Goal: Task Accomplishment & Management: Use online tool/utility

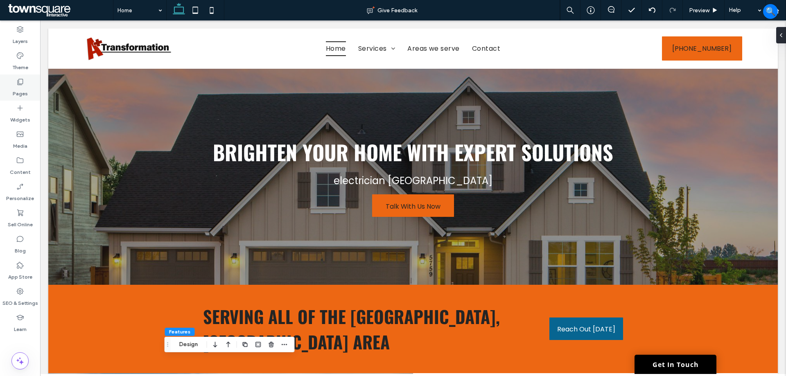
click at [20, 86] on label "Pages" at bounding box center [20, 91] width 15 height 11
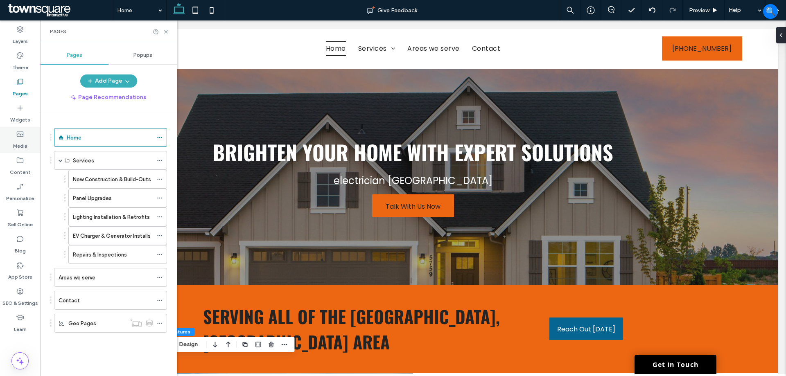
click at [28, 147] on div "Media" at bounding box center [20, 140] width 40 height 26
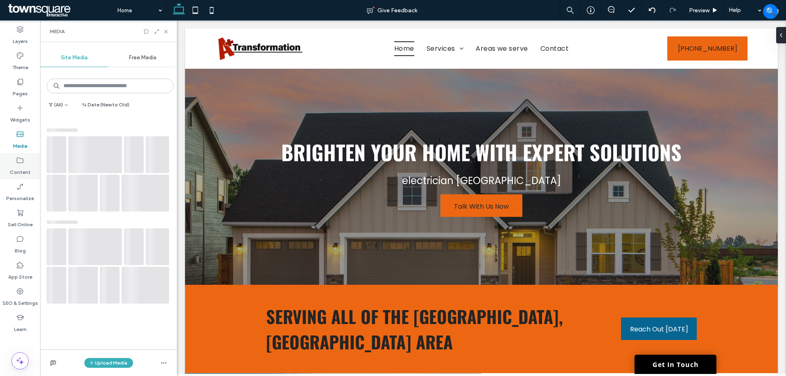
click at [16, 160] on icon at bounding box center [20, 160] width 8 height 8
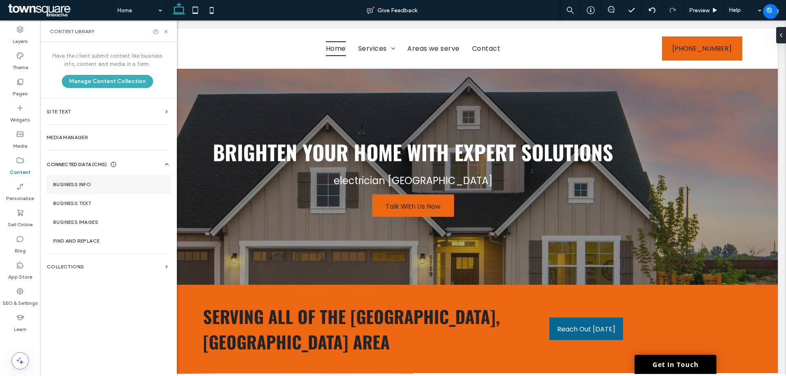
click at [106, 191] on section "Business Info" at bounding box center [109, 184] width 124 height 19
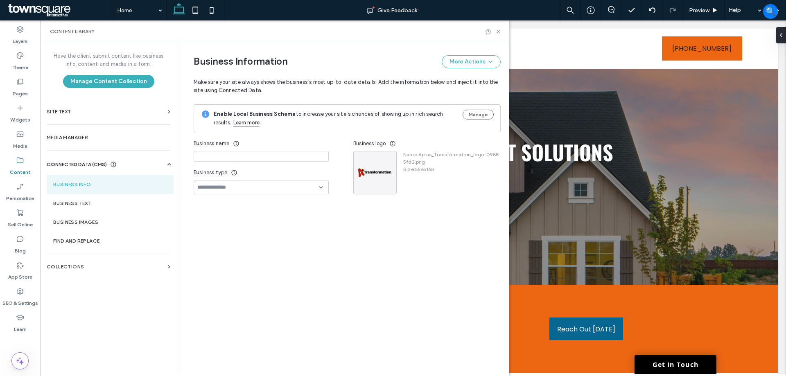
type input "**********"
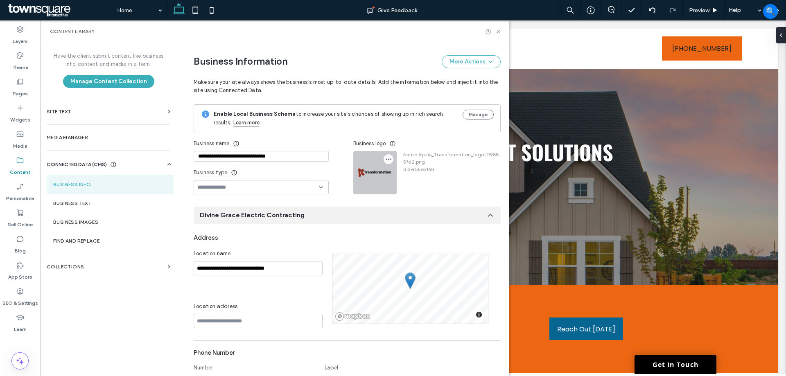
click at [386, 160] on use "button" at bounding box center [388, 159] width 5 height 1
click at [397, 181] on span "Replace Image" at bounding box center [415, 179] width 38 height 8
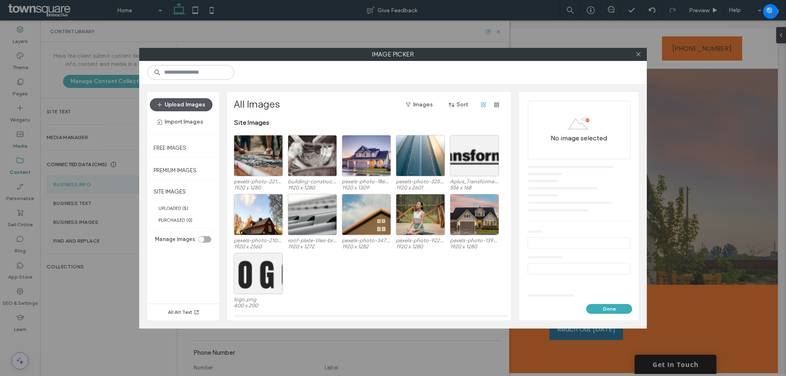
click at [182, 106] on button "Upload Images" at bounding box center [181, 104] width 63 height 13
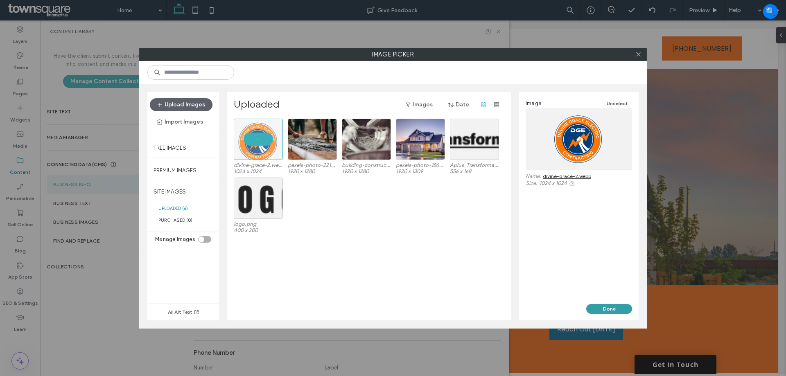
click at [612, 307] on button "Done" at bounding box center [609, 309] width 46 height 10
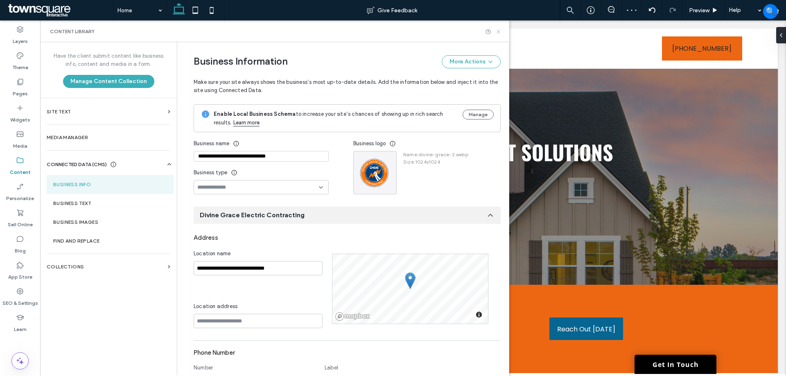
click at [499, 32] on icon at bounding box center [498, 32] width 6 height 6
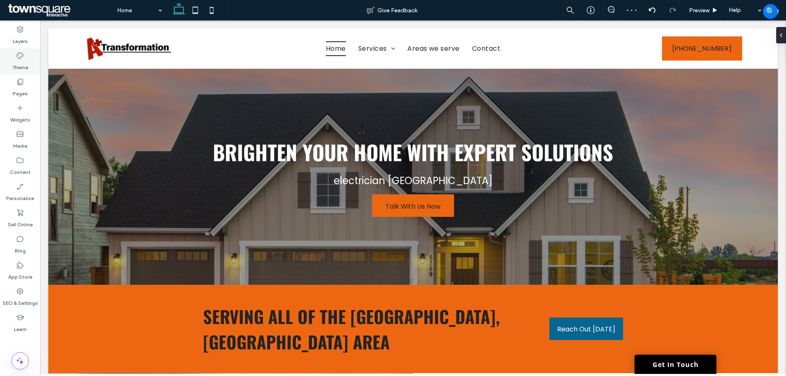
click at [21, 73] on div "Theme" at bounding box center [20, 61] width 40 height 26
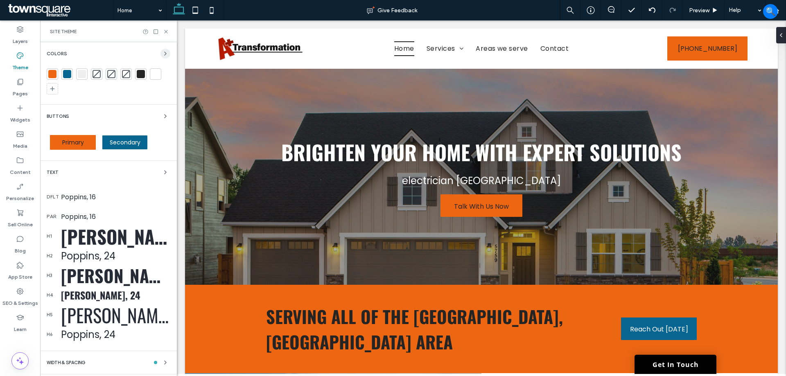
click at [165, 52] on use "button" at bounding box center [166, 53] width 2 height 3
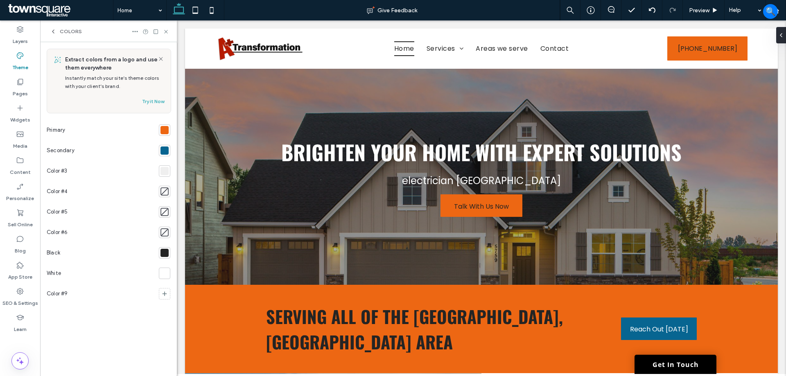
click at [166, 133] on div at bounding box center [164, 130] width 8 height 8
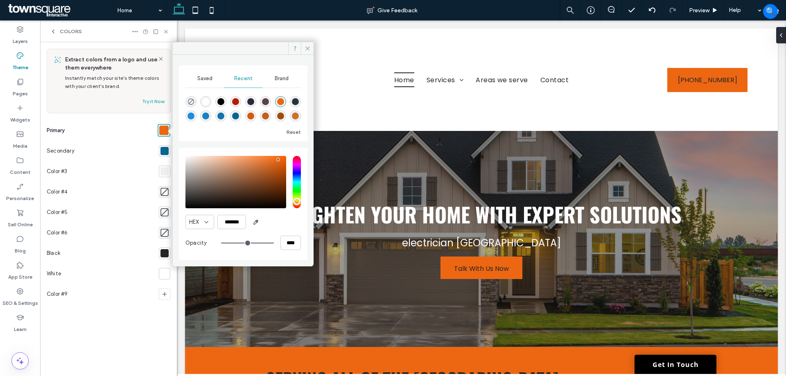
click at [278, 78] on span "Brand" at bounding box center [282, 78] width 14 height 7
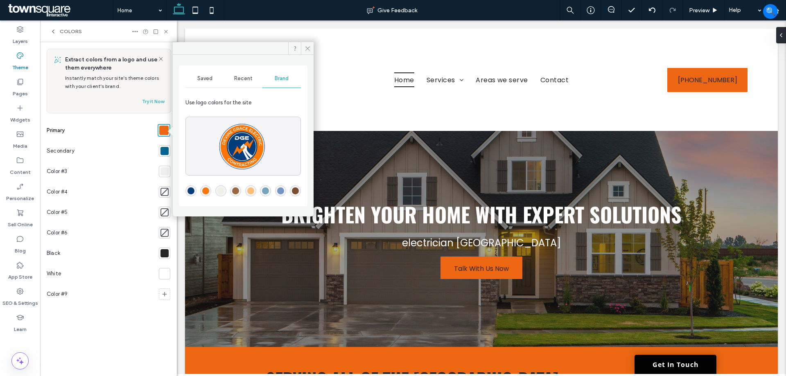
click at [204, 191] on div "rgba(249,117,7,1)" at bounding box center [205, 191] width 7 height 7
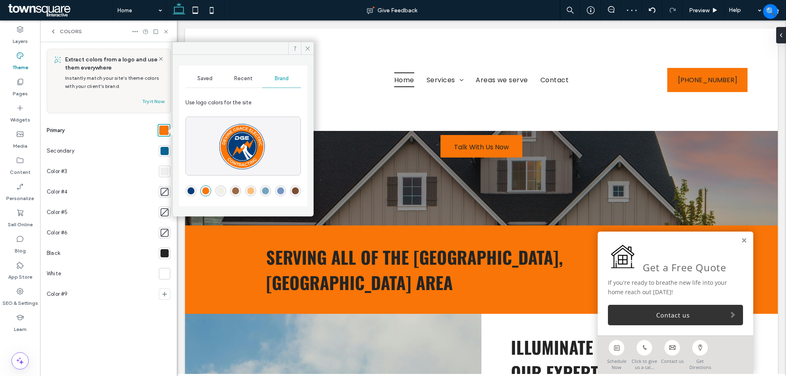
scroll to position [123, 0]
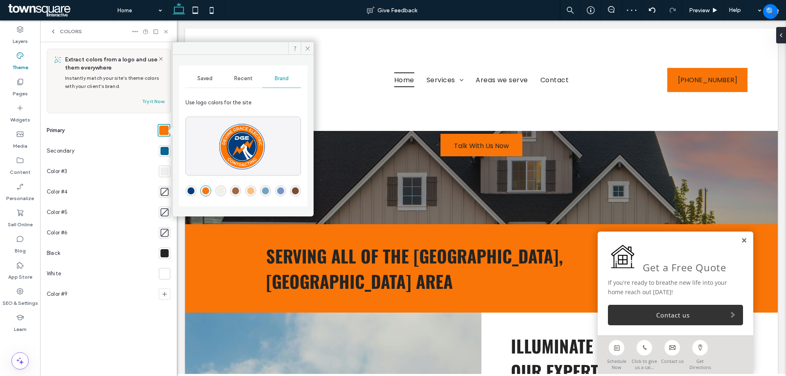
click at [741, 239] on link at bounding box center [744, 240] width 6 height 7
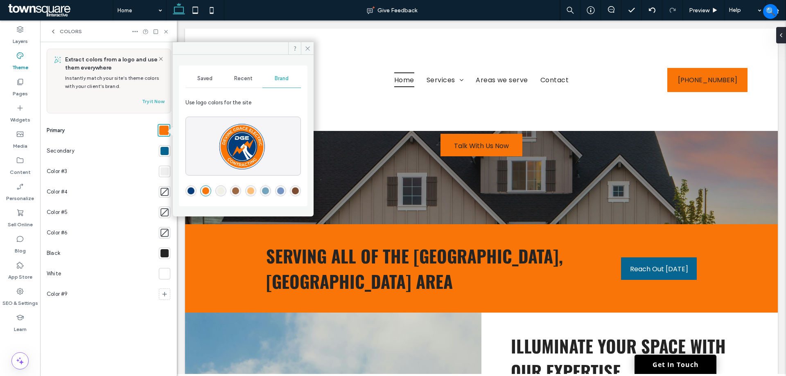
click at [190, 192] on div "rgba(6,60,121,1)" at bounding box center [191, 191] width 7 height 7
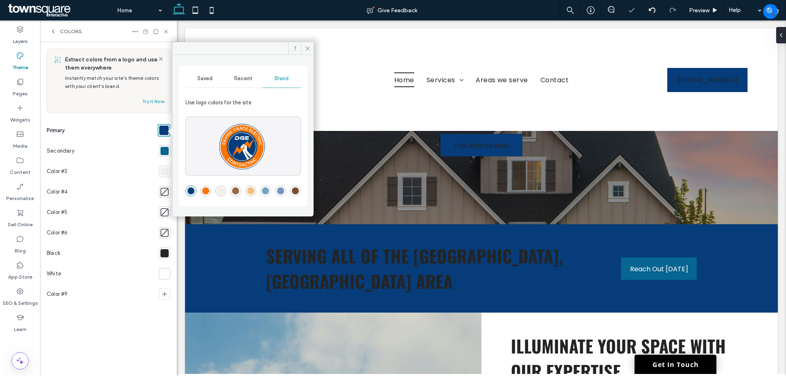
click at [208, 188] on div "rgba(249,117,7,1)" at bounding box center [205, 191] width 7 height 7
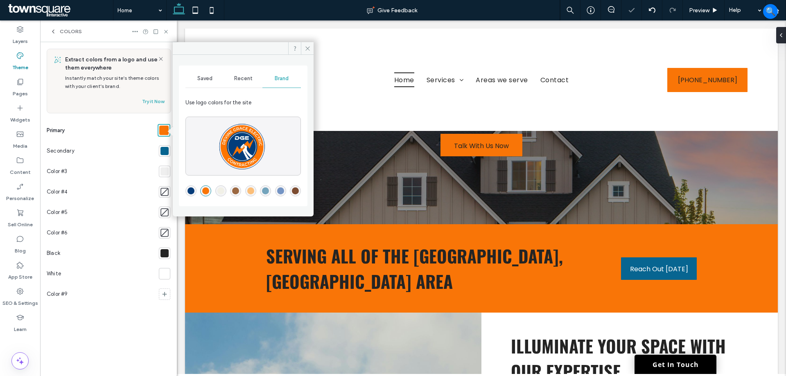
click at [165, 150] on div at bounding box center [164, 151] width 8 height 8
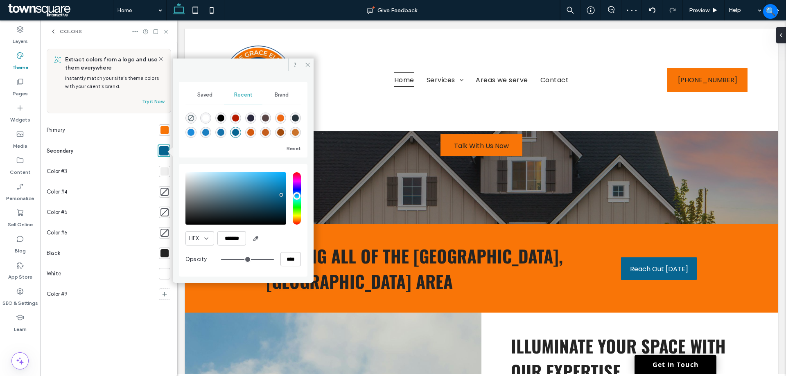
click at [281, 95] on span "Brand" at bounding box center [282, 95] width 14 height 7
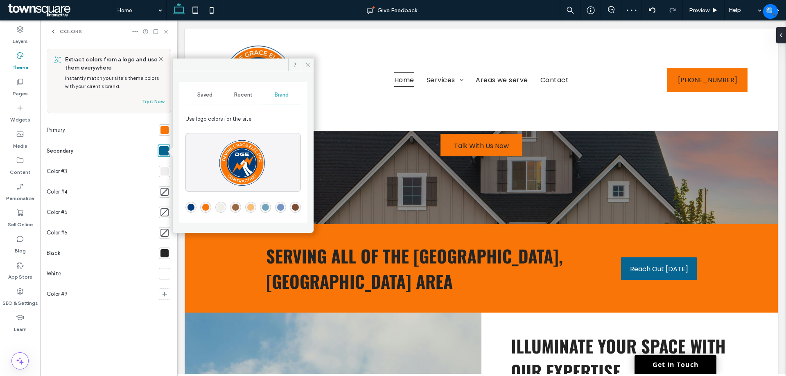
click at [191, 206] on div "rgba(6,60,121,1)" at bounding box center [191, 207] width 7 height 7
click at [307, 65] on icon at bounding box center [308, 65] width 6 height 6
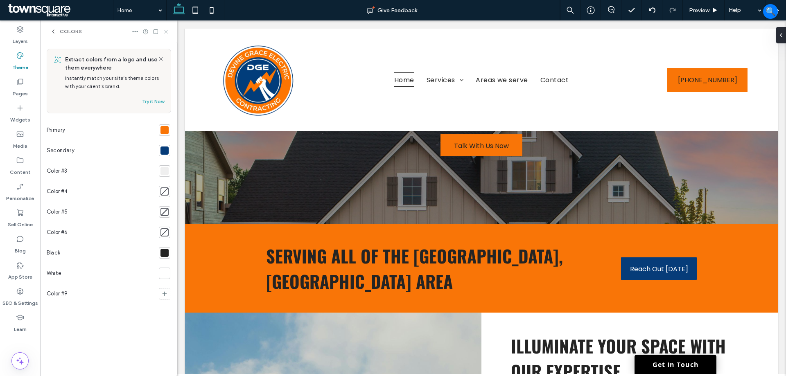
click at [167, 30] on icon at bounding box center [166, 32] width 6 height 6
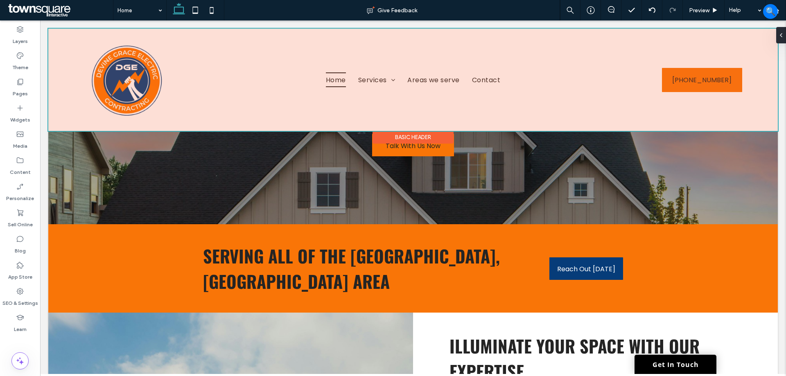
click at [126, 73] on div at bounding box center [413, 80] width 730 height 102
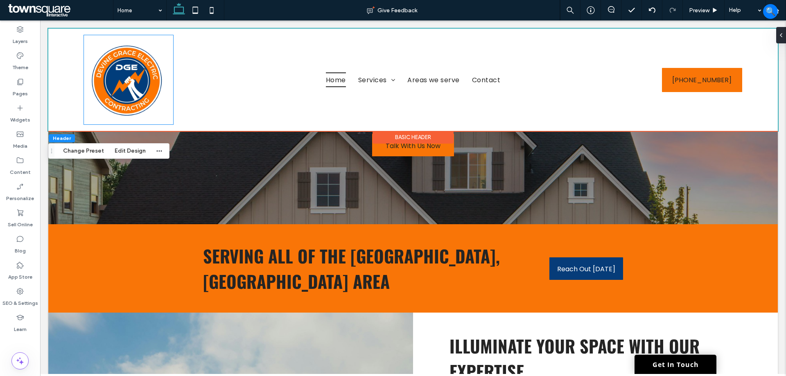
click at [126, 73] on img at bounding box center [128, 79] width 89 height 89
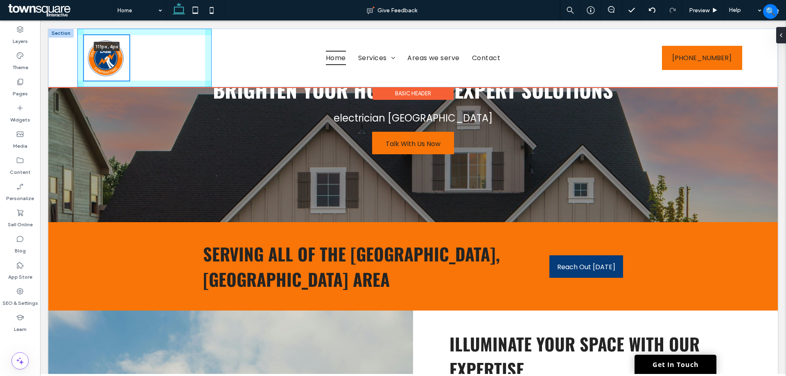
scroll to position [79, 0]
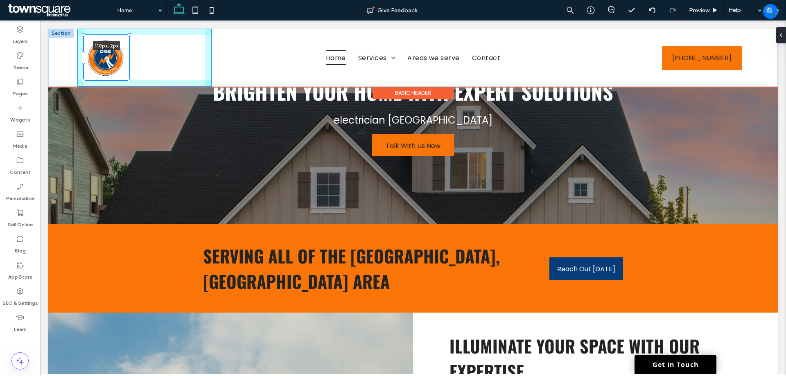
drag, startPoint x: 173, startPoint y: 126, endPoint x: 142, endPoint y: 68, distance: 65.4
click at [142, 68] on div "110px , 2px Home Services New Construction & Build-Outs Panel Upgrades Lighting…" at bounding box center [413, 58] width 730 height 58
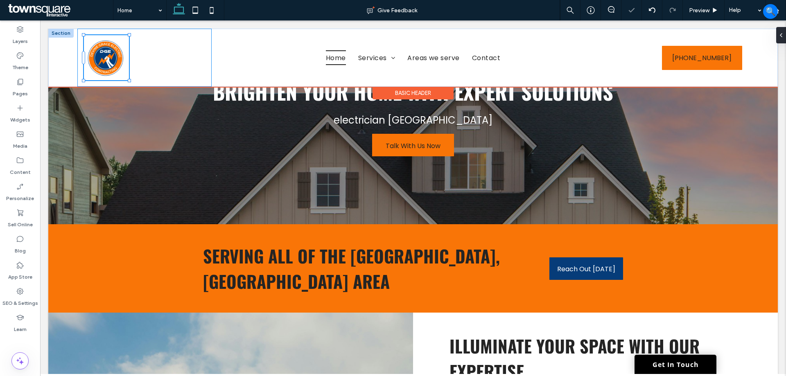
type input "***"
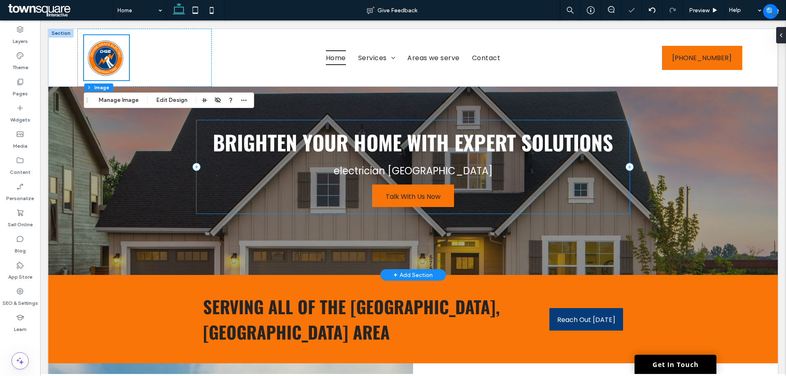
scroll to position [0, 0]
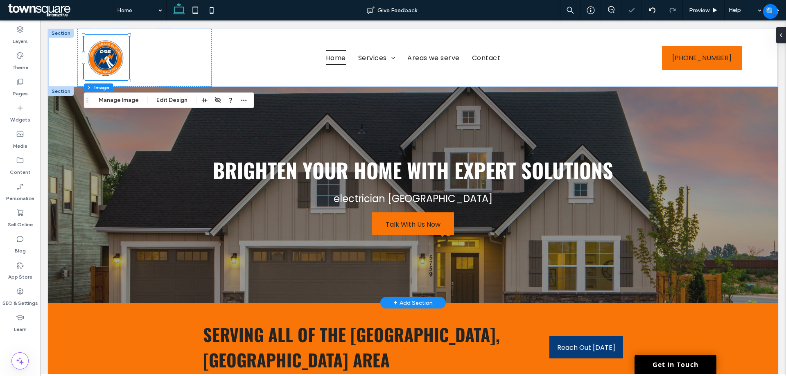
click at [167, 229] on div "Brighten Your Home with Expert Solutions electrician Naples Talk With Us Now" at bounding box center [412, 195] width 491 height 216
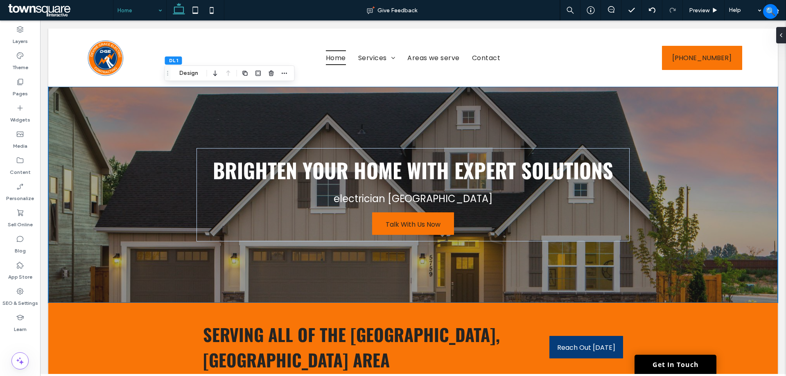
drag, startPoint x: 142, startPoint y: 6, endPoint x: 140, endPoint y: 20, distance: 13.8
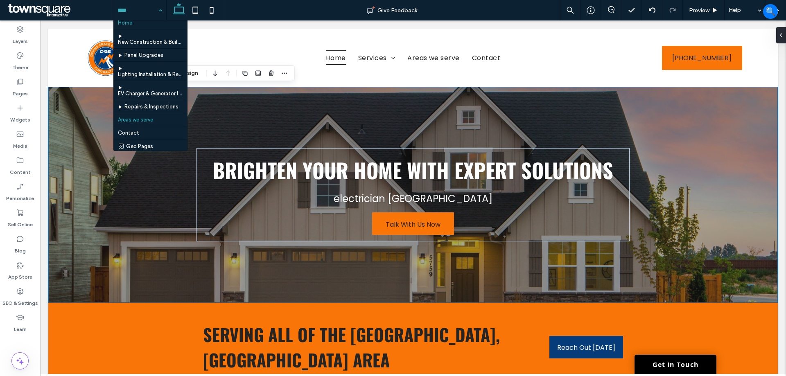
scroll to position [7, 0]
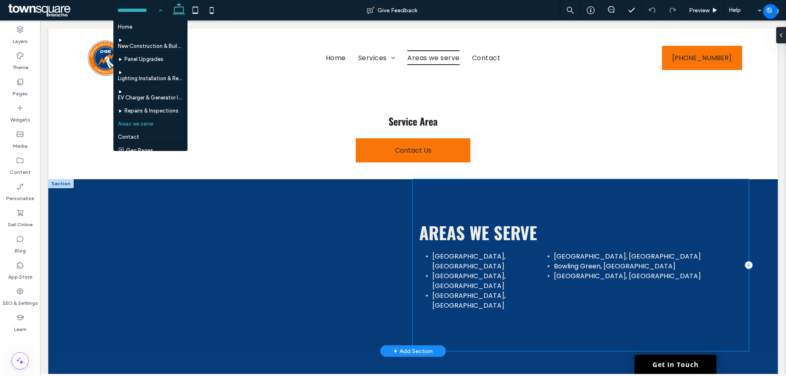
click at [418, 200] on div "Areas We Serve Charlotte, NC Concord, NC Mooresville, NC Matthews, NC Bowling G…" at bounding box center [581, 265] width 336 height 172
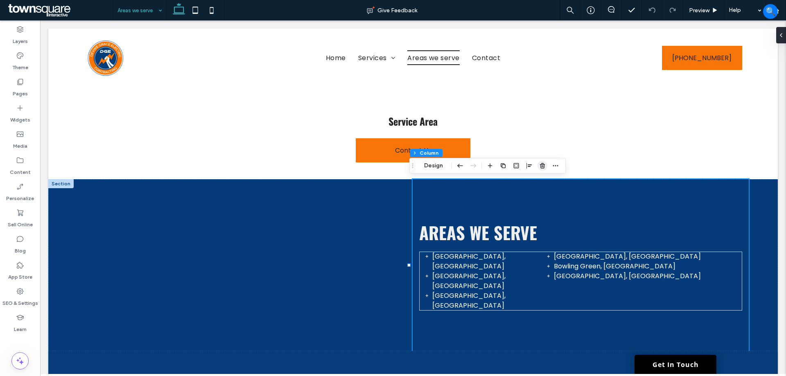
click at [541, 165] on icon "button" at bounding box center [542, 166] width 7 height 7
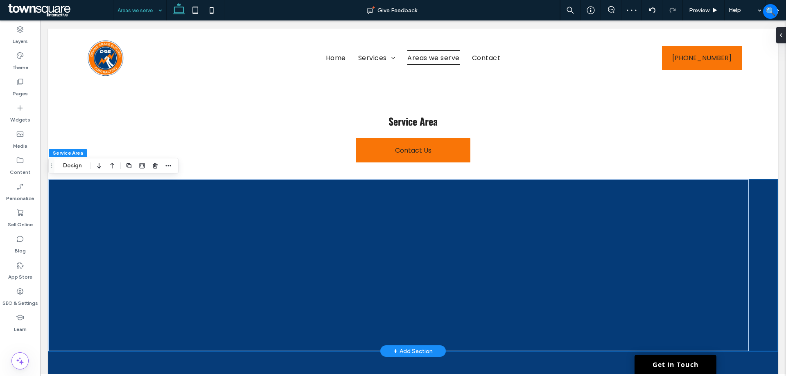
click at [756, 230] on div at bounding box center [413, 265] width 730 height 172
click at [70, 167] on button "Design" at bounding box center [72, 166] width 29 height 10
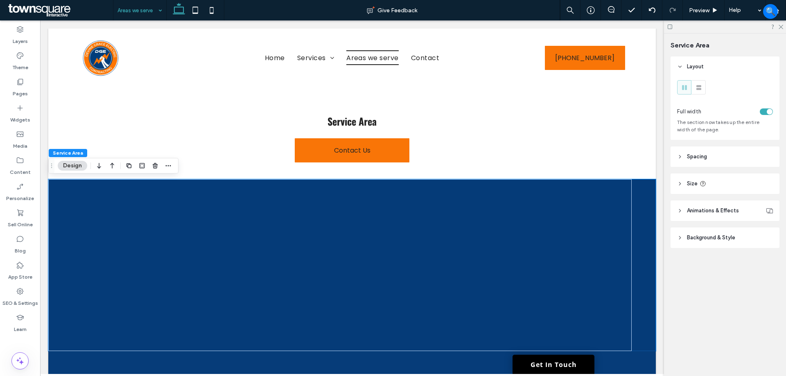
click at [718, 158] on header "Spacing" at bounding box center [725, 157] width 109 height 20
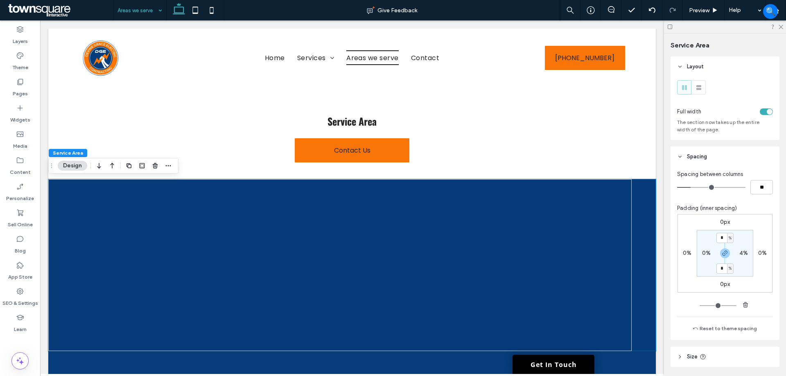
click at [702, 254] on label "0%" at bounding box center [706, 253] width 9 height 7
type input "*"
click at [634, 230] on div at bounding box center [352, 265] width 608 height 172
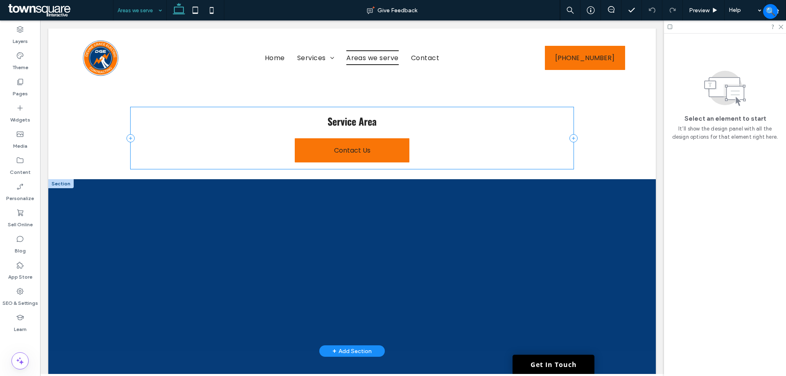
scroll to position [77, 0]
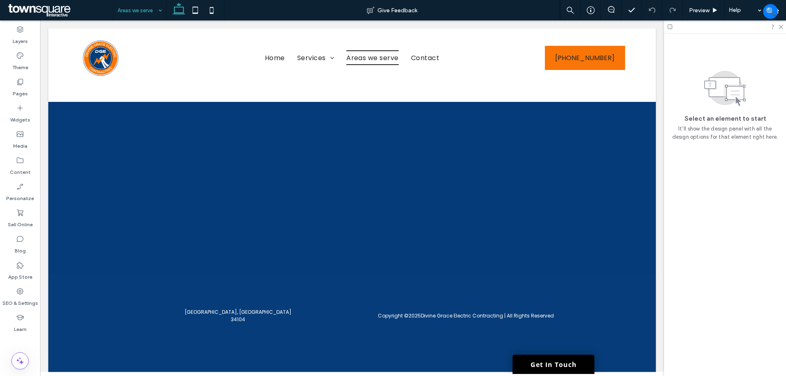
click at [137, 10] on input at bounding box center [137, 10] width 41 height 20
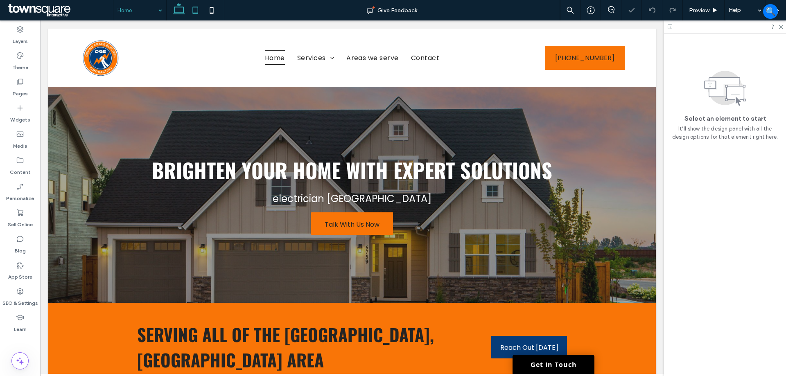
click at [200, 16] on icon at bounding box center [195, 10] width 16 height 16
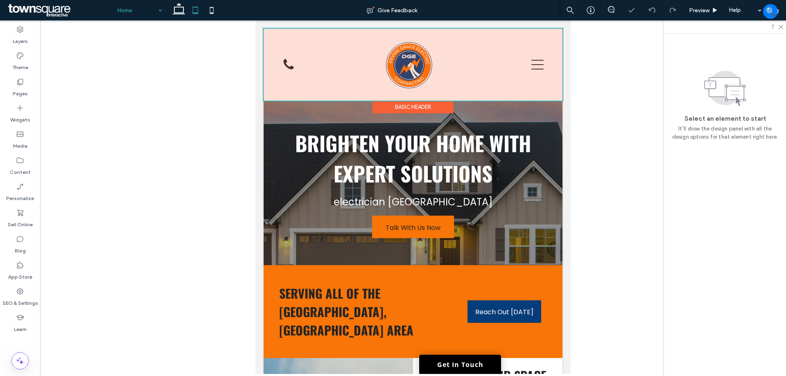
click at [398, 61] on div at bounding box center [413, 65] width 299 height 72
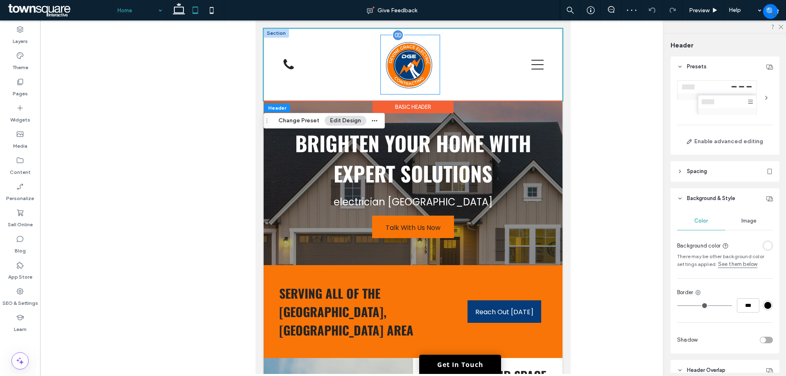
click at [415, 65] on img at bounding box center [410, 64] width 59 height 59
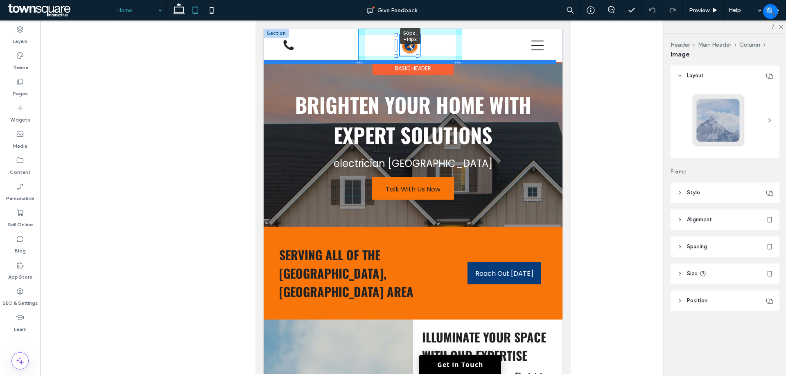
drag, startPoint x: 438, startPoint y: 95, endPoint x: 427, endPoint y: 61, distance: 35.3
click at [427, 61] on div "50px , -14px Home Services New Construction & Build-Outs Panel Upgrades Lightin…" at bounding box center [413, 46] width 299 height 34
type input "**"
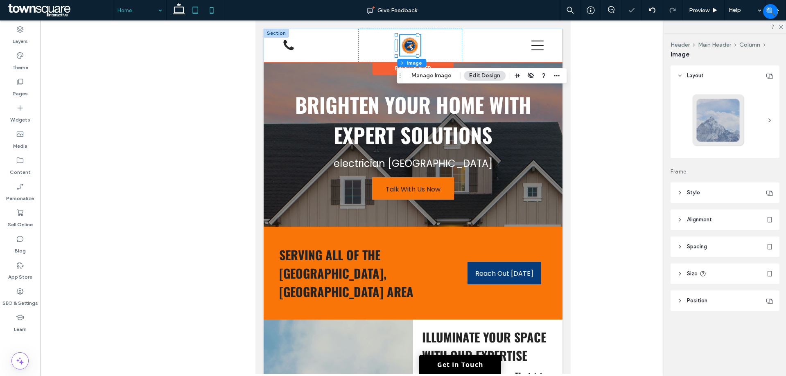
click at [207, 7] on icon at bounding box center [211, 10] width 16 height 16
type input "***"
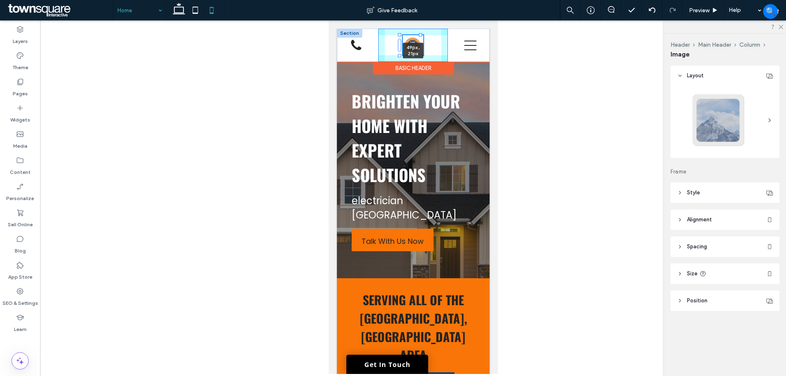
drag, startPoint x: 435, startPoint y: 88, endPoint x: 423, endPoint y: 64, distance: 26.7
click at [423, 62] on div "49px , 21px Home Services New Construction & Build-Outs Panel Upgrades Lighting…" at bounding box center [413, 45] width 153 height 33
type input "**"
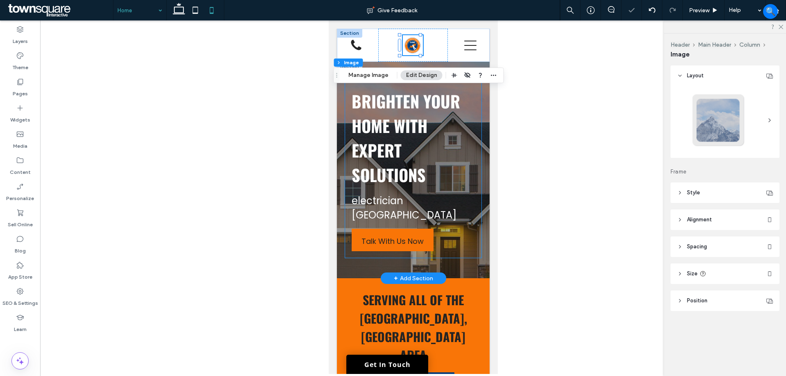
click at [474, 123] on div "Brighten Your Home with Expert Solutions electrician Naples Talk With Us Now" at bounding box center [413, 170] width 136 height 176
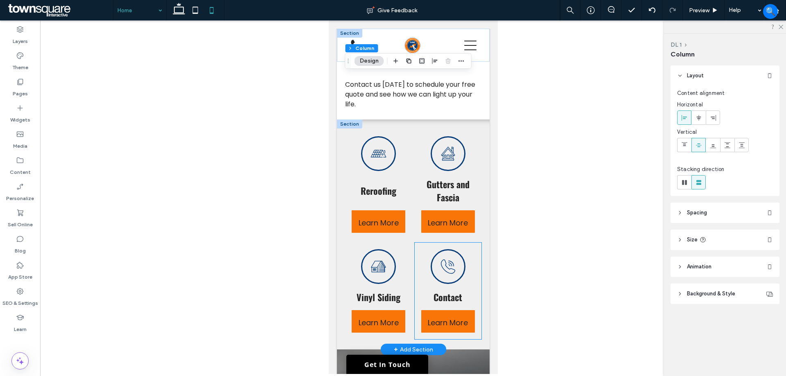
scroll to position [737, 0]
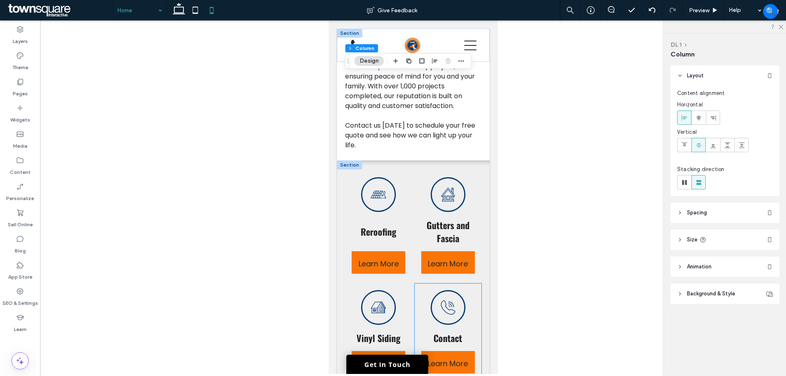
click at [474, 284] on div "Contact Learn More" at bounding box center [447, 332] width 67 height 97
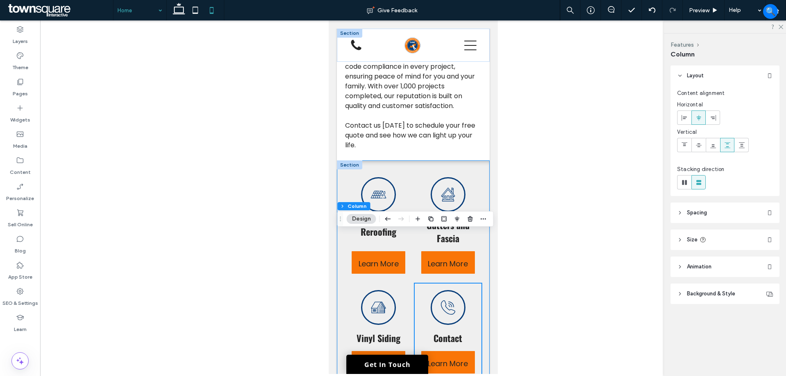
click at [482, 228] on div "Reroofing Learn More Gutters and Fascia Learn More Vinyl Siding Learn More Cont…" at bounding box center [413, 275] width 153 height 230
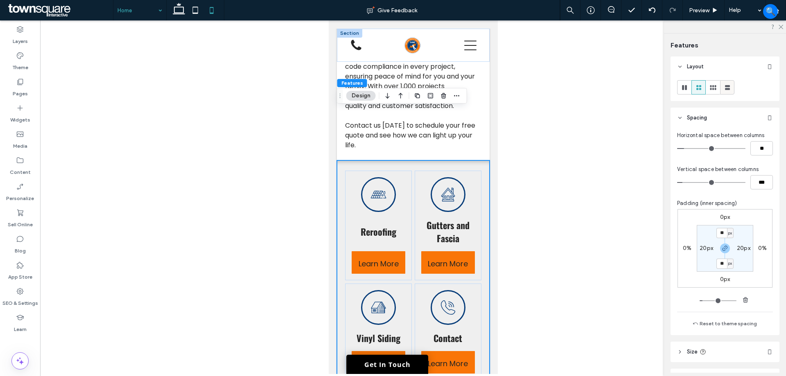
click at [729, 86] on use at bounding box center [727, 87] width 5 height 5
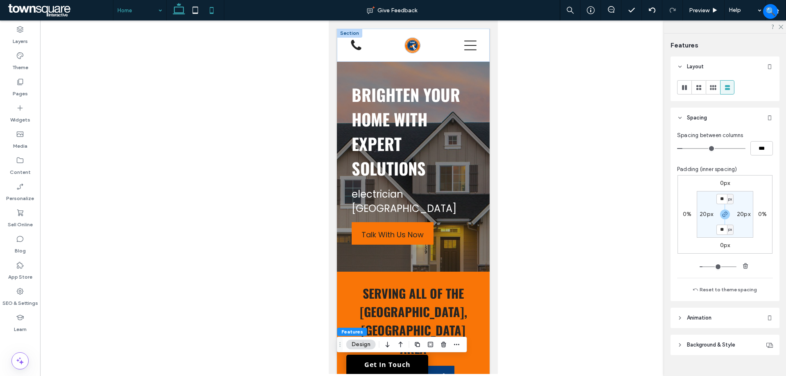
scroll to position [0, 0]
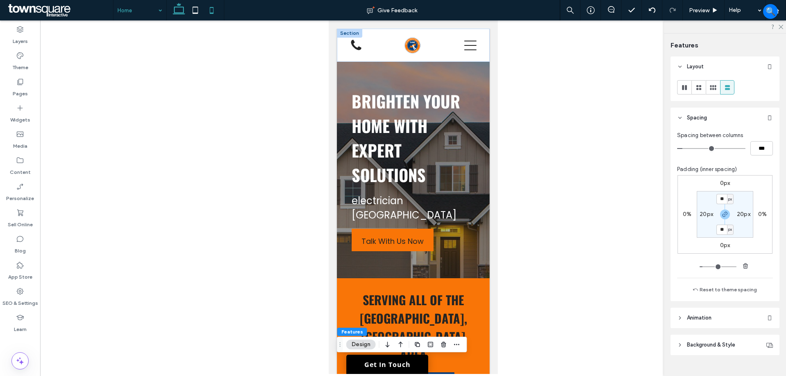
click at [173, 12] on icon at bounding box center [179, 10] width 16 height 16
type input "**"
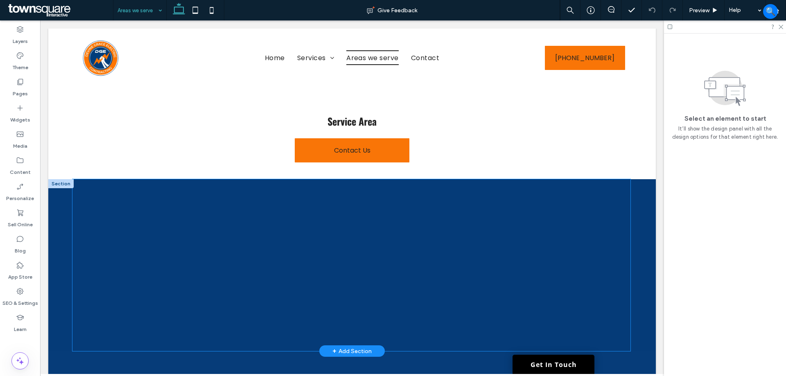
click at [307, 269] on div at bounding box center [351, 265] width 558 height 172
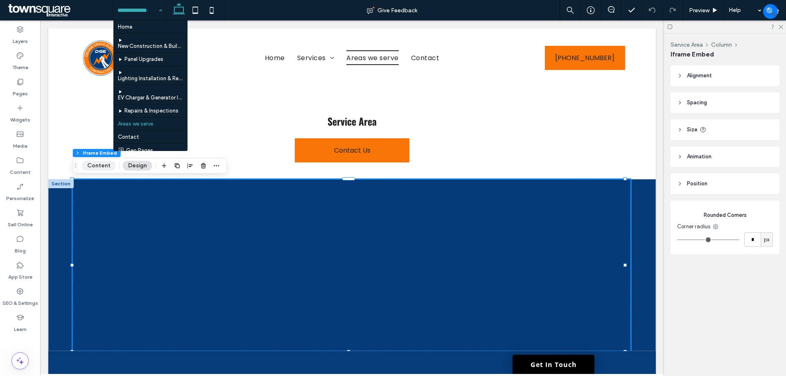
click at [104, 165] on button "Content" at bounding box center [99, 166] width 34 height 10
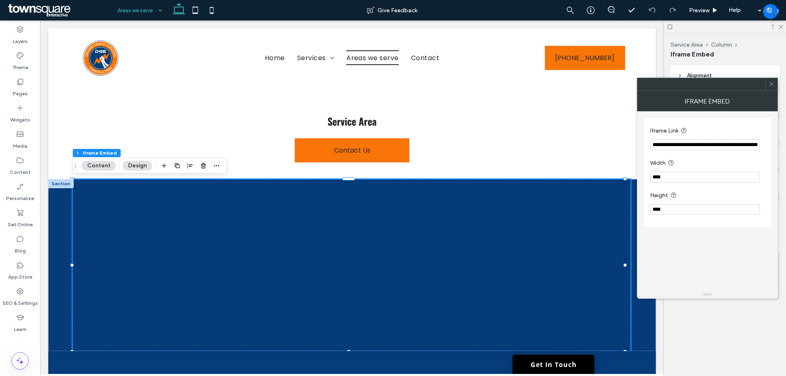
click at [658, 144] on input "**********" at bounding box center [705, 145] width 110 height 11
paste input "Iframe Link"
type input "**********"
click at [640, 317] on div at bounding box center [352, 265] width 608 height 172
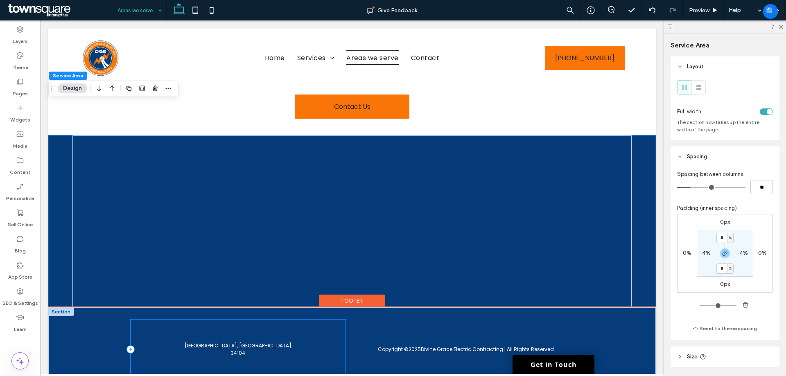
scroll to position [0, 0]
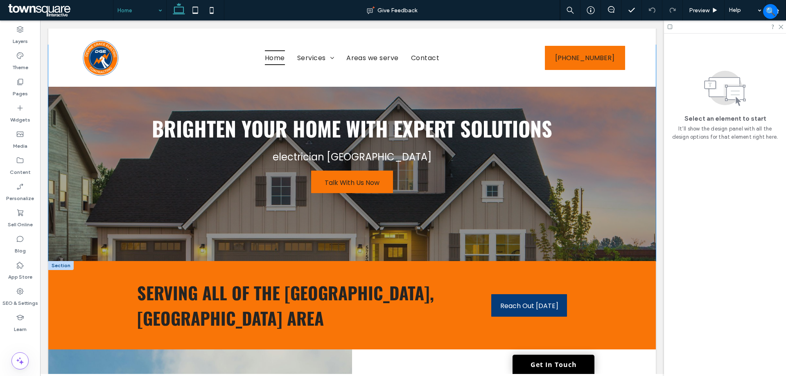
scroll to position [82, 0]
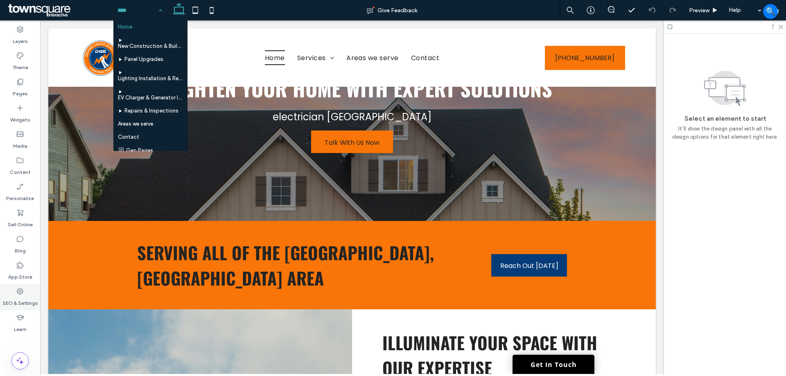
click at [26, 307] on div "SEO & Settings" at bounding box center [20, 297] width 40 height 26
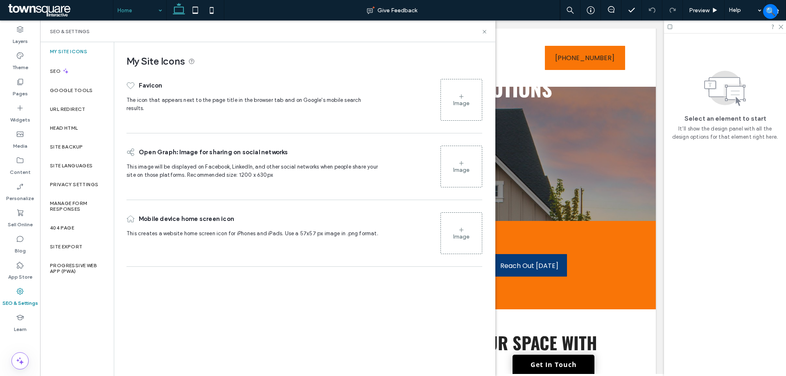
click at [456, 100] on div "Image" at bounding box center [461, 103] width 16 height 7
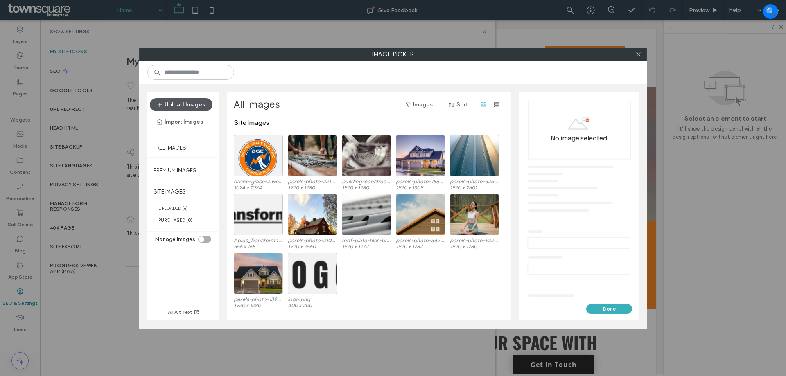
click at [190, 104] on button "Upload Images" at bounding box center [181, 104] width 63 height 13
click at [182, 102] on button "Upload Images" at bounding box center [181, 104] width 63 height 13
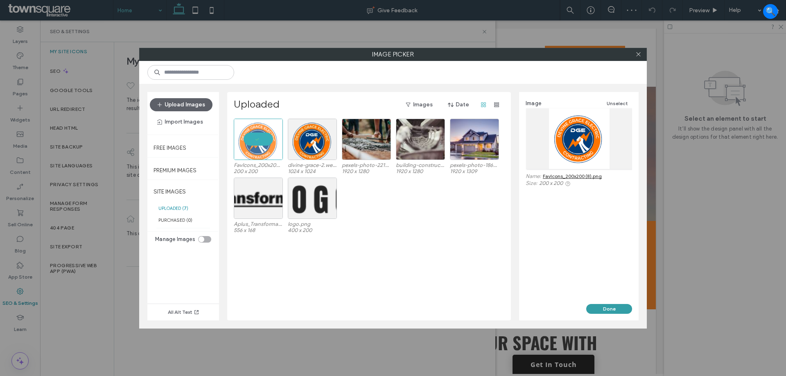
click at [612, 311] on button "Done" at bounding box center [609, 309] width 46 height 10
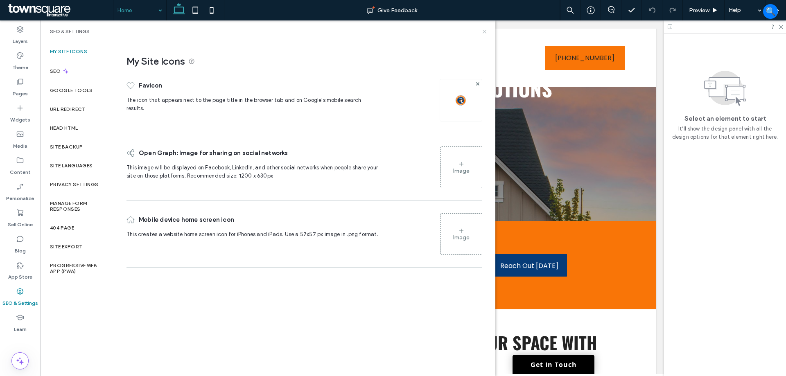
click at [481, 34] on icon at bounding box center [484, 32] width 6 height 6
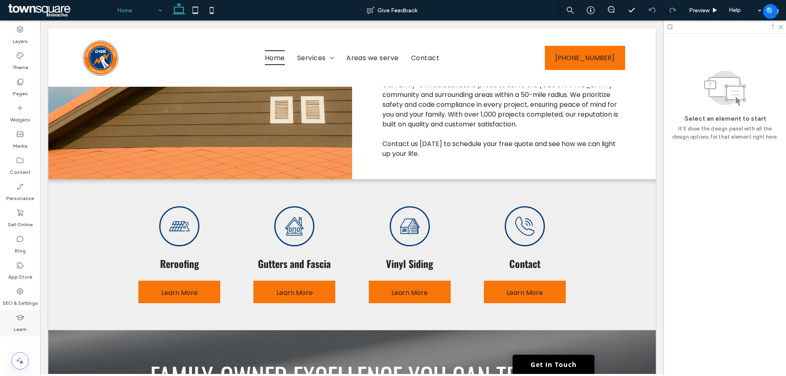
scroll to position [573, 0]
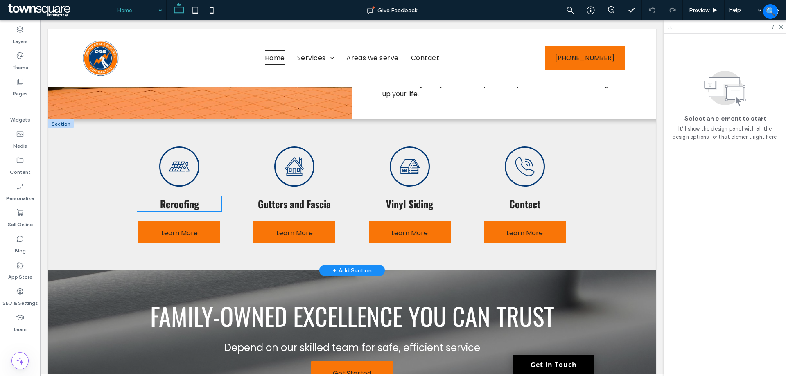
click at [187, 197] on div "Reroofing" at bounding box center [179, 204] width 84 height 15
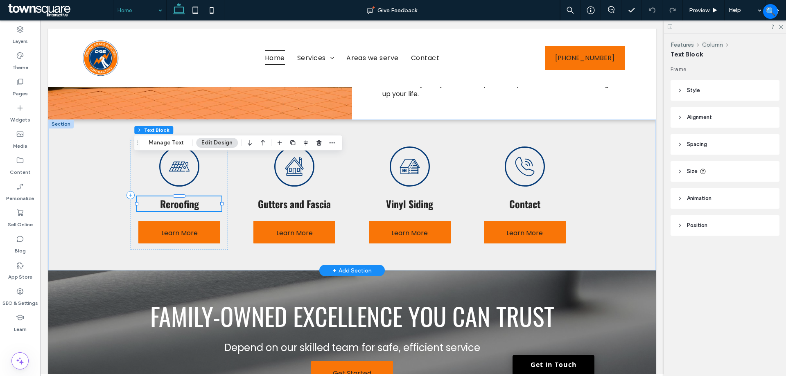
click at [187, 197] on span "Reroofing" at bounding box center [179, 204] width 39 height 15
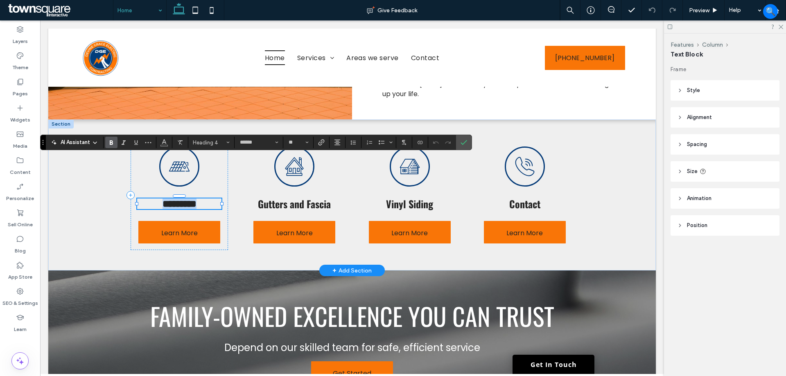
paste div
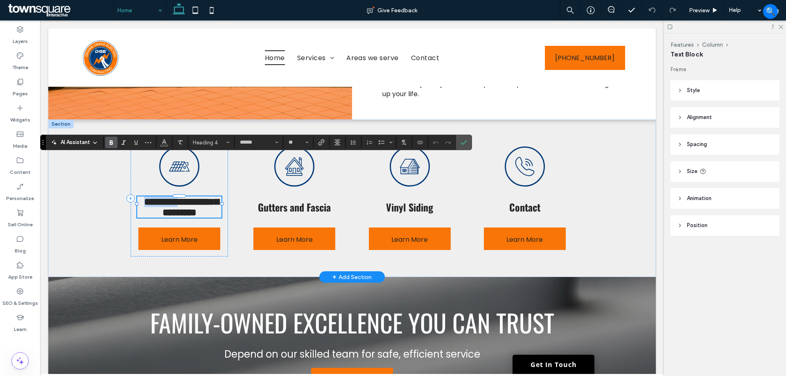
type input "**"
click at [268, 200] on span "Gutters and Fascia" at bounding box center [294, 207] width 73 height 15
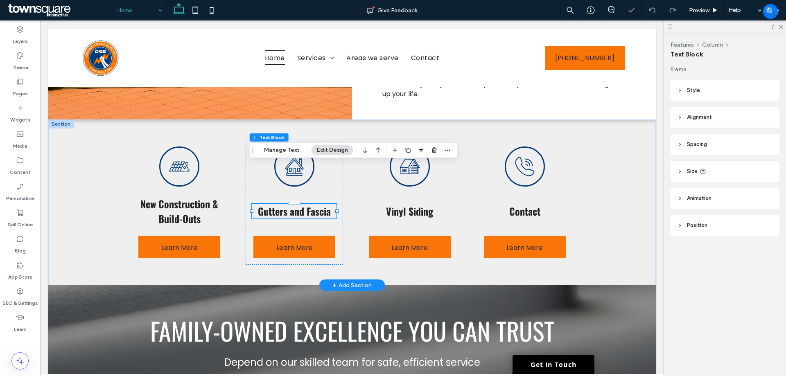
click at [268, 204] on div "Gutters and Fascia" at bounding box center [294, 211] width 84 height 15
paste div
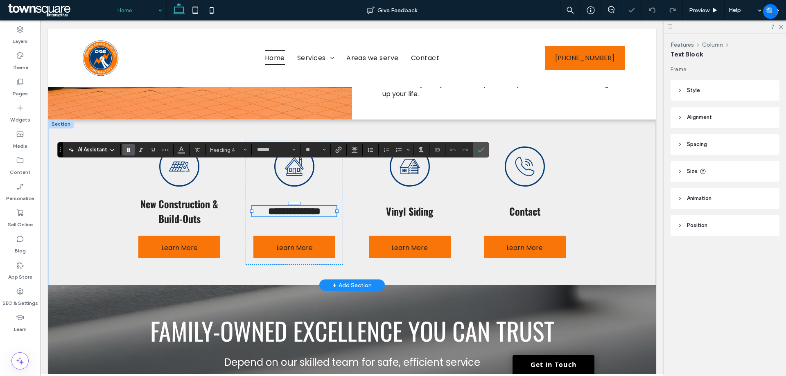
type input "**"
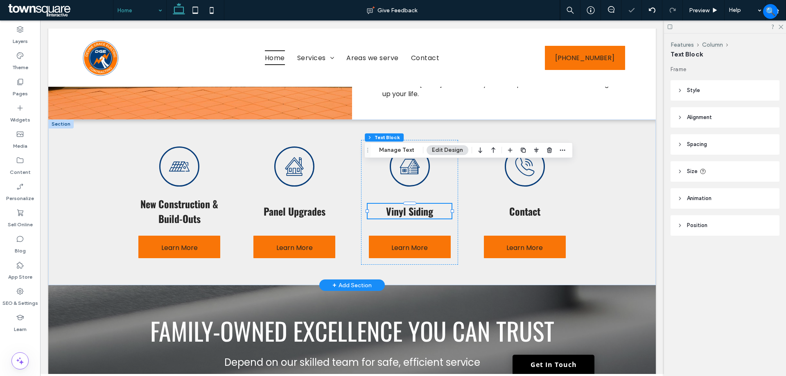
click at [398, 204] on span "Vinyl Siding" at bounding box center [409, 211] width 47 height 15
paste div
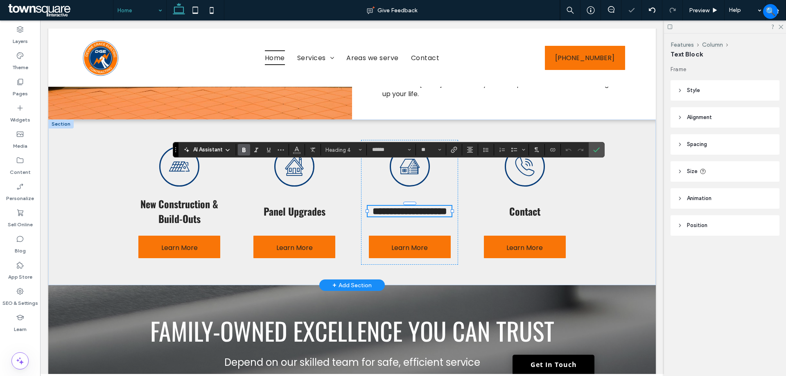
type input "**"
click at [499, 204] on h4 "Contact" at bounding box center [525, 211] width 84 height 15
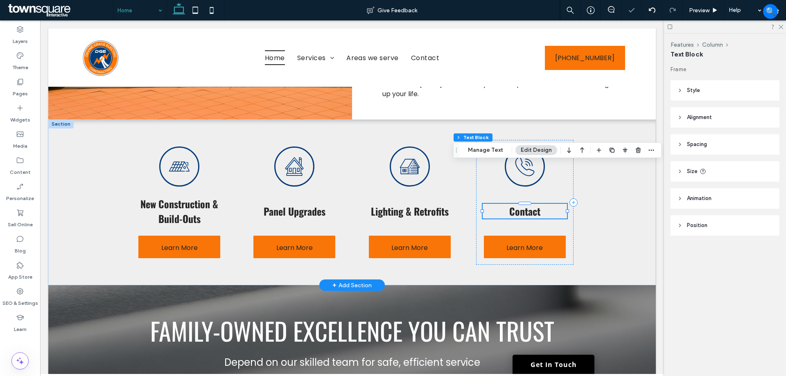
click at [499, 204] on h4 "Contact" at bounding box center [525, 211] width 84 height 15
paste div
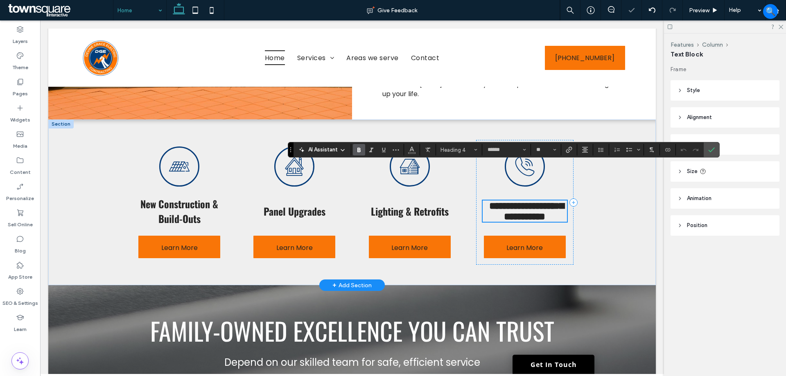
type input "**"
click at [185, 236] on span "Learn More" at bounding box center [179, 247] width 36 height 23
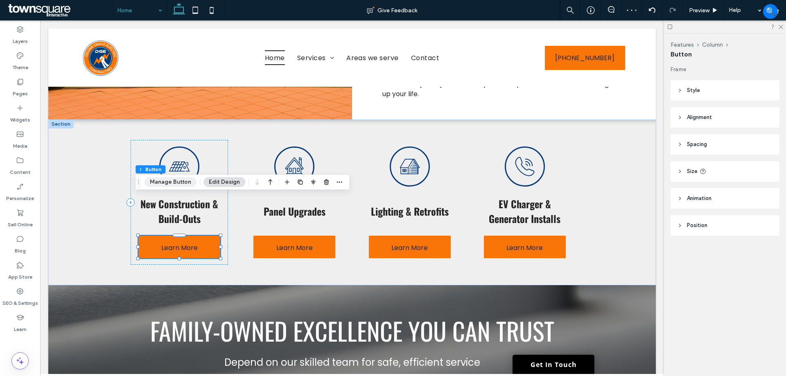
click at [166, 183] on button "Manage Button" at bounding box center [171, 182] width 52 height 10
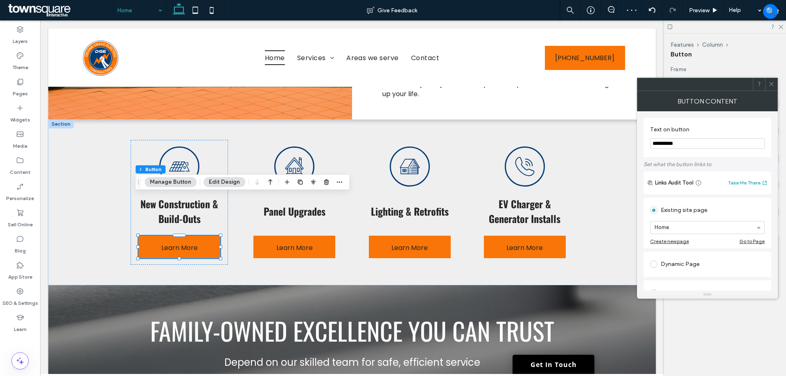
click at [725, 149] on input "**********" at bounding box center [707, 143] width 115 height 11
click at [289, 236] on span "Learn More" at bounding box center [294, 247] width 36 height 23
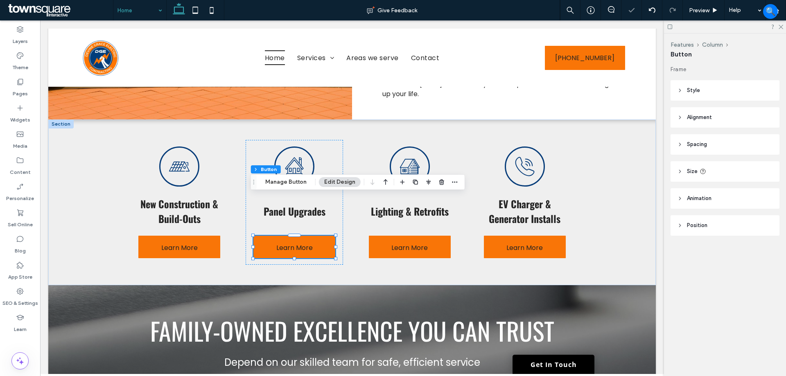
drag, startPoint x: 280, startPoint y: 182, endPoint x: 315, endPoint y: 185, distance: 35.7
click at [279, 182] on button "Manage Button" at bounding box center [286, 182] width 52 height 10
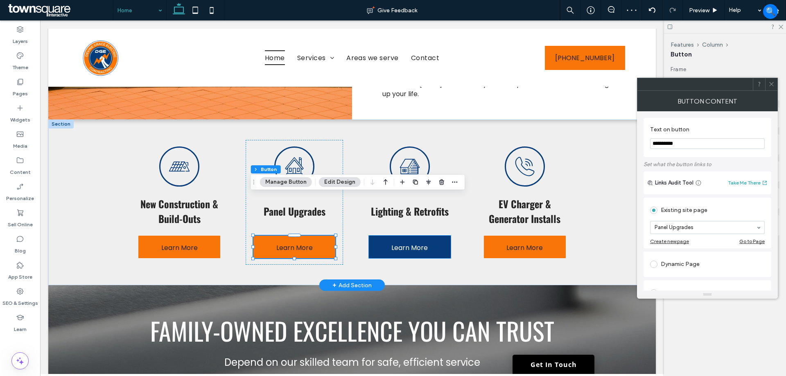
click at [402, 236] on span "Learn More" at bounding box center [409, 247] width 36 height 23
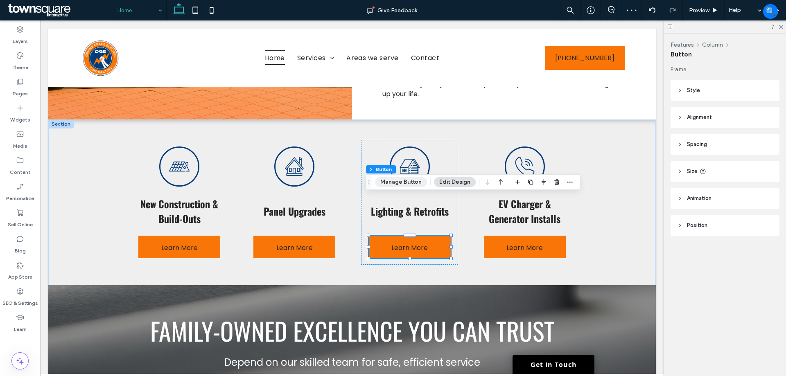
click at [402, 184] on button "Manage Button" at bounding box center [401, 182] width 52 height 10
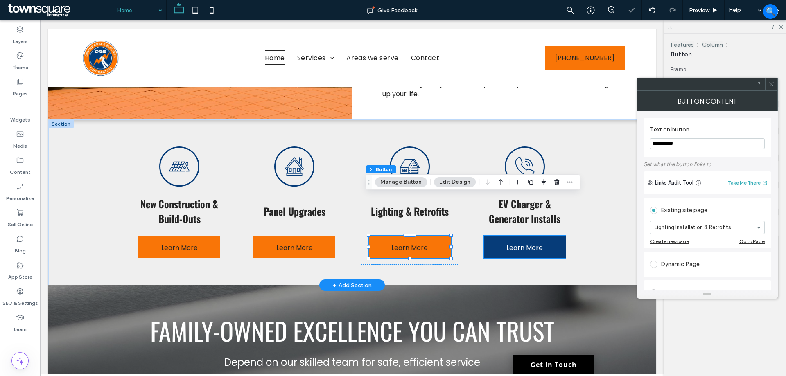
click at [511, 236] on span "Learn More" at bounding box center [524, 247] width 36 height 23
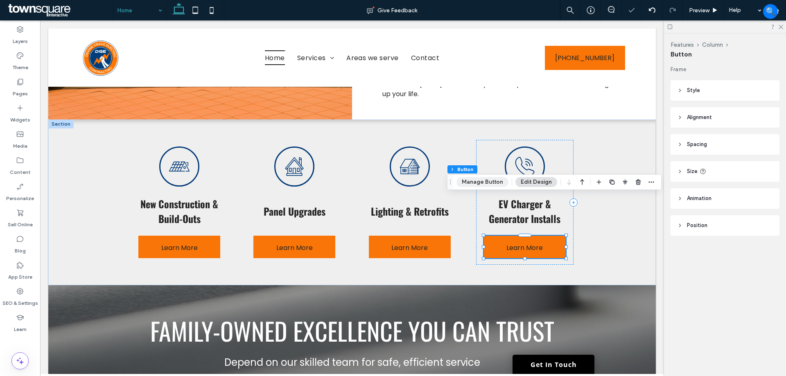
drag, startPoint x: 477, startPoint y: 182, endPoint x: 484, endPoint y: 183, distance: 7.8
click at [477, 182] on button "Manage Button" at bounding box center [482, 182] width 52 height 10
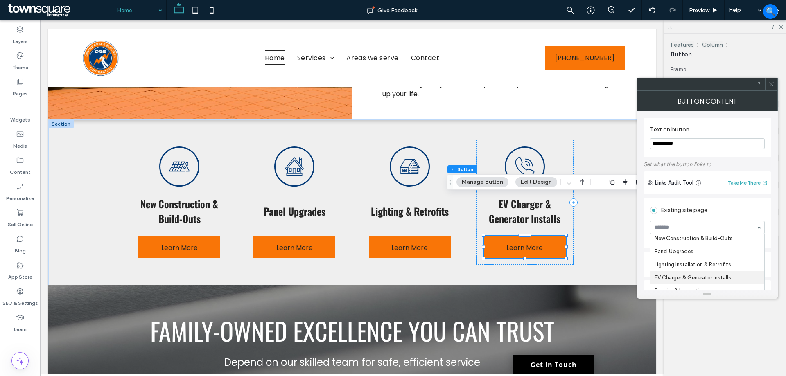
scroll to position [23, 0]
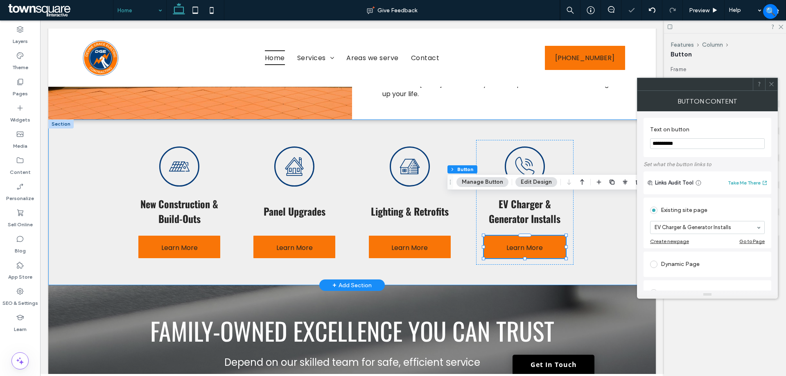
click at [588, 207] on div "New Construction & Build-Outs Learn More Panel Upgrades Learn More Lighting & R…" at bounding box center [351, 203] width 491 height 166
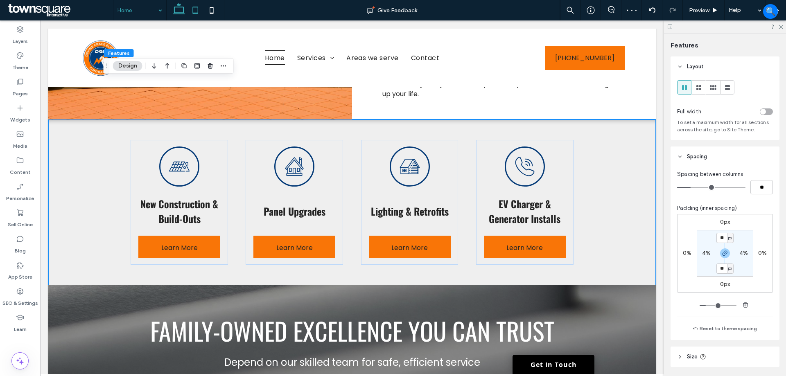
click at [192, 12] on icon at bounding box center [195, 10] width 16 height 16
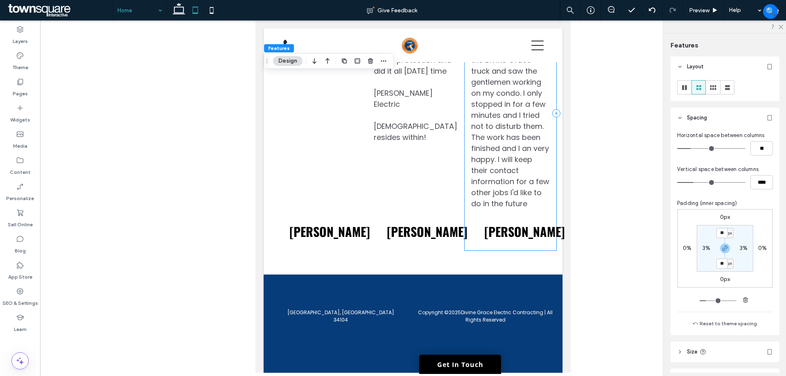
scroll to position [1575, 0]
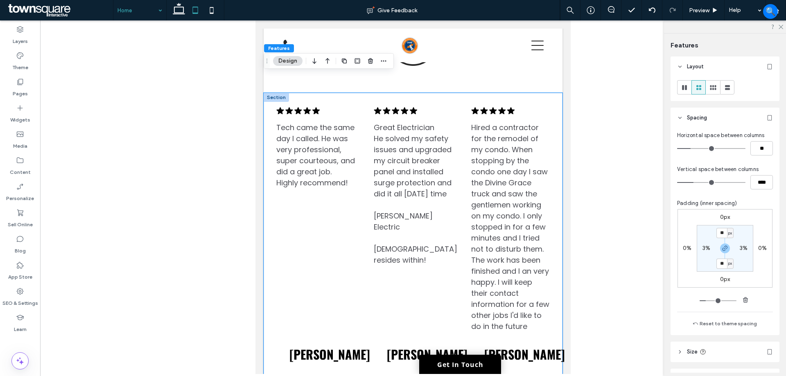
click at [553, 136] on div ".cls-1-1788903176-1788903176 { fill: #00000; stroke-width: 0px; } Tech came the…" at bounding box center [413, 245] width 299 height 305
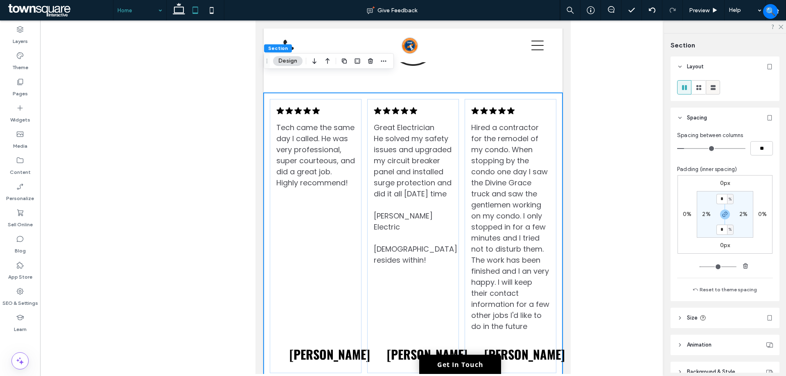
click at [714, 90] on icon at bounding box center [713, 88] width 8 height 8
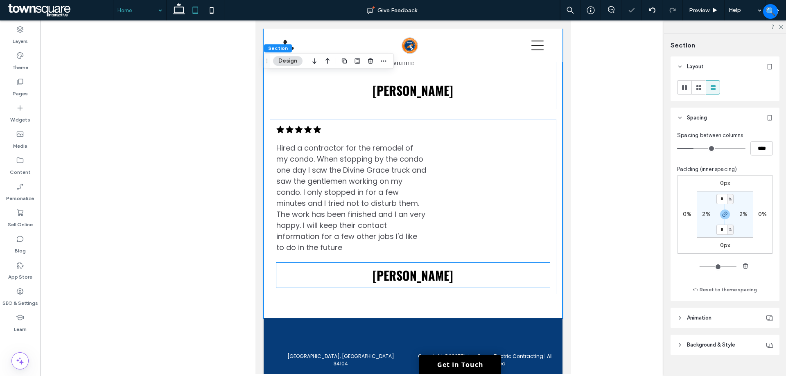
scroll to position [1713, 0]
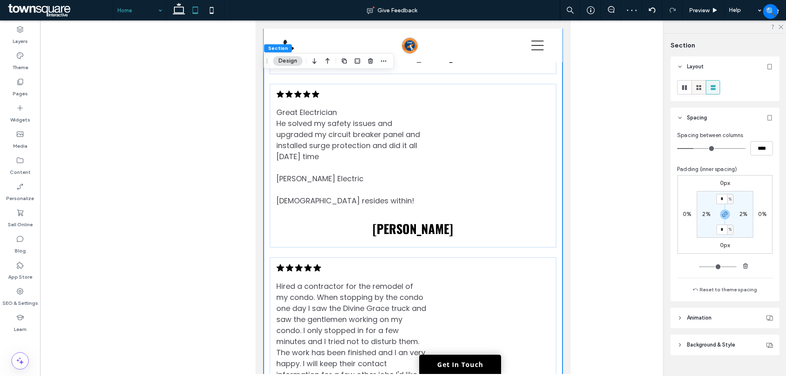
click at [697, 86] on use at bounding box center [698, 87] width 5 height 5
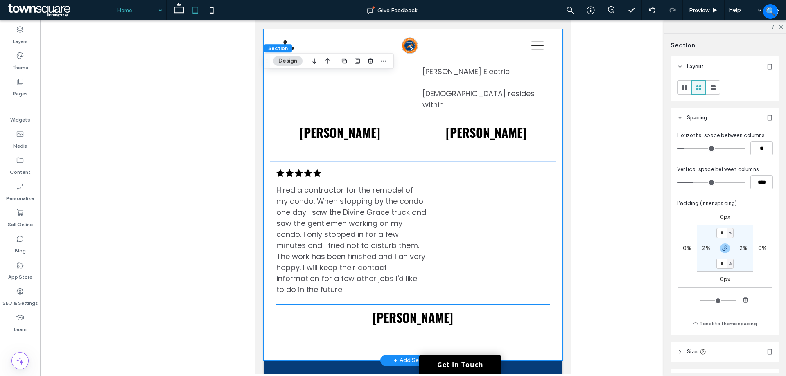
scroll to position [1754, 0]
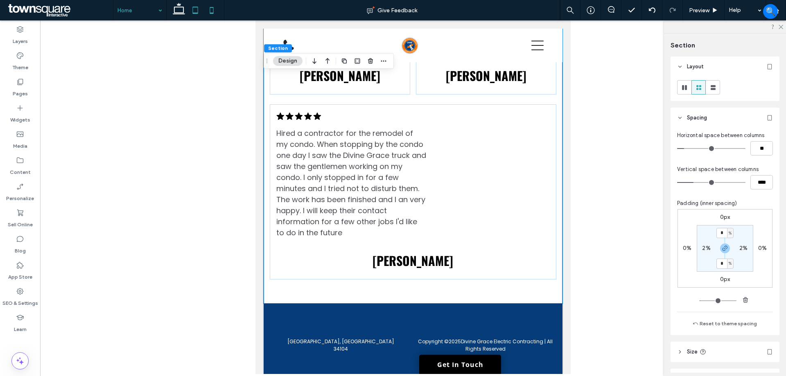
click at [213, 9] on icon at bounding box center [211, 10] width 16 height 16
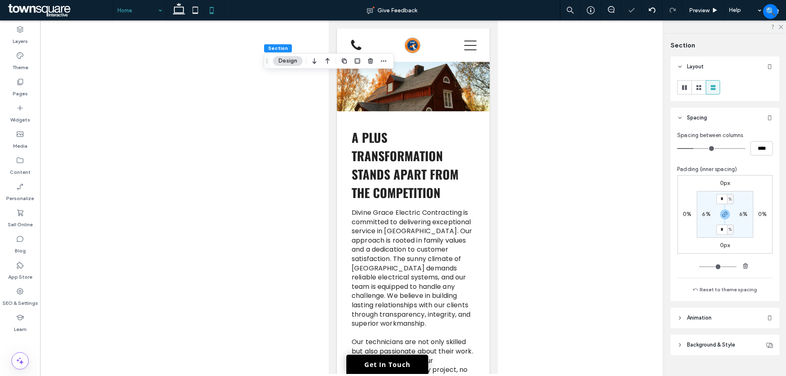
type input "**"
type input "*"
type input "***"
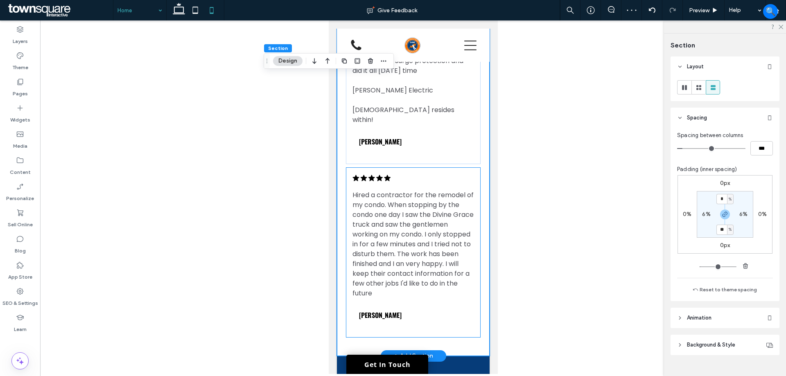
scroll to position [2433, 0]
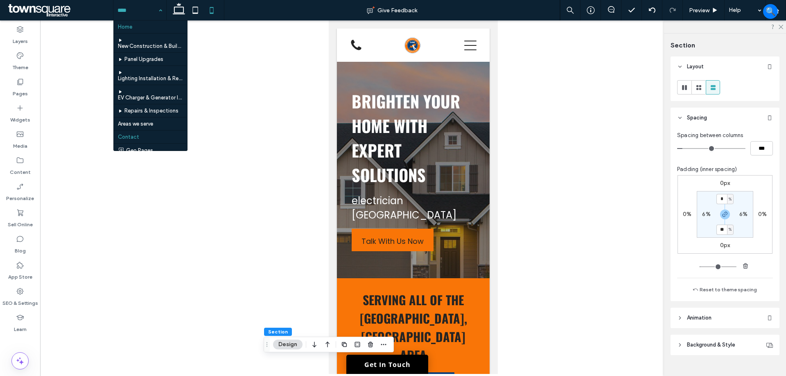
scroll to position [7, 0]
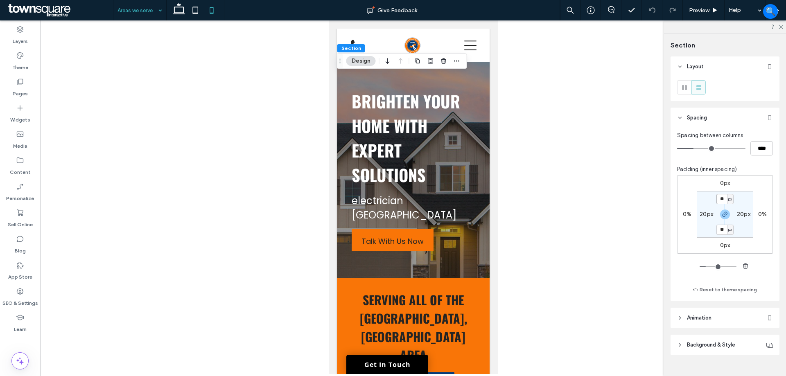
click at [723, 199] on input "**" at bounding box center [721, 199] width 11 height 10
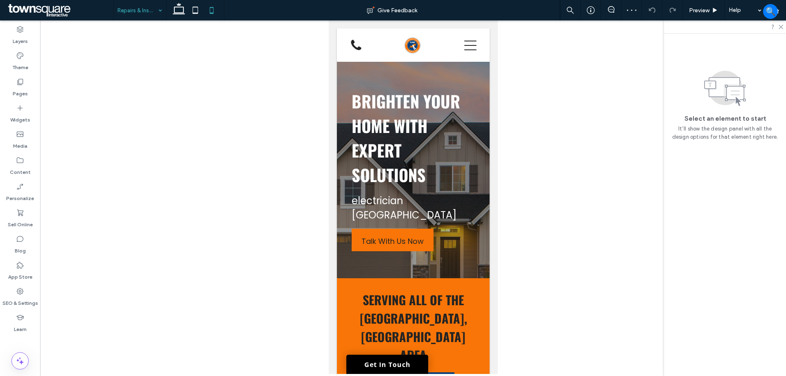
click at [147, 13] on input at bounding box center [137, 10] width 41 height 20
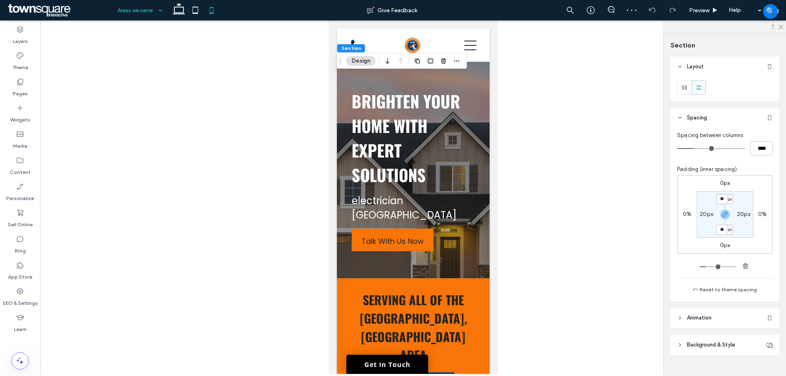
click at [722, 201] on input "**" at bounding box center [721, 199] width 11 height 10
type input "*"
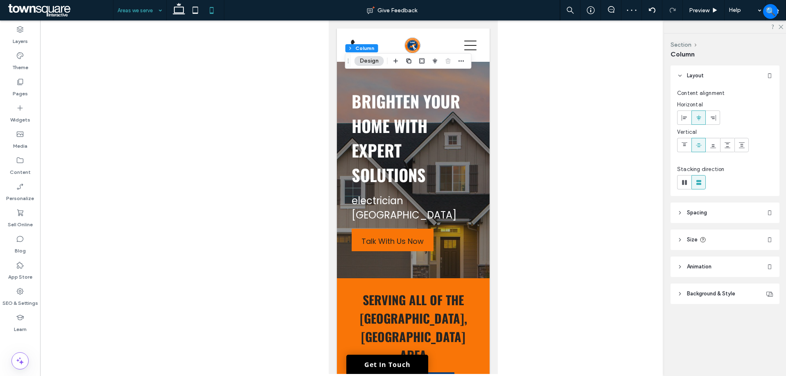
click at [691, 206] on header "Spacing" at bounding box center [725, 213] width 109 height 20
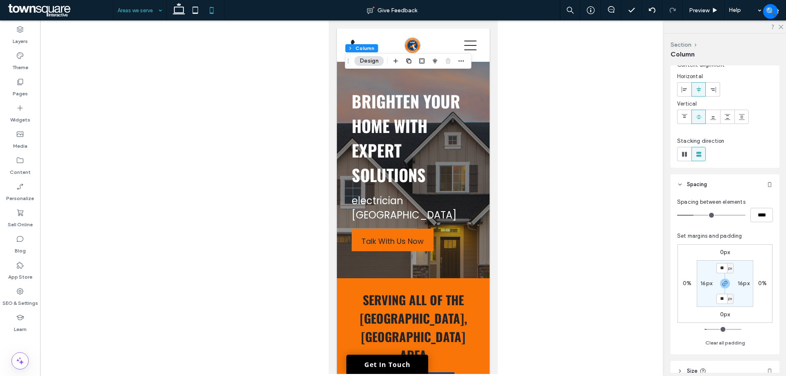
scroll to position [41, 0]
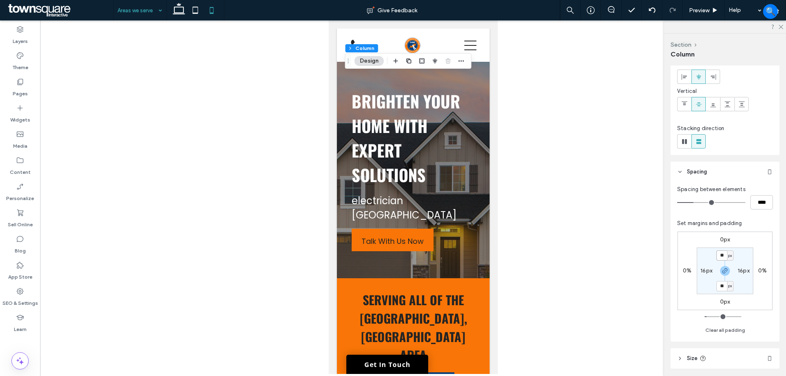
click at [723, 258] on input "**" at bounding box center [721, 256] width 11 height 10
type input "*"
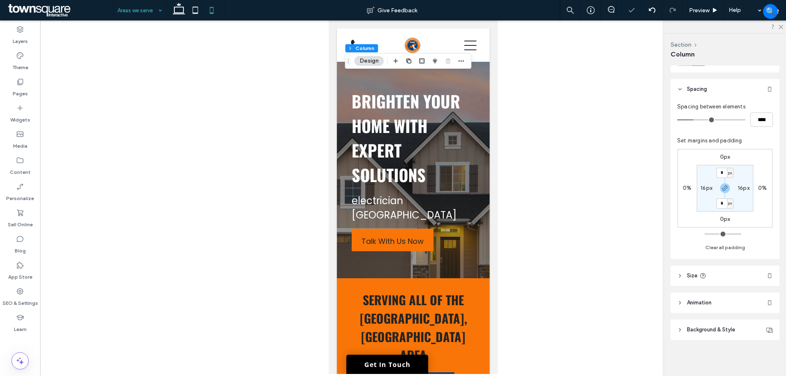
click at [708, 269] on header "Size" at bounding box center [725, 276] width 109 height 20
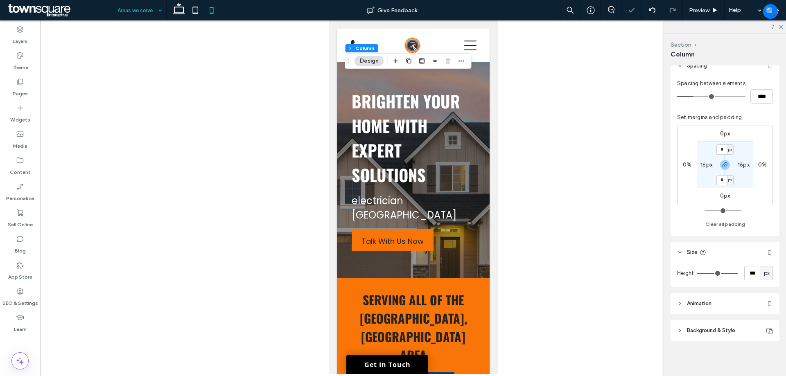
scroll to position [148, 0]
type input "***"
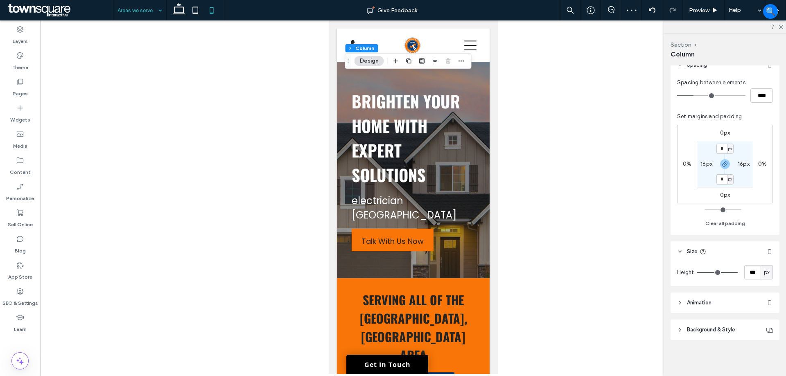
type input "***"
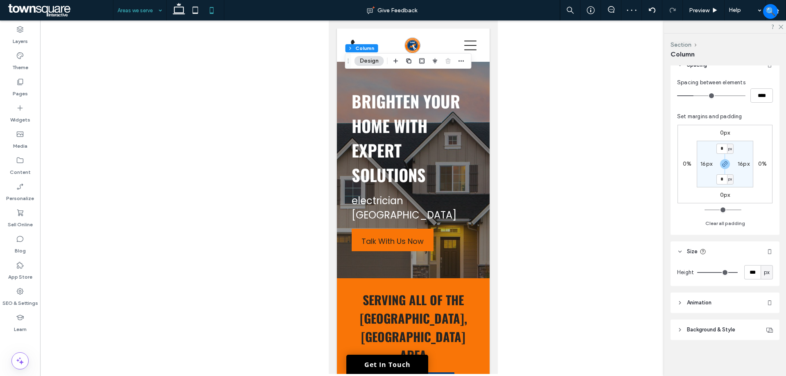
type input "***"
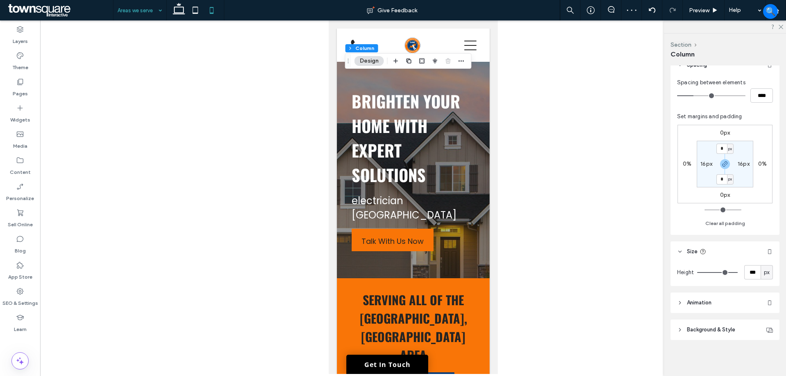
type input "***"
drag, startPoint x: 728, startPoint y: 273, endPoint x: 723, endPoint y: 274, distance: 5.4
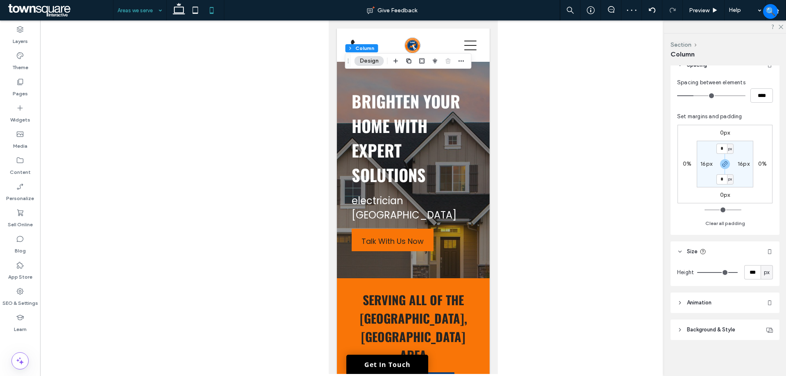
click at [723, 273] on input "range" at bounding box center [717, 272] width 41 height 1
type input "***"
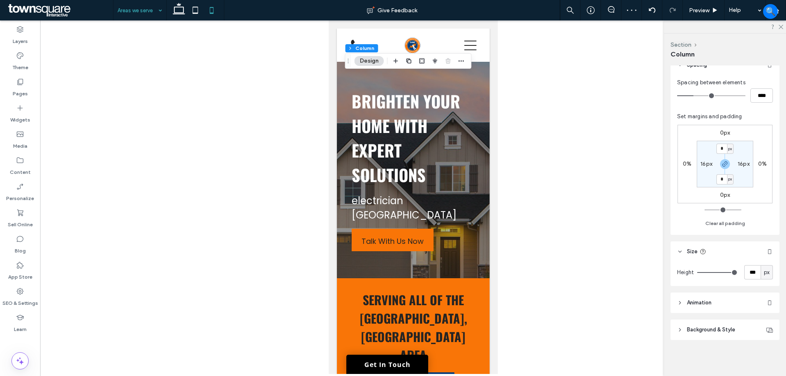
type input "**"
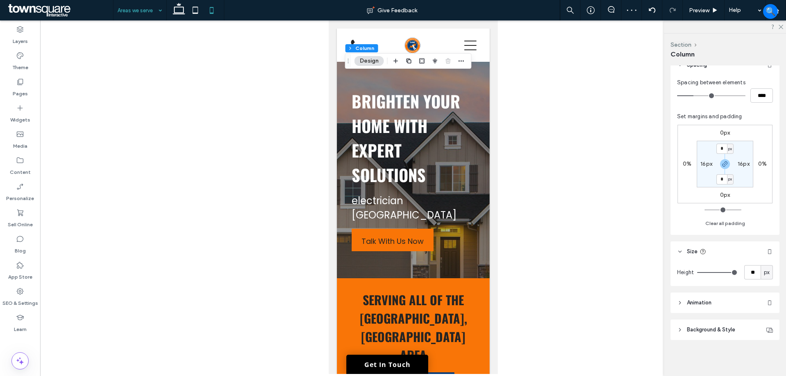
type input "**"
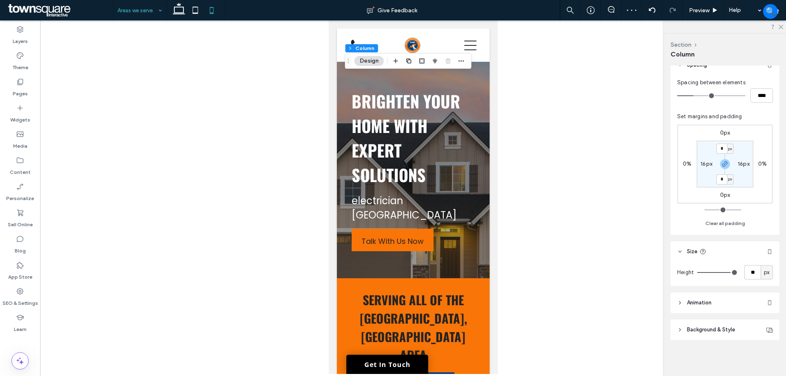
type input "**"
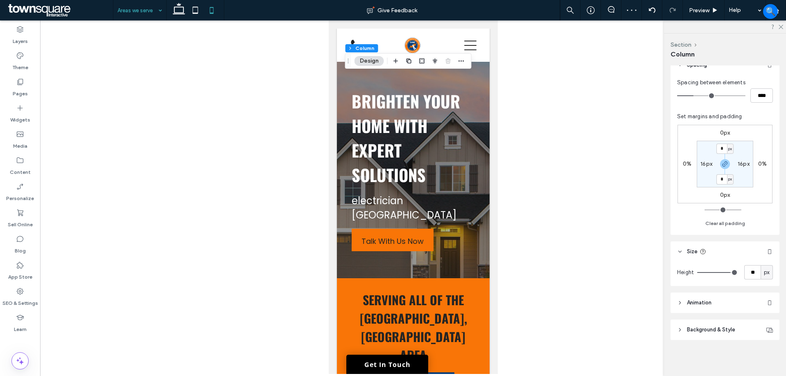
type input "**"
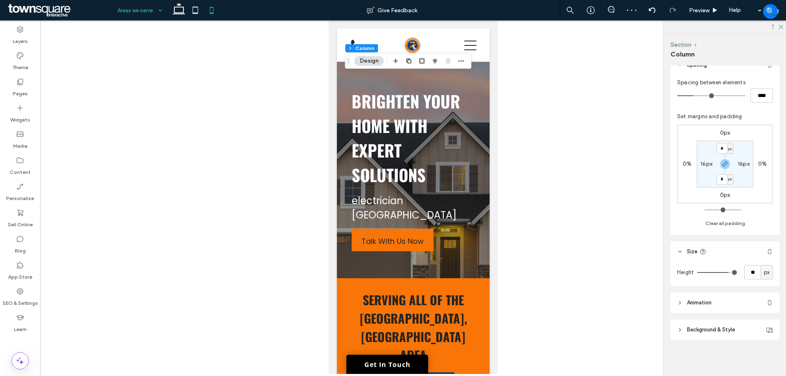
type input "**"
type input "***"
drag, startPoint x: 728, startPoint y: 273, endPoint x: 739, endPoint y: 274, distance: 10.2
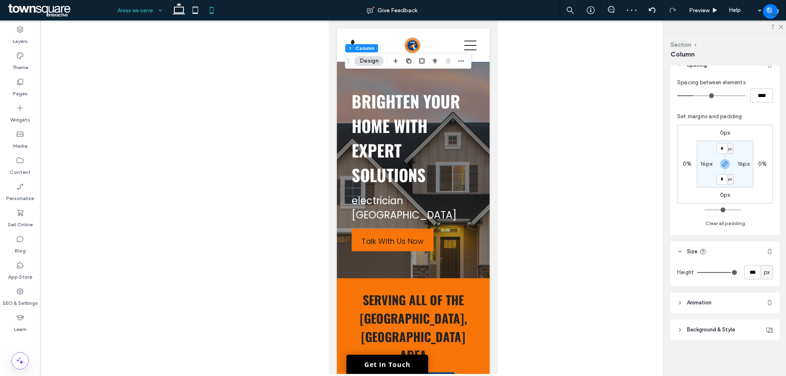
type input "***"
click at [738, 273] on input "range" at bounding box center [717, 272] width 41 height 1
click at [749, 270] on input "***" at bounding box center [752, 272] width 16 height 14
type input "***"
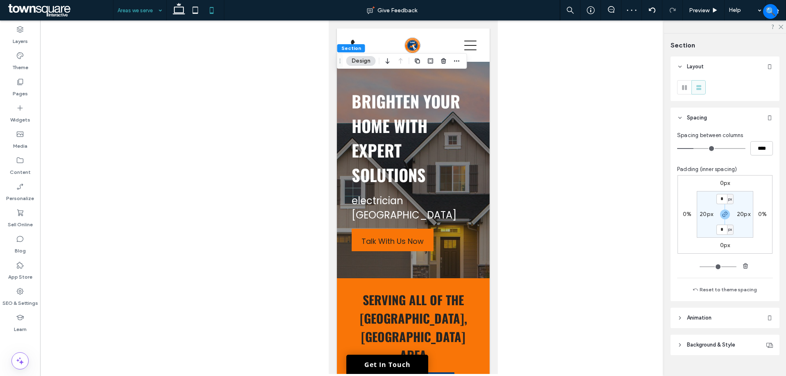
click at [515, 162] on div at bounding box center [413, 197] width 746 height 354
click at [189, 12] on icon at bounding box center [195, 10] width 16 height 16
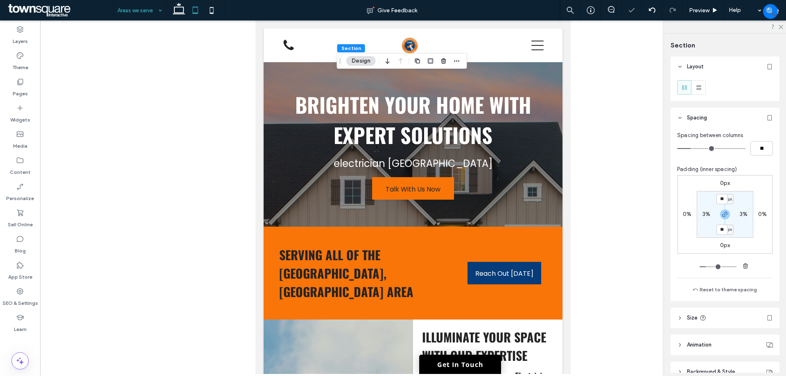
type input "**"
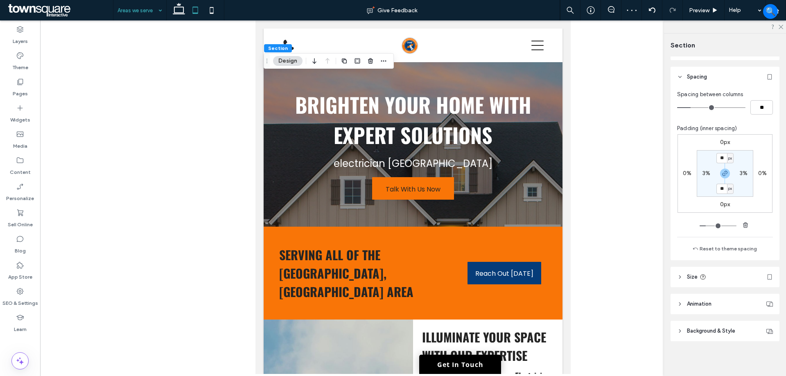
click at [723, 280] on header "Size" at bounding box center [725, 277] width 109 height 20
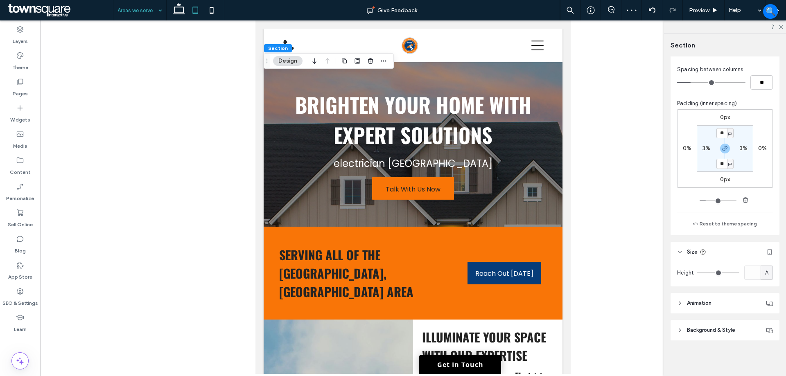
scroll to position [66, 0]
click at [211, 10] on icon at bounding box center [211, 10] width 16 height 16
type input "*"
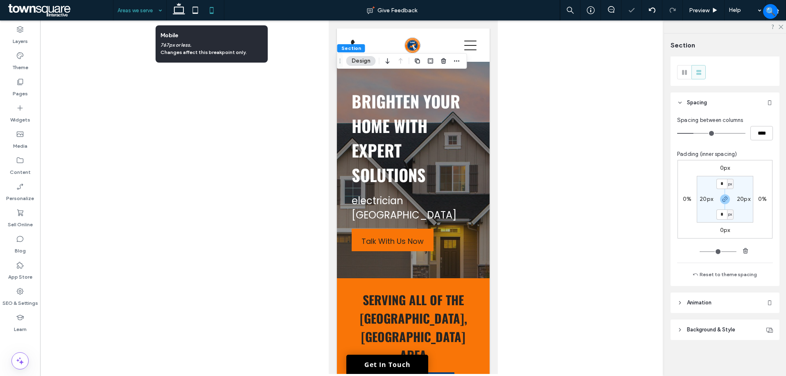
scroll to position [15, 0]
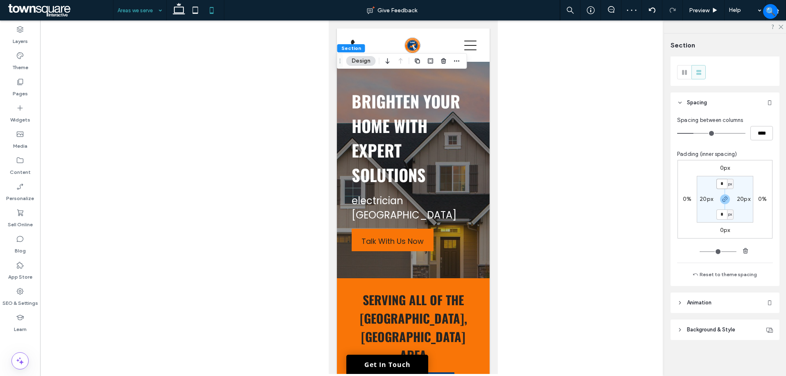
click at [720, 185] on input "*" at bounding box center [721, 184] width 11 height 10
type input "**"
click at [722, 200] on icon "button" at bounding box center [725, 199] width 7 height 7
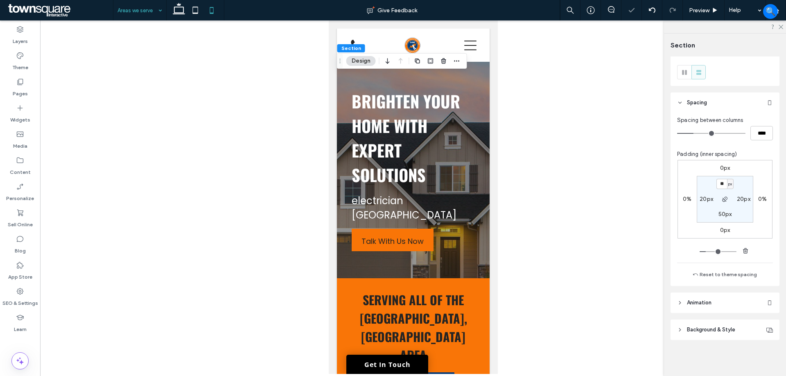
click at [719, 217] on label "50px" at bounding box center [725, 214] width 14 height 7
type input "**"
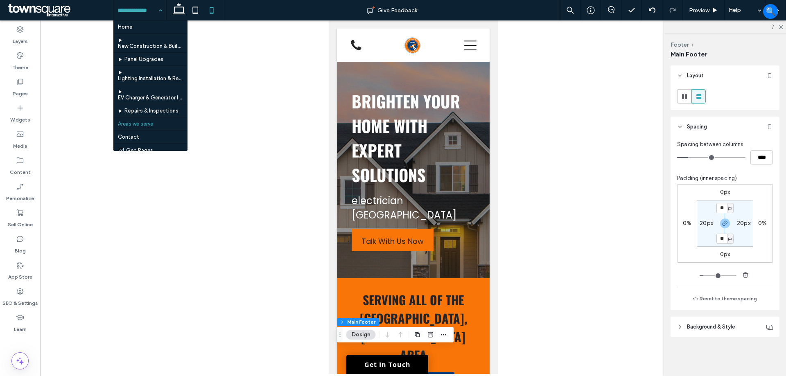
scroll to position [7, 0]
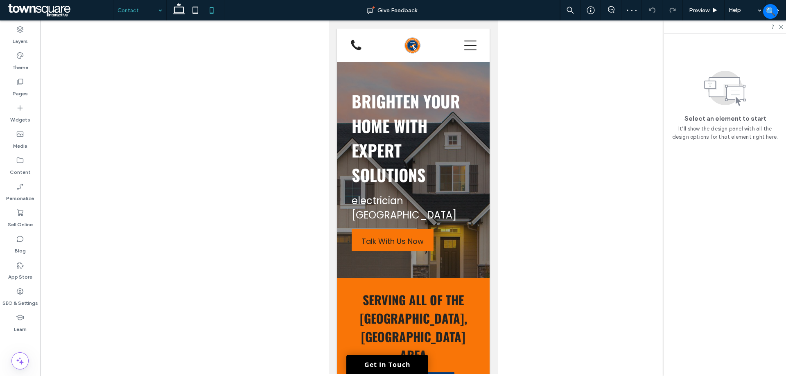
click at [126, 12] on input at bounding box center [137, 10] width 41 height 20
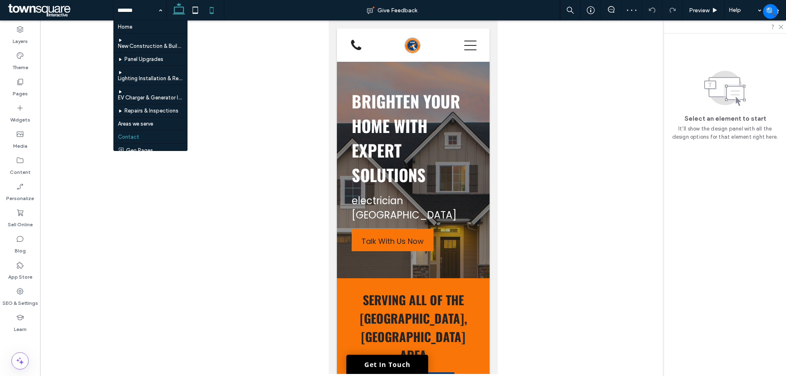
click at [182, 10] on icon at bounding box center [179, 10] width 16 height 16
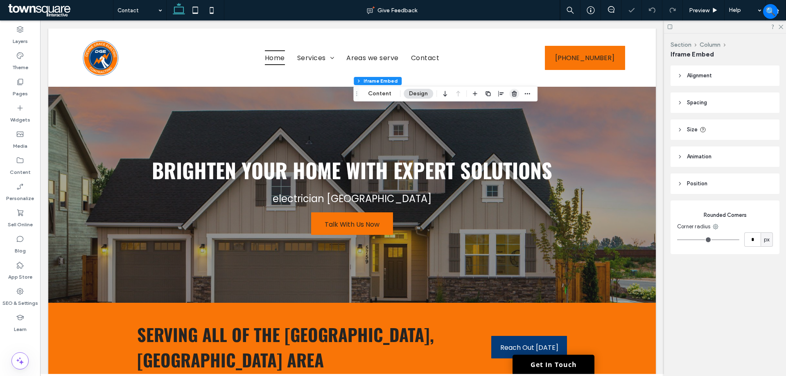
click at [514, 96] on use "button" at bounding box center [514, 93] width 5 height 5
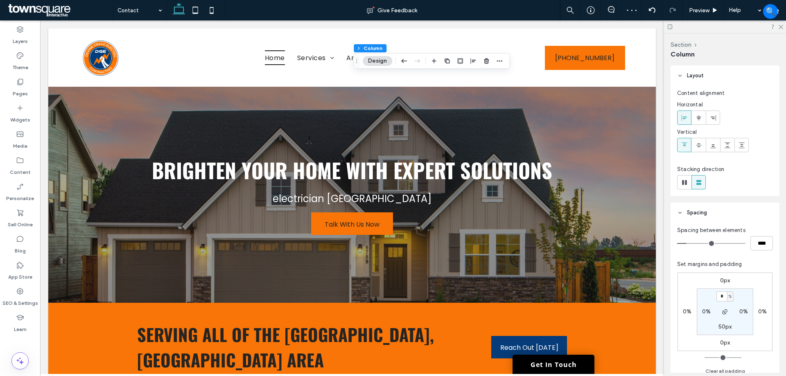
click at [733, 297] on div "%" at bounding box center [730, 296] width 7 height 10
click at [732, 310] on div "px" at bounding box center [726, 309] width 11 height 14
click at [723, 296] on input "*" at bounding box center [721, 296] width 11 height 10
type input "**"
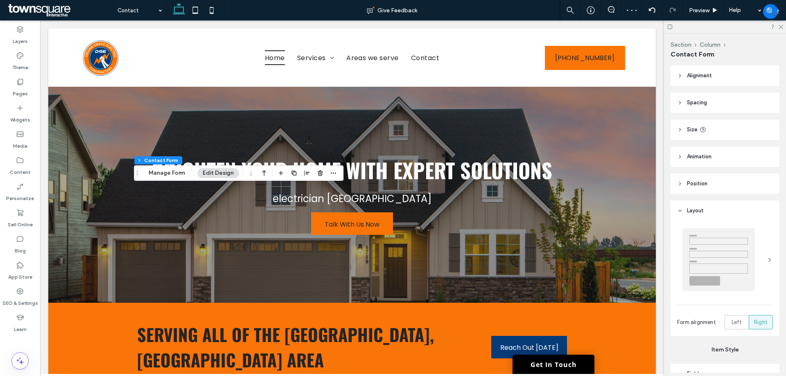
type input "*"
type input "***"
type input "*"
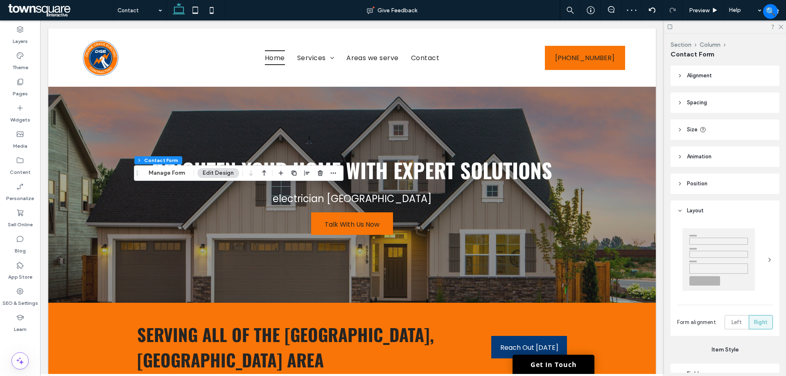
type input "***"
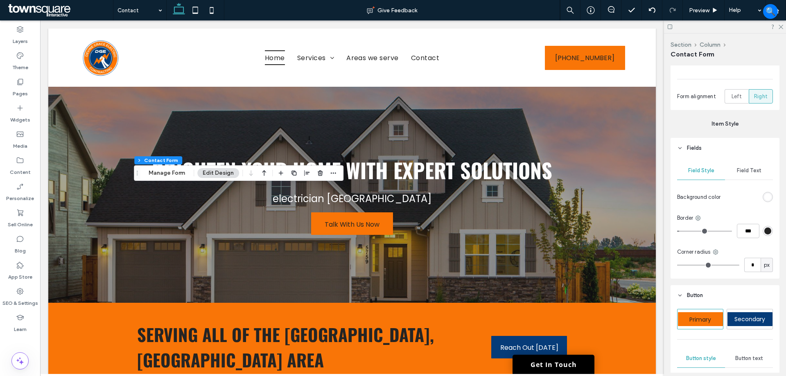
scroll to position [224, 0]
click at [690, 148] on span "Fields" at bounding box center [694, 150] width 15 height 8
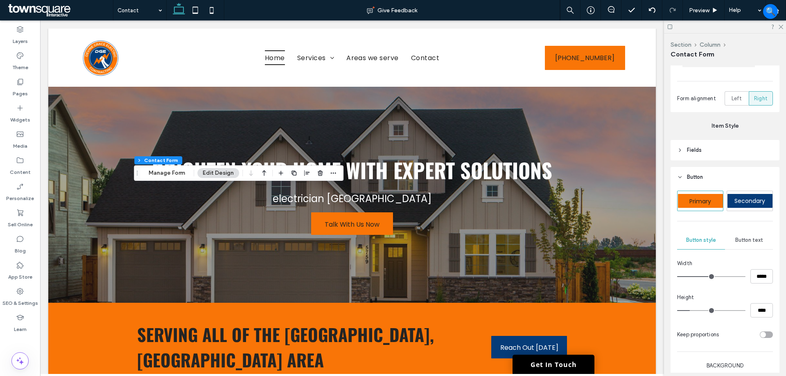
click at [687, 175] on span "Button" at bounding box center [695, 177] width 16 height 8
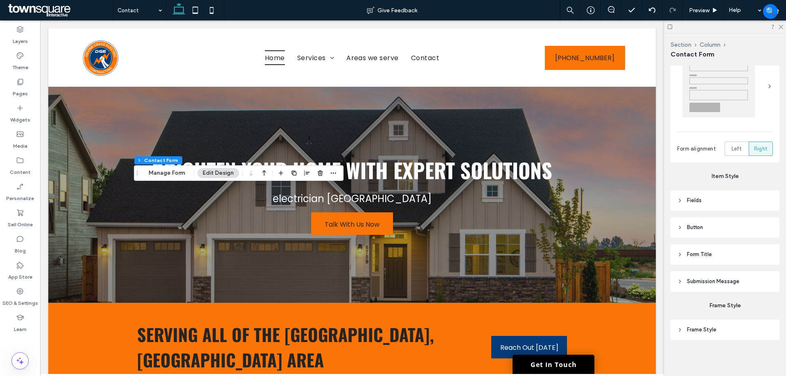
scroll to position [174, 0]
click at [731, 285] on span "Submission Message" at bounding box center [713, 282] width 52 height 8
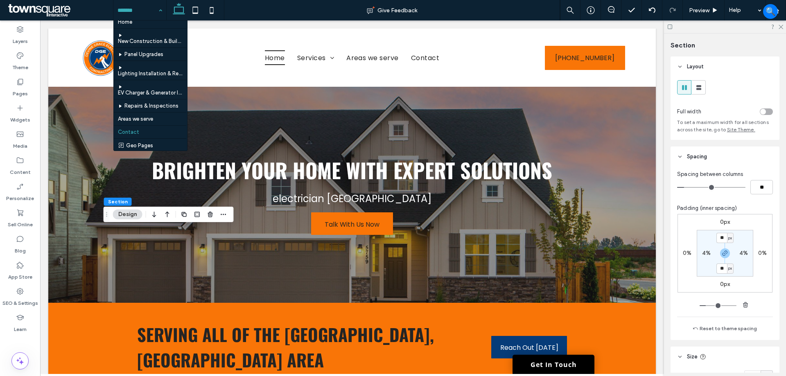
scroll to position [7, 0]
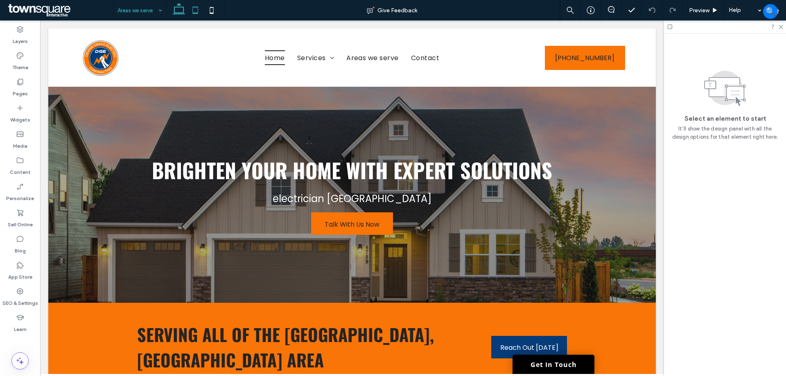
click at [195, 8] on icon at bounding box center [195, 10] width 16 height 16
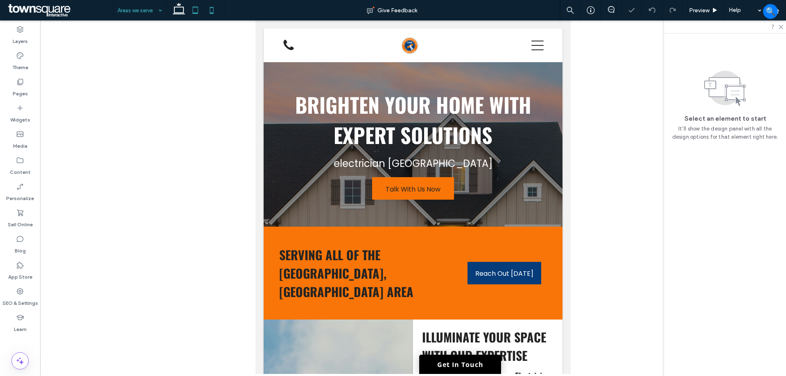
click at [212, 15] on icon at bounding box center [211, 10] width 16 height 16
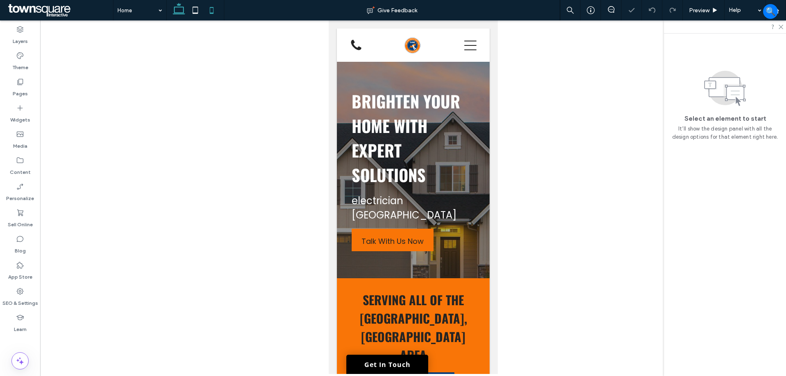
click at [180, 15] on icon at bounding box center [179, 10] width 16 height 16
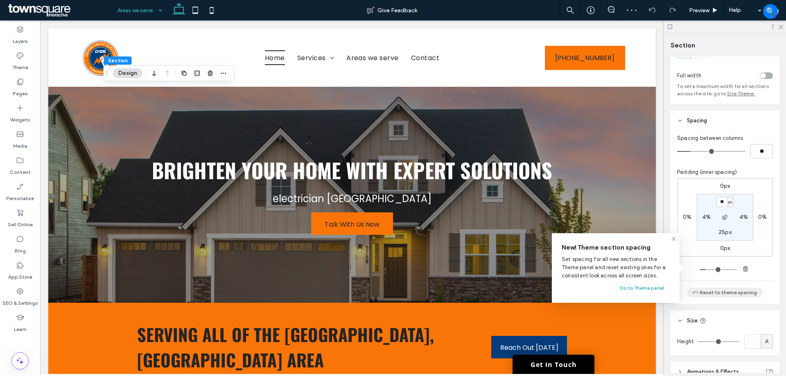
scroll to position [105, 0]
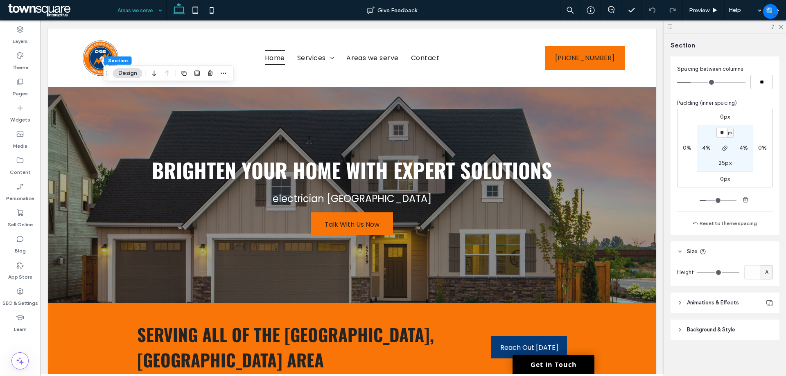
click at [709, 328] on span "Background & Style" at bounding box center [711, 330] width 48 height 8
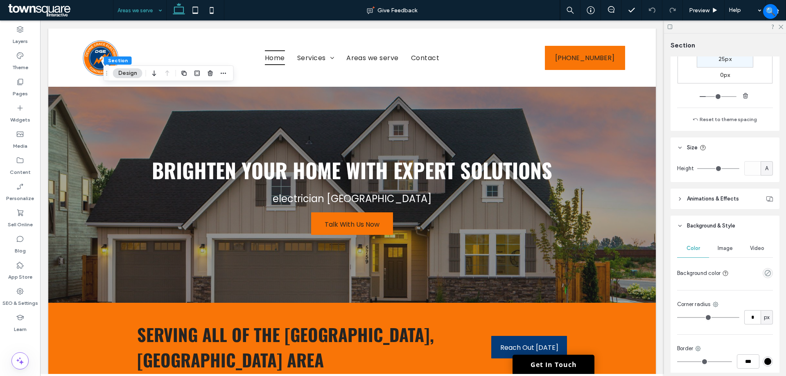
scroll to position [228, 0]
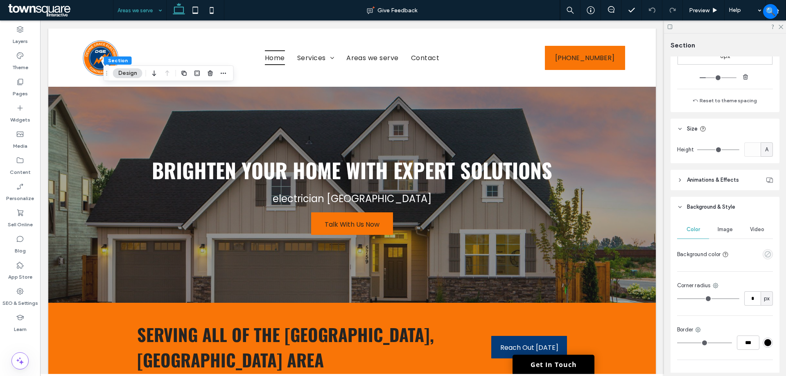
click at [764, 258] on icon "empty color" at bounding box center [767, 254] width 7 height 7
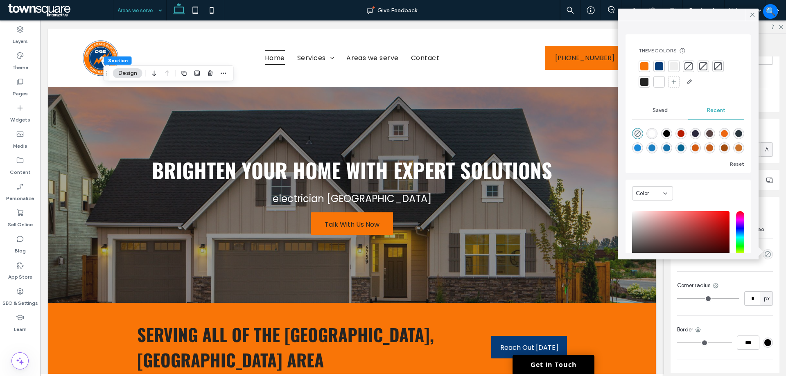
click at [676, 64] on div at bounding box center [674, 66] width 8 height 8
click at [197, 10] on icon at bounding box center [195, 10] width 16 height 16
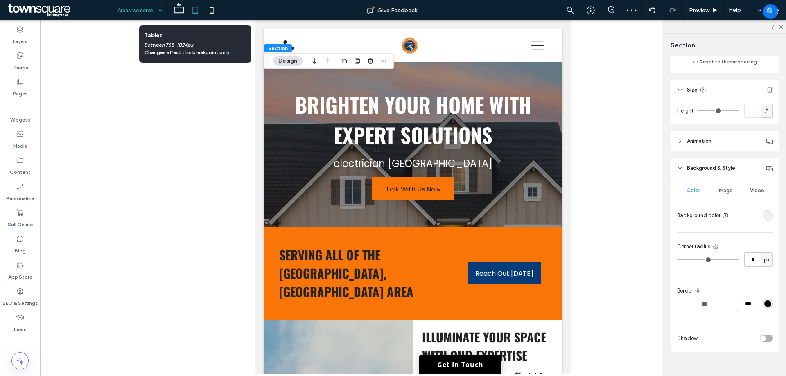
scroll to position [189, 0]
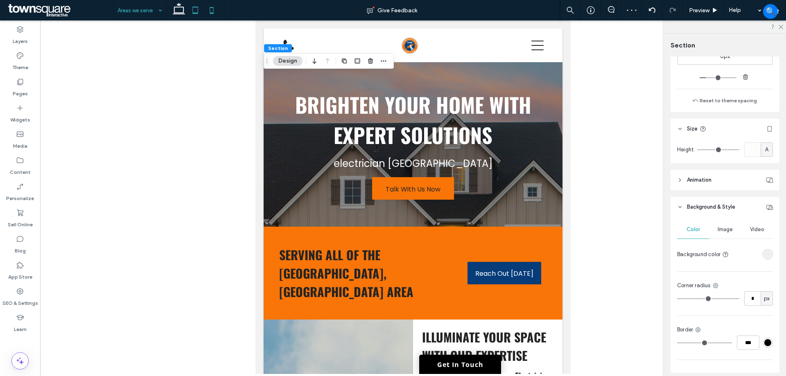
click at [212, 9] on icon at bounding box center [211, 10] width 16 height 16
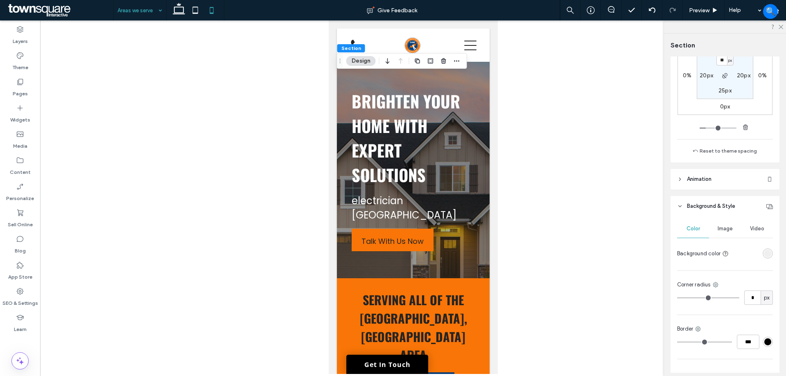
scroll to position [164, 0]
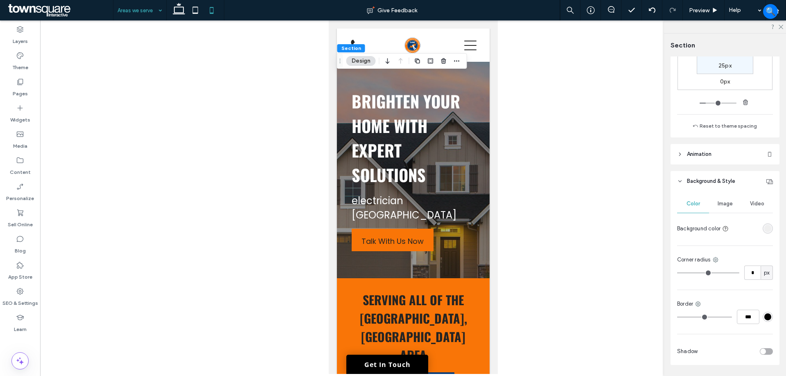
click at [703, 179] on span "Background & Style" at bounding box center [711, 181] width 48 height 8
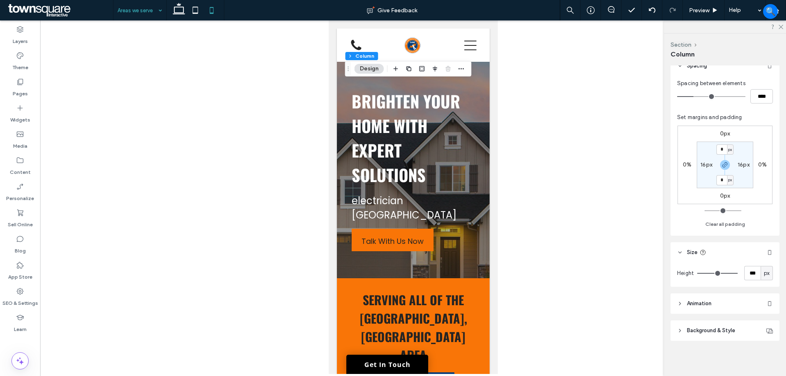
scroll to position [148, 0]
click at [745, 275] on input "***" at bounding box center [752, 272] width 16 height 14
type input "***"
click at [181, 11] on icon at bounding box center [179, 10] width 16 height 16
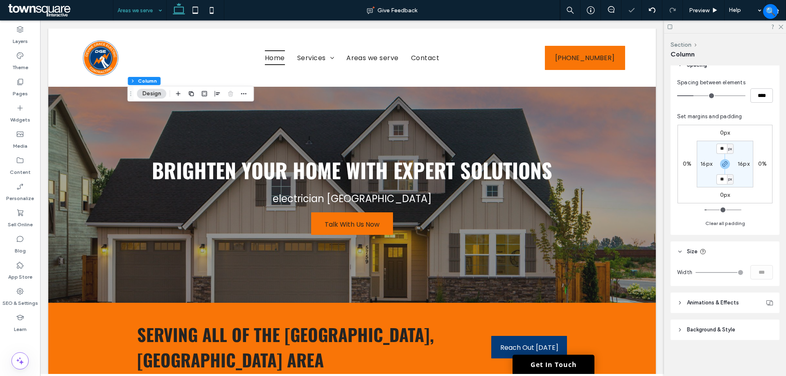
type input "**"
type input "****"
click at [20, 63] on label "Theme" at bounding box center [20, 65] width 16 height 11
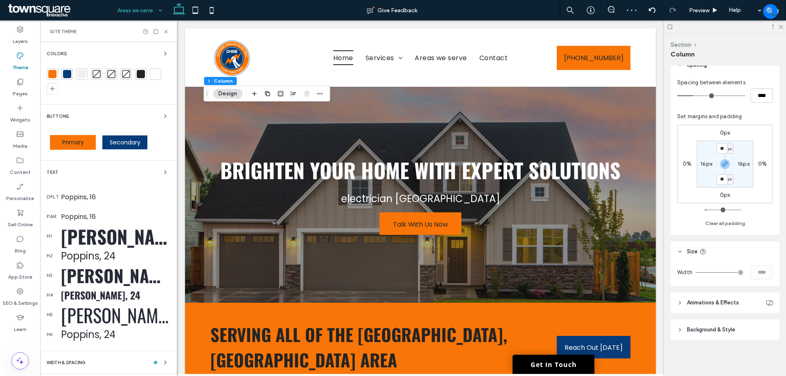
click at [61, 75] on div at bounding box center [109, 82] width 124 height 29
click at [65, 75] on div at bounding box center [67, 74] width 8 height 8
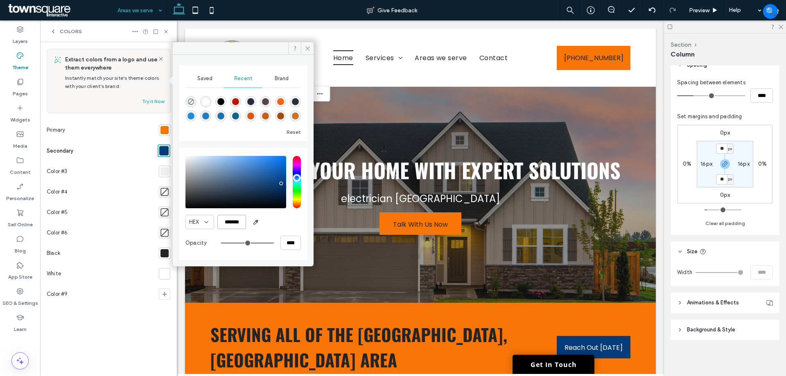
click at [239, 227] on input "*******" at bounding box center [231, 222] width 29 height 14
click at [199, 227] on div "HEX" at bounding box center [199, 222] width 29 height 14
click at [200, 255] on div "RGB" at bounding box center [200, 251] width 28 height 14
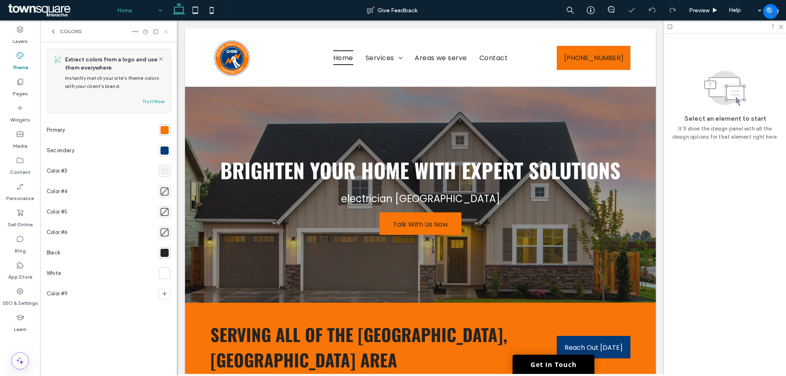
click at [166, 31] on icon at bounding box center [166, 32] width 6 height 6
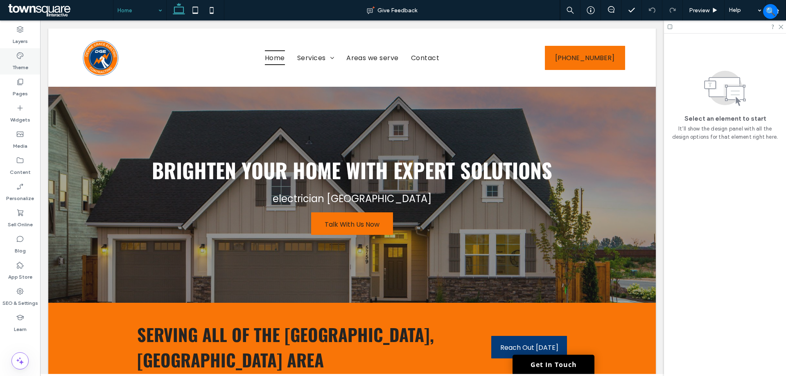
click at [25, 60] on label "Theme" at bounding box center [20, 65] width 16 height 11
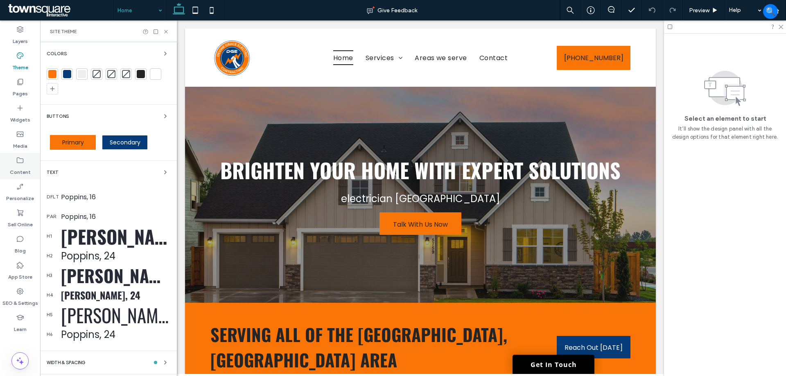
click at [23, 169] on label "Content" at bounding box center [20, 170] width 21 height 11
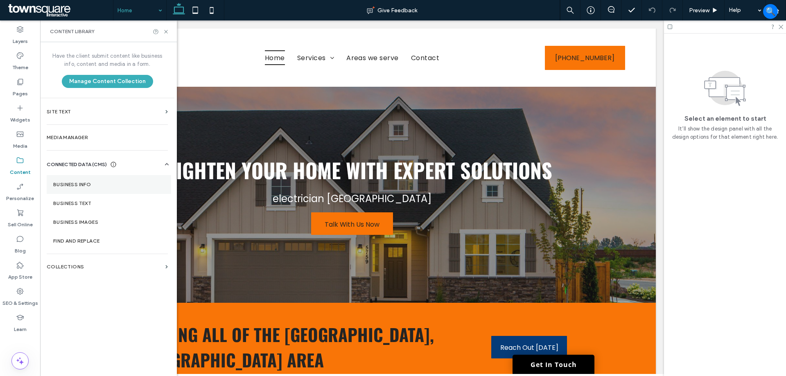
click at [93, 187] on label "Business Info" at bounding box center [108, 185] width 111 height 6
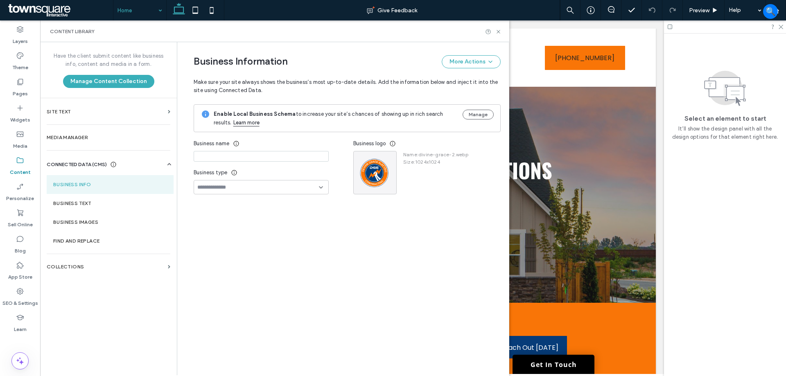
type input "**********"
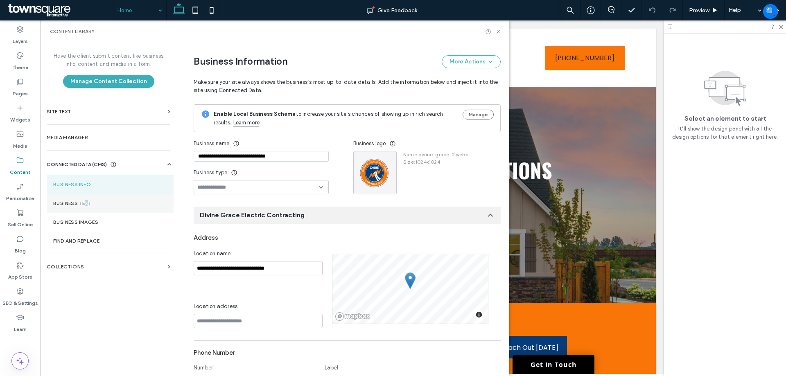
click at [87, 207] on section "Business Text" at bounding box center [110, 203] width 127 height 19
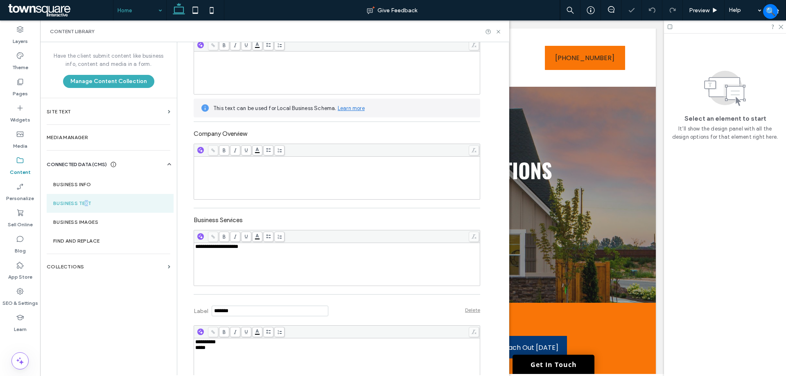
scroll to position [123, 0]
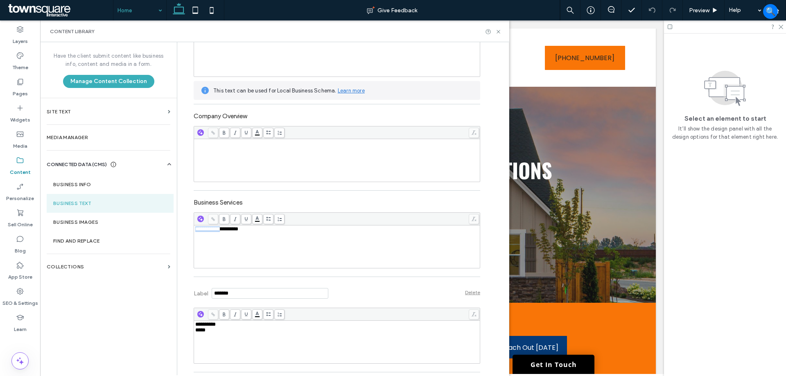
drag, startPoint x: 223, startPoint y: 232, endPoint x: 192, endPoint y: 231, distance: 30.3
click at [195, 231] on span "**********" at bounding box center [216, 228] width 43 height 5
click at [250, 245] on div "**********" at bounding box center [337, 246] width 284 height 41
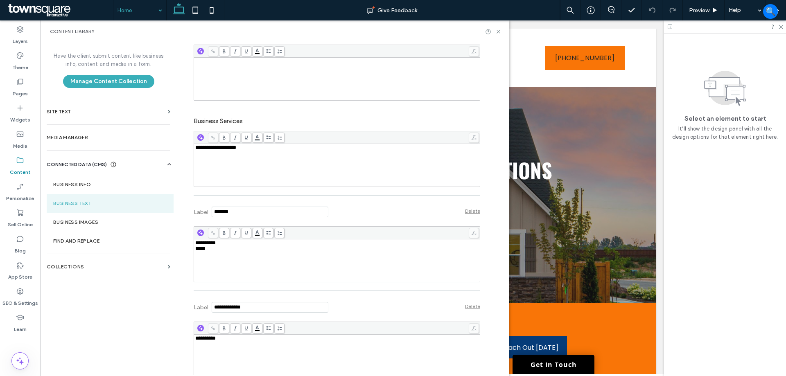
scroll to position [205, 0]
click at [498, 32] on use at bounding box center [498, 31] width 3 height 3
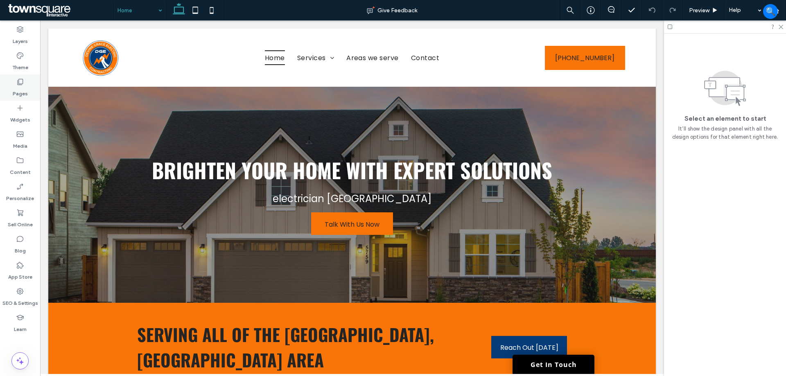
click at [18, 88] on label "Pages" at bounding box center [20, 91] width 15 height 11
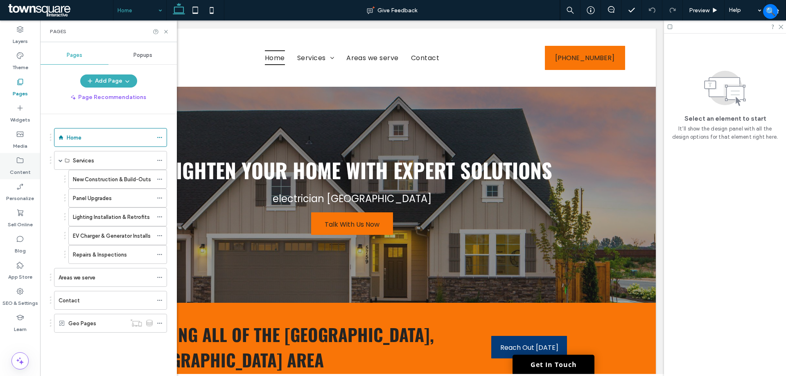
click at [18, 173] on label "Content" at bounding box center [20, 170] width 21 height 11
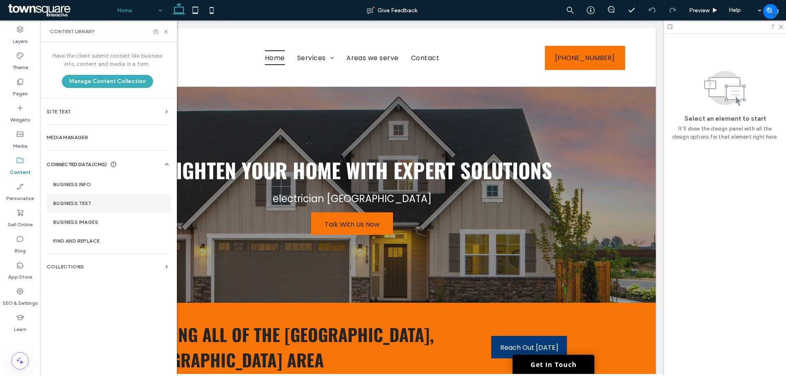
click at [79, 199] on section "Business Text" at bounding box center [109, 203] width 124 height 19
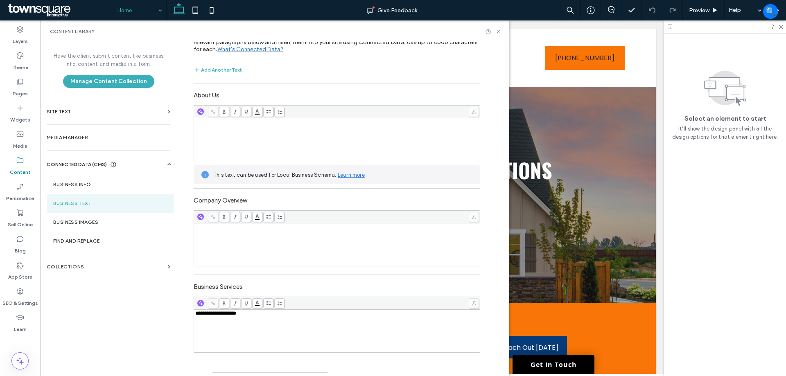
scroll to position [82, 0]
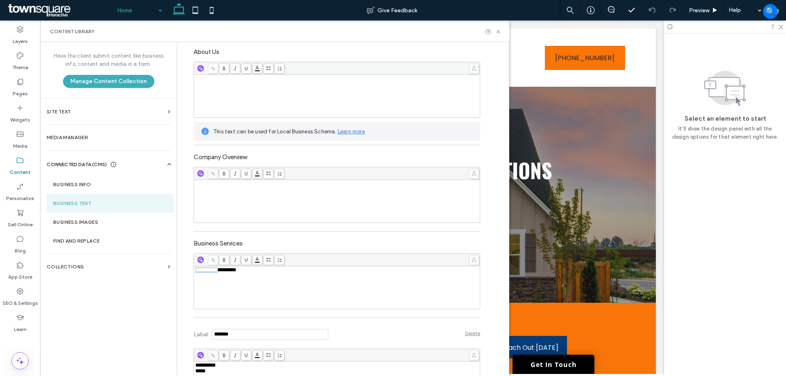
drag, startPoint x: 217, startPoint y: 272, endPoint x: 190, endPoint y: 269, distance: 27.2
click at [194, 269] on div "**********" at bounding box center [337, 288] width 286 height 43
copy span "**********"
click at [498, 31] on use at bounding box center [498, 31] width 3 height 3
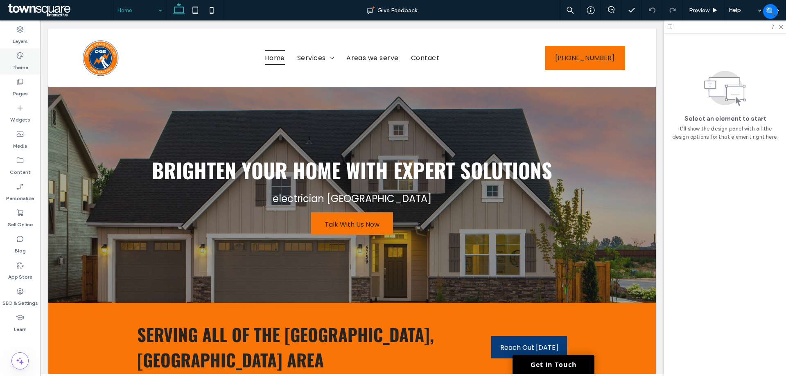
click at [24, 64] on label "Theme" at bounding box center [20, 65] width 16 height 11
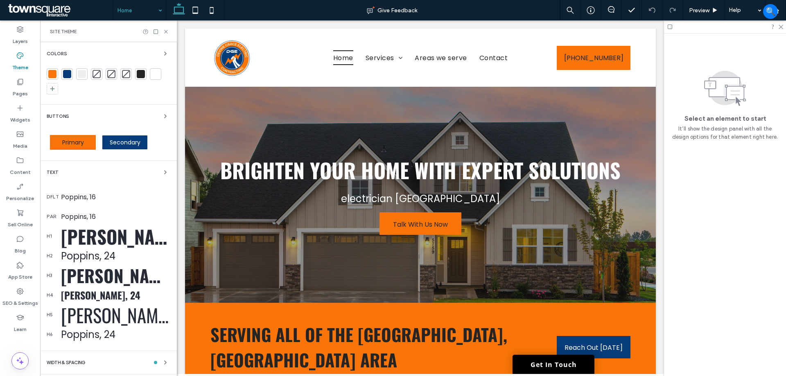
click at [49, 73] on div at bounding box center [52, 74] width 8 height 8
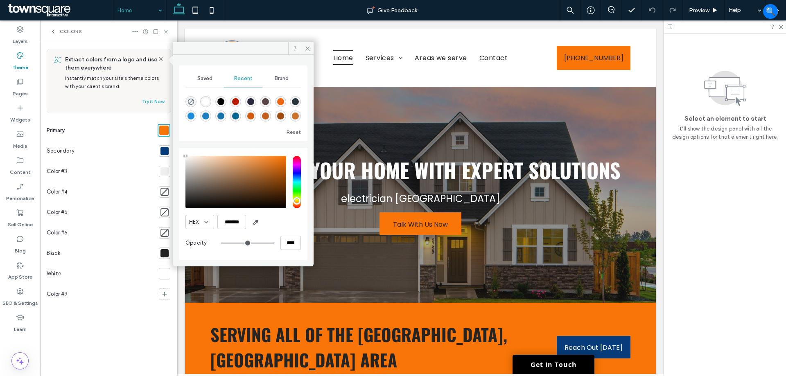
type input "****"
click at [201, 223] on div "HEX" at bounding box center [196, 222] width 15 height 8
click at [200, 248] on span "RGB" at bounding box center [194, 251] width 11 height 8
click at [24, 294] on icon at bounding box center [20, 291] width 8 height 8
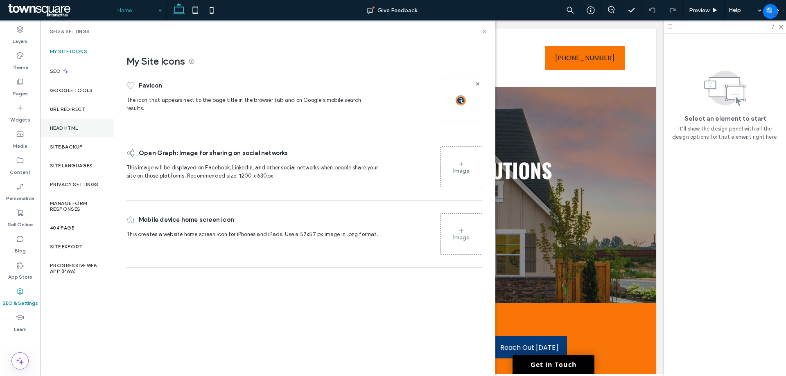
click at [77, 132] on div "Head HTML" at bounding box center [77, 128] width 74 height 19
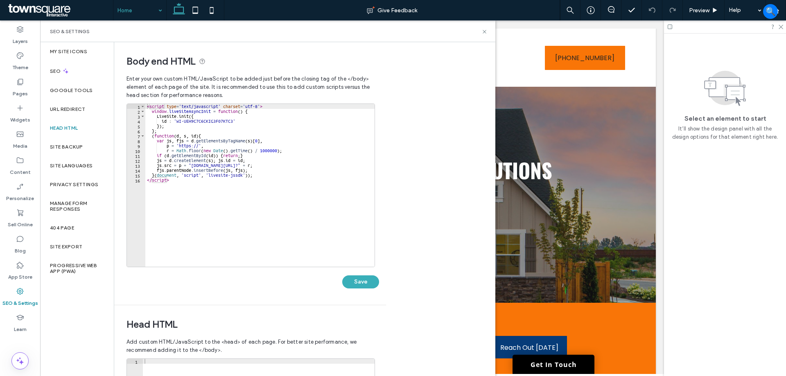
click at [224, 145] on div "< script type = 'text/javascript' charset = 'utf-8' > window . liveSiteAsyncIni…" at bounding box center [259, 190] width 229 height 173
type textarea "**********"
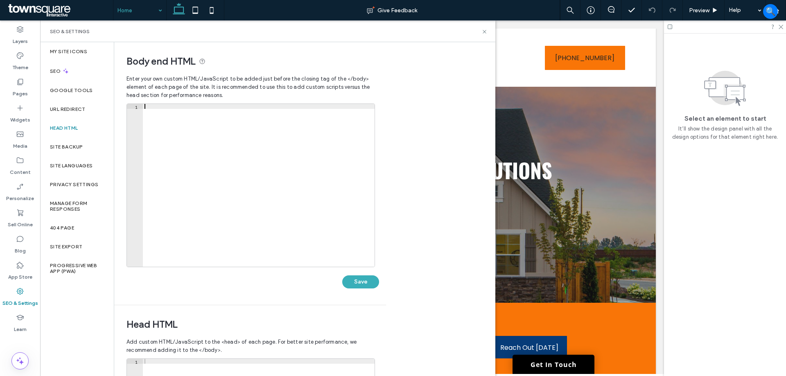
paste textarea "*********"
type textarea "*********"
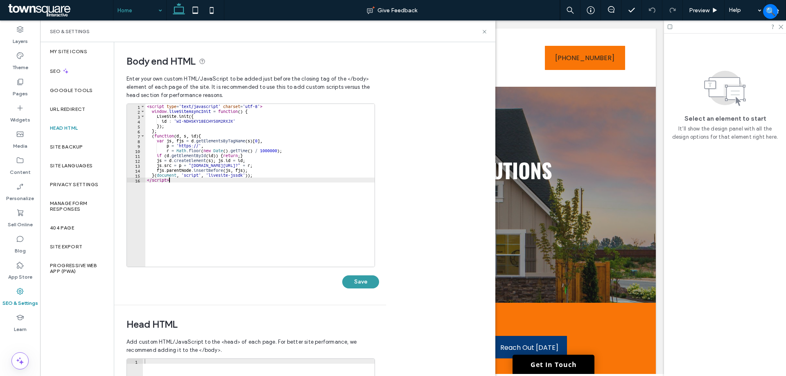
click at [350, 285] on button "Save" at bounding box center [360, 282] width 37 height 13
click at [484, 30] on icon at bounding box center [484, 32] width 6 height 6
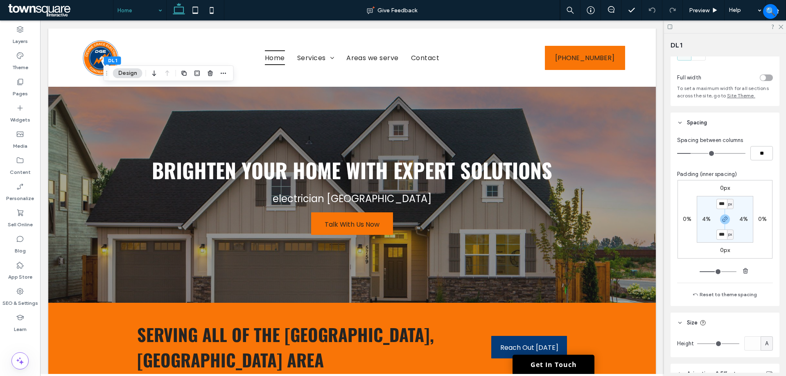
scroll to position [105, 0]
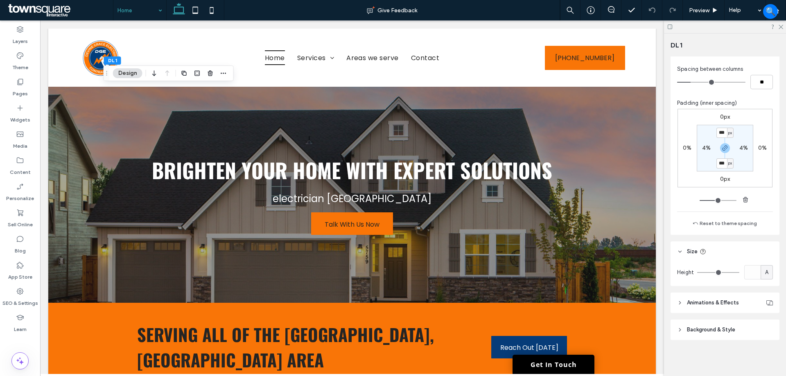
click at [718, 327] on span "Background & Style" at bounding box center [711, 330] width 48 height 8
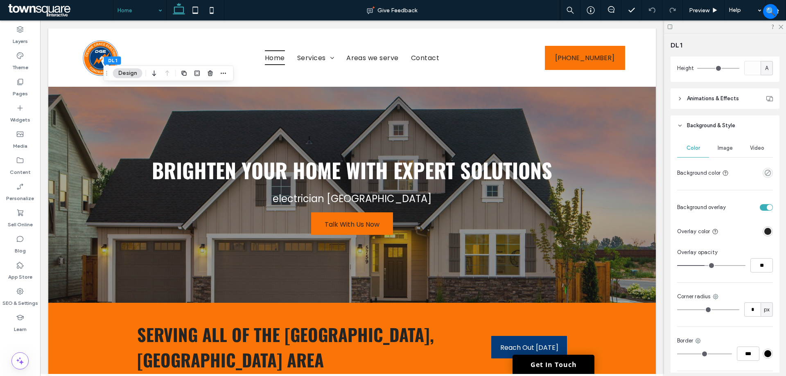
click at [725, 149] on span "Image" at bounding box center [725, 148] width 15 height 7
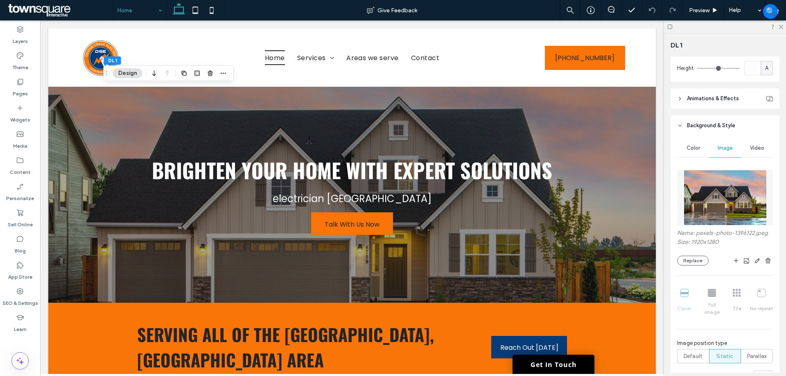
click at [732, 181] on img at bounding box center [725, 198] width 83 height 56
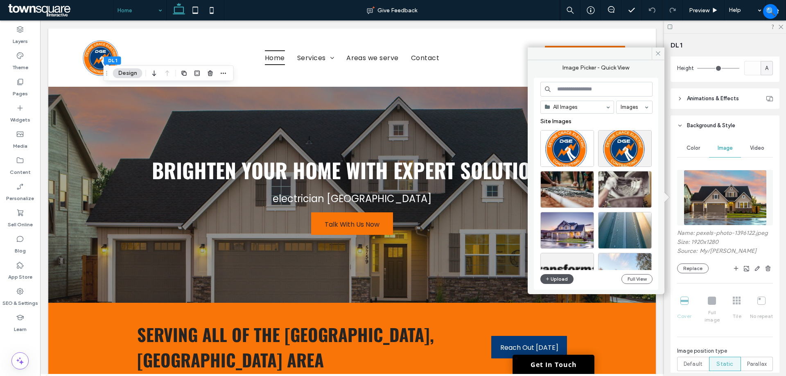
click at [563, 278] on button "Upload" at bounding box center [557, 279] width 34 height 10
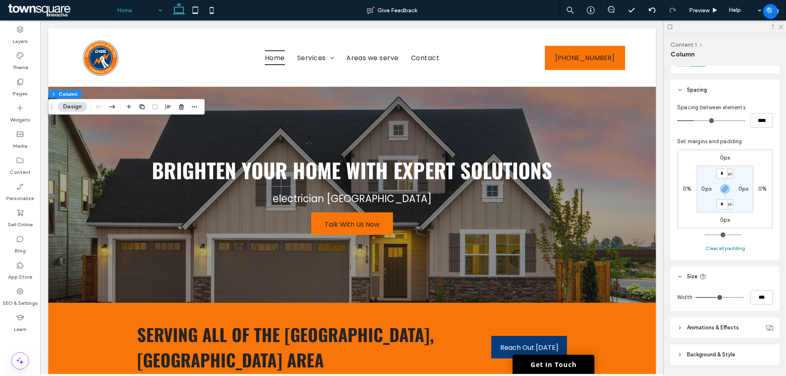
scroll to position [148, 0]
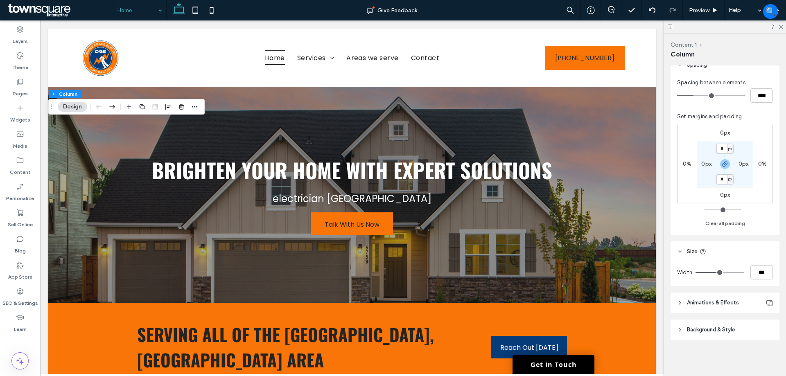
click at [707, 331] on span "Background & Style" at bounding box center [711, 330] width 48 height 8
click at [727, 350] on span "Image" at bounding box center [725, 352] width 15 height 7
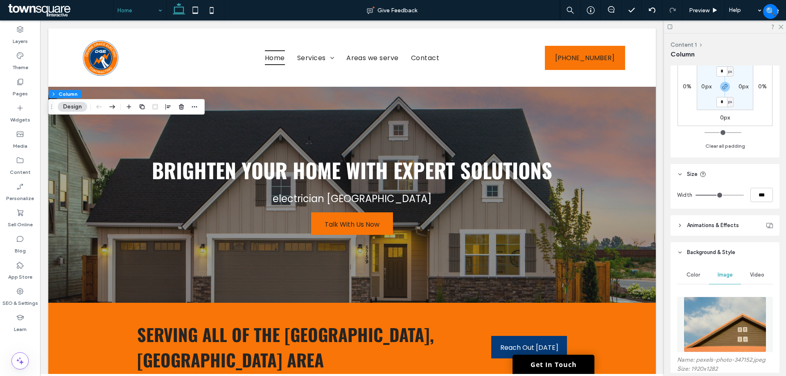
scroll to position [312, 0]
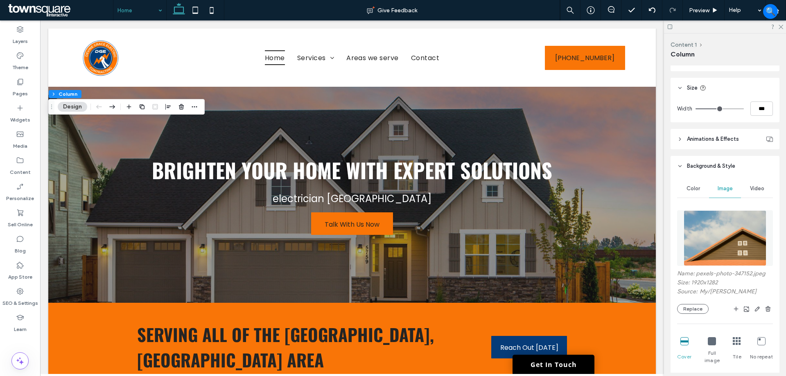
click at [706, 241] on img at bounding box center [725, 238] width 83 height 56
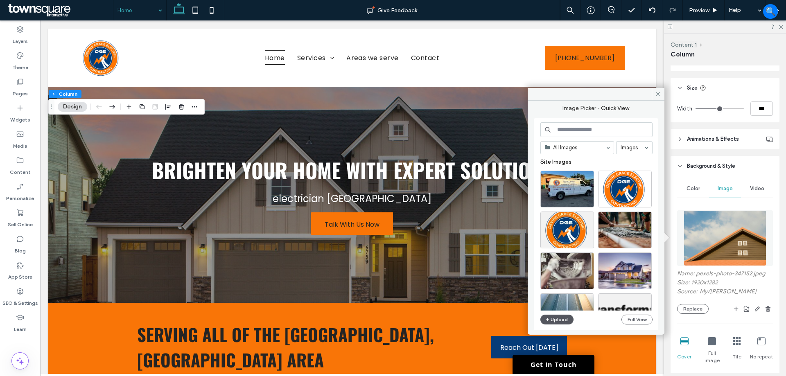
click at [556, 319] on button "Upload" at bounding box center [557, 320] width 34 height 10
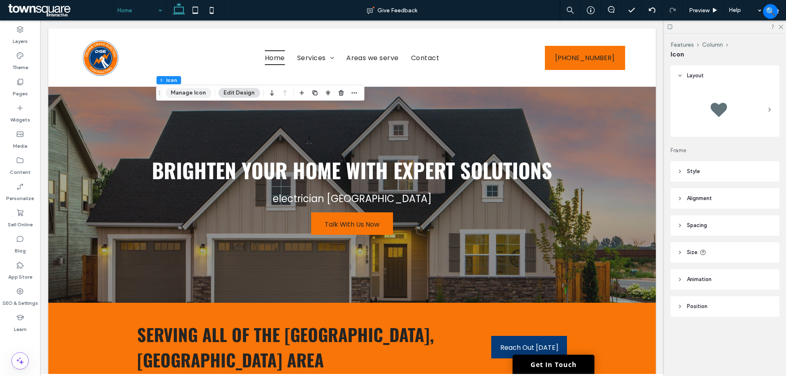
click at [185, 92] on button "Manage Icon" at bounding box center [188, 93] width 46 height 10
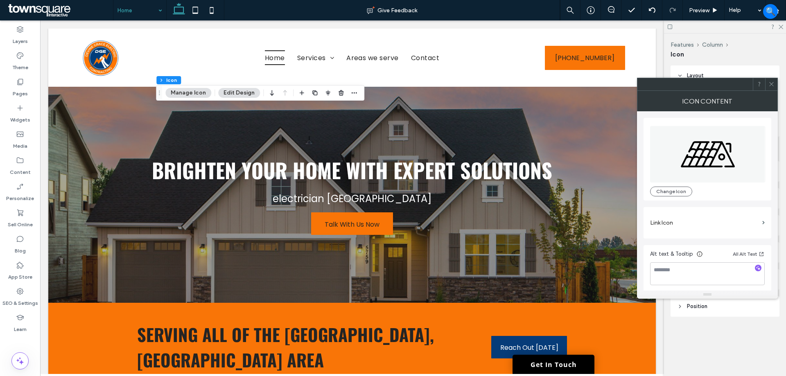
click at [671, 163] on icon at bounding box center [707, 154] width 115 height 56
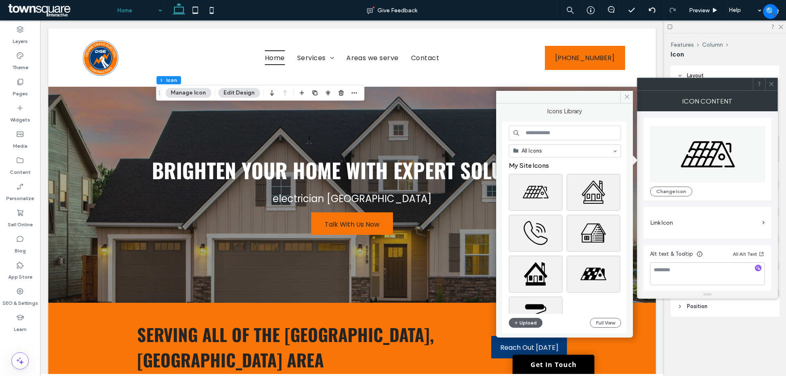
click at [584, 134] on input at bounding box center [565, 133] width 112 height 15
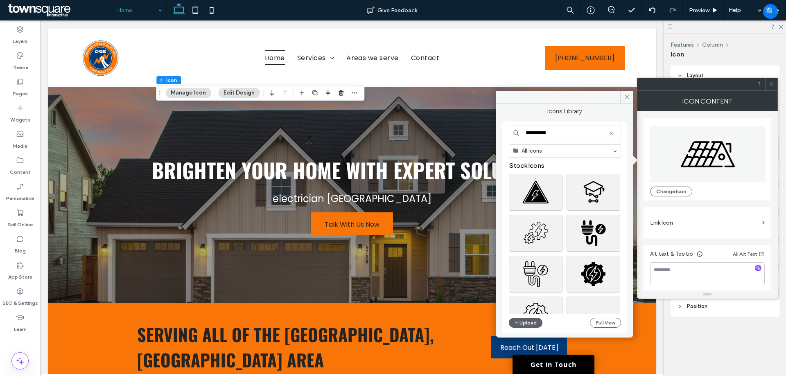
drag, startPoint x: 558, startPoint y: 134, endPoint x: 525, endPoint y: 133, distance: 32.4
click at [525, 133] on input "**********" at bounding box center [565, 133] width 112 height 15
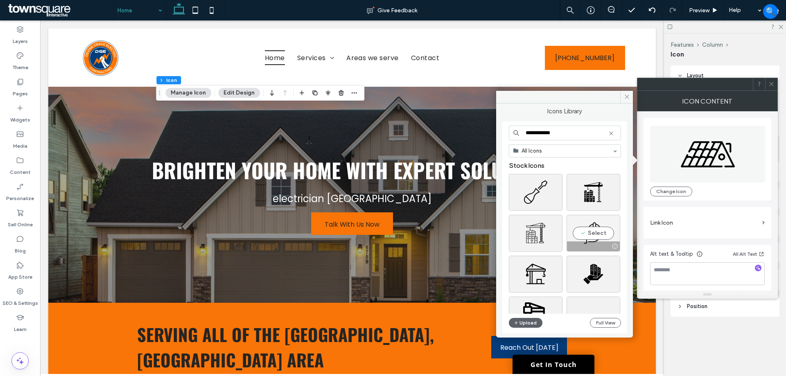
type input "**********"
click at [598, 236] on div "Select" at bounding box center [594, 233] width 54 height 37
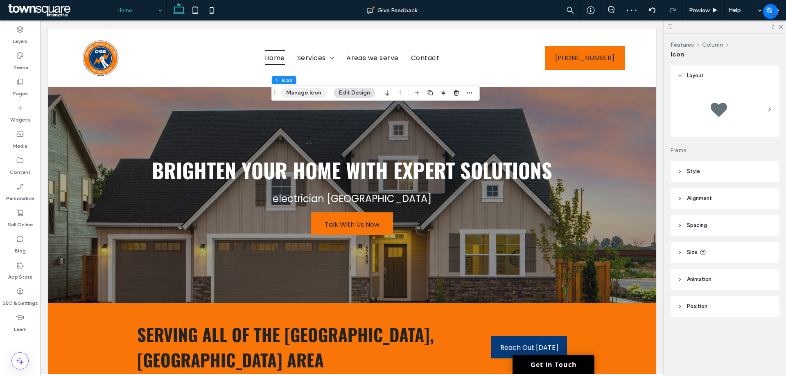
click at [299, 92] on button "Manage Icon" at bounding box center [304, 93] width 46 height 10
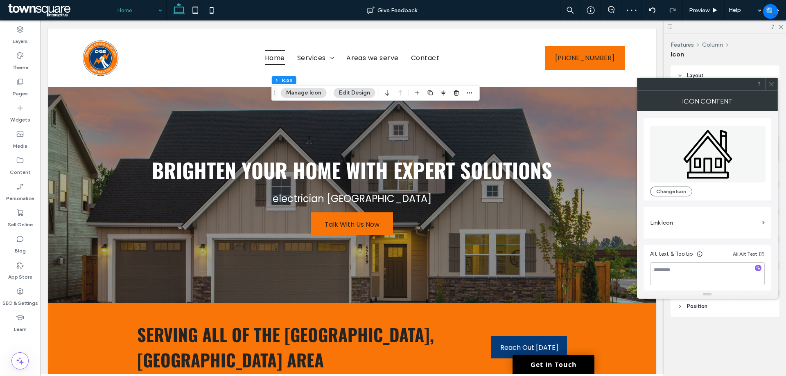
click at [676, 158] on icon at bounding box center [707, 154] width 115 height 56
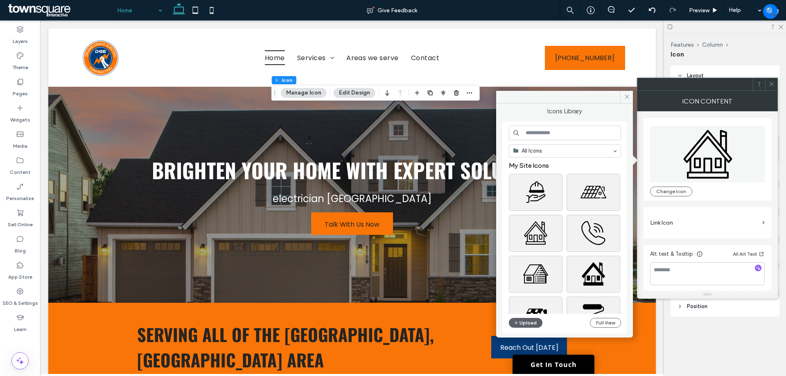
click at [549, 133] on input at bounding box center [565, 133] width 112 height 15
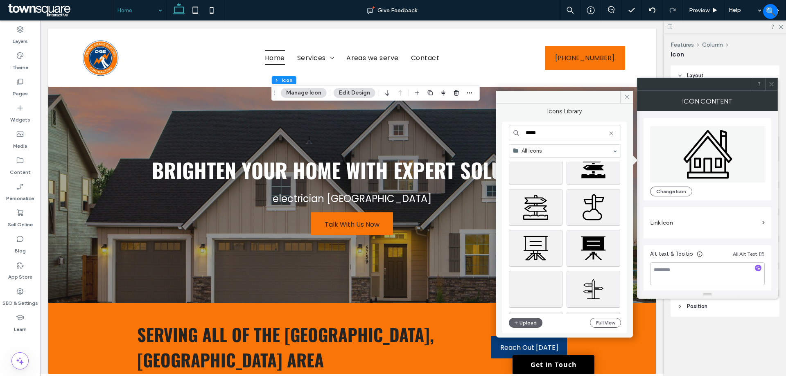
scroll to position [41, 0]
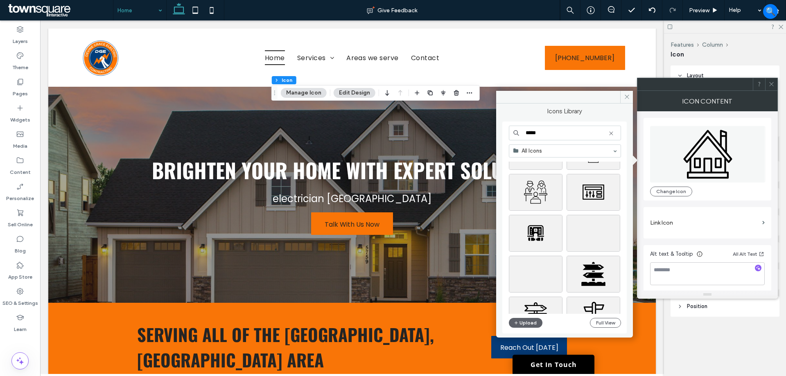
click at [527, 134] on input "*****" at bounding box center [565, 133] width 112 height 15
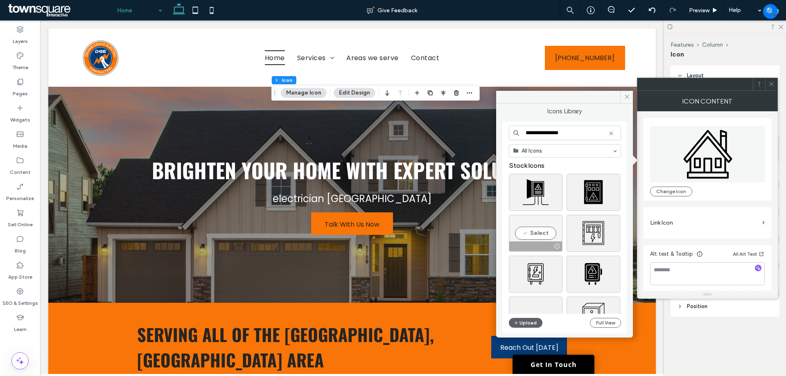
type input "**********"
click at [550, 234] on div "Select" at bounding box center [536, 233] width 54 height 37
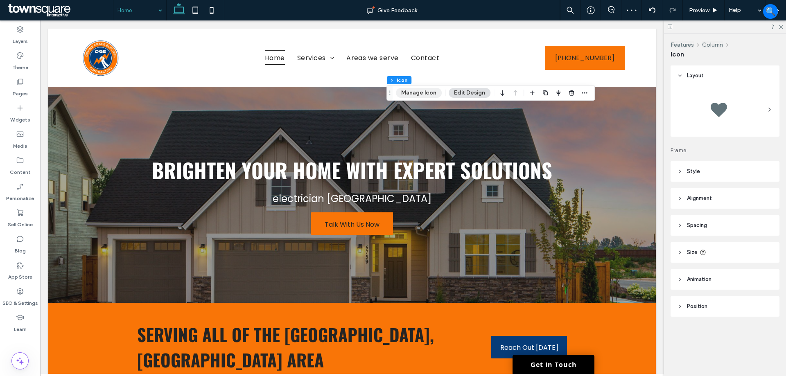
click at [402, 90] on button "Manage Icon" at bounding box center [419, 93] width 46 height 10
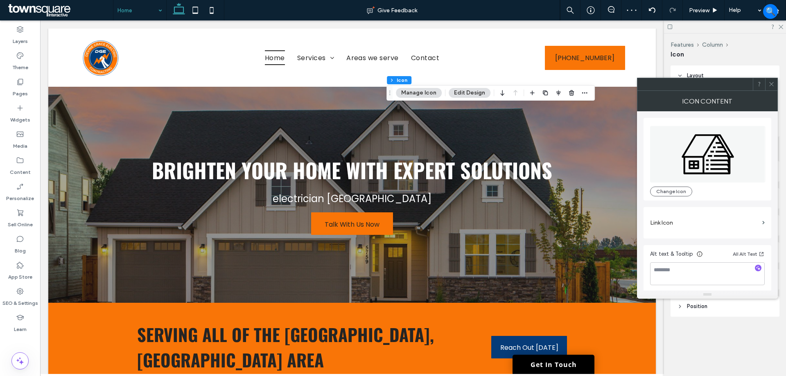
click at [700, 144] on icon at bounding box center [707, 154] width 115 height 56
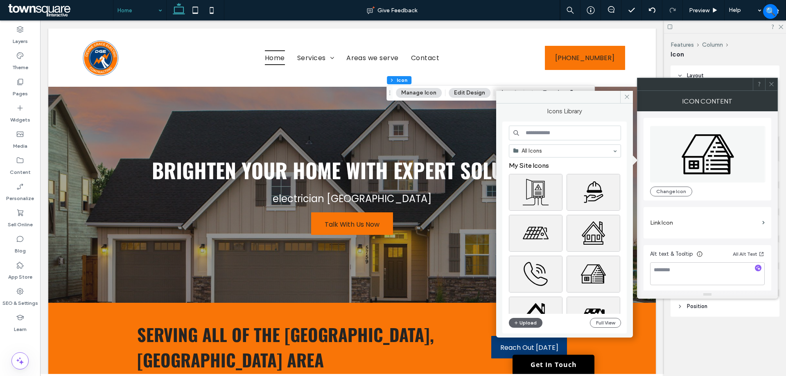
click at [557, 133] on input at bounding box center [565, 133] width 112 height 15
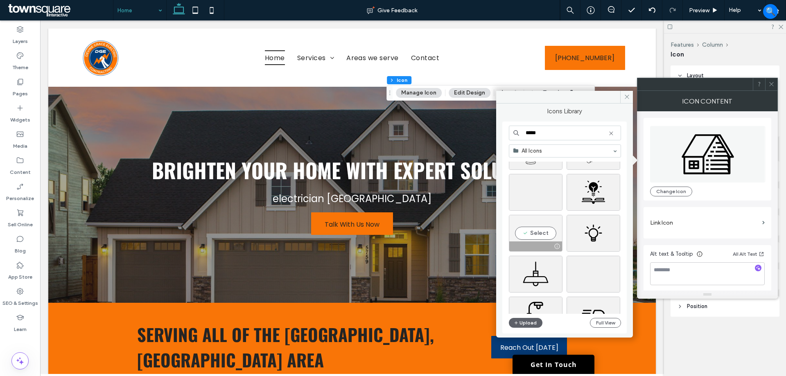
type input "*****"
click at [540, 225] on div "Select" at bounding box center [536, 233] width 54 height 37
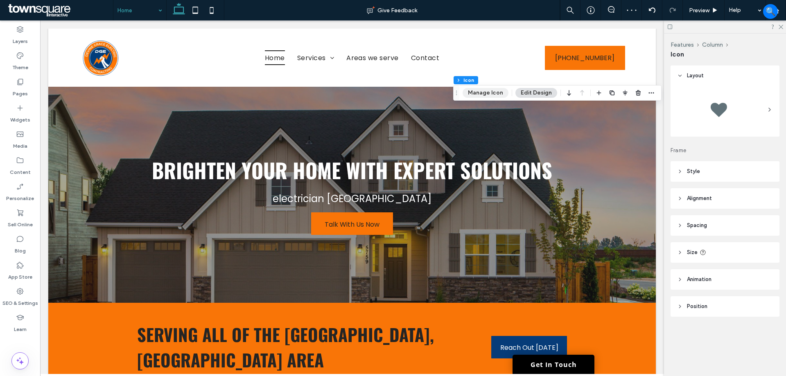
click at [489, 88] on button "Manage Icon" at bounding box center [486, 93] width 46 height 10
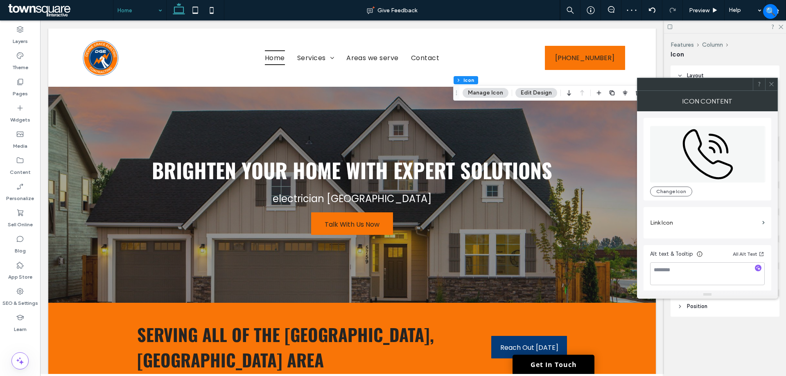
click at [698, 159] on icon at bounding box center [707, 154] width 115 height 56
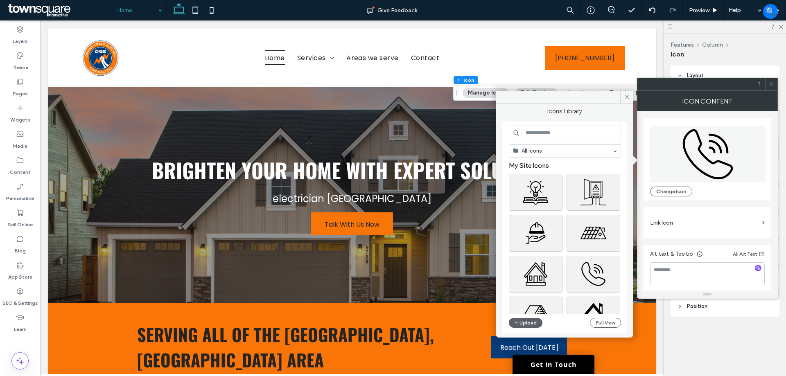
click at [543, 137] on input at bounding box center [565, 133] width 112 height 15
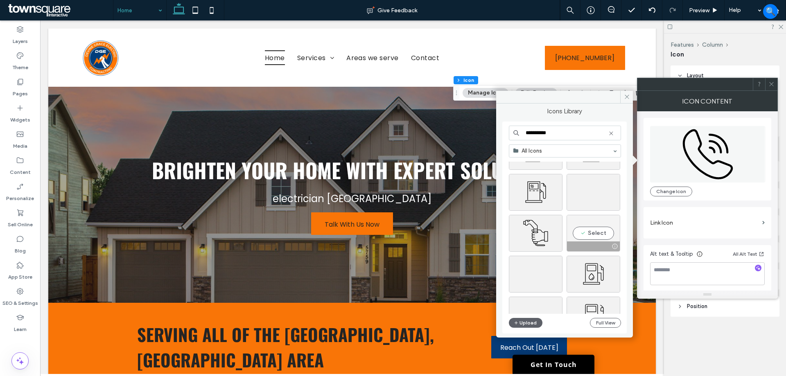
type input "**********"
click at [593, 234] on div "Select" at bounding box center [594, 233] width 54 height 37
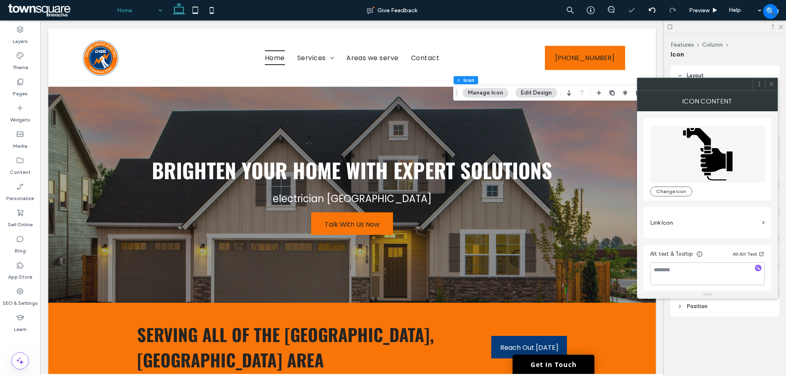
click at [718, 165] on icon at bounding box center [712, 160] width 25 height 24
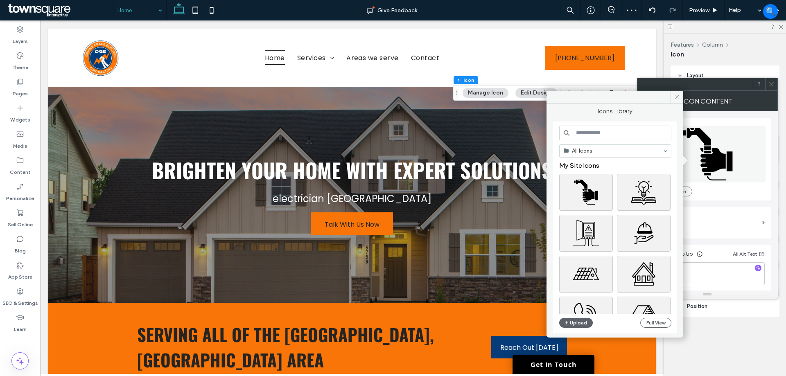
click at [596, 133] on input at bounding box center [615, 133] width 112 height 15
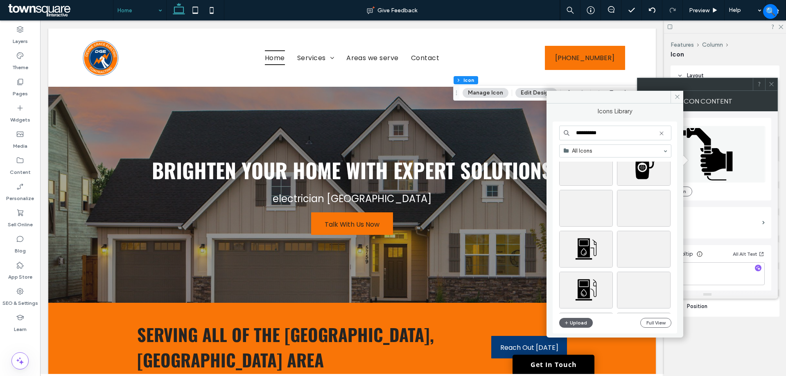
scroll to position [123, 0]
type input "**********"
click at [592, 204] on div "Select" at bounding box center [586, 208] width 54 height 37
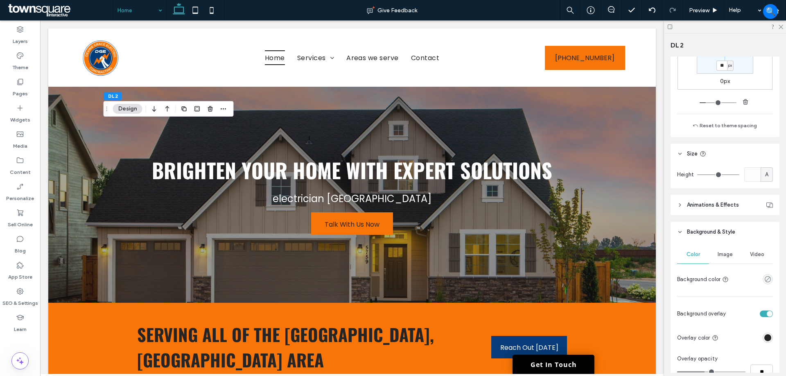
scroll to position [205, 0]
click at [720, 252] on div "Image" at bounding box center [725, 253] width 32 height 18
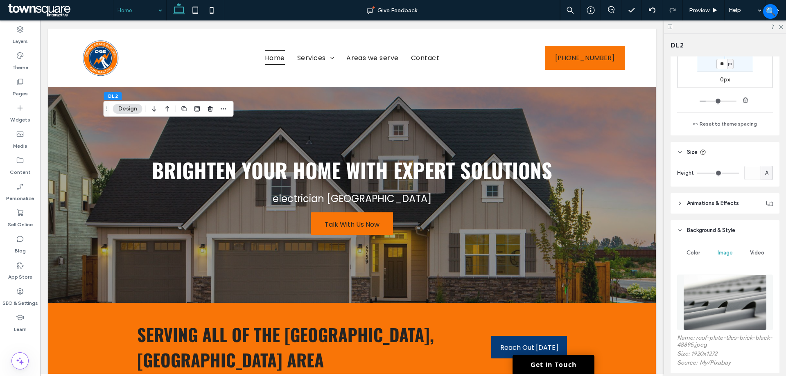
drag, startPoint x: 738, startPoint y: 315, endPoint x: 736, endPoint y: 321, distance: 6.0
click at [738, 316] on img at bounding box center [725, 303] width 84 height 56
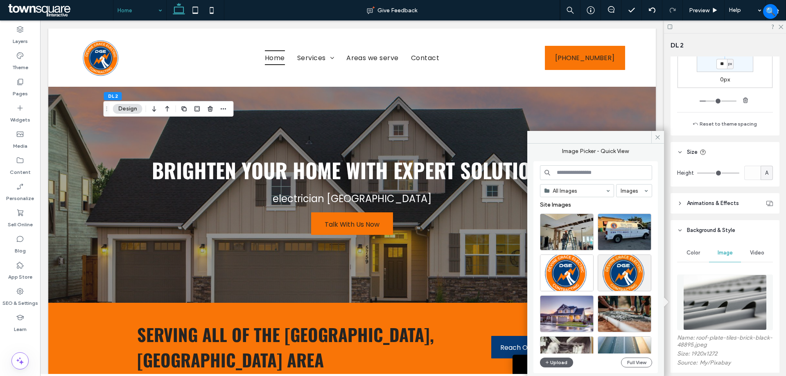
click at [571, 175] on input at bounding box center [596, 172] width 112 height 15
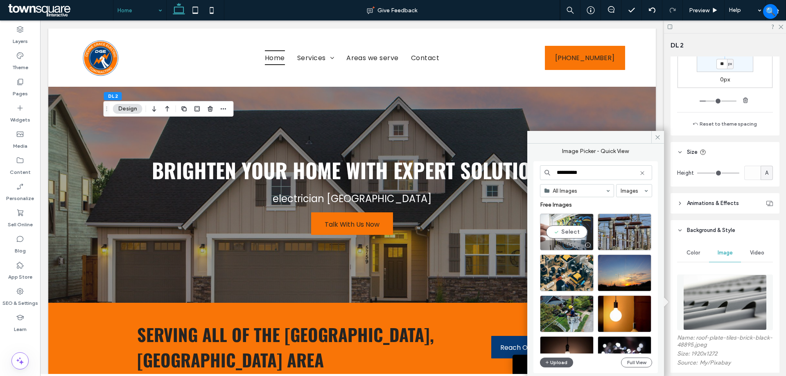
type input "**********"
click at [580, 227] on div "Select" at bounding box center [567, 232] width 54 height 37
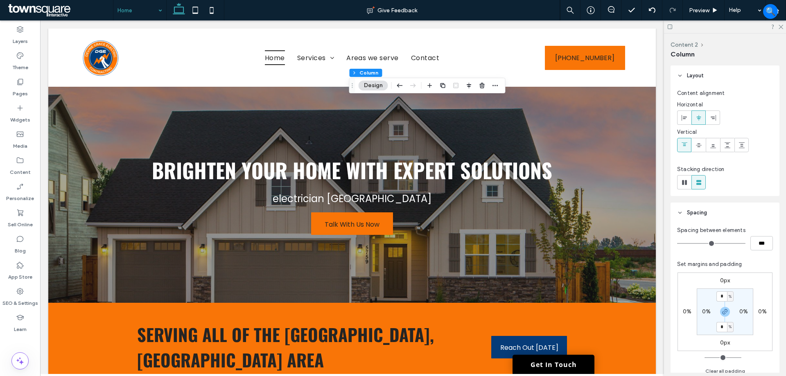
click at [373, 87] on button "Design" at bounding box center [373, 86] width 29 height 10
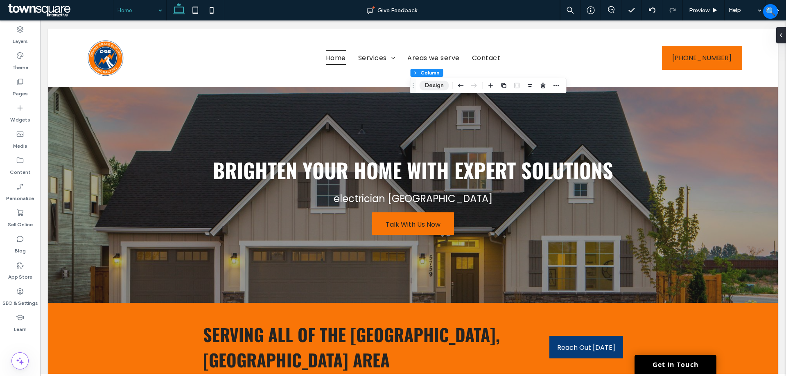
click at [423, 86] on button "Design" at bounding box center [434, 86] width 29 height 10
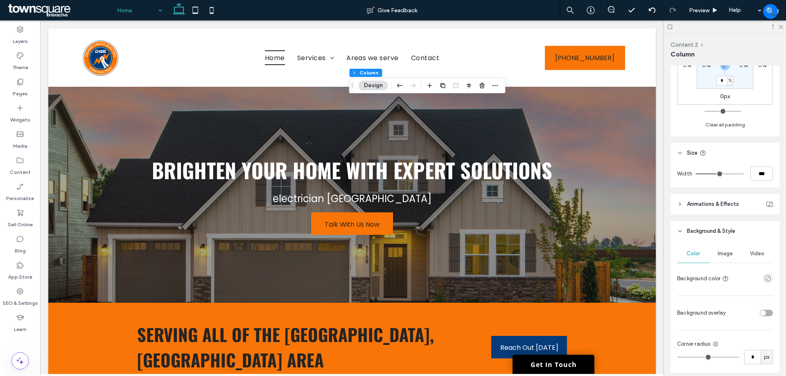
scroll to position [287, 0]
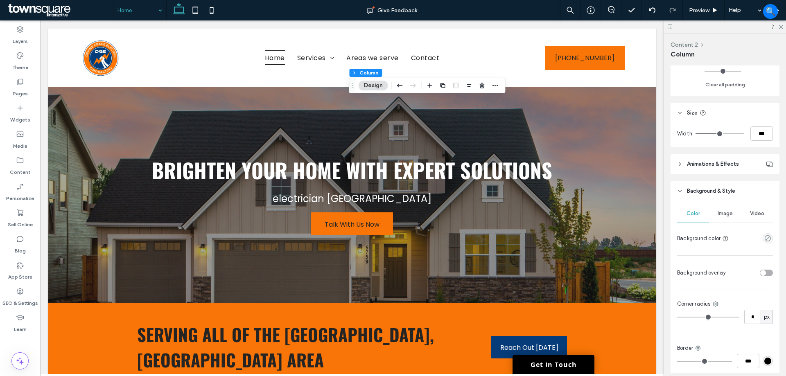
click at [722, 213] on span "Image" at bounding box center [725, 213] width 15 height 7
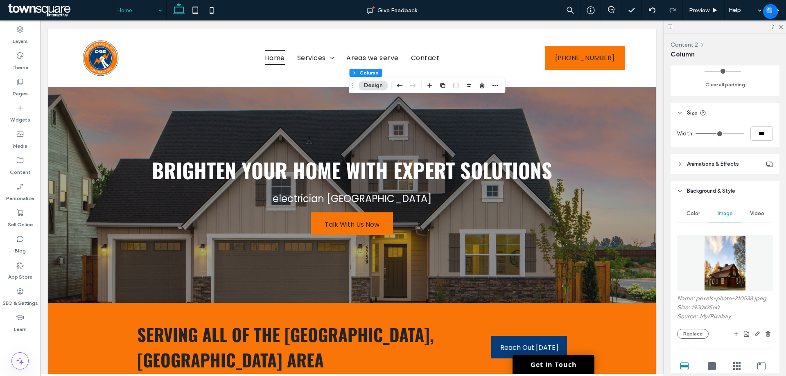
click at [738, 262] on img at bounding box center [725, 263] width 42 height 56
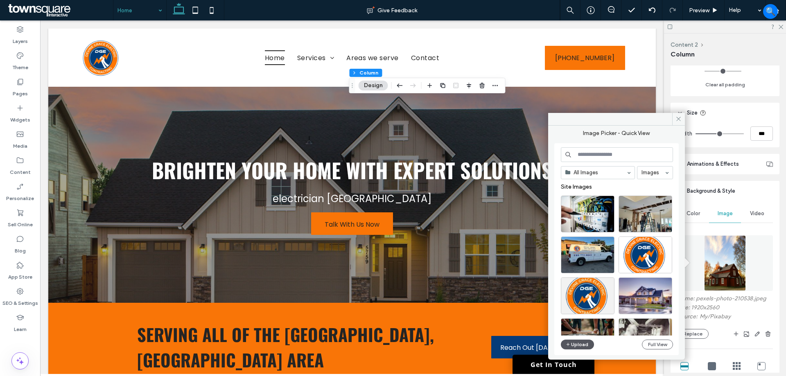
click at [572, 346] on button "Upload" at bounding box center [578, 345] width 34 height 10
click at [614, 151] on input at bounding box center [617, 154] width 112 height 15
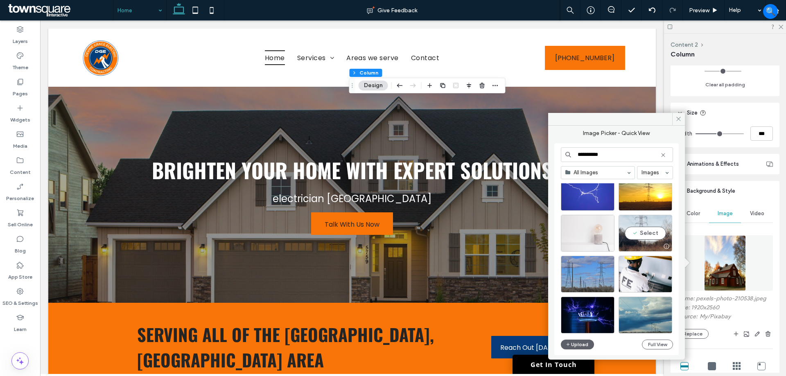
scroll to position [1350, 0]
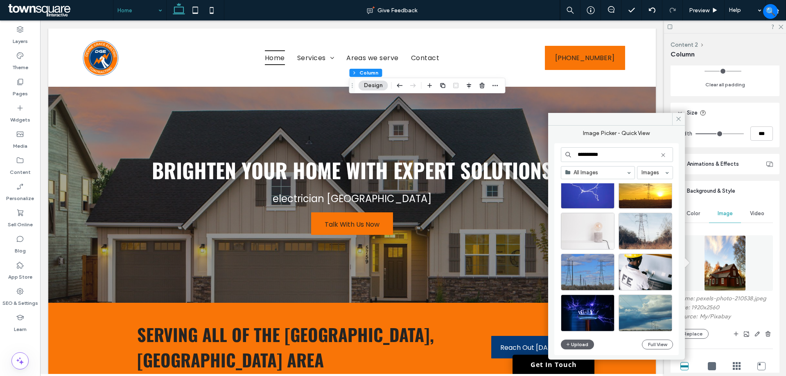
drag, startPoint x: 627, startPoint y: 150, endPoint x: 565, endPoint y: 151, distance: 62.2
click at [565, 151] on div "**********" at bounding box center [617, 154] width 112 height 15
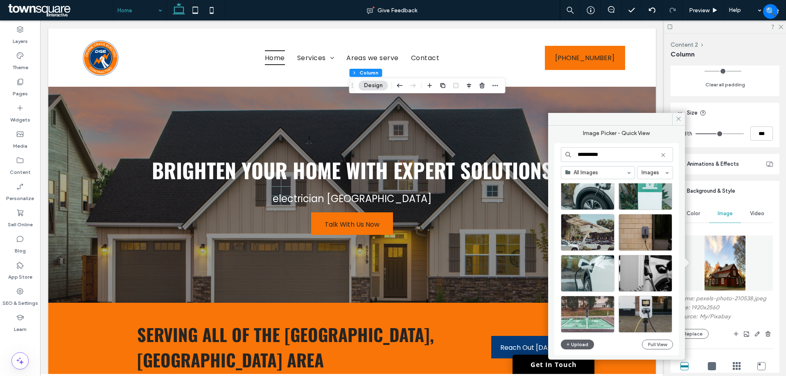
scroll to position [474, 0]
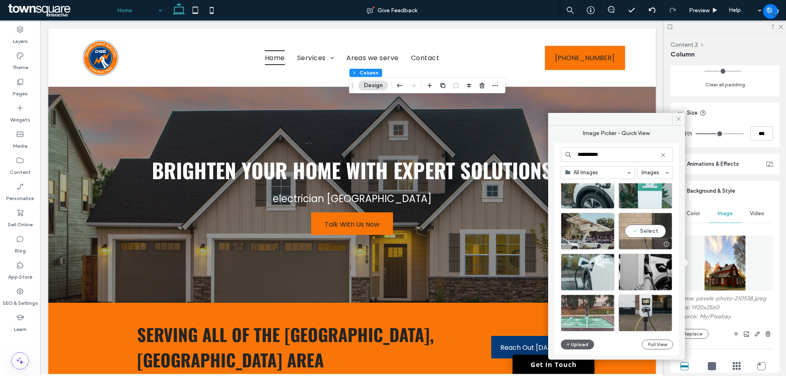
type input "**********"
click at [640, 235] on div "Select" at bounding box center [646, 231] width 54 height 37
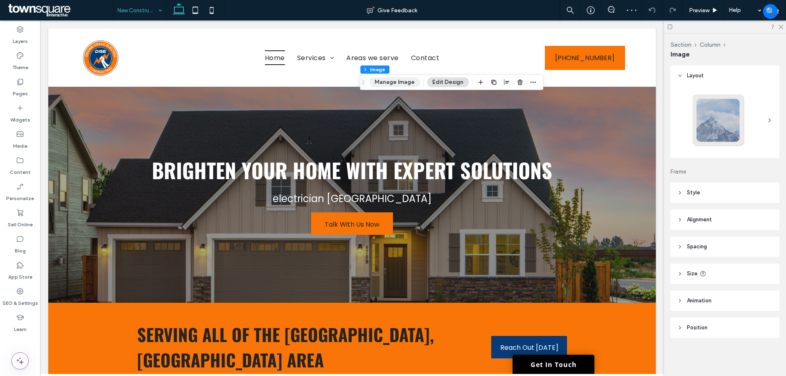
click at [378, 79] on button "Manage Image" at bounding box center [394, 82] width 51 height 10
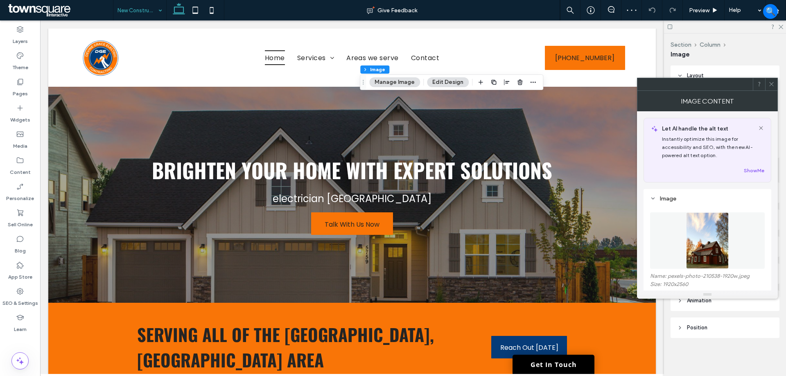
click at [691, 228] on figure at bounding box center [707, 240] width 115 height 56
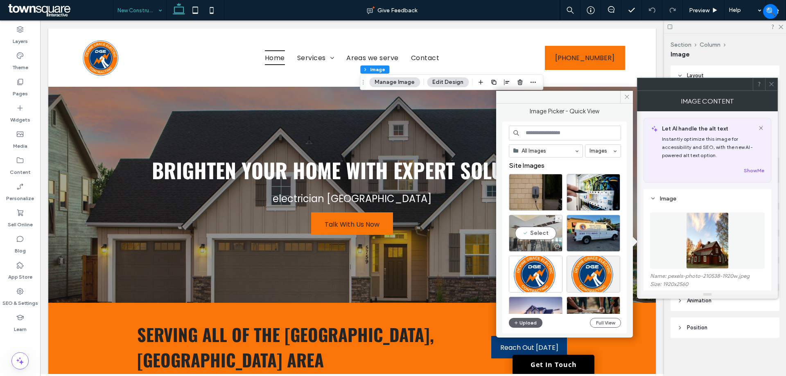
click at [536, 226] on div "Select" at bounding box center [536, 233] width 54 height 37
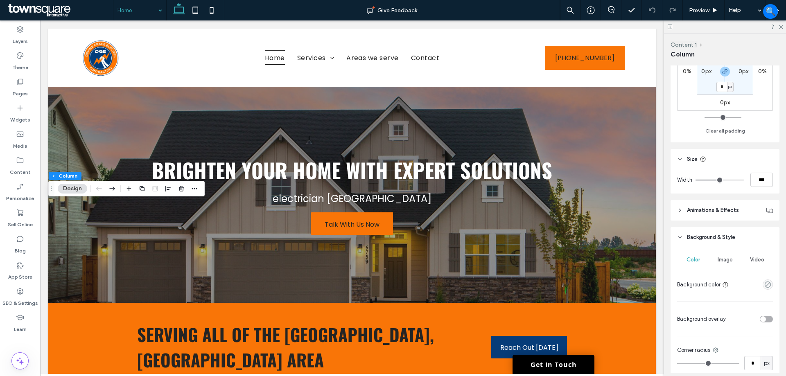
scroll to position [287, 0]
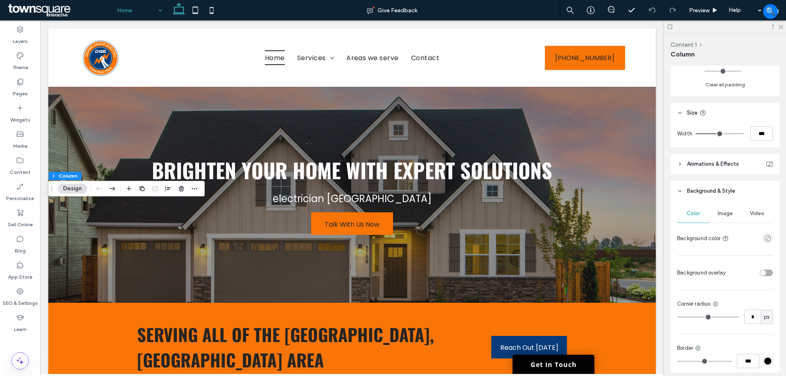
click at [720, 217] on span "Image" at bounding box center [725, 213] width 15 height 7
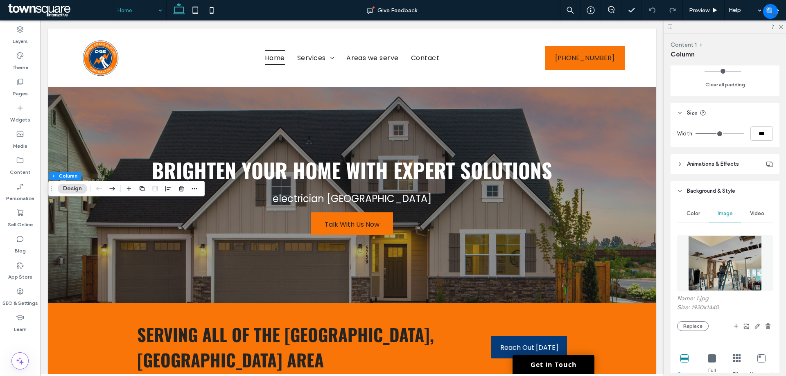
click at [729, 272] on img at bounding box center [725, 263] width 74 height 56
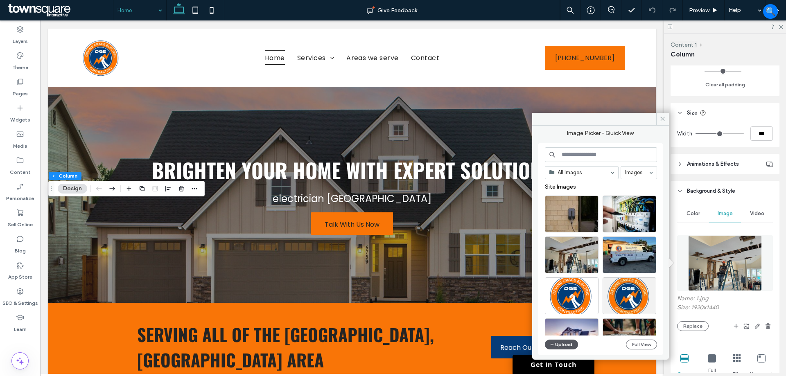
click at [568, 343] on button "Upload" at bounding box center [562, 345] width 34 height 10
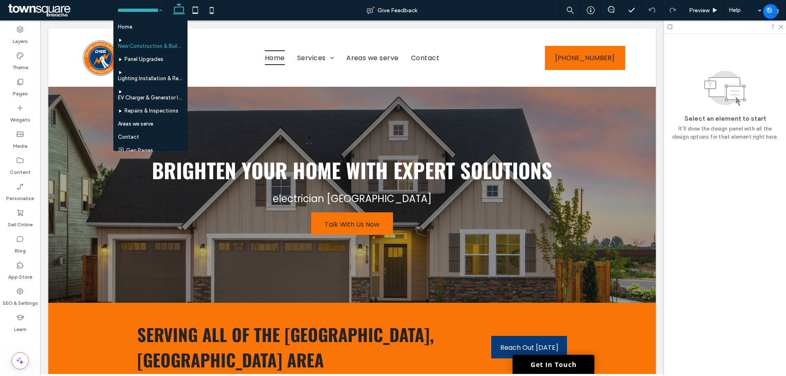
click at [140, 9] on input at bounding box center [137, 10] width 41 height 20
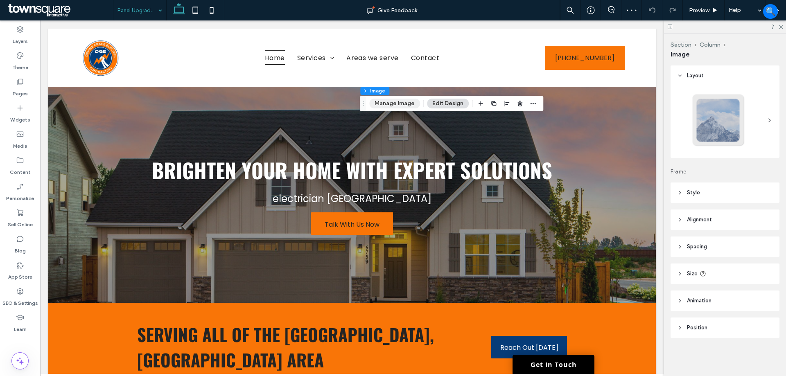
click at [382, 105] on button "Manage Image" at bounding box center [394, 104] width 51 height 10
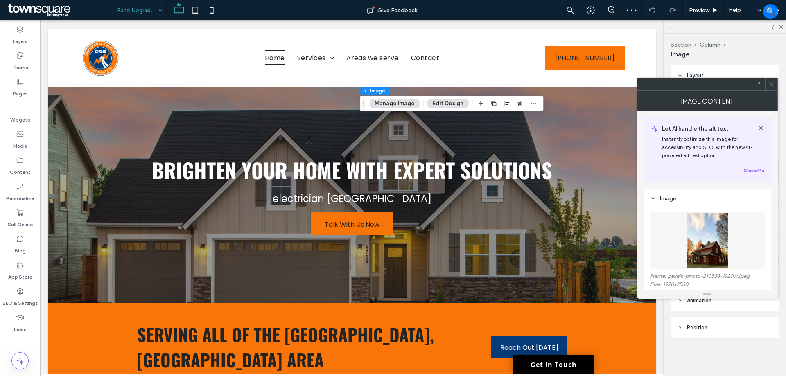
click at [702, 223] on img at bounding box center [707, 240] width 43 height 56
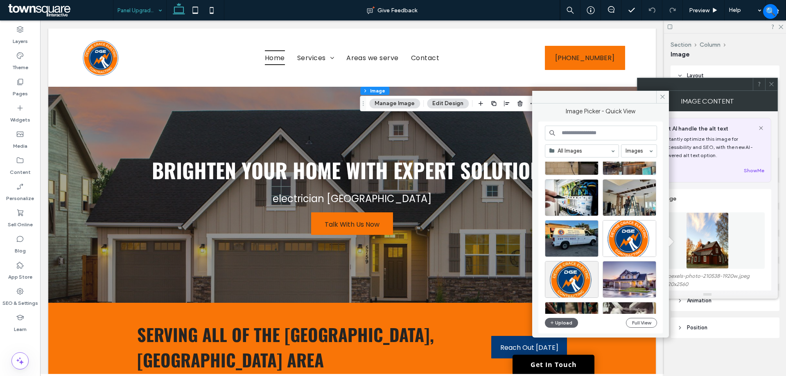
scroll to position [123, 0]
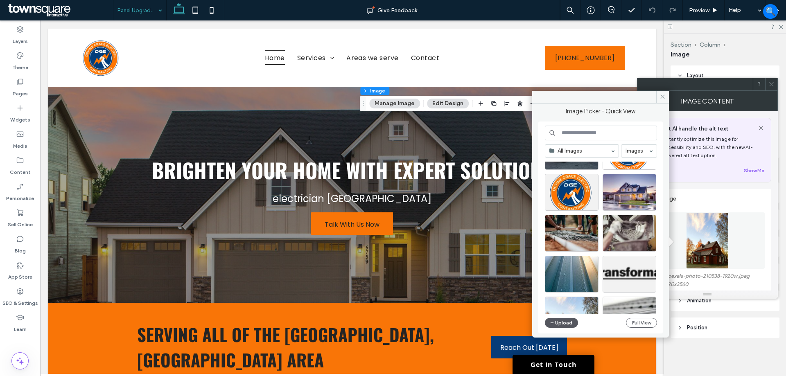
click at [563, 323] on button "Upload" at bounding box center [562, 323] width 34 height 10
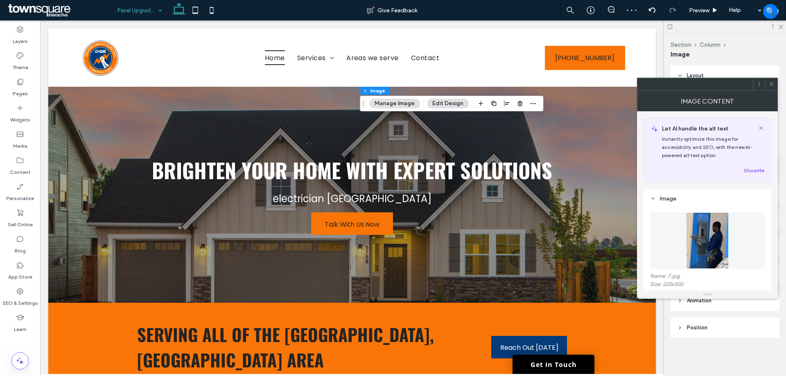
click at [720, 245] on img at bounding box center [707, 240] width 43 height 56
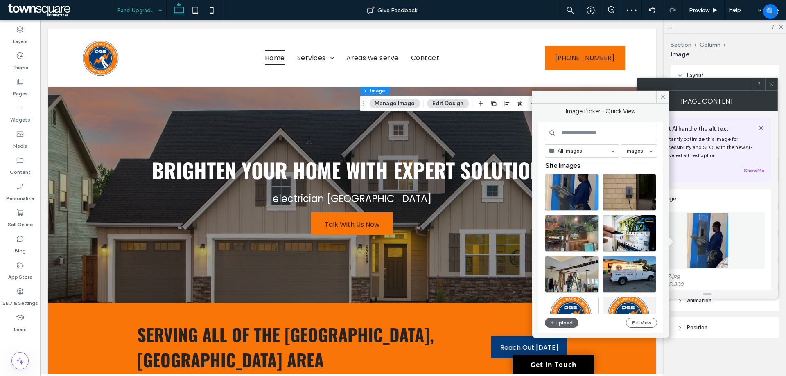
click at [581, 135] on input at bounding box center [601, 133] width 112 height 15
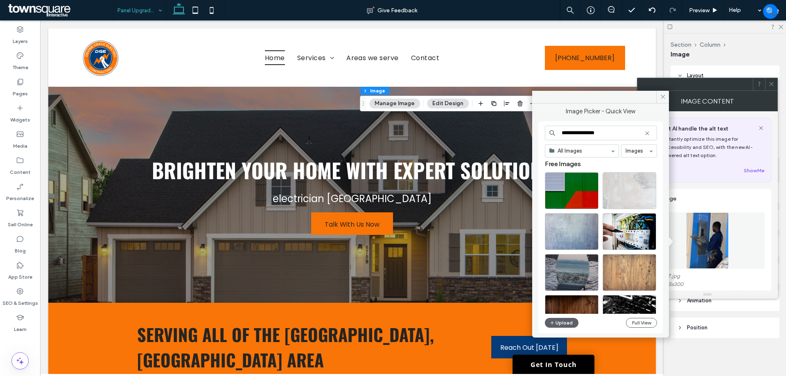
scroll to position [0, 0]
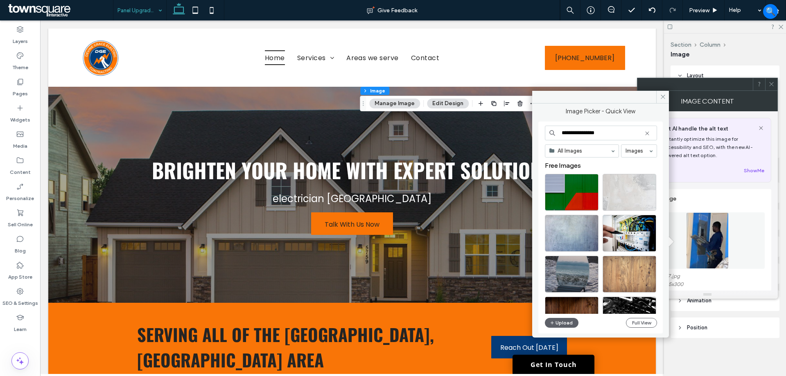
drag, startPoint x: 587, startPoint y: 134, endPoint x: 596, endPoint y: 134, distance: 8.6
click at [594, 134] on input "**********" at bounding box center [601, 133] width 112 height 15
click at [579, 133] on input "**********" at bounding box center [601, 133] width 112 height 15
click at [575, 136] on input "**********" at bounding box center [601, 133] width 112 height 15
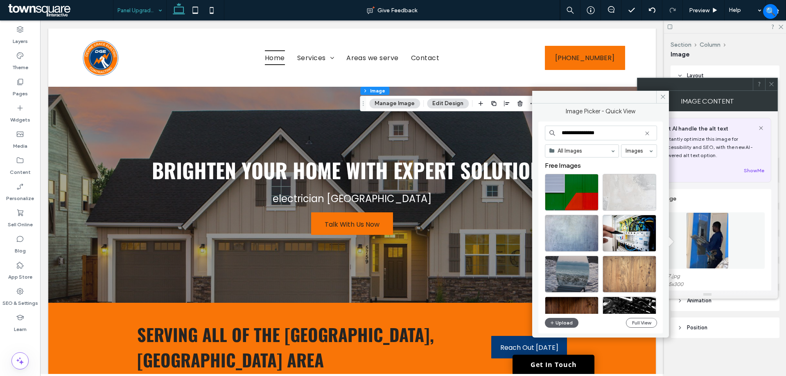
click at [577, 136] on input "**********" at bounding box center [601, 133] width 112 height 15
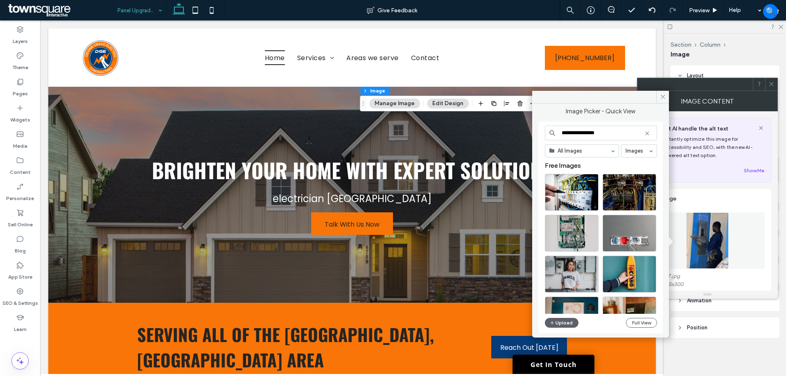
click at [619, 136] on input "**********" at bounding box center [601, 133] width 112 height 15
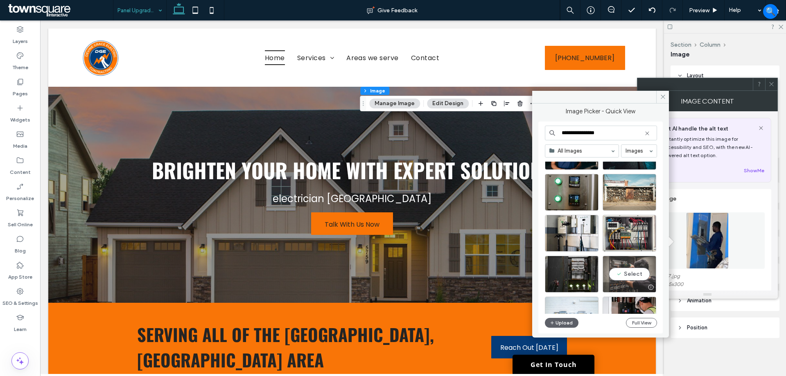
scroll to position [246, 0]
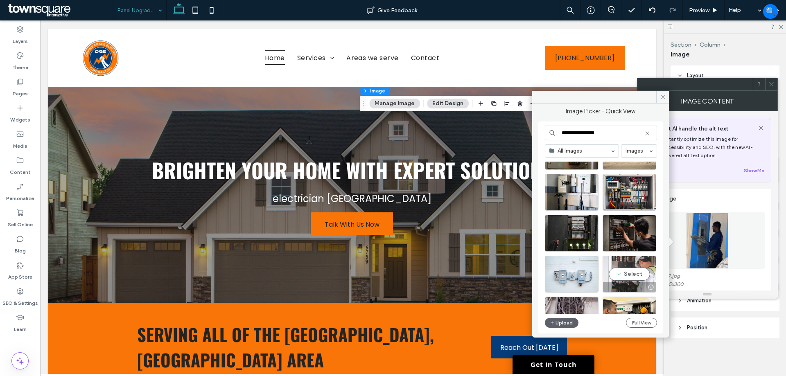
type input "**********"
click at [621, 276] on div "Select" at bounding box center [630, 274] width 54 height 37
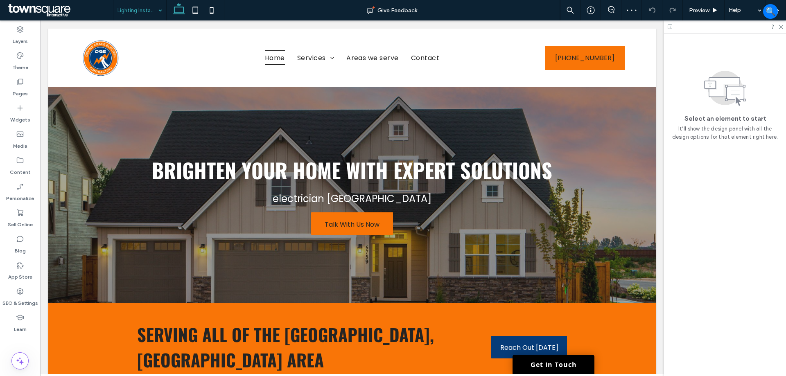
click at [145, 13] on input at bounding box center [137, 10] width 41 height 20
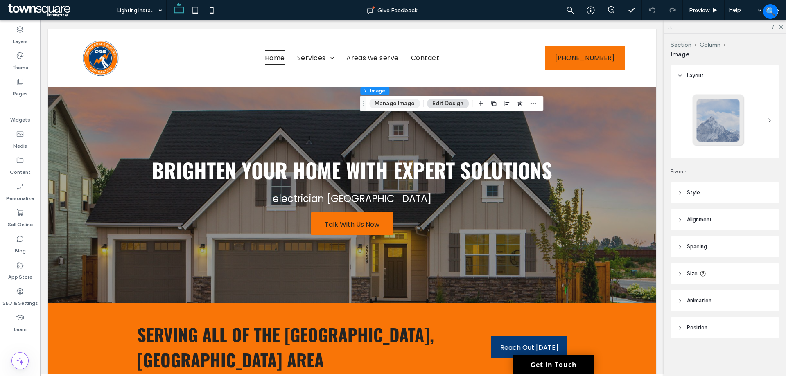
click at [391, 106] on button "Manage Image" at bounding box center [394, 104] width 51 height 10
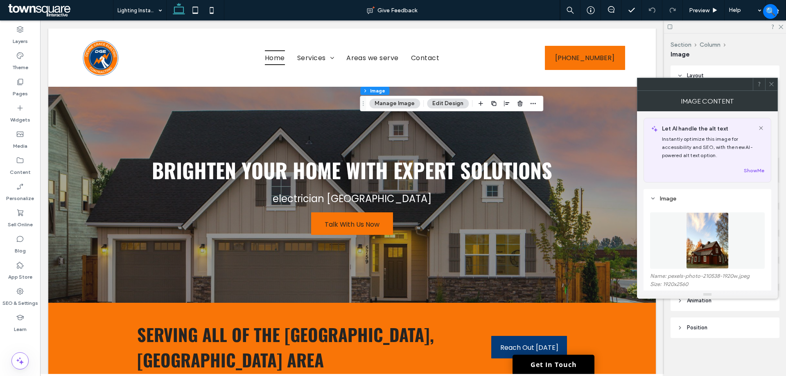
click at [694, 220] on img at bounding box center [707, 240] width 43 height 56
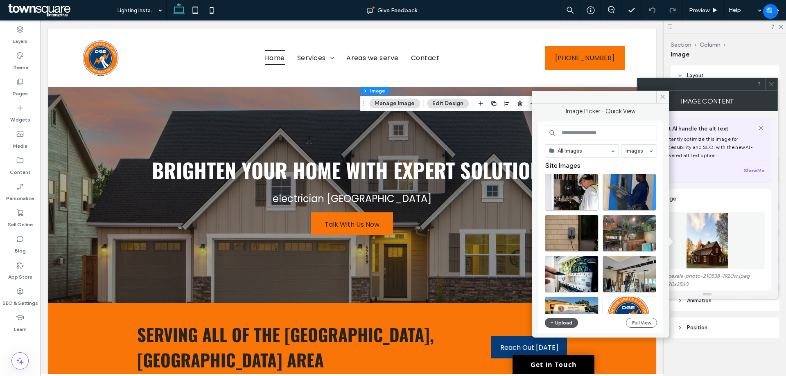
click at [571, 325] on button "Upload" at bounding box center [562, 323] width 34 height 10
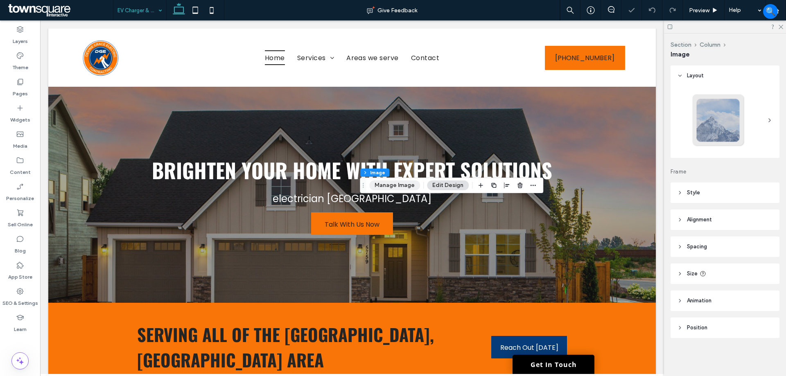
click at [389, 184] on button "Manage Image" at bounding box center [394, 186] width 51 height 10
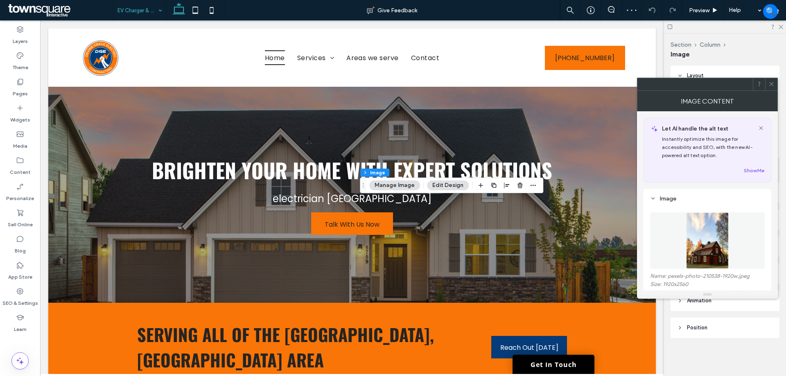
click at [715, 239] on img at bounding box center [707, 240] width 43 height 56
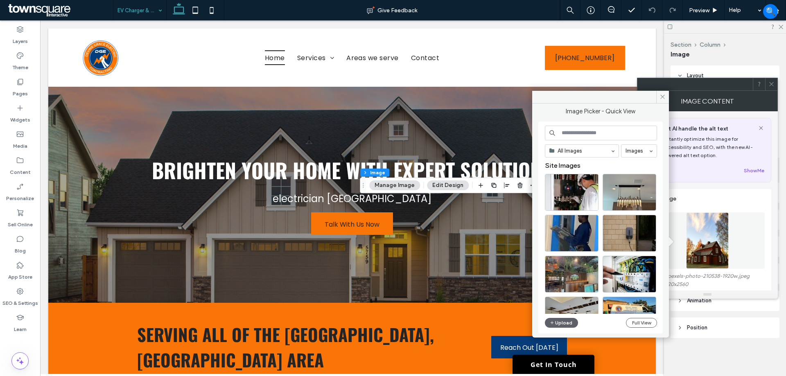
click at [584, 134] on input at bounding box center [601, 133] width 112 height 15
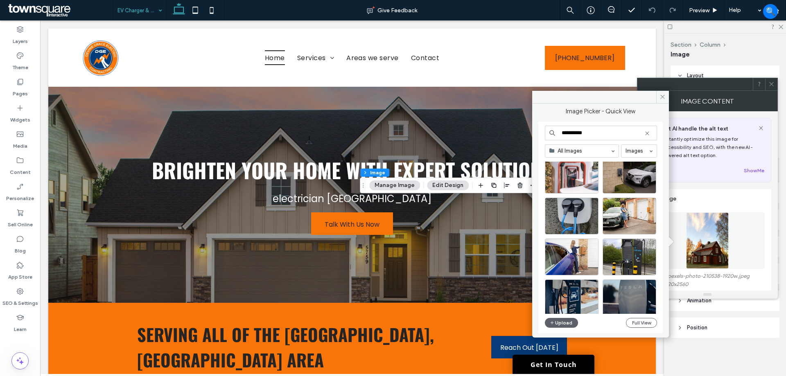
scroll to position [768, 0]
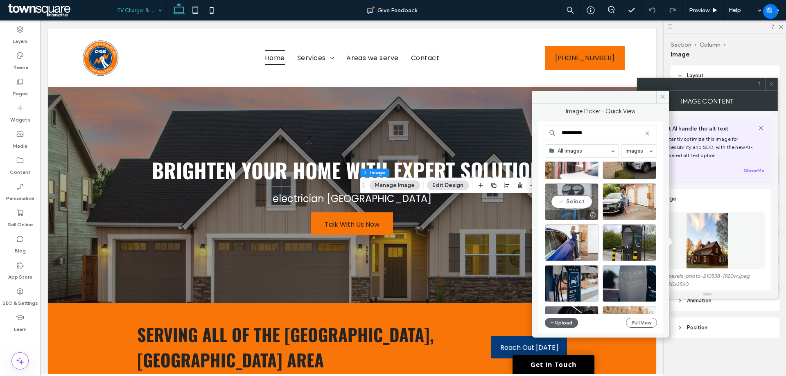
type input "**********"
click at [582, 196] on div "Select" at bounding box center [572, 201] width 54 height 37
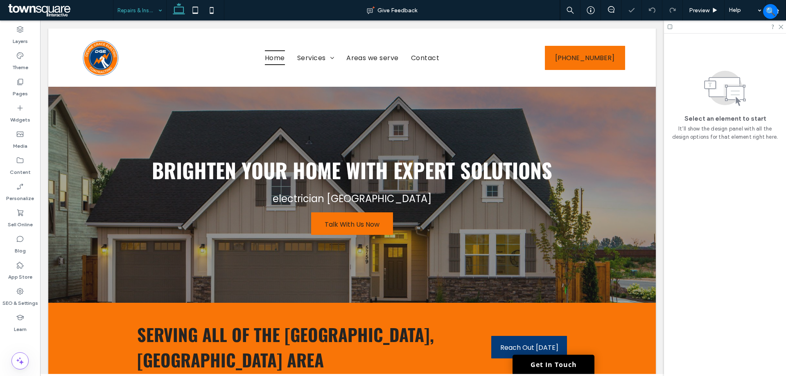
click at [159, 6] on div "Repairs & Inspections" at bounding box center [139, 10] width 53 height 20
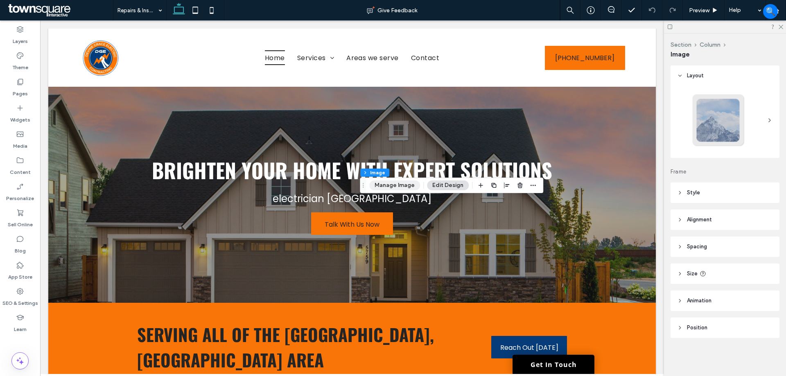
click at [388, 189] on button "Manage Image" at bounding box center [394, 186] width 51 height 10
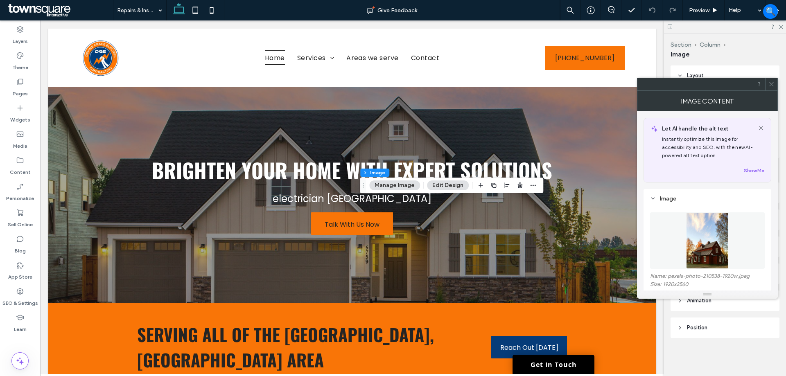
click at [718, 246] on img at bounding box center [707, 240] width 43 height 56
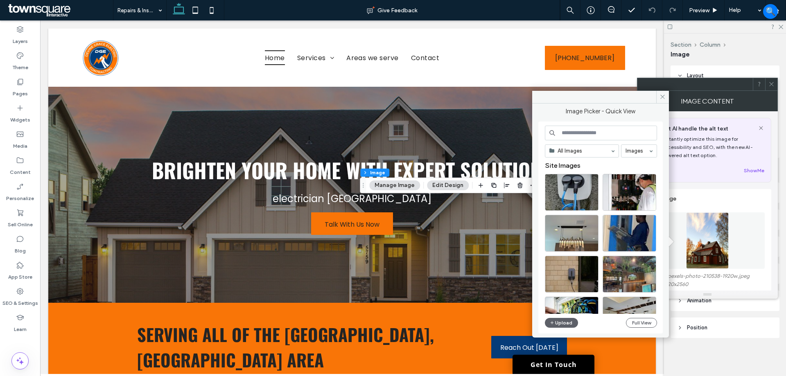
click at [583, 136] on input at bounding box center [601, 133] width 112 height 15
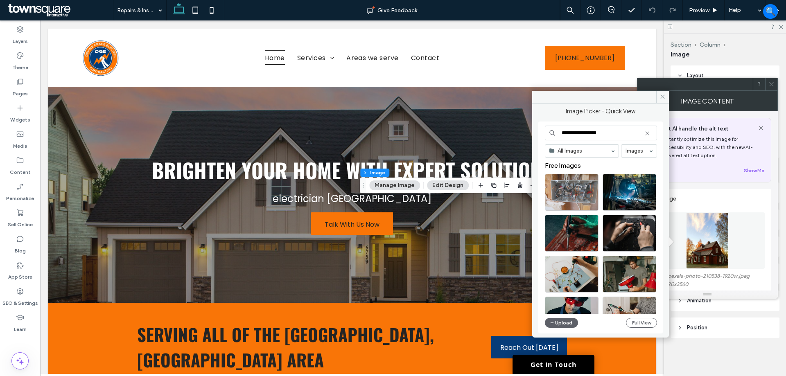
type input "**********"
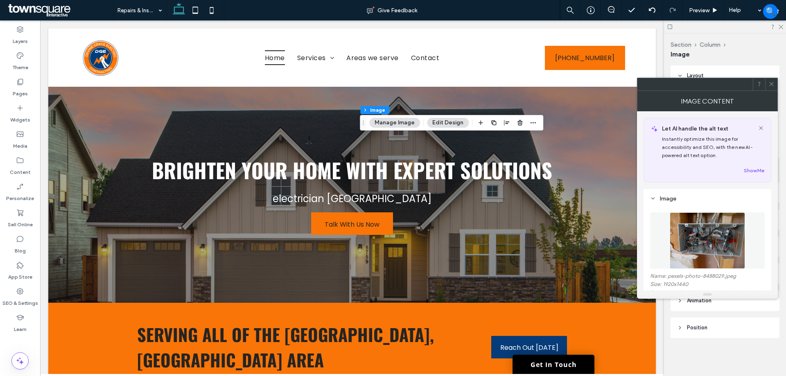
click at [396, 122] on button "Manage Image" at bounding box center [394, 123] width 51 height 10
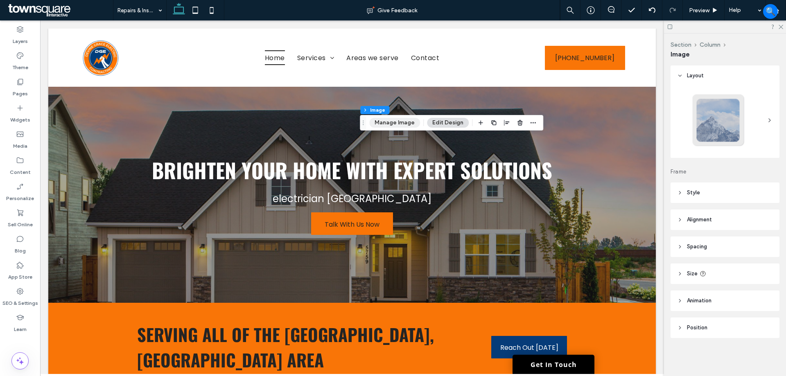
click at [383, 120] on button "Manage Image" at bounding box center [394, 123] width 51 height 10
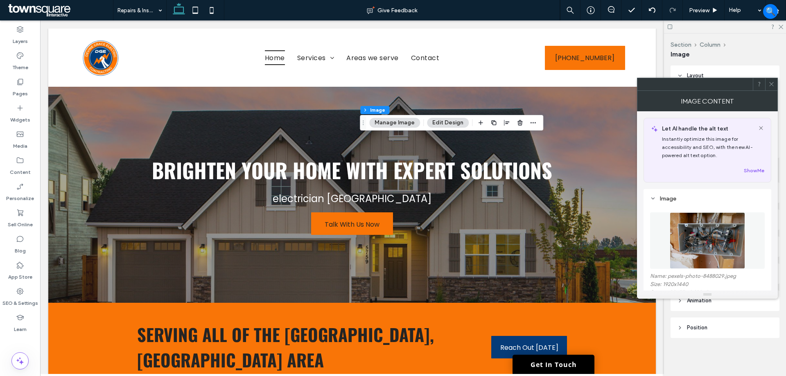
click at [709, 232] on img at bounding box center [707, 240] width 75 height 56
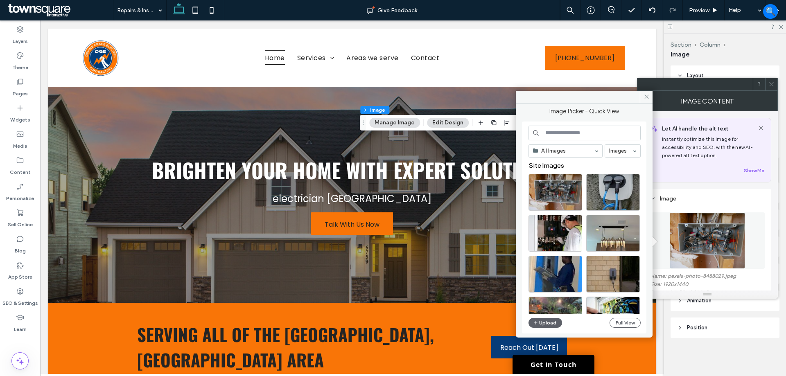
click at [577, 132] on input at bounding box center [585, 133] width 112 height 15
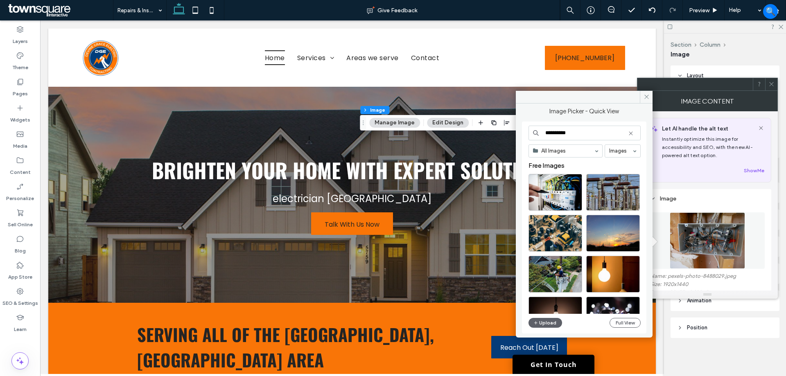
click at [556, 133] on input "*********" at bounding box center [585, 133] width 112 height 15
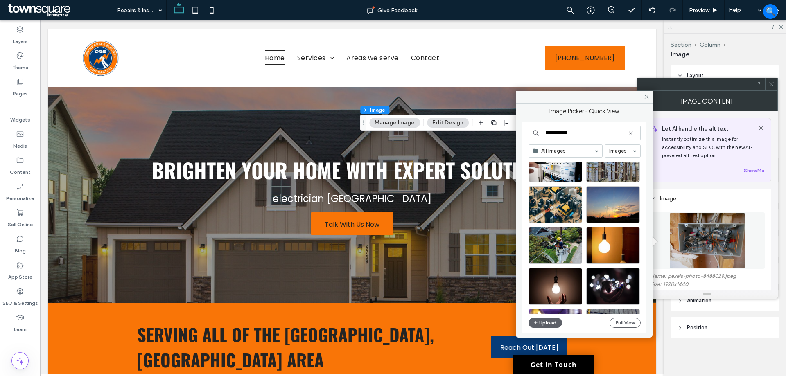
scroll to position [41, 0]
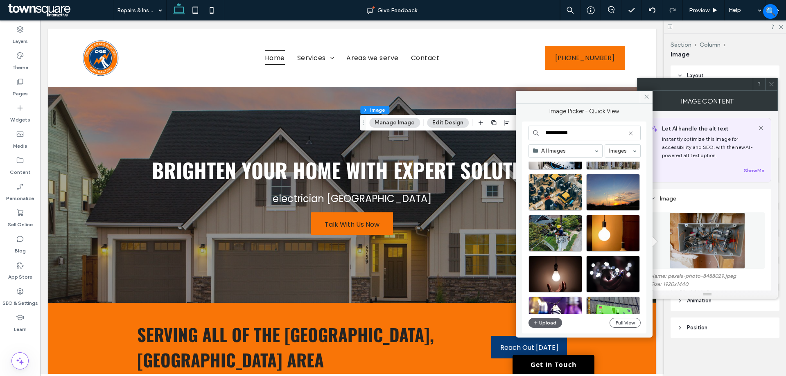
click at [583, 140] on div "**********" at bounding box center [585, 228] width 112 height 204
click at [583, 133] on input "**********" at bounding box center [585, 133] width 112 height 15
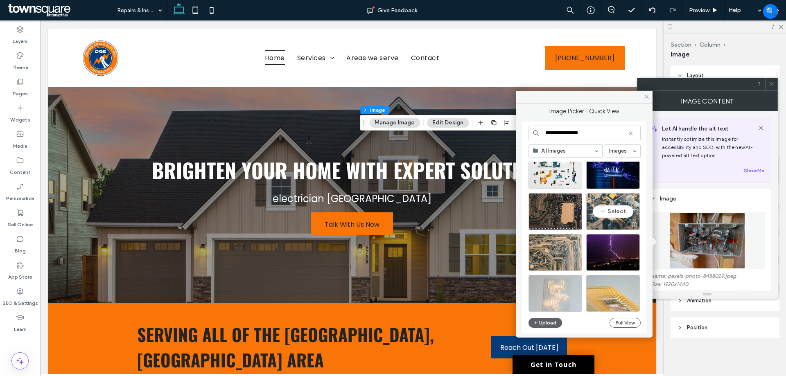
scroll to position [164, 0]
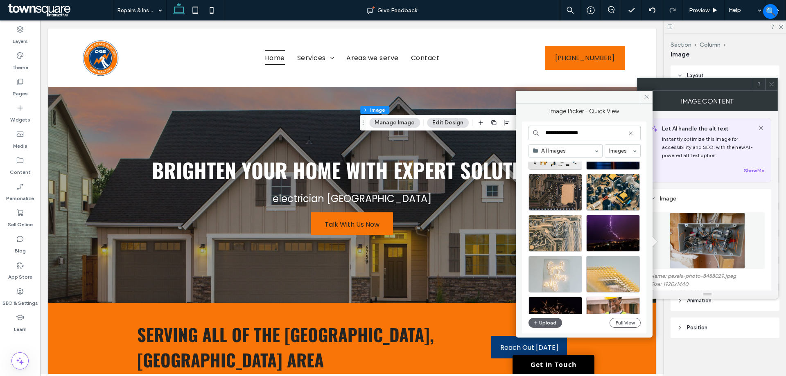
click at [575, 132] on input "**********" at bounding box center [585, 133] width 112 height 15
click at [586, 135] on input "**********" at bounding box center [585, 133] width 112 height 15
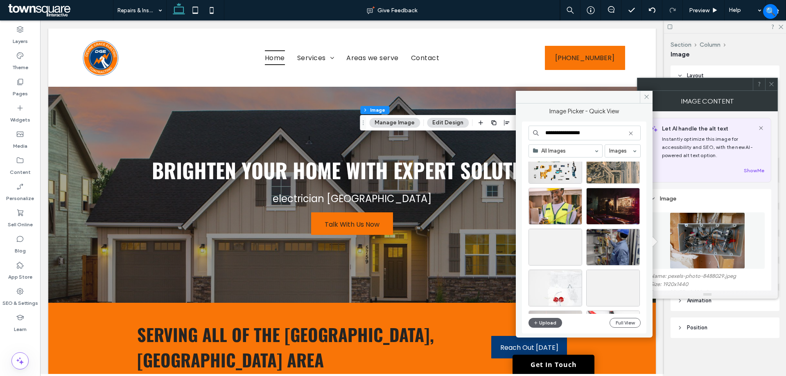
scroll to position [328, 0]
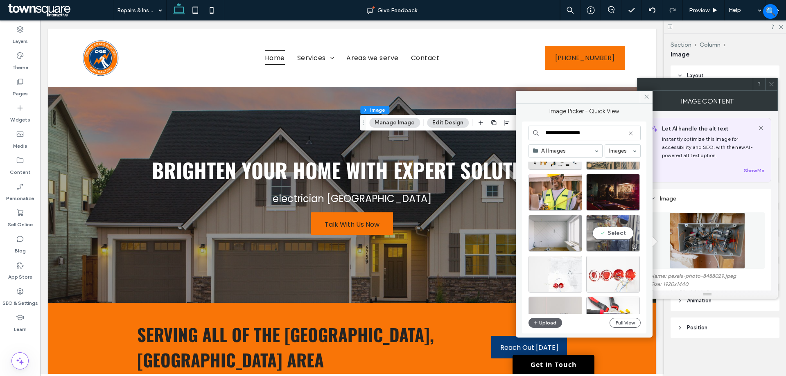
type input "**********"
click at [615, 232] on div "Select" at bounding box center [613, 233] width 54 height 37
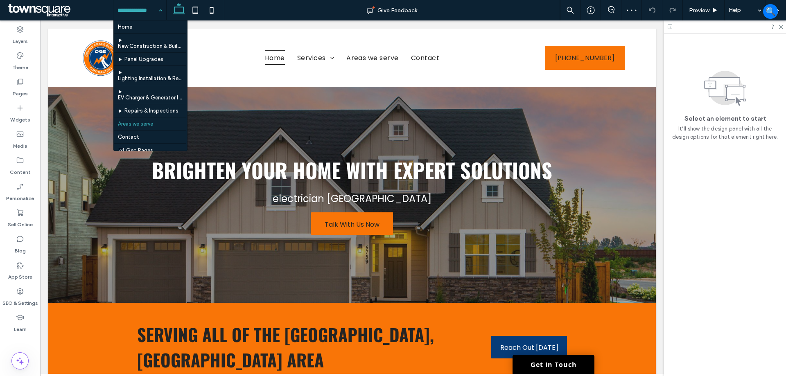
click at [135, 10] on input at bounding box center [137, 10] width 41 height 20
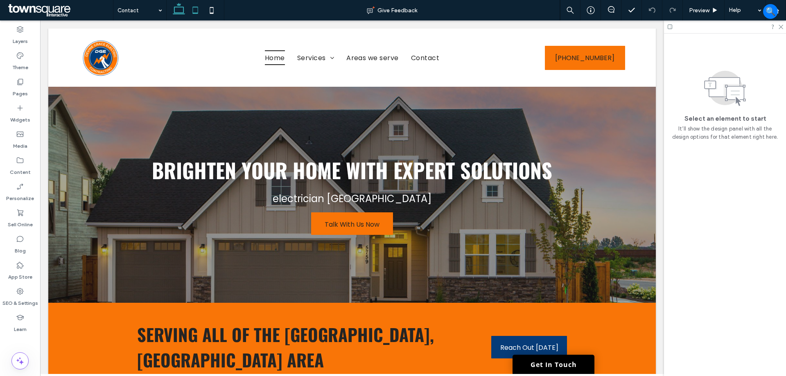
click at [190, 11] on icon at bounding box center [195, 10] width 16 height 16
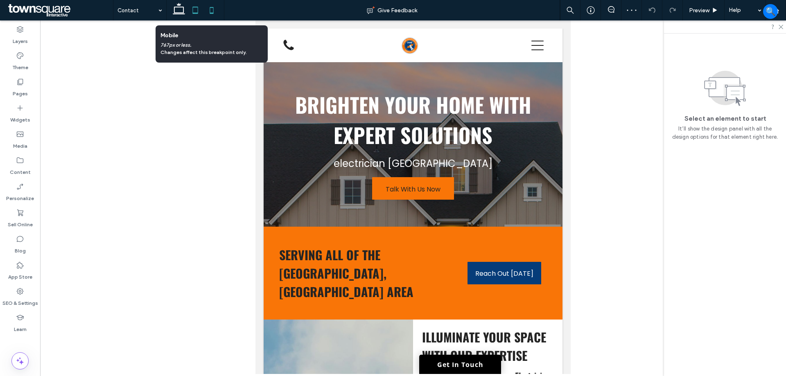
click at [208, 7] on icon at bounding box center [211, 10] width 16 height 16
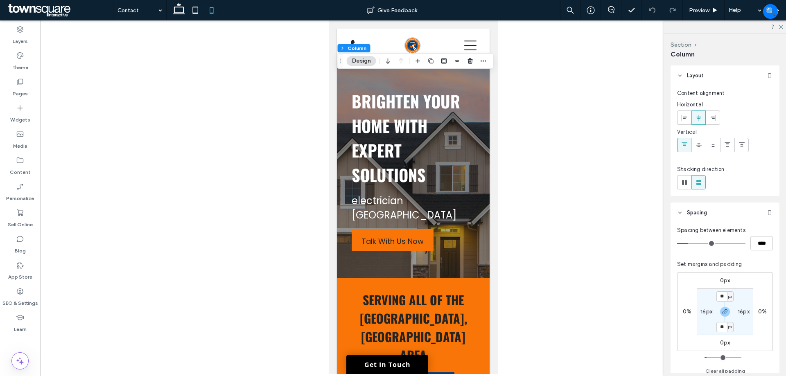
click at [708, 311] on label "16px" at bounding box center [706, 311] width 12 height 7
type input "*"
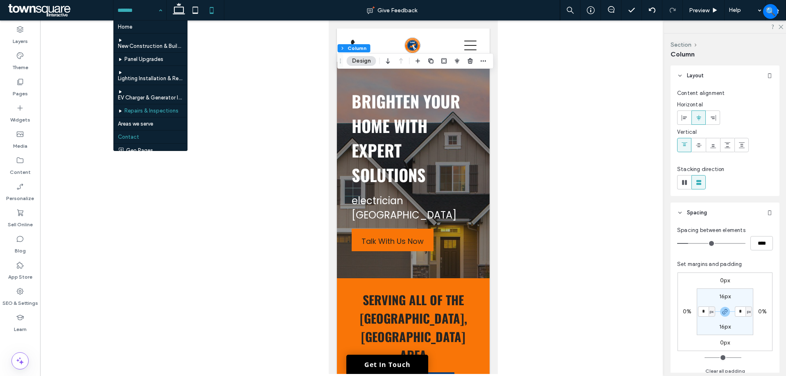
scroll to position [7, 0]
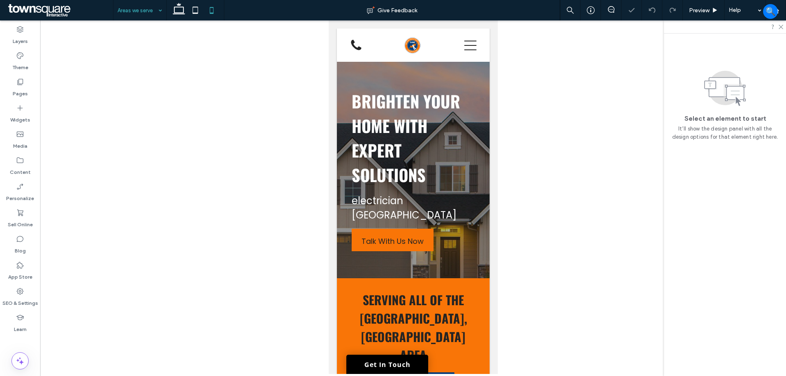
click at [138, 11] on input at bounding box center [137, 10] width 41 height 20
click at [138, 7] on input at bounding box center [137, 10] width 41 height 20
click at [133, 13] on input at bounding box center [137, 10] width 41 height 20
click at [183, 13] on use at bounding box center [179, 8] width 12 height 11
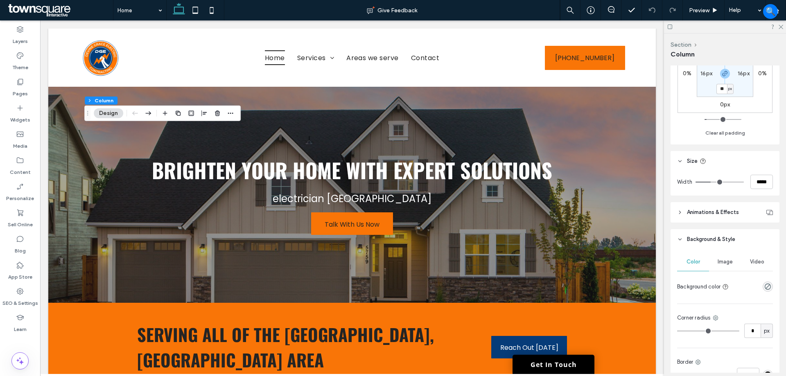
scroll to position [246, 0]
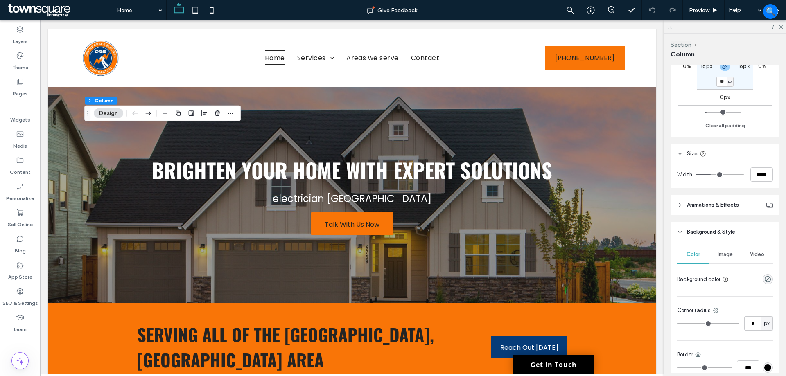
click at [766, 283] on div "rgba(0, 0, 0, 0)" at bounding box center [768, 279] width 10 height 10
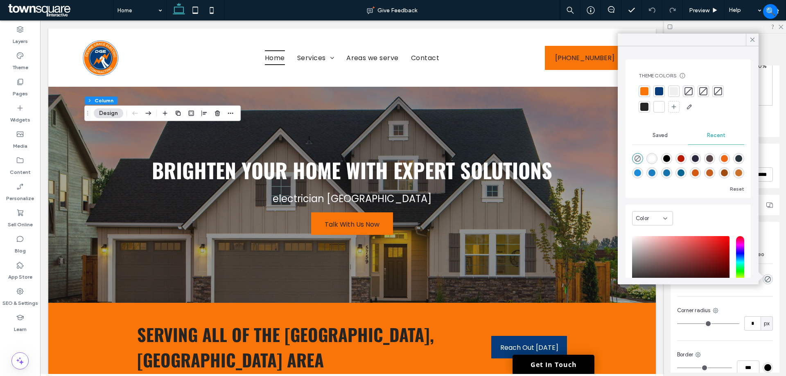
click at [672, 93] on div at bounding box center [674, 91] width 8 height 8
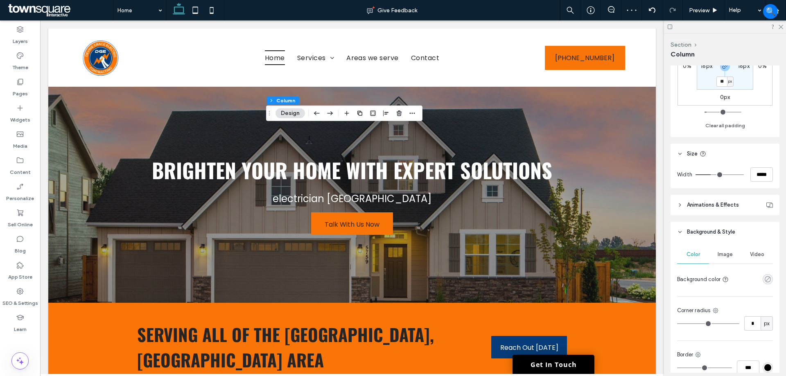
click at [765, 280] on use "rgba(0, 0, 0, 0)" at bounding box center [768, 279] width 6 height 6
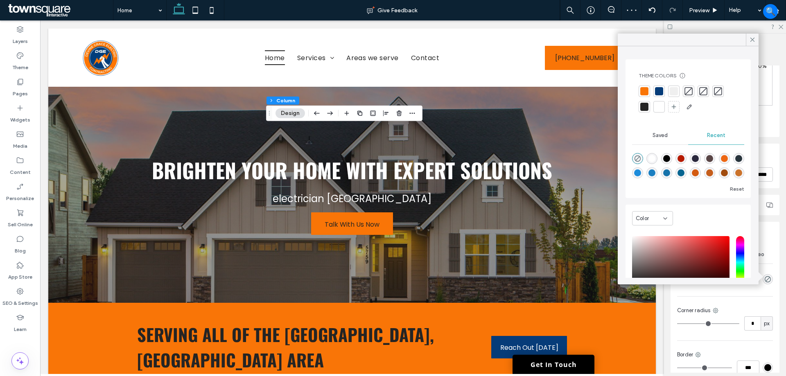
click at [673, 93] on div at bounding box center [674, 91] width 8 height 8
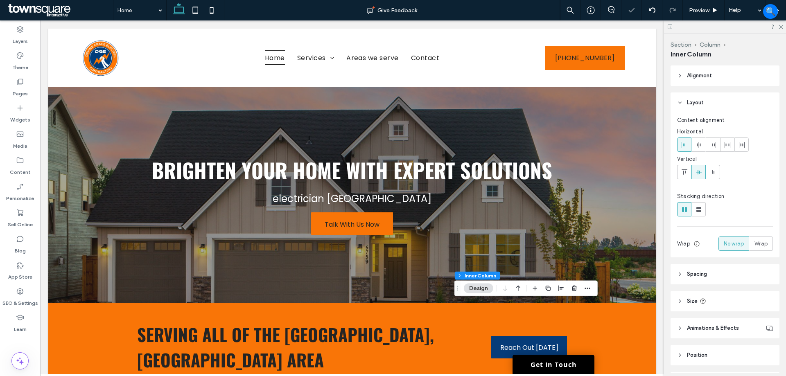
type input "**"
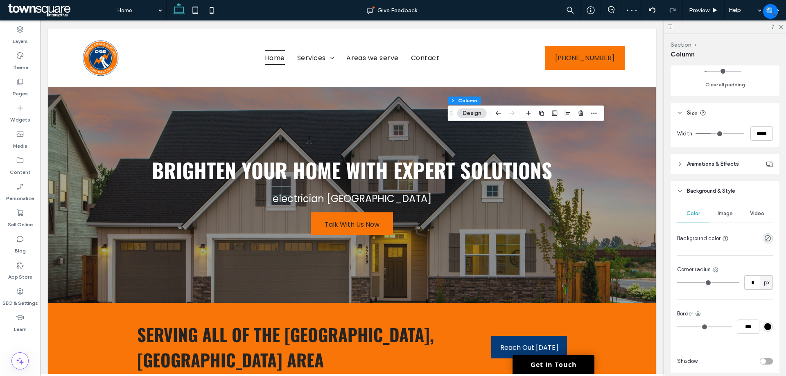
scroll to position [321, 0]
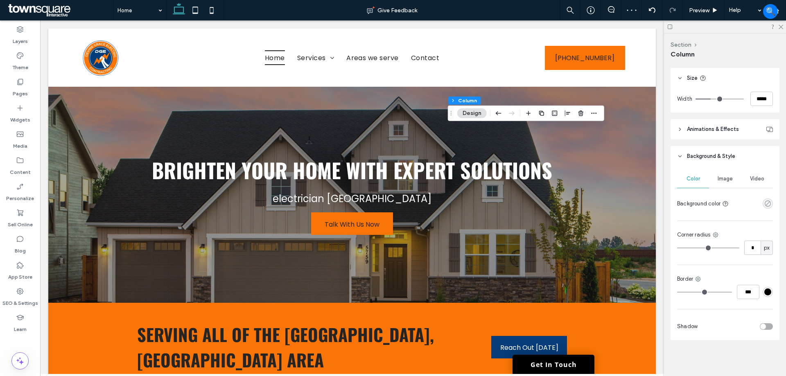
click at [765, 201] on use "rgba(0, 0, 0, 0)" at bounding box center [768, 204] width 6 height 6
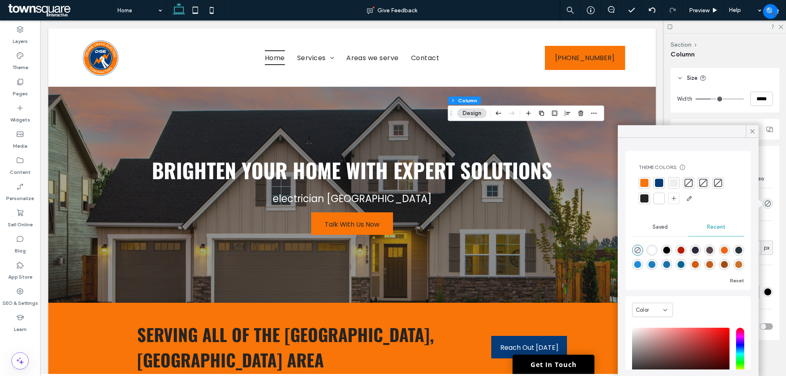
click at [672, 182] on div at bounding box center [674, 183] width 8 height 8
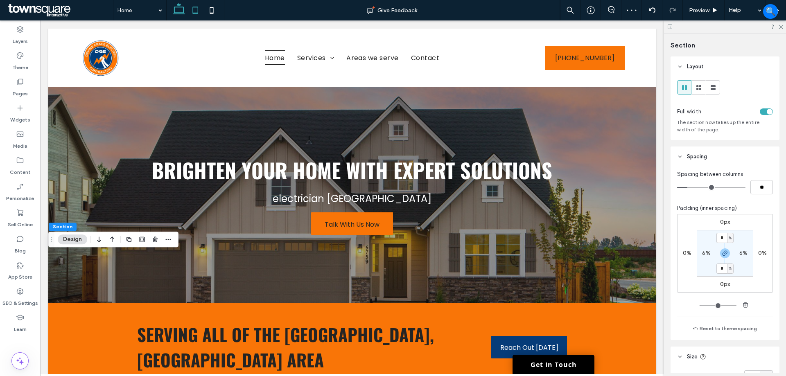
click at [193, 7] on use at bounding box center [195, 10] width 5 height 7
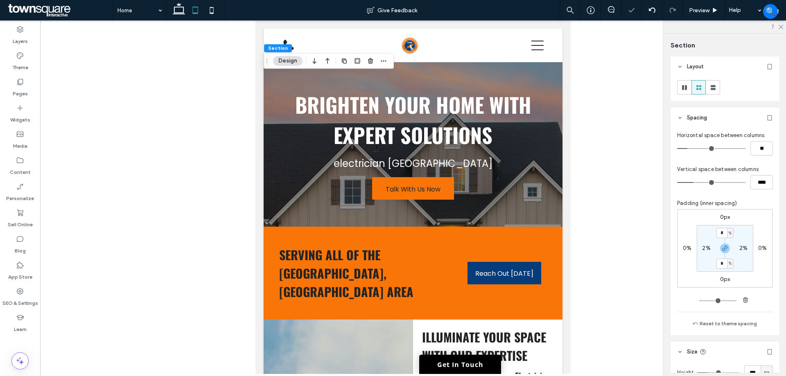
type input "*"
type input "**"
type input "***"
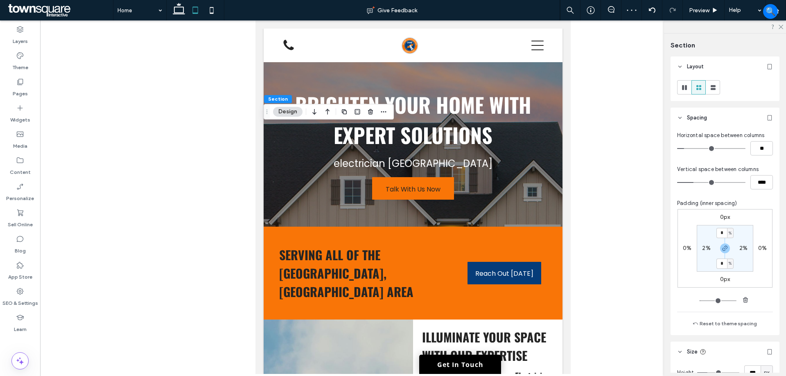
click at [208, 9] on icon at bounding box center [211, 10] width 16 height 16
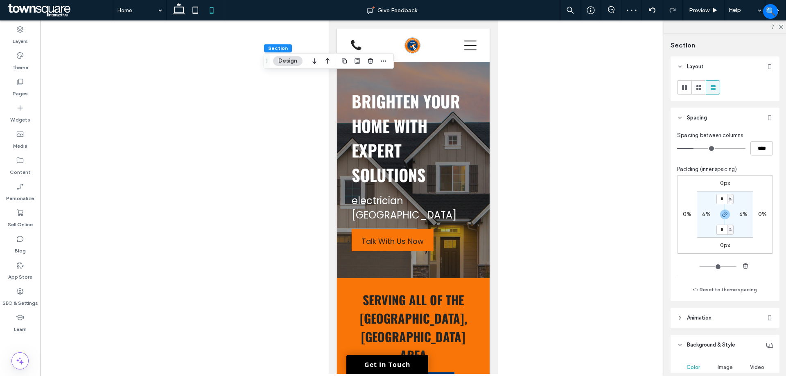
type input "**"
type input "*"
type input "***"
click at [178, 11] on icon at bounding box center [179, 10] width 16 height 16
type input "*"
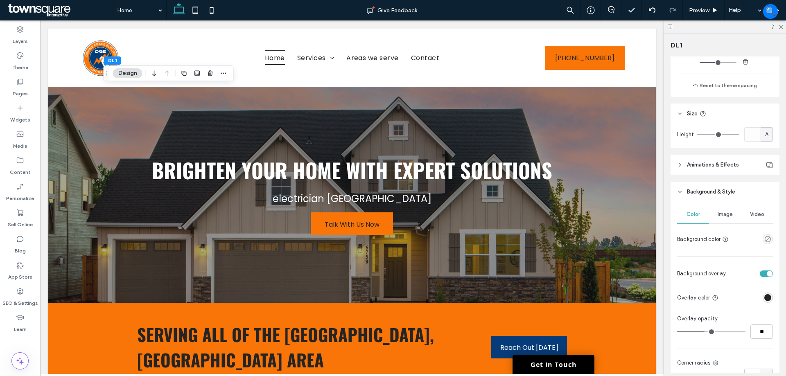
scroll to position [246, 0]
click at [726, 208] on div "Image" at bounding box center [725, 212] width 32 height 18
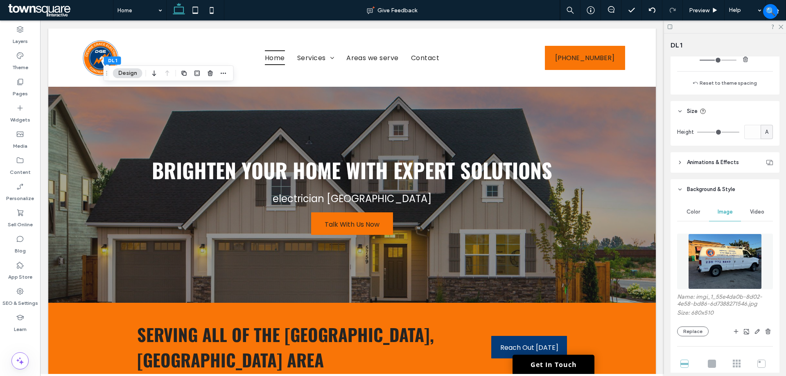
click at [727, 261] on img at bounding box center [725, 262] width 74 height 56
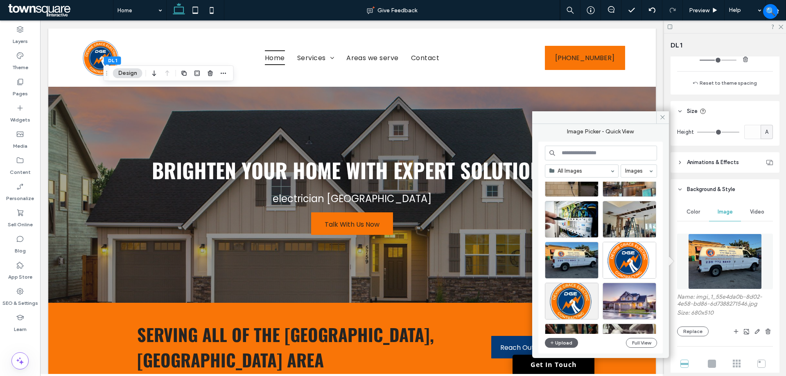
scroll to position [164, 0]
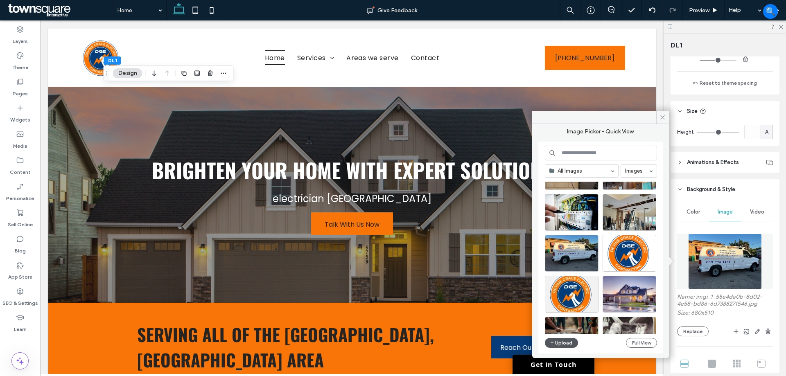
click at [560, 344] on button "Upload" at bounding box center [562, 343] width 34 height 10
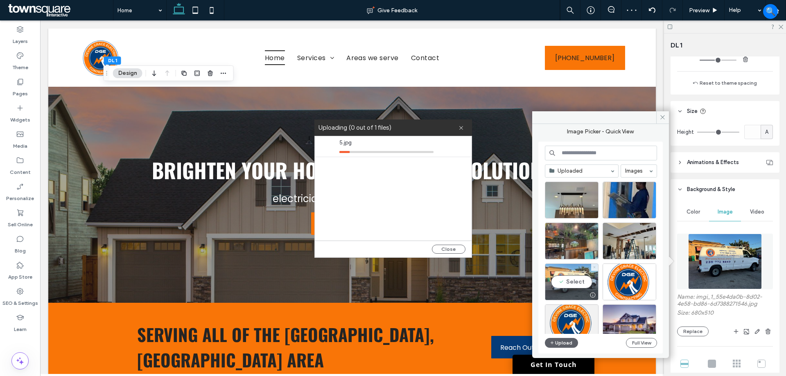
click at [593, 266] on div at bounding box center [594, 267] width 7 height 7
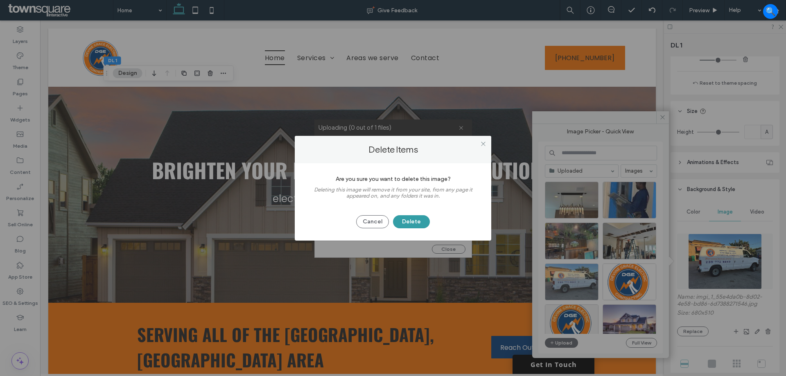
click at [411, 224] on button "Delete" at bounding box center [411, 221] width 37 height 13
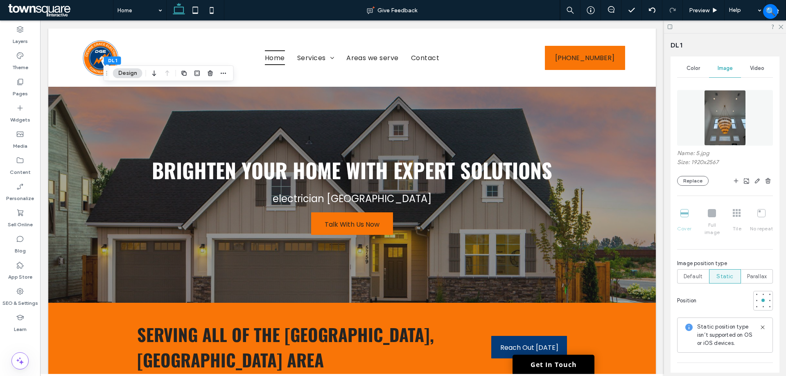
scroll to position [409, 0]
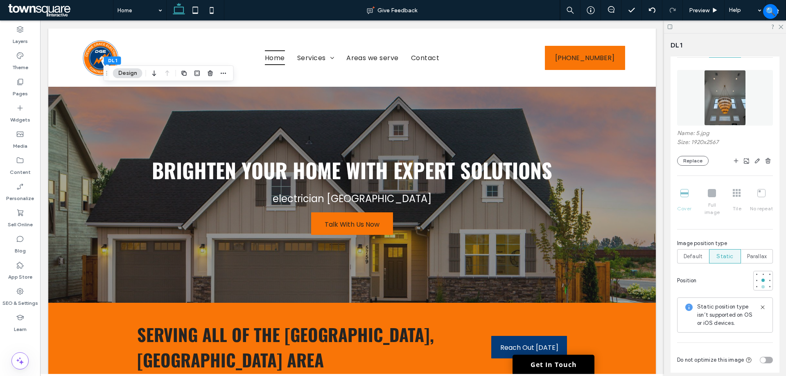
click at [761, 284] on div at bounding box center [763, 287] width 6 height 6
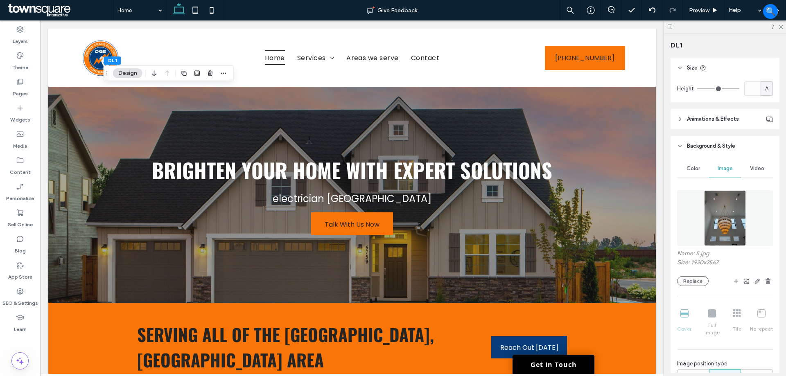
scroll to position [287, 0]
click at [725, 219] on img at bounding box center [725, 221] width 42 height 56
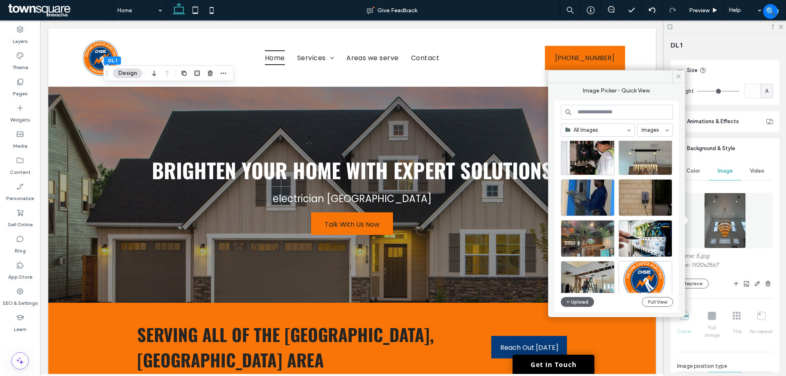
scroll to position [82, 0]
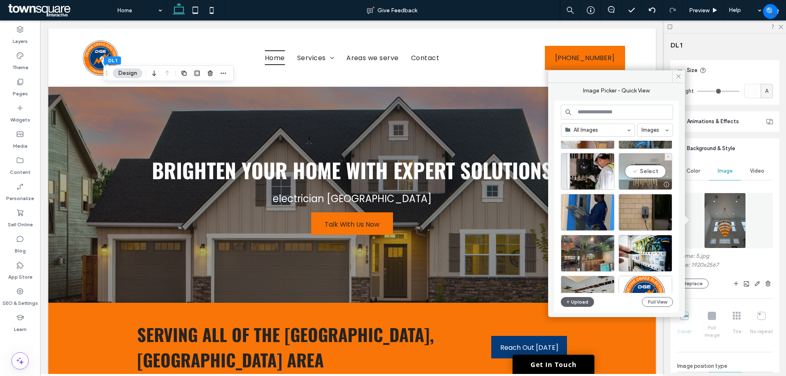
click at [639, 175] on div "Select" at bounding box center [646, 171] width 54 height 37
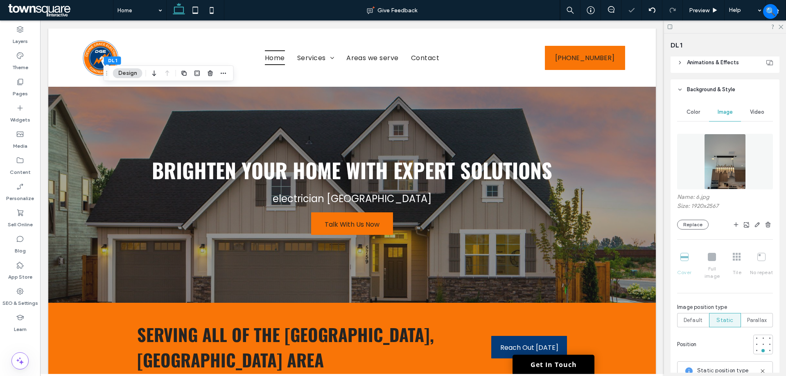
scroll to position [450, 0]
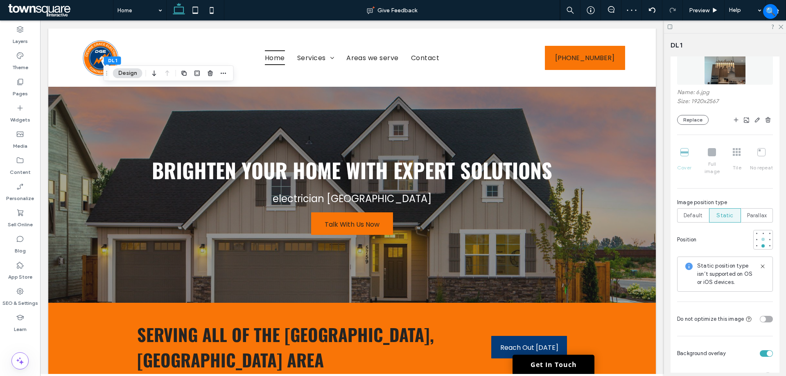
click at [760, 237] on div at bounding box center [763, 240] width 6 height 6
click at [761, 243] on div at bounding box center [763, 246] width 6 height 6
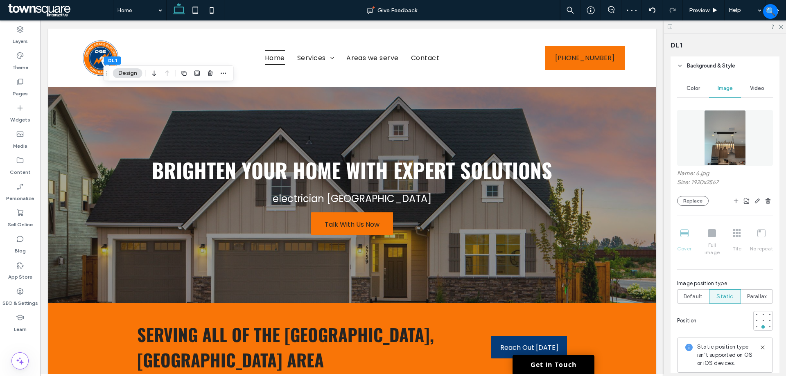
scroll to position [368, 0]
click at [714, 127] on img at bounding box center [725, 139] width 42 height 56
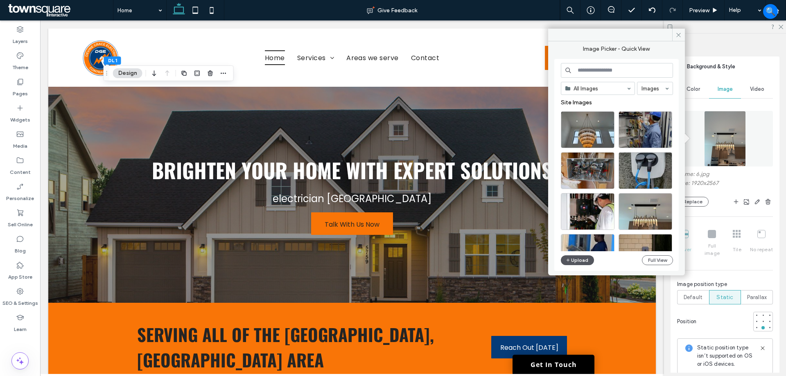
click at [583, 261] on button "Upload" at bounding box center [578, 260] width 34 height 10
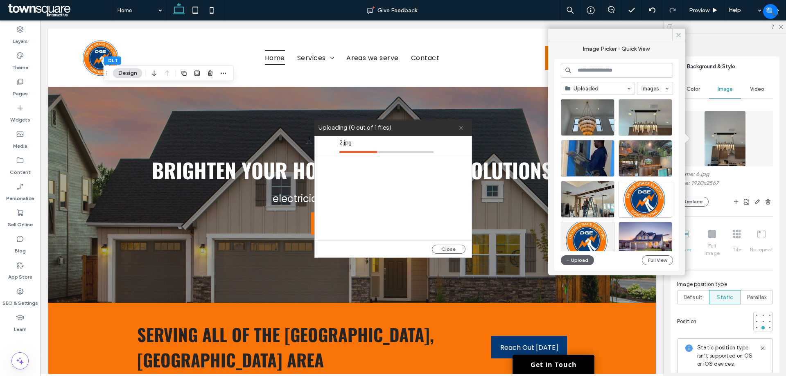
click at [461, 127] on icon at bounding box center [461, 127] width 5 height 5
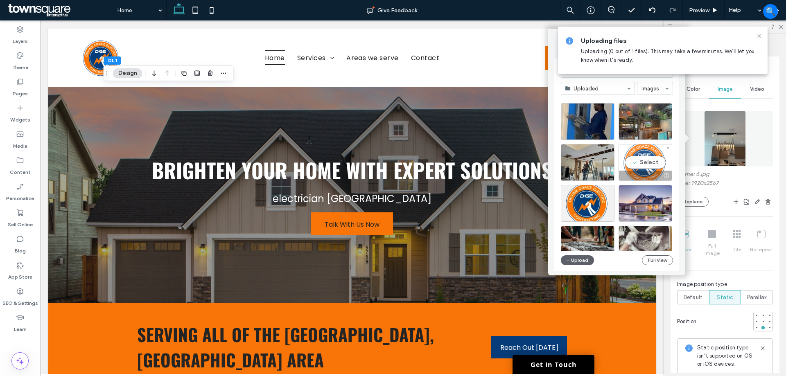
scroll to position [0, 0]
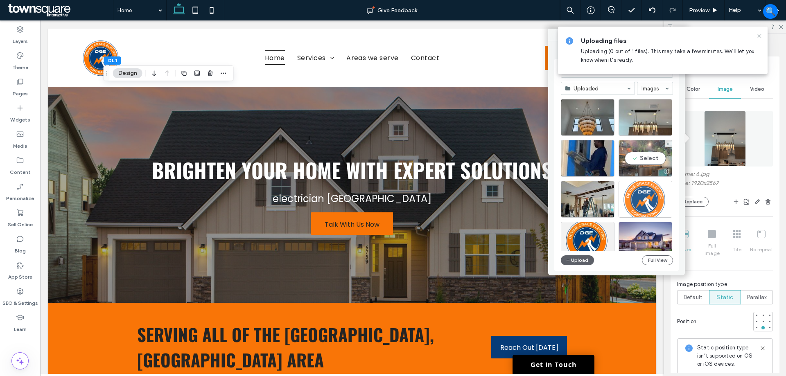
click at [652, 160] on div "Select" at bounding box center [646, 158] width 54 height 37
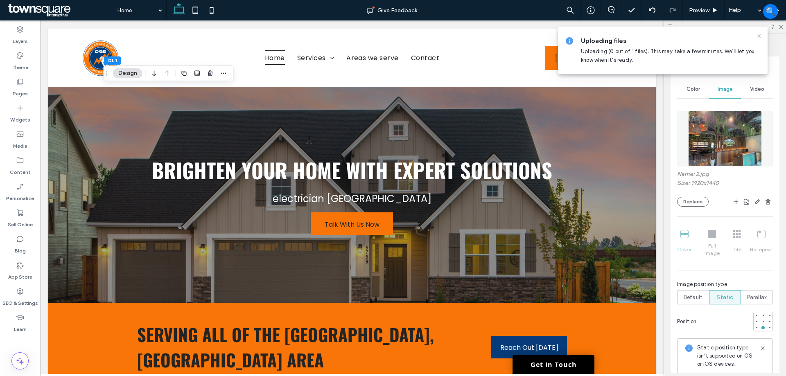
click at [718, 147] on img at bounding box center [725, 139] width 74 height 56
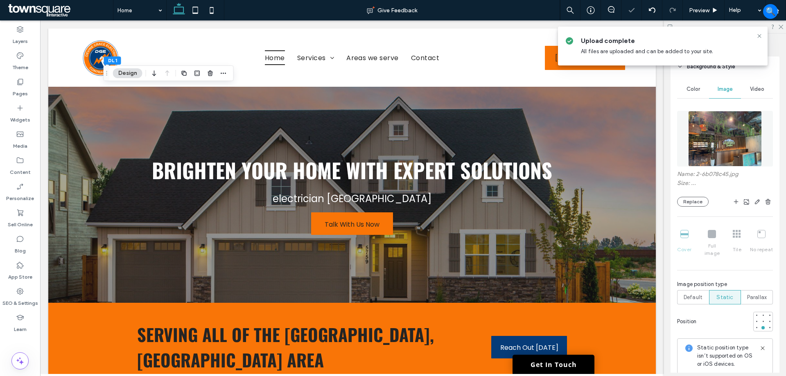
click at [701, 141] on img at bounding box center [725, 139] width 74 height 56
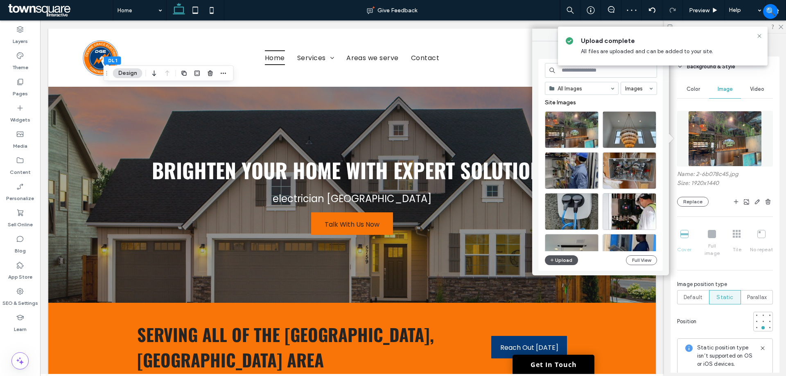
click at [560, 261] on button "Upload" at bounding box center [562, 260] width 34 height 10
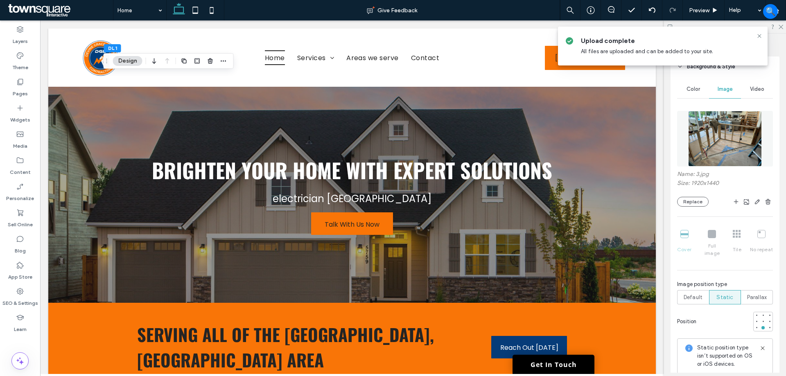
click at [713, 120] on img at bounding box center [725, 139] width 74 height 56
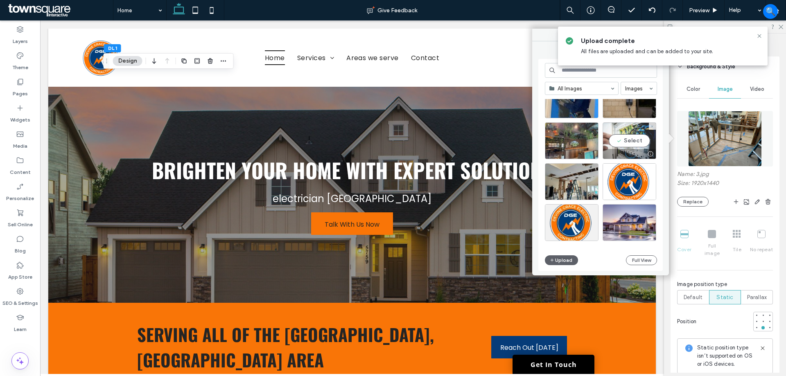
scroll to position [205, 0]
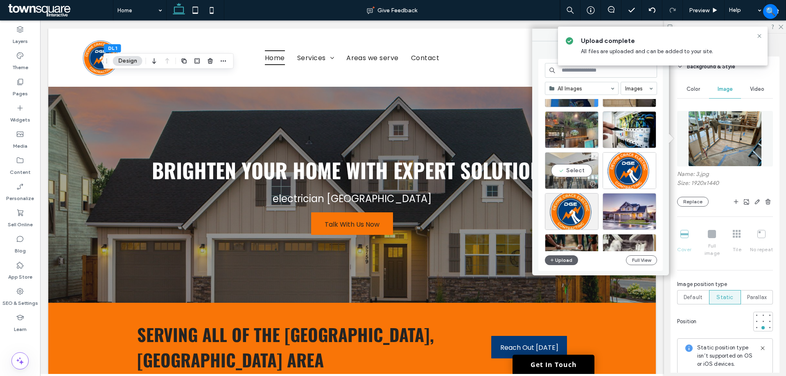
click at [580, 176] on div "Select" at bounding box center [572, 170] width 54 height 37
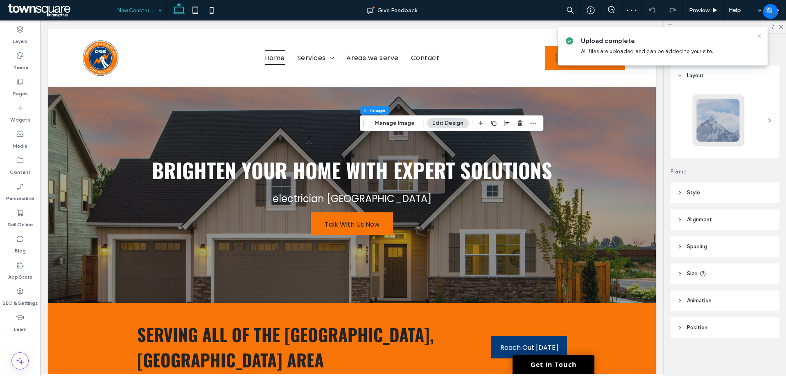
click at [390, 122] on button "Manage Image" at bounding box center [394, 123] width 51 height 10
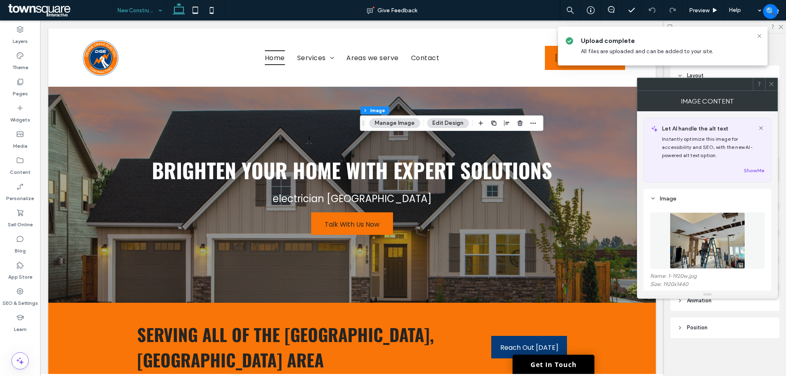
click at [682, 223] on figure at bounding box center [707, 240] width 115 height 56
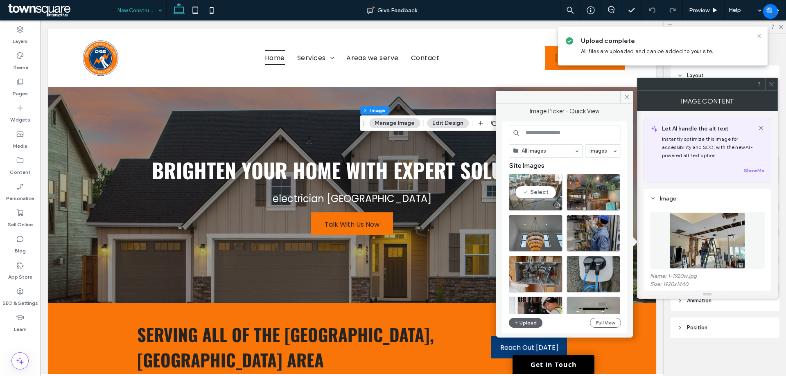
click at [547, 187] on div "Select" at bounding box center [536, 192] width 54 height 37
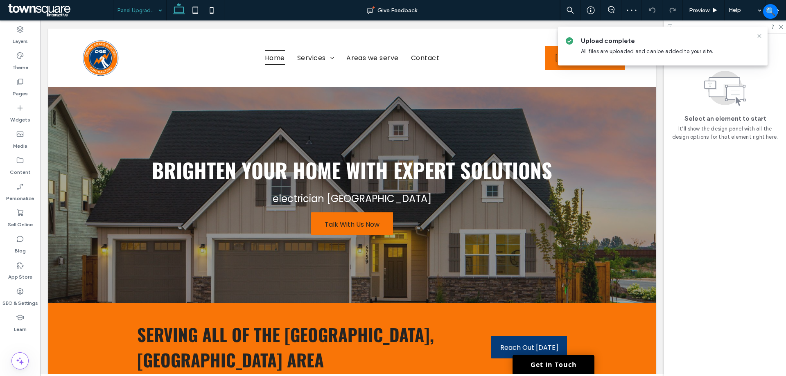
click at [140, 9] on input at bounding box center [137, 10] width 41 height 20
click at [759, 36] on icon at bounding box center [759, 36] width 7 height 7
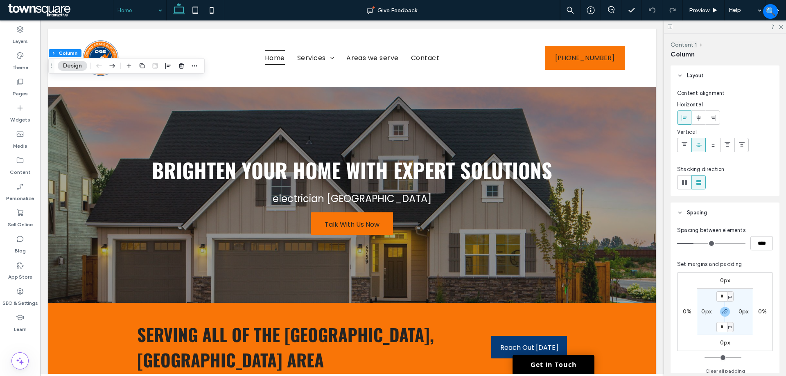
click at [63, 62] on button "Design" at bounding box center [72, 66] width 29 height 10
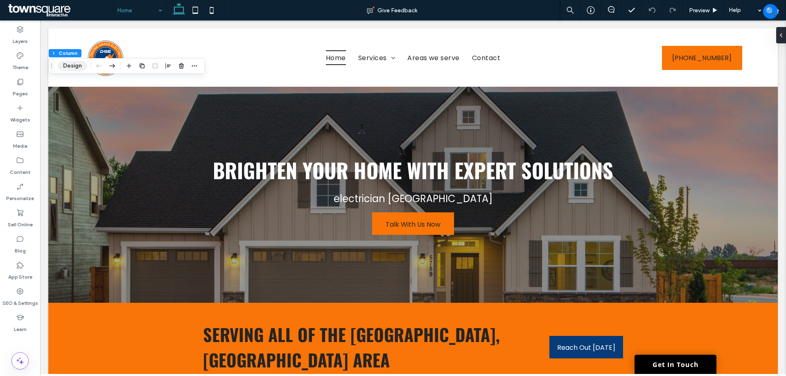
click at [68, 65] on button "Design" at bounding box center [72, 66] width 29 height 10
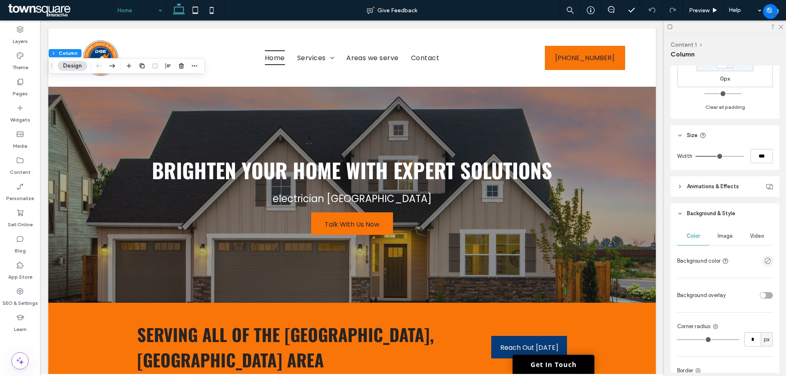
scroll to position [328, 0]
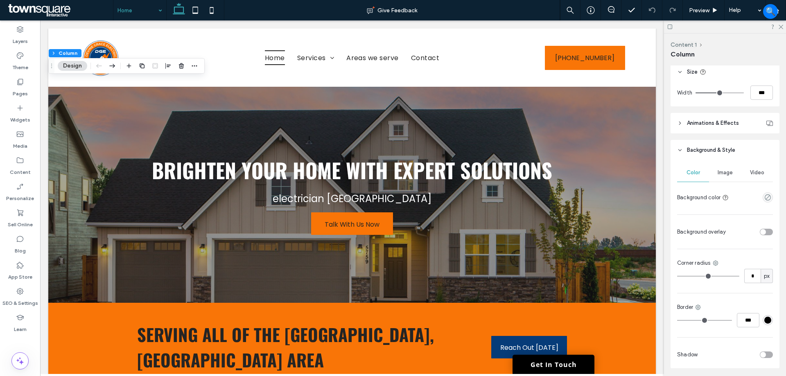
click at [718, 171] on span "Image" at bounding box center [725, 172] width 15 height 7
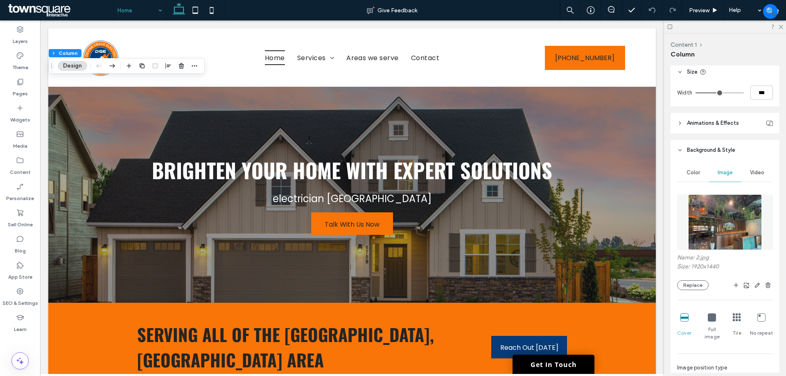
click at [741, 233] on img at bounding box center [725, 222] width 74 height 56
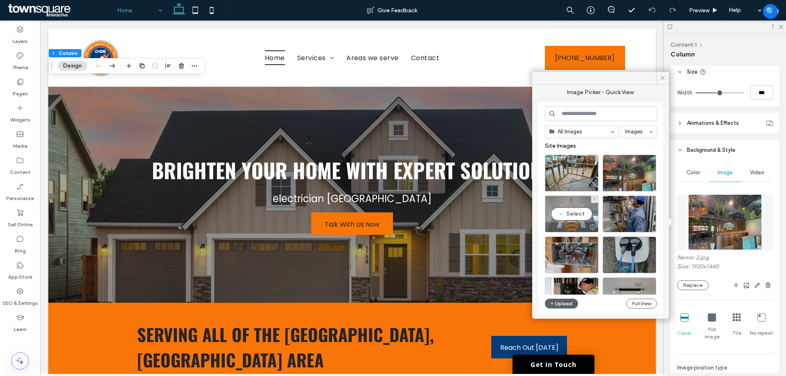
click at [574, 207] on div "Select" at bounding box center [572, 214] width 54 height 37
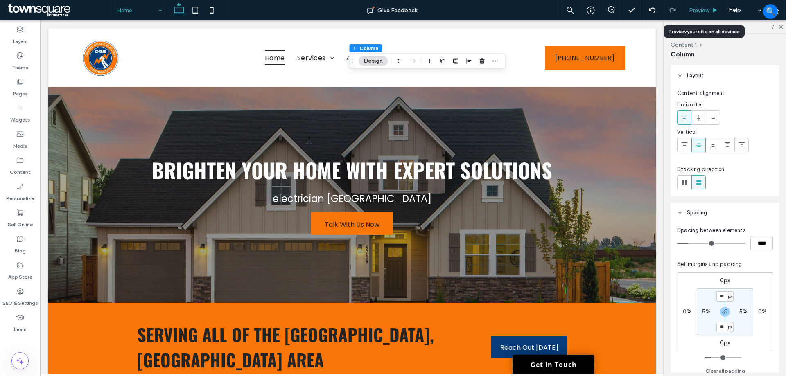
click at [700, 14] on span "Preview" at bounding box center [699, 10] width 20 height 7
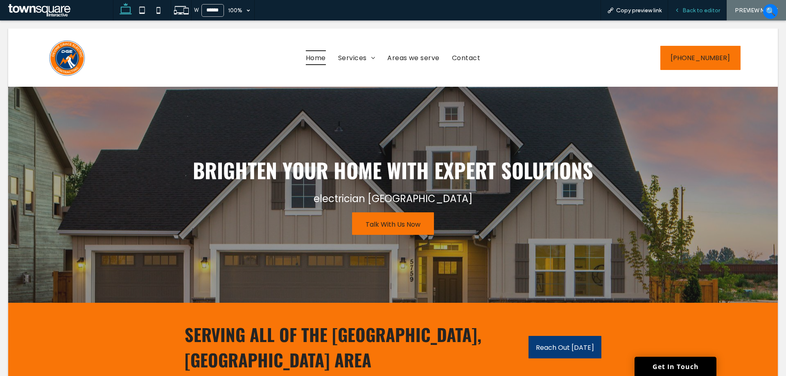
click at [691, 5] on div "Back to editor" at bounding box center [697, 10] width 59 height 20
click at [691, 11] on span "Back to editor" at bounding box center [701, 10] width 38 height 7
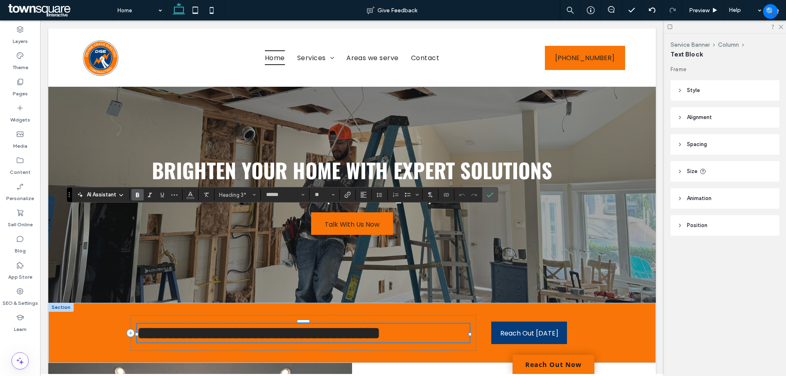
scroll to position [113, 0]
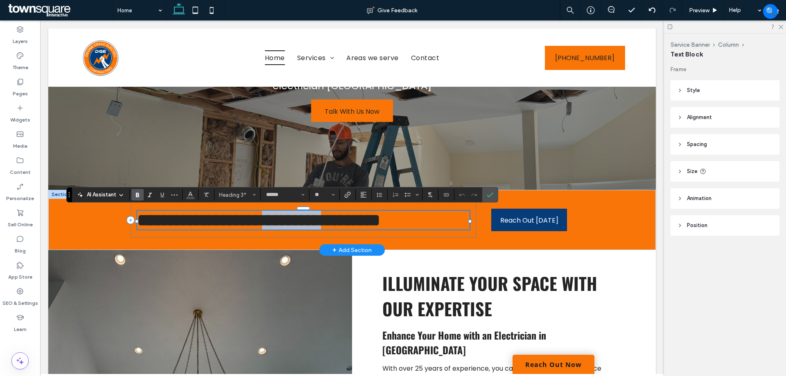
click at [285, 219] on span "**********" at bounding box center [258, 220] width 243 height 17
type input "*******"
type input "**"
type input "******"
type input "**"
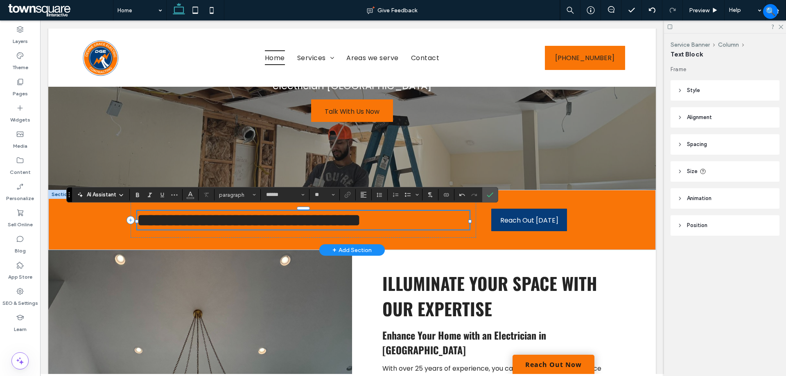
scroll to position [0, 0]
drag, startPoint x: 362, startPoint y: 221, endPoint x: 346, endPoint y: 224, distance: 16.6
click at [345, 224] on span "**********" at bounding box center [249, 220] width 224 height 17
type input "*******"
type input "**"
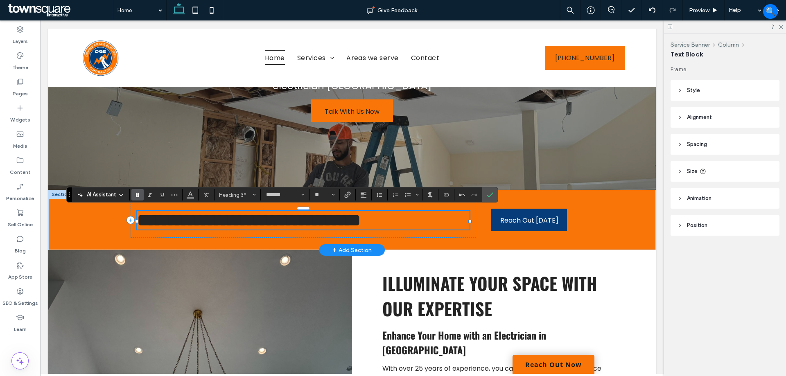
type input "******"
type input "**"
click at [608, 243] on div "**********" at bounding box center [352, 220] width 608 height 60
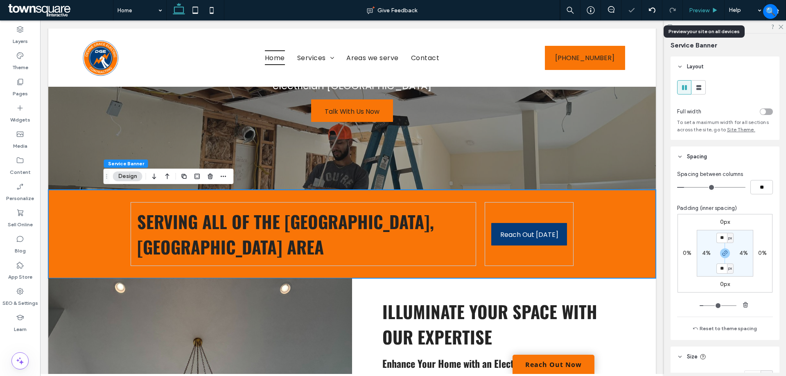
click at [712, 13] on div "Preview" at bounding box center [703, 10] width 41 height 7
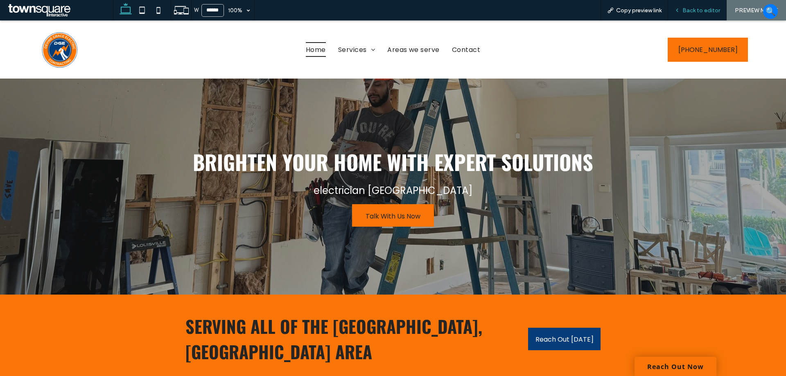
click at [697, 10] on span "Back to editor" at bounding box center [701, 10] width 38 height 7
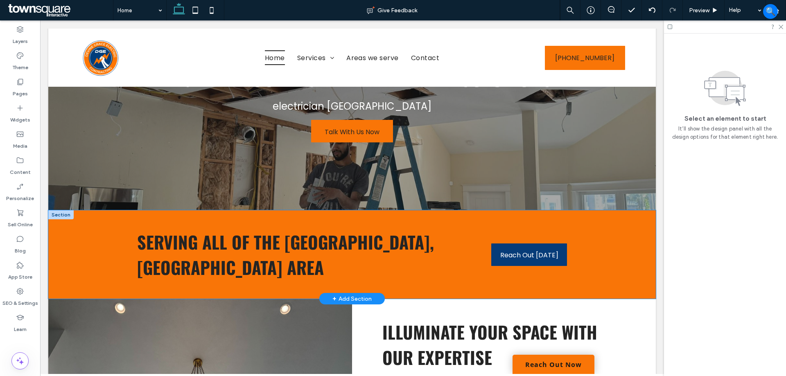
scroll to position [123, 0]
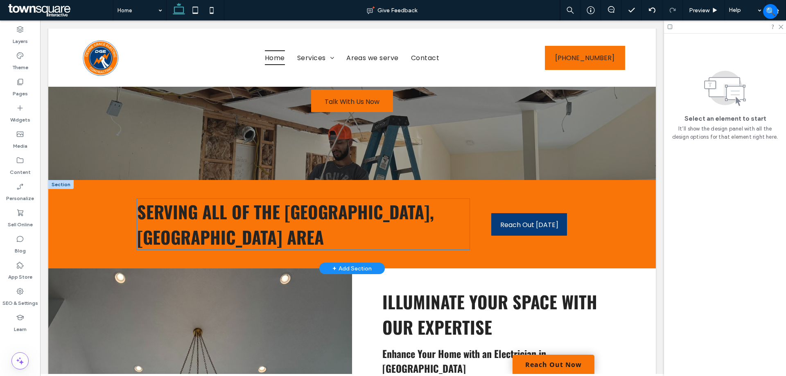
click at [339, 212] on span "Serving all of the NAPLES, FL area" at bounding box center [285, 224] width 297 height 51
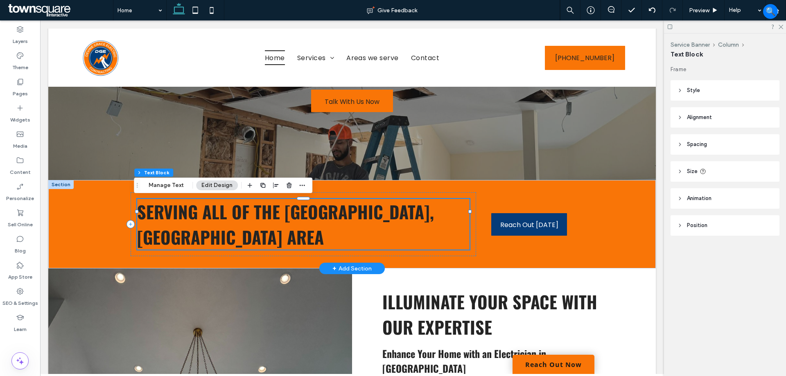
click at [339, 212] on span "Serving all of the NAPLES, FL area" at bounding box center [285, 224] width 297 height 51
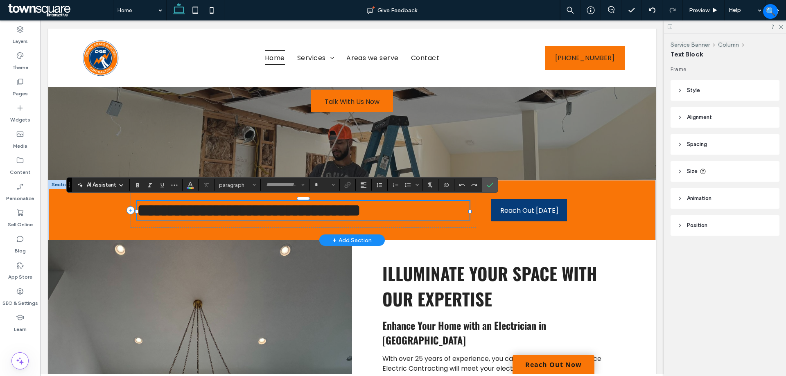
type input "******"
type input "**"
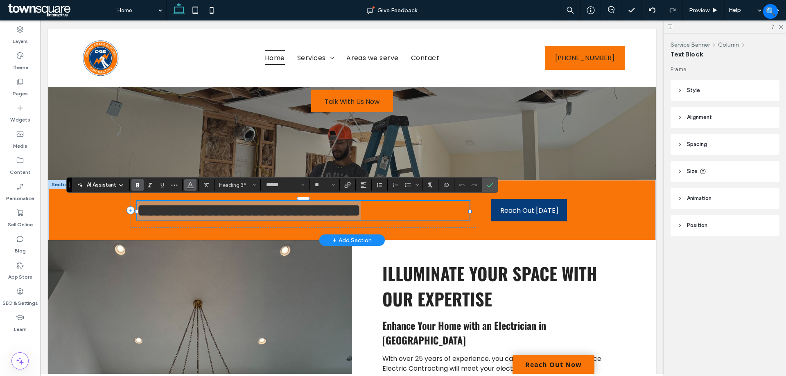
click at [193, 184] on icon "Color" at bounding box center [190, 184] width 7 height 7
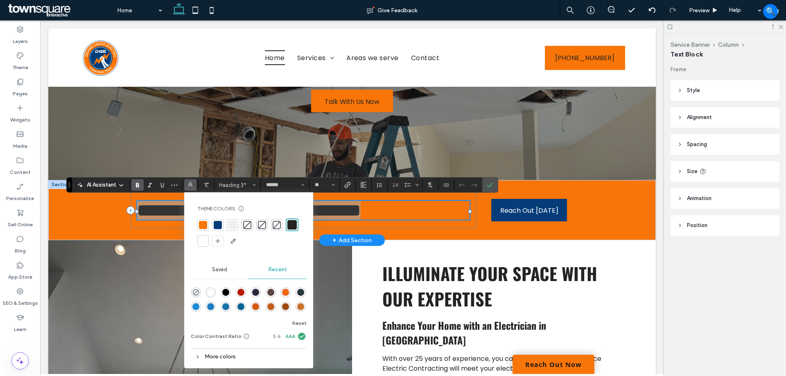
click at [202, 239] on div at bounding box center [203, 241] width 8 height 8
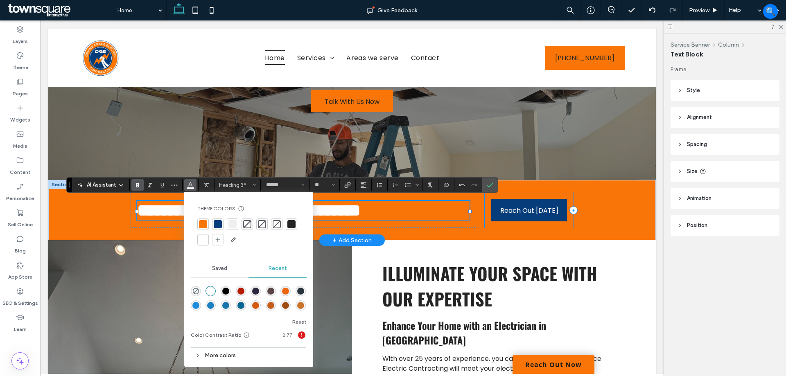
click at [491, 226] on div "Reach Out [DATE]" at bounding box center [529, 210] width 88 height 36
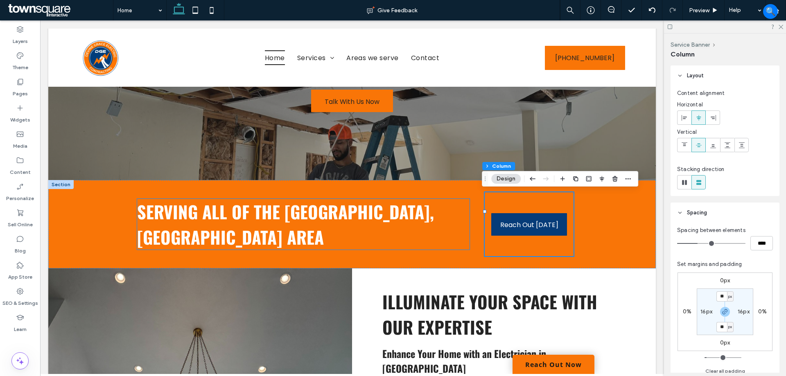
click at [303, 212] on span "Serving all of the NAPLES, FL area" at bounding box center [285, 224] width 297 height 51
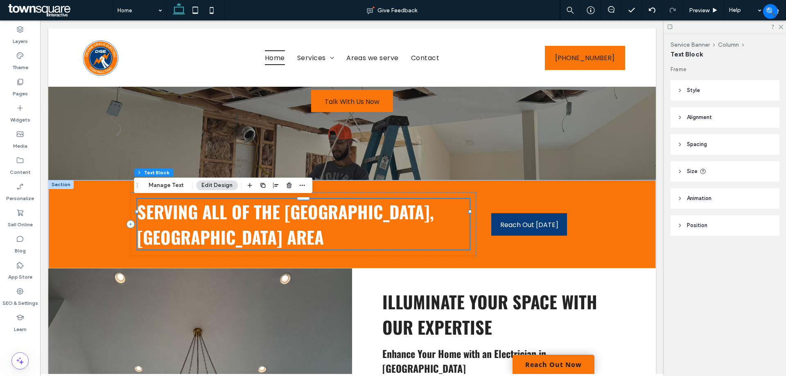
click at [303, 212] on span "Serving all of the NAPLES, FL area" at bounding box center [285, 224] width 297 height 51
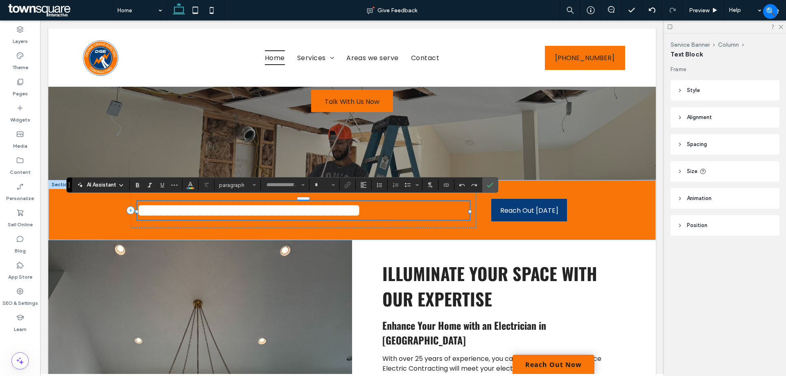
type input "******"
type input "**"
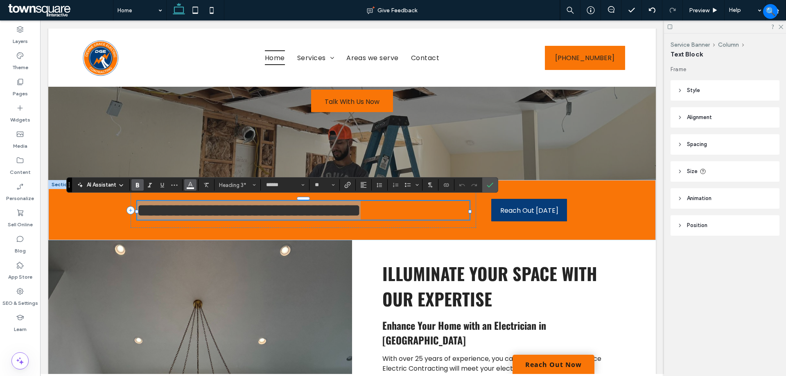
click at [193, 183] on icon "Color" at bounding box center [190, 184] width 7 height 7
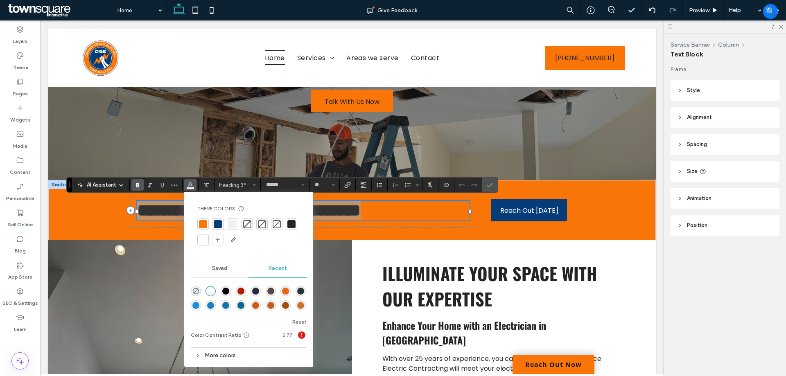
click at [292, 224] on div at bounding box center [291, 224] width 8 height 8
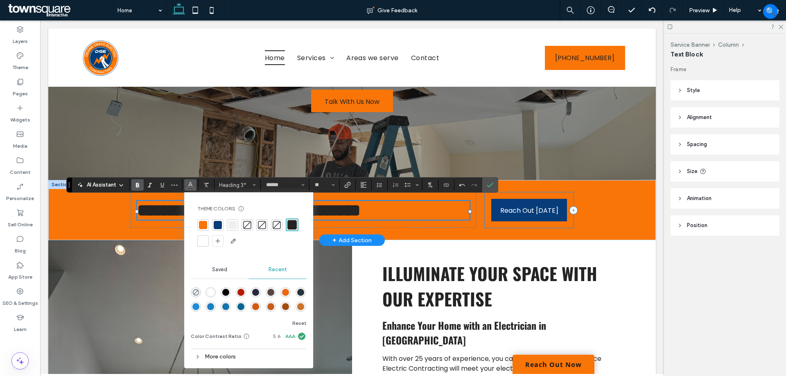
click at [488, 228] on div "Reach Out [DATE]" at bounding box center [529, 210] width 88 height 36
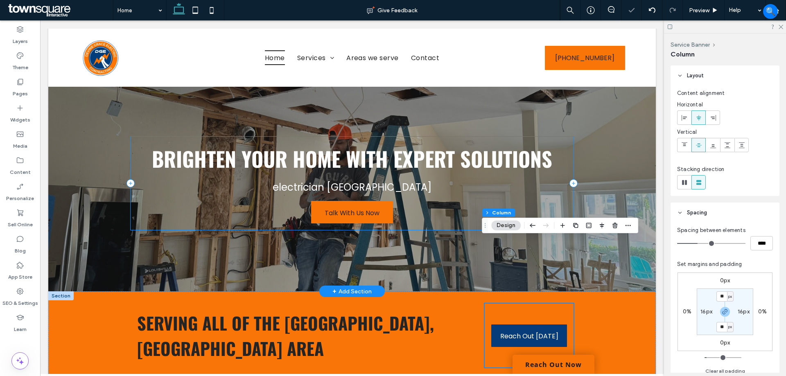
scroll to position [0, 0]
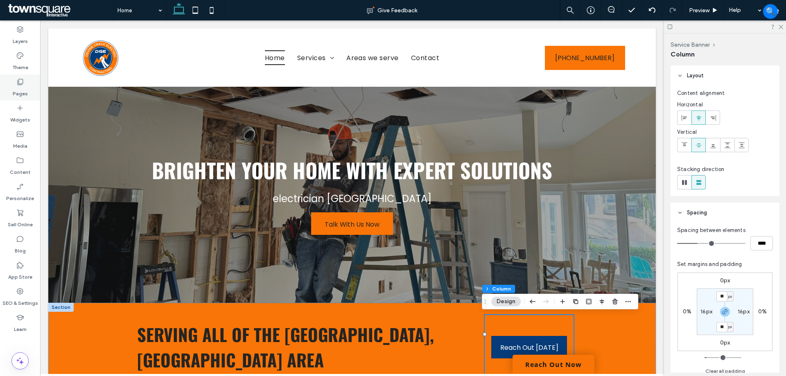
click at [16, 84] on icon at bounding box center [20, 82] width 8 height 8
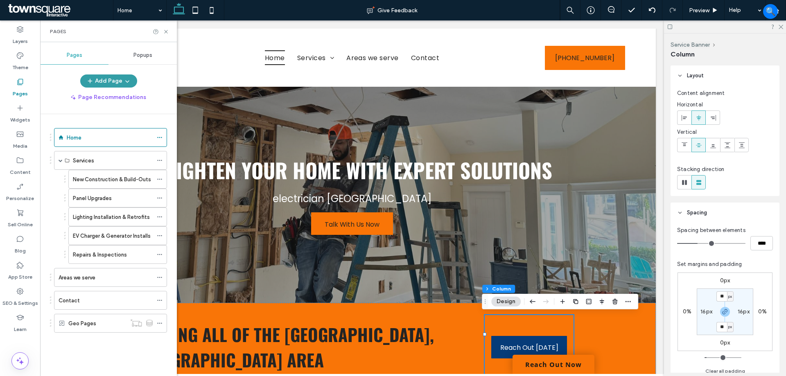
click at [117, 81] on button "Add Page" at bounding box center [108, 81] width 57 height 13
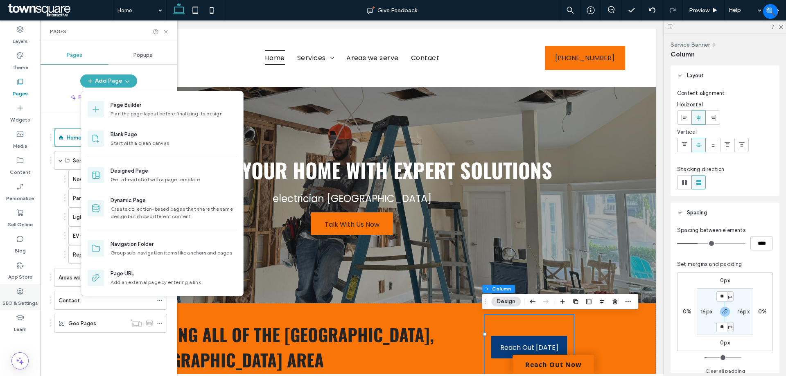
click at [15, 292] on div "SEO & Settings" at bounding box center [20, 297] width 40 height 26
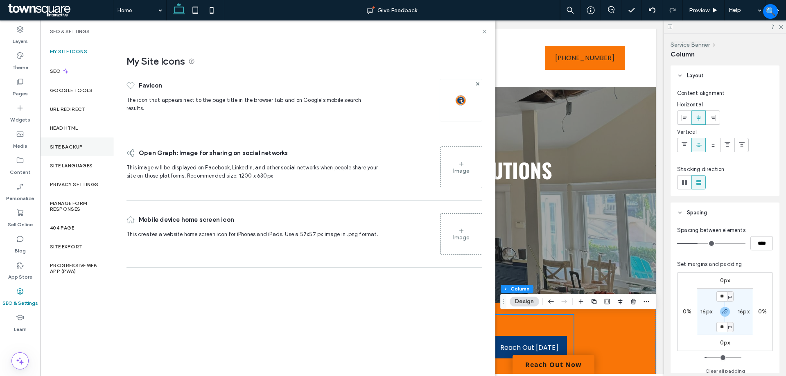
click at [75, 148] on label "Site Backup" at bounding box center [66, 147] width 33 height 6
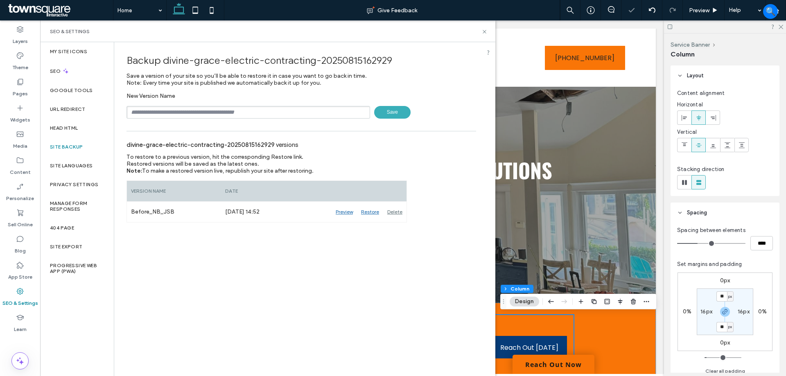
click at [276, 111] on input "text" at bounding box center [249, 112] width 244 height 13
type input "**********"
click at [484, 29] on icon at bounding box center [484, 32] width 6 height 6
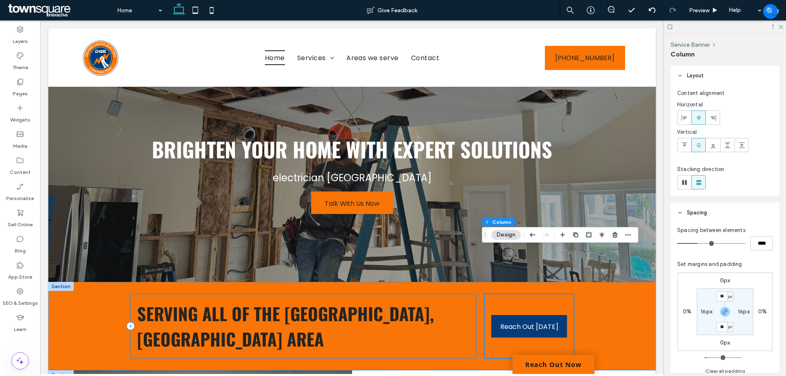
scroll to position [123, 0]
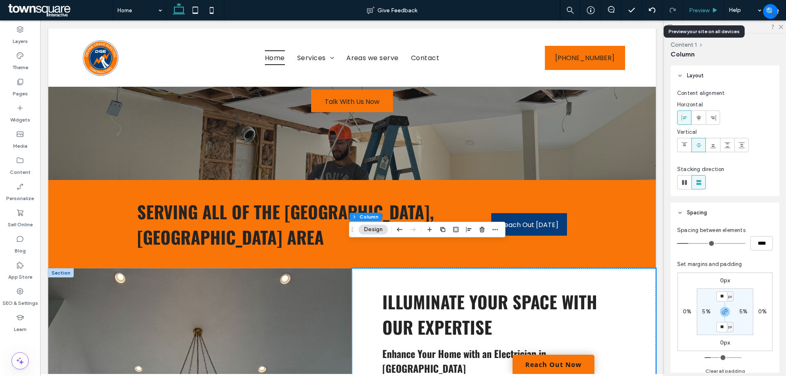
click at [701, 16] on div "Preview" at bounding box center [704, 10] width 42 height 20
click at [698, 12] on span "Preview" at bounding box center [699, 10] width 20 height 7
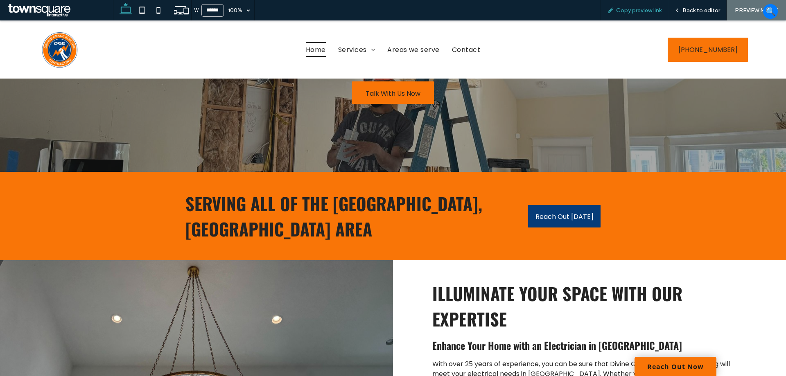
click at [630, 10] on span "Copy preview link" at bounding box center [638, 10] width 45 height 7
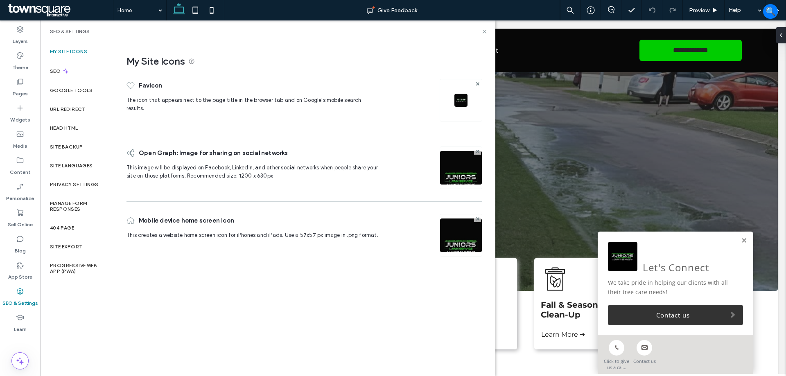
click at [457, 101] on img at bounding box center [460, 100] width 13 height 13
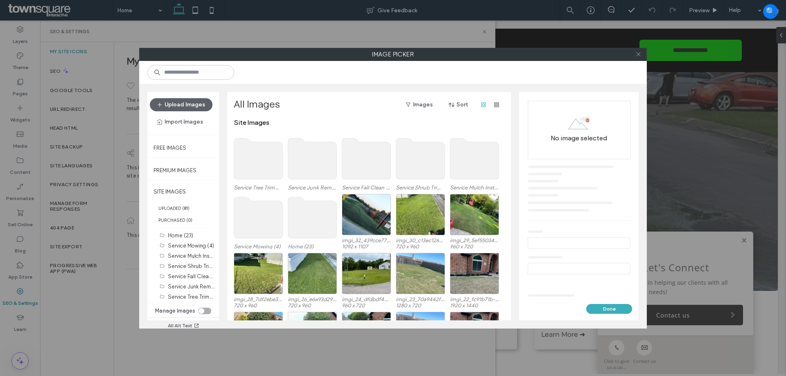
click at [638, 59] on span at bounding box center [638, 54] width 6 height 12
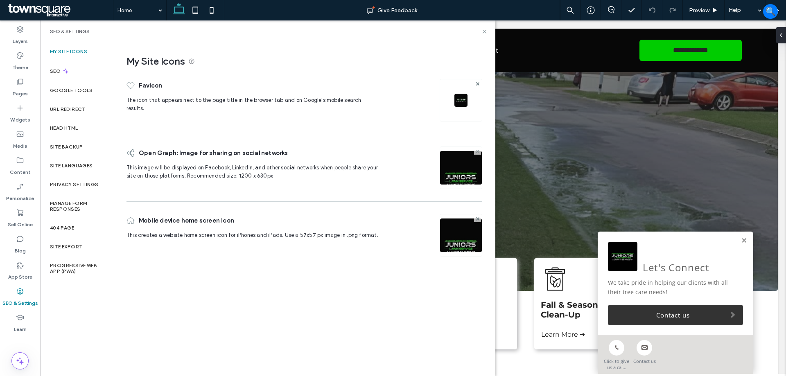
click at [476, 151] on icon at bounding box center [477, 151] width 3 height 3
click at [479, 217] on use at bounding box center [477, 217] width 3 height 3
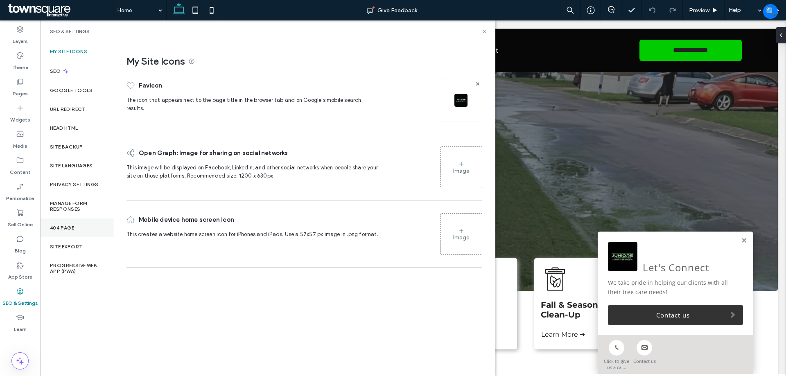
click at [70, 235] on div "404 Page" at bounding box center [77, 228] width 74 height 19
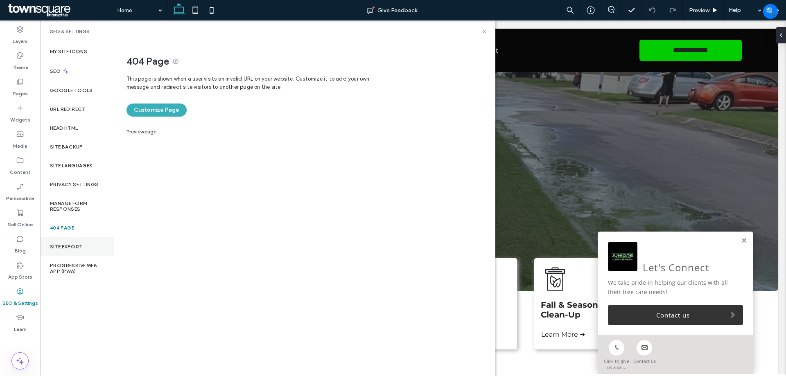
click at [70, 247] on label "Site Export" at bounding box center [66, 247] width 32 height 6
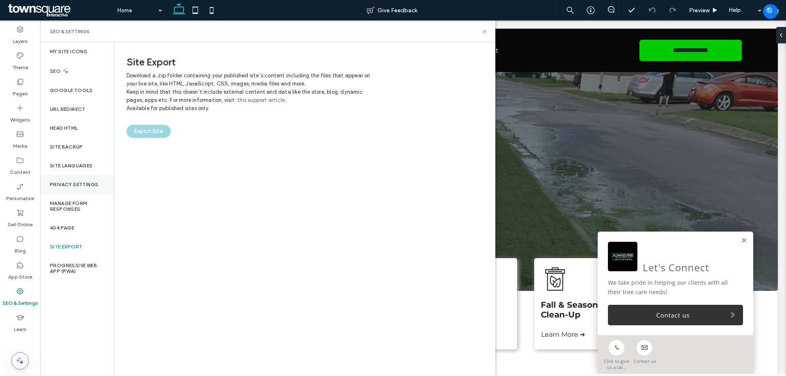
click at [74, 182] on label "Privacy Settings" at bounding box center [74, 185] width 48 height 6
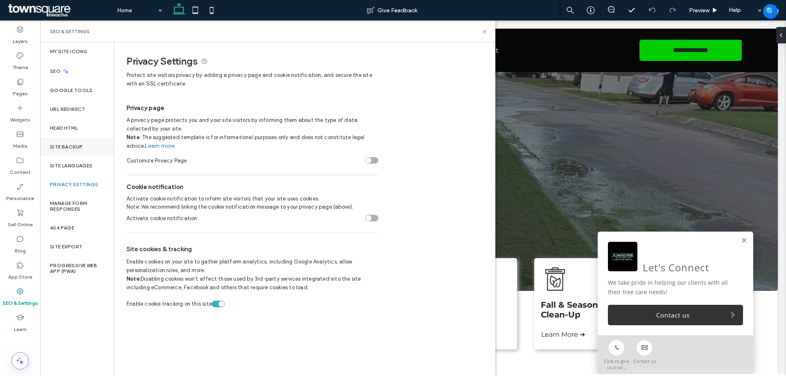
click at [70, 155] on div "Site Backup" at bounding box center [77, 147] width 74 height 19
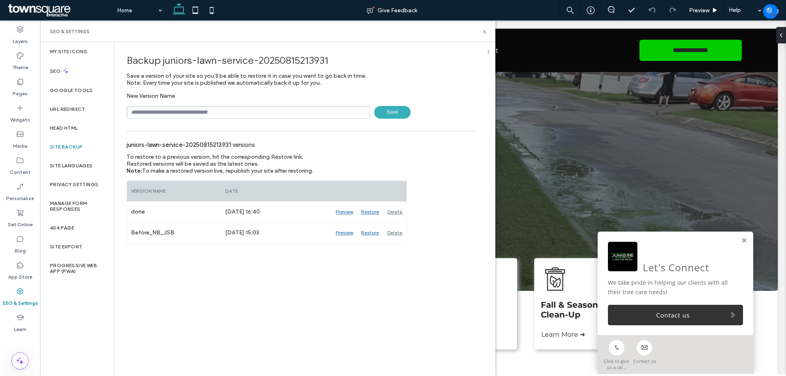
click at [214, 117] on input "text" at bounding box center [249, 112] width 244 height 13
type input "******"
click at [24, 136] on div "Media" at bounding box center [20, 140] width 40 height 26
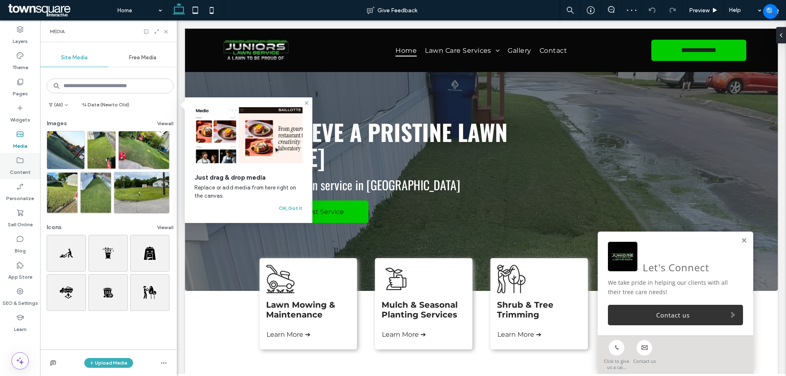
click at [19, 166] on label "Content" at bounding box center [20, 170] width 21 height 11
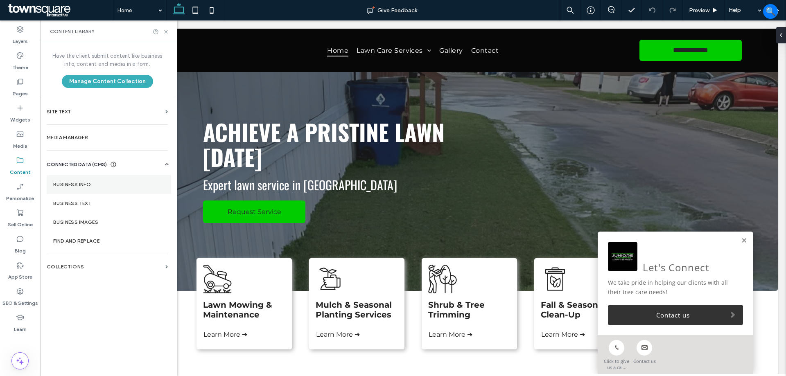
click at [98, 188] on section "Business Info" at bounding box center [109, 184] width 124 height 19
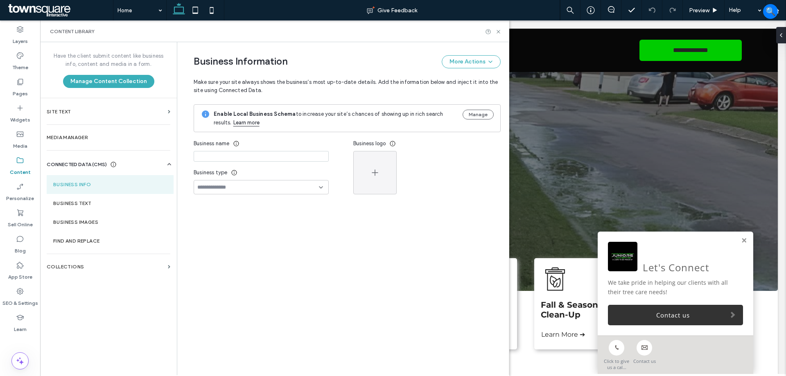
type input "**********"
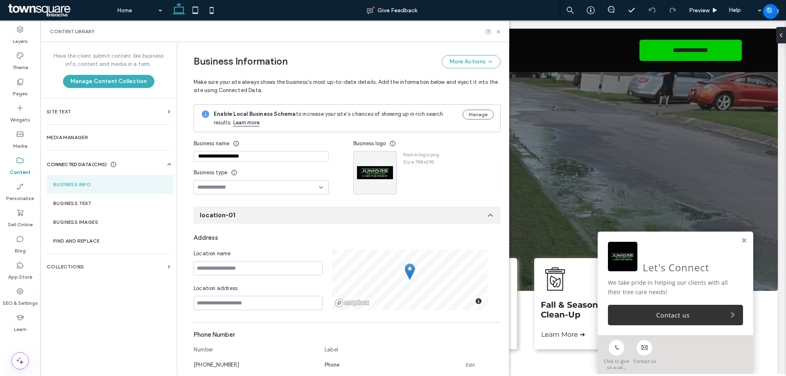
click at [315, 198] on div "**********" at bounding box center [340, 361] width 319 height 639
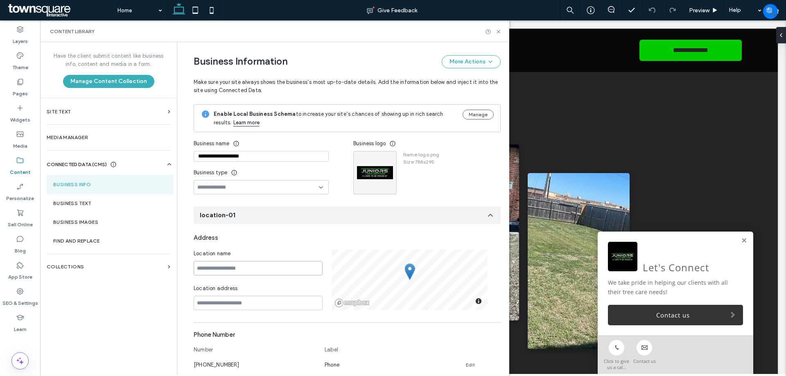
click at [234, 268] on input at bounding box center [258, 268] width 129 height 14
paste input "**********"
type input "**********"
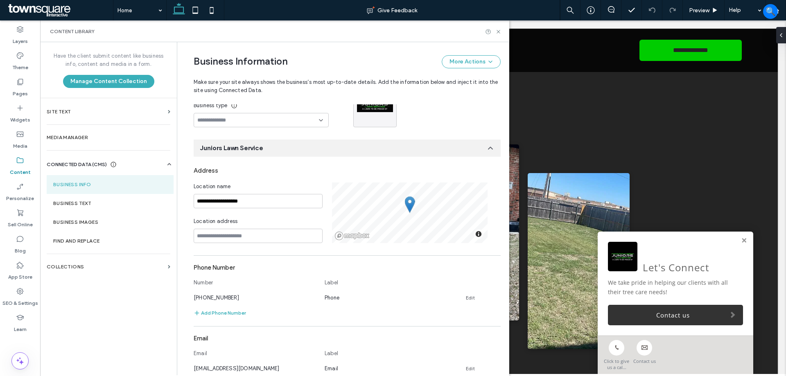
scroll to position [73, 0]
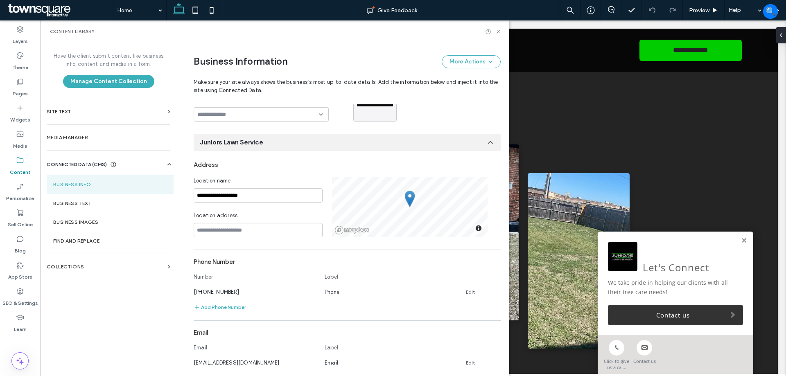
click at [346, 127] on div "**********" at bounding box center [340, 288] width 319 height 639
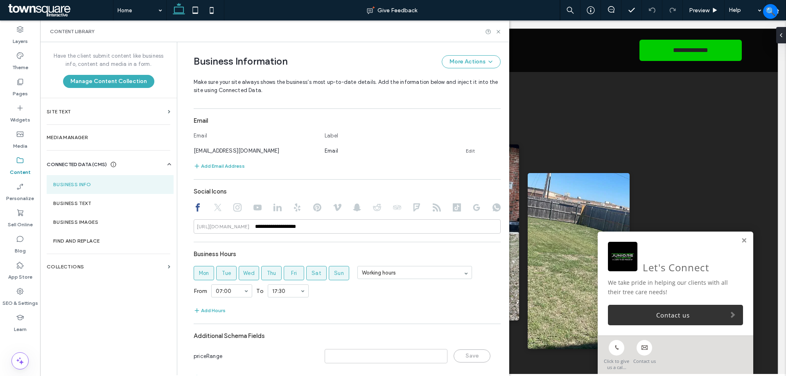
scroll to position [287, 0]
click at [218, 206] on div at bounding box center [347, 207] width 307 height 10
drag, startPoint x: 210, startPoint y: 205, endPoint x: 225, endPoint y: 205, distance: 14.7
click at [214, 205] on icon at bounding box center [218, 206] width 8 height 8
click at [234, 205] on use at bounding box center [237, 206] width 8 height 8
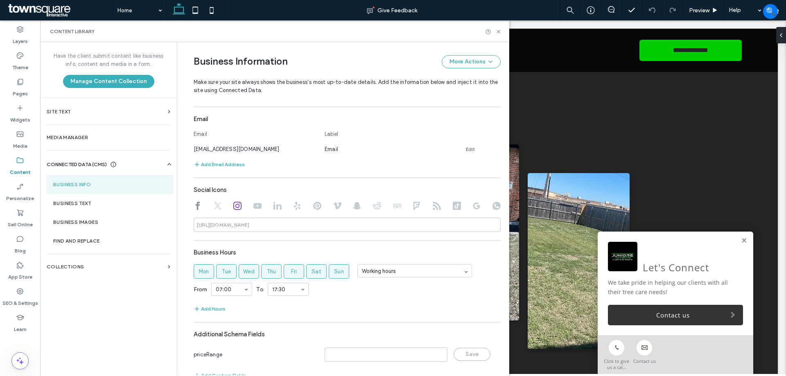
click at [195, 207] on icon at bounding box center [198, 206] width 8 height 8
type input "**********"
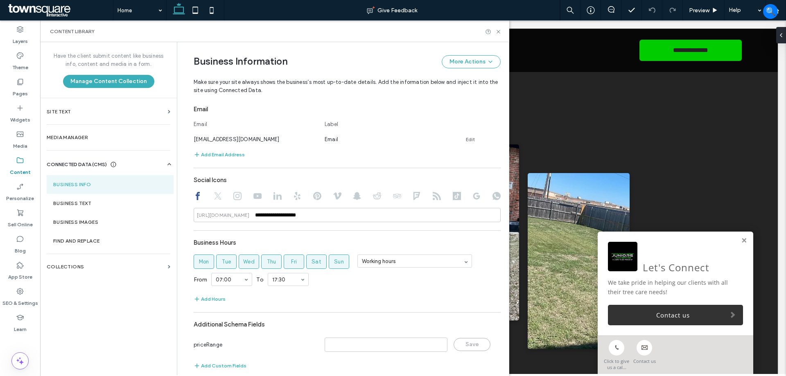
scroll to position [306, 0]
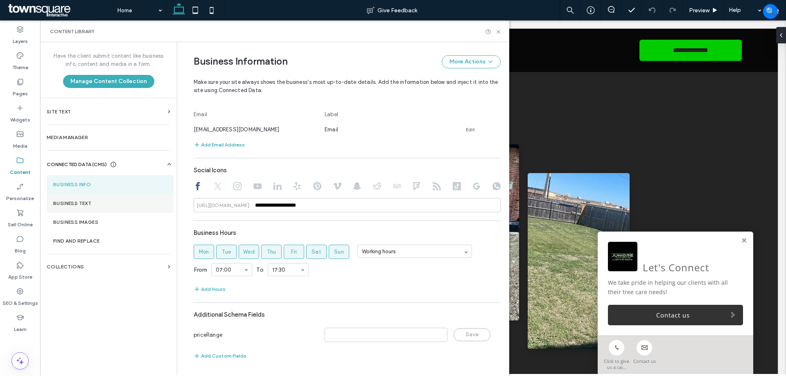
click at [85, 203] on label "Business Text" at bounding box center [110, 204] width 114 height 6
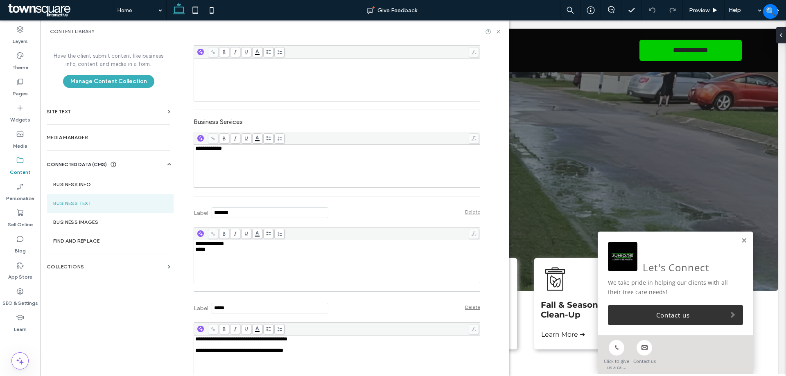
scroll to position [205, 0]
click at [741, 239] on link at bounding box center [744, 240] width 6 height 7
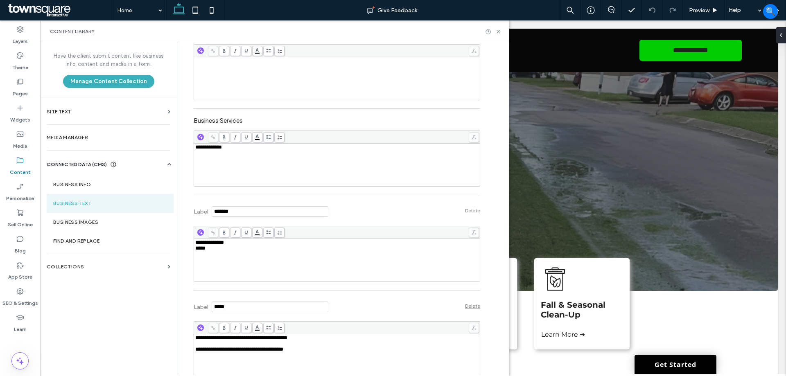
scroll to position [164, 0]
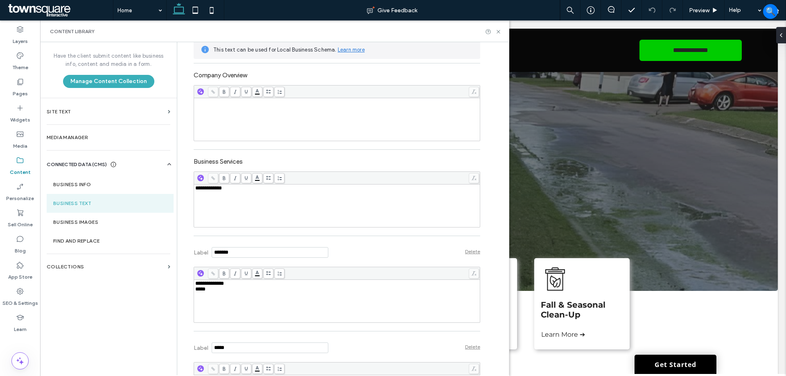
click at [256, 201] on div "**********" at bounding box center [337, 205] width 284 height 41
click at [498, 31] on use at bounding box center [498, 31] width 3 height 3
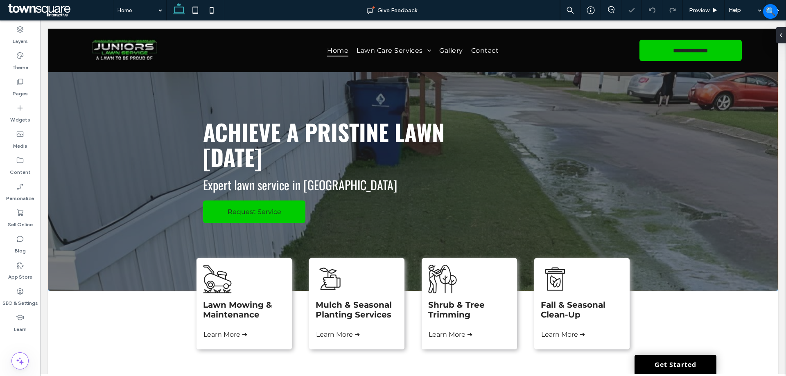
scroll to position [0, 0]
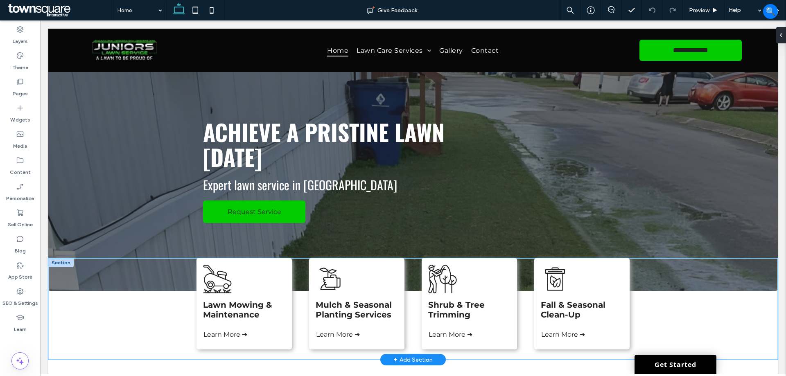
click at [711, 306] on div "Lawn Mowing & Maintenance Learn More ➔ Mulch & Seasonal Planting Services Learn…" at bounding box center [413, 309] width 730 height 102
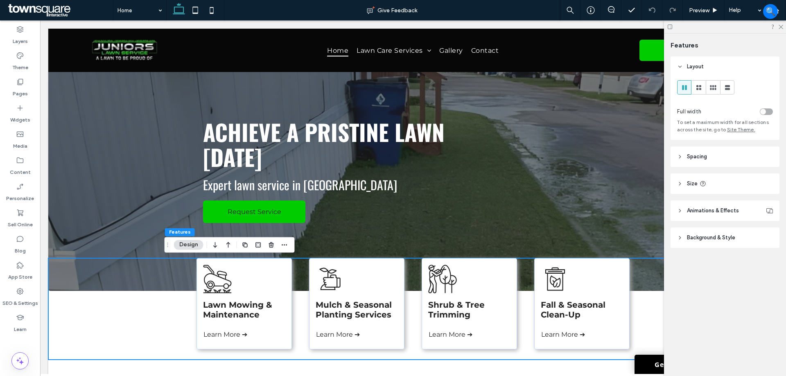
click at [666, 26] on div at bounding box center [725, 26] width 122 height 13
click at [668, 26] on icon at bounding box center [670, 27] width 6 height 6
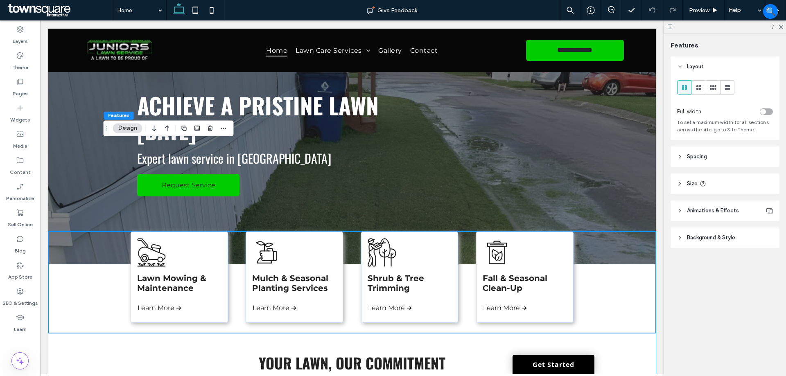
scroll to position [205, 0]
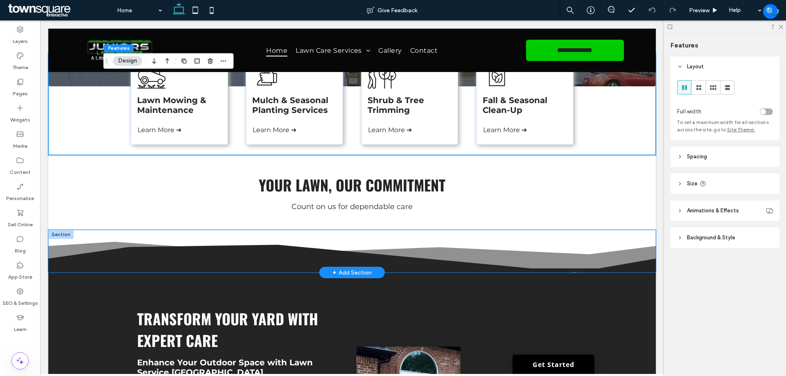
click at [158, 242] on icon at bounding box center [352, 252] width 608 height 41
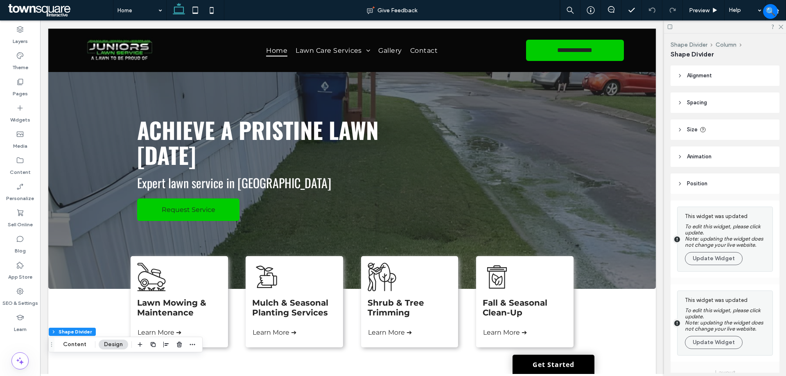
scroll to position [0, 0]
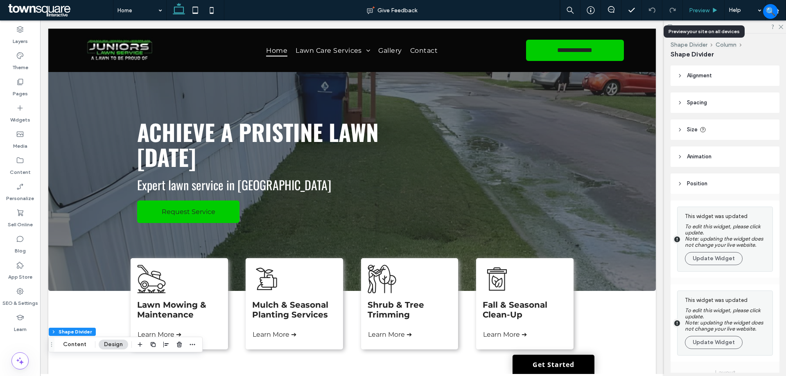
click at [698, 9] on span "Preview" at bounding box center [699, 10] width 20 height 7
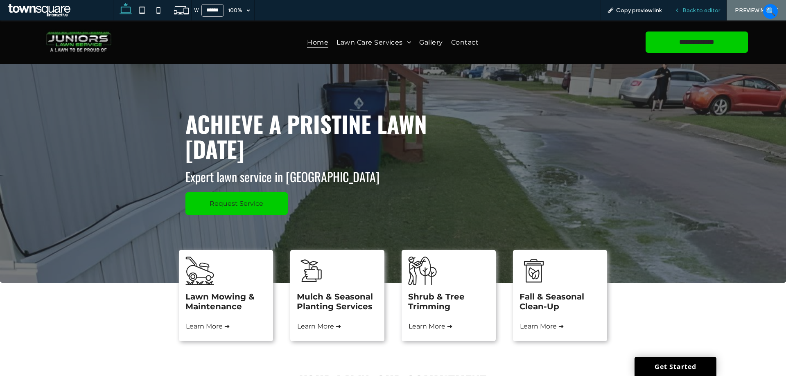
click at [711, 13] on span "Back to editor" at bounding box center [701, 10] width 38 height 7
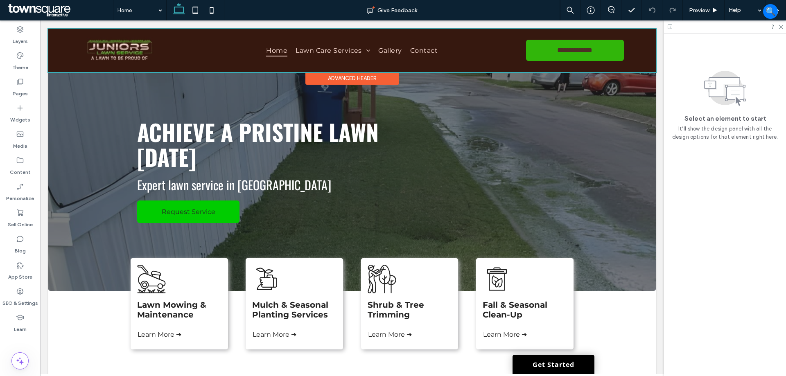
click at [348, 51] on div at bounding box center [352, 50] width 608 height 43
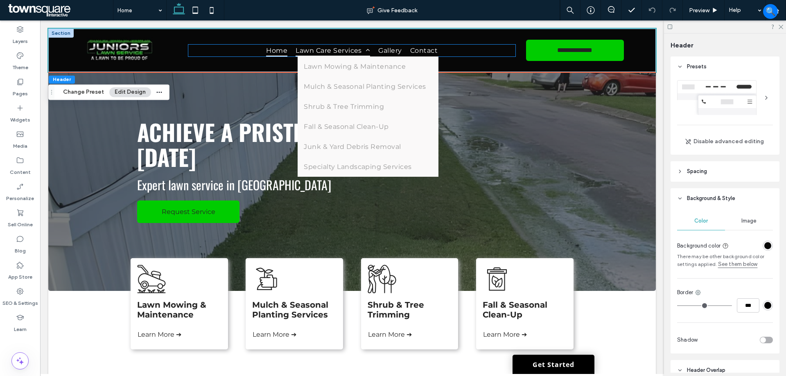
click at [343, 50] on span "Lawn Care Services" at bounding box center [333, 51] width 75 height 12
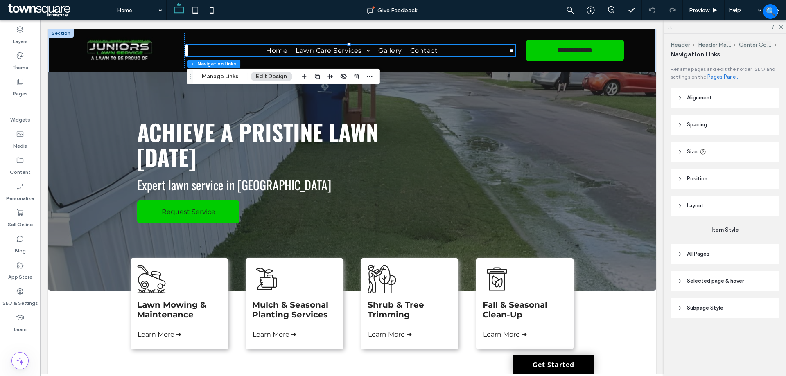
click at [732, 307] on header "Subpage Style" at bounding box center [725, 308] width 109 height 20
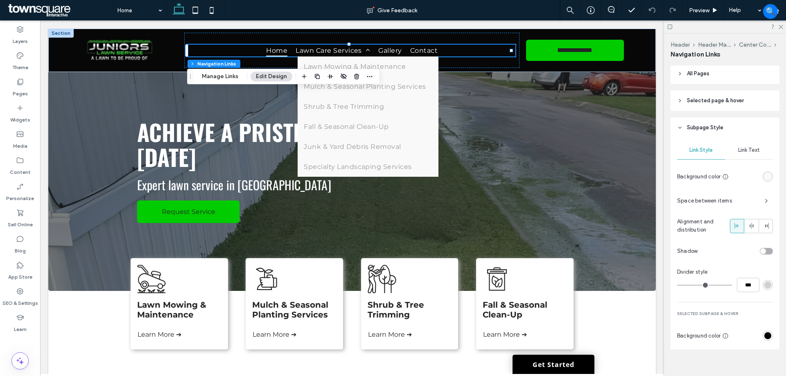
scroll to position [190, 0]
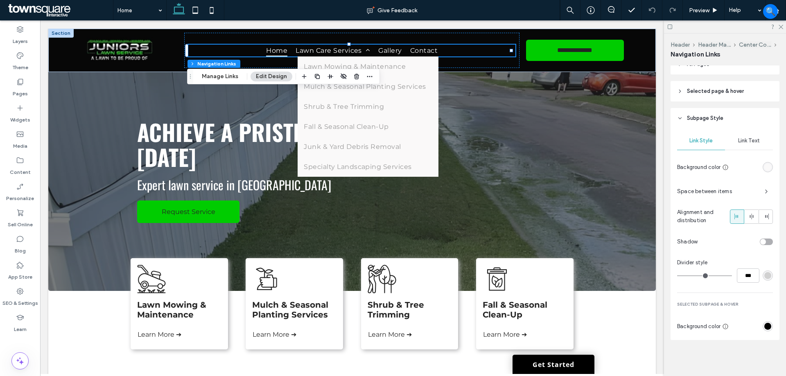
click at [766, 325] on div "rgb(0, 0, 0)" at bounding box center [767, 326] width 7 height 7
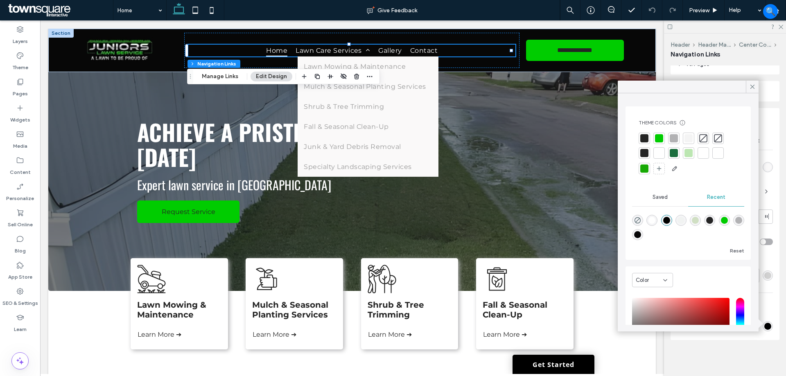
click at [662, 138] on div at bounding box center [659, 138] width 8 height 8
click at [753, 87] on icon at bounding box center [752, 86] width 7 height 7
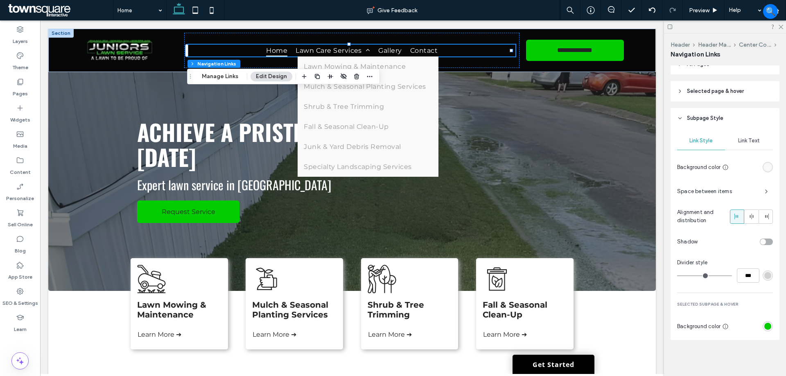
click at [750, 141] on span "Link Text" at bounding box center [749, 141] width 22 height 7
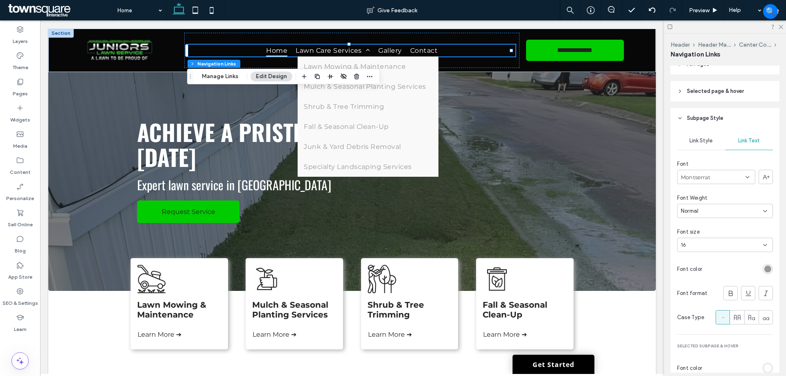
click at [764, 271] on div "rgb(153, 153, 153)" at bounding box center [767, 269] width 7 height 7
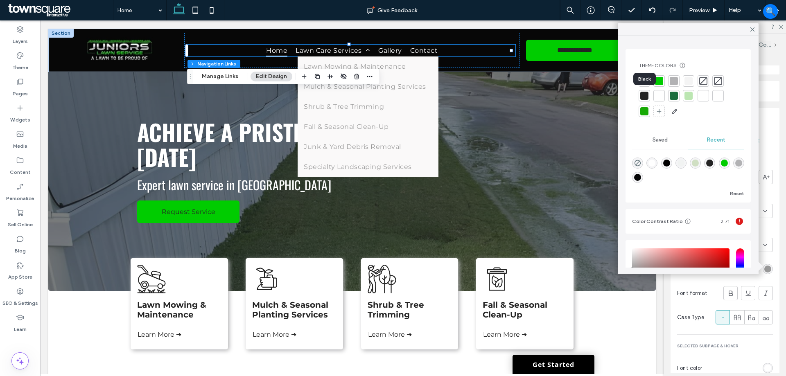
click at [640, 92] on div at bounding box center [644, 96] width 8 height 8
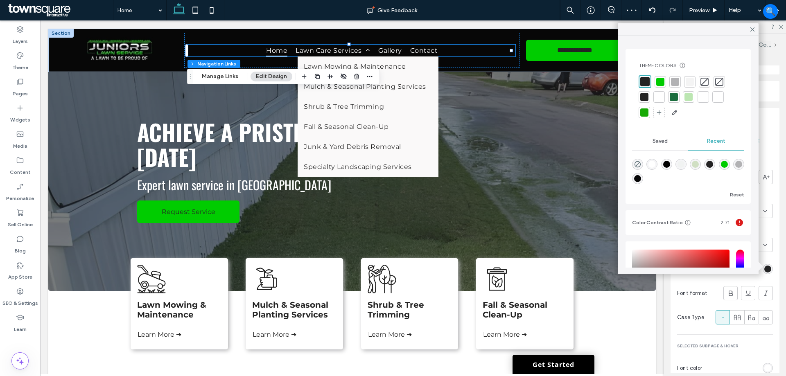
drag, startPoint x: 771, startPoint y: 280, endPoint x: 770, endPoint y: 286, distance: 5.8
click at [770, 287] on div "Link Style Link Text Font Montserrat Font Weight Normal Font size 16 Font color…" at bounding box center [725, 268] width 109 height 278
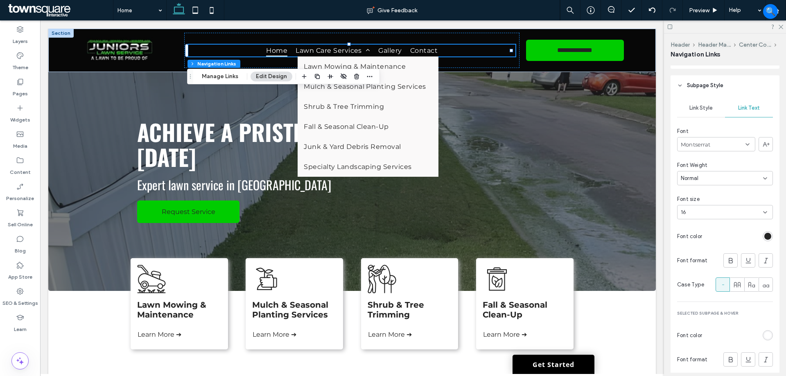
scroll to position [256, 0]
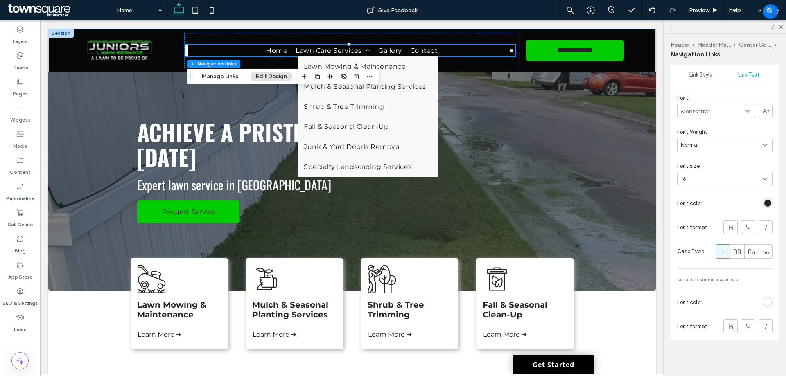
click at [768, 304] on div "rgb(255, 255, 255)" at bounding box center [768, 302] width 10 height 10
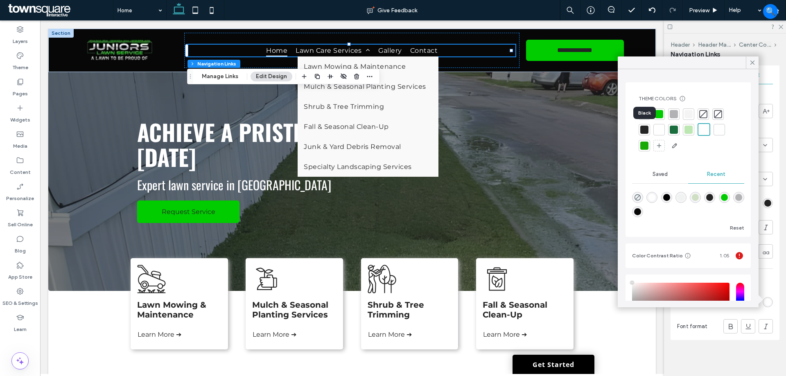
click at [646, 127] on div at bounding box center [644, 129] width 11 height 11
click at [700, 11] on span "Preview" at bounding box center [699, 10] width 20 height 7
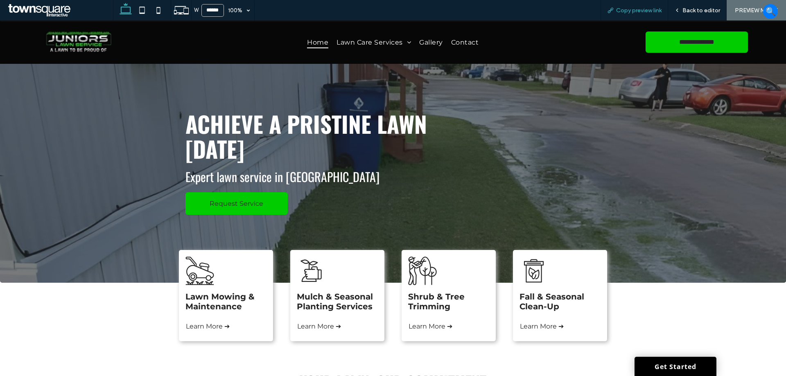
click at [635, 5] on div "Copy preview link" at bounding box center [635, 10] width 68 height 20
click at [635, 9] on span "Copy preview link" at bounding box center [638, 10] width 45 height 7
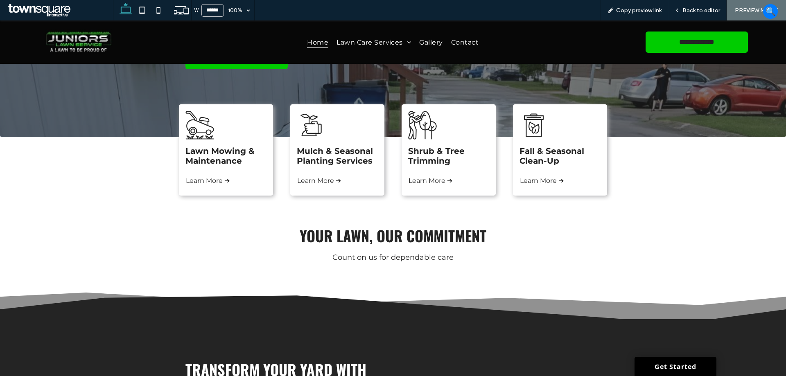
scroll to position [164, 0]
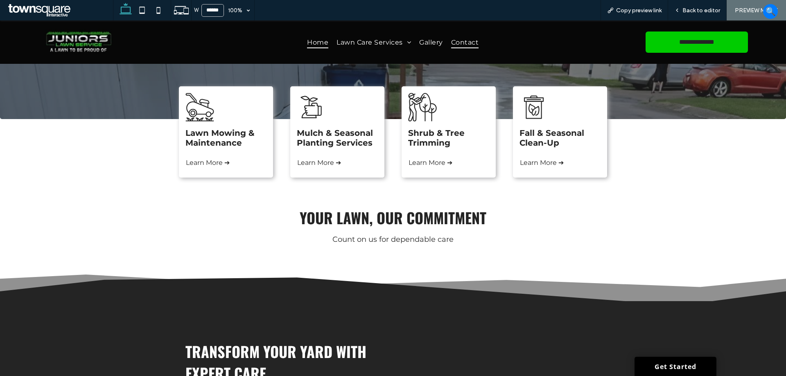
click at [463, 43] on span "Contact" at bounding box center [464, 42] width 27 height 12
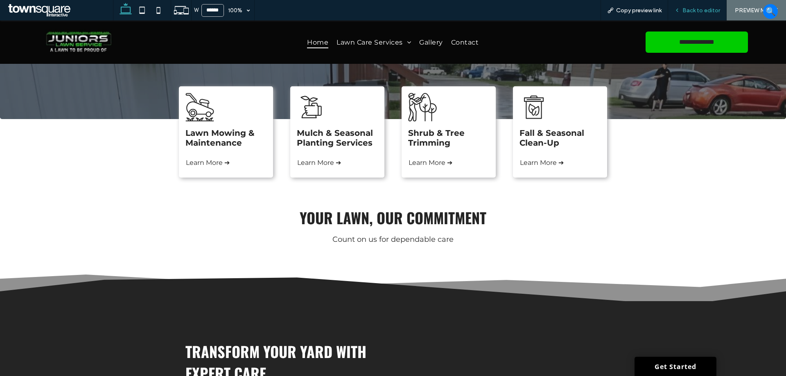
click at [698, 6] on div "Back to editor" at bounding box center [697, 10] width 59 height 20
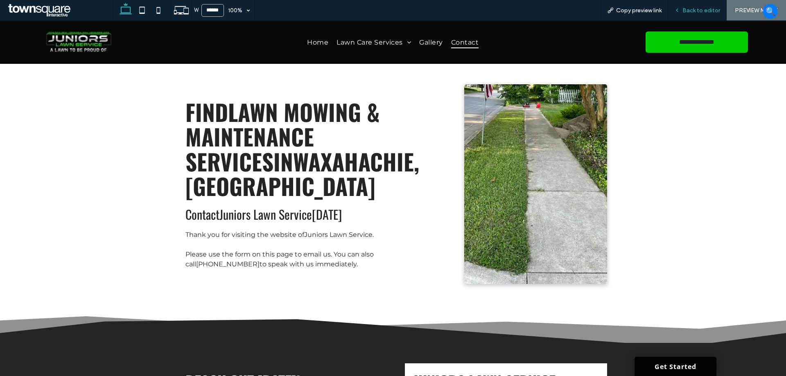
click at [688, 4] on div "Back to editor" at bounding box center [697, 10] width 59 height 20
click at [696, 6] on div "Back to editor" at bounding box center [697, 10] width 59 height 20
click at [685, 11] on span "Back to editor" at bounding box center [701, 10] width 38 height 7
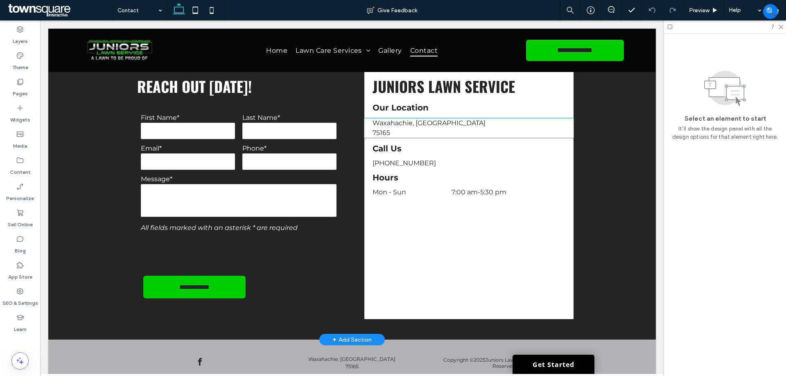
scroll to position [332, 0]
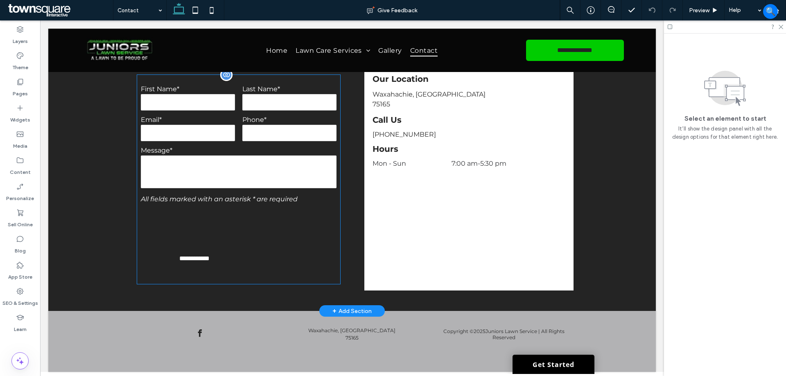
click at [212, 260] on input "**********" at bounding box center [195, 258] width 84 height 15
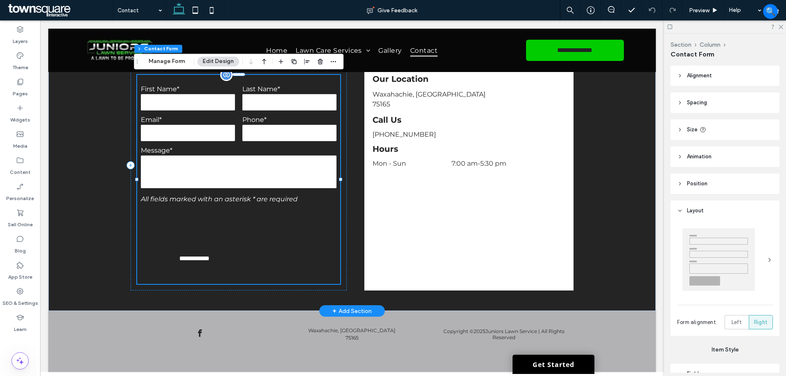
type input "*"
type input "***"
type input "*"
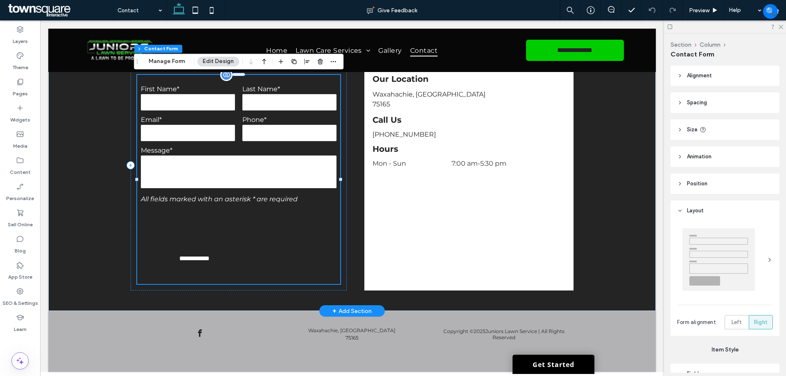
type input "***"
click at [212, 260] on input "**********" at bounding box center [195, 258] width 84 height 15
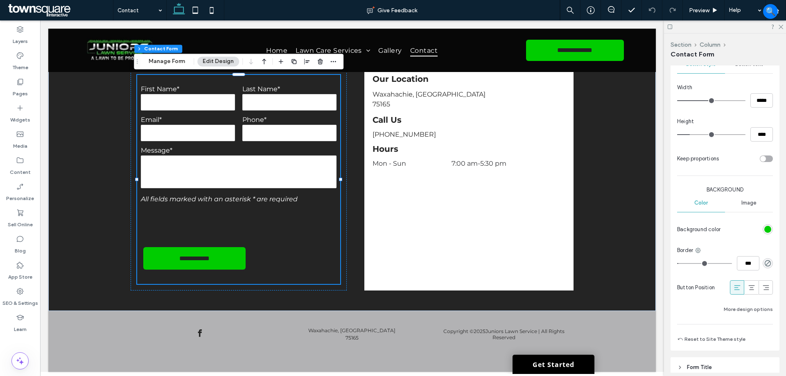
scroll to position [532, 0]
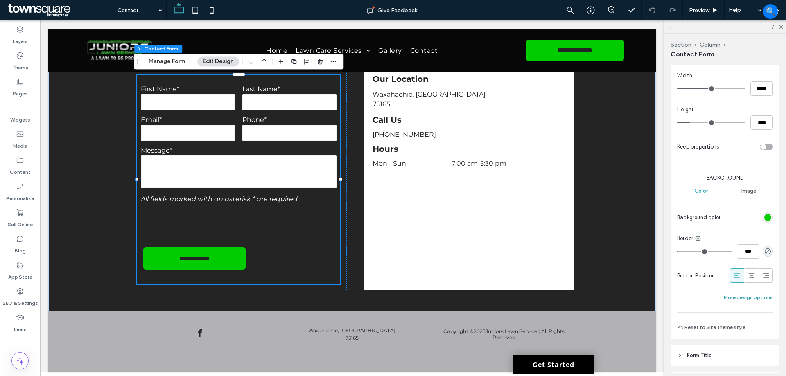
click at [744, 298] on button "More design options" at bounding box center [748, 298] width 49 height 10
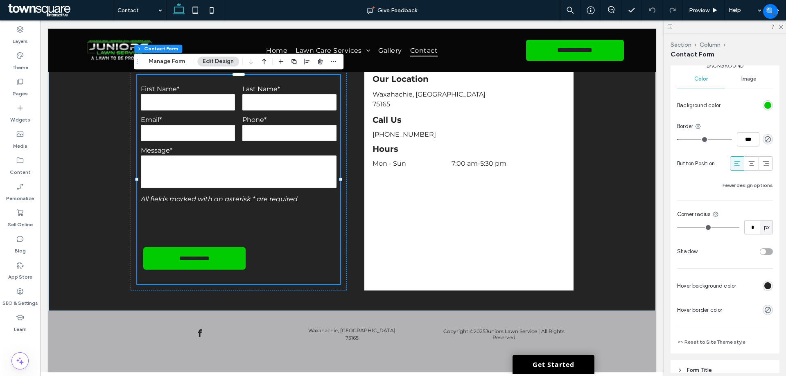
scroll to position [655, 0]
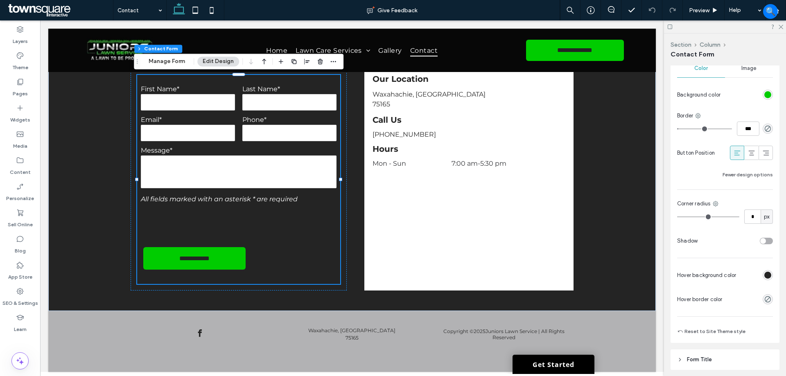
click at [764, 273] on div "rgb(36, 36, 36)" at bounding box center [767, 275] width 7 height 7
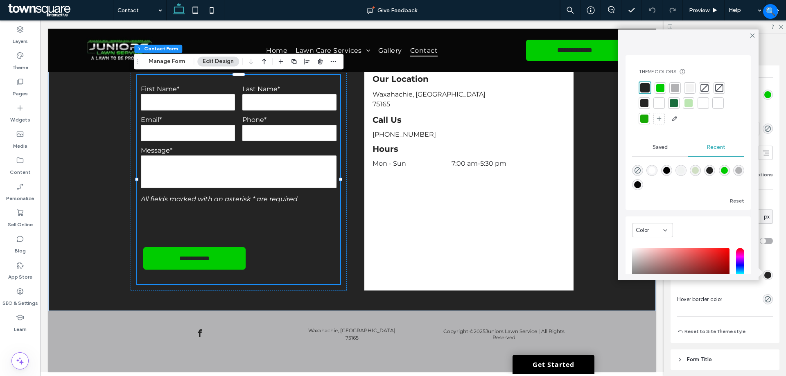
click at [674, 88] on div at bounding box center [675, 88] width 8 height 8
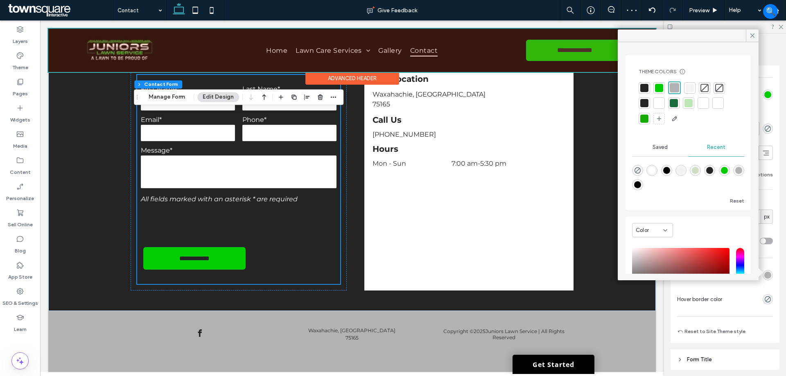
scroll to position [291, 0]
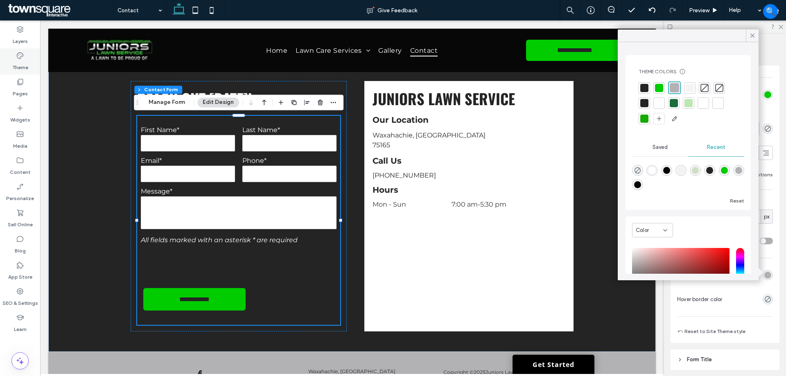
click at [15, 65] on label "Theme" at bounding box center [20, 65] width 16 height 11
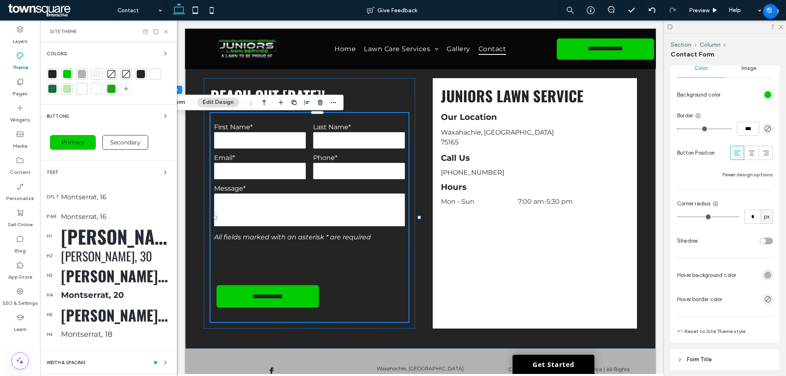
scroll to position [287, 0]
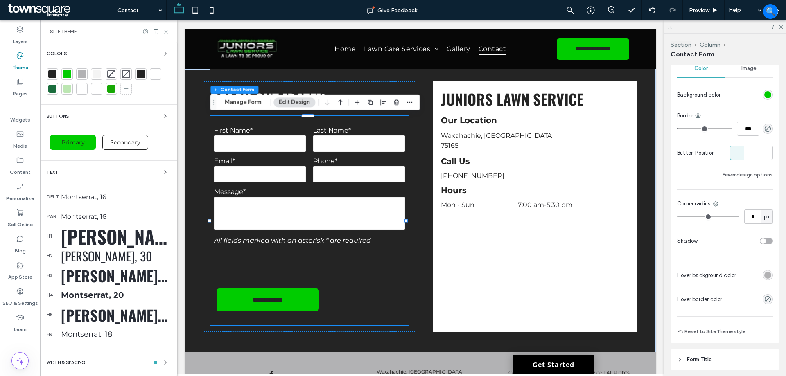
click at [166, 33] on icon at bounding box center [166, 32] width 6 height 6
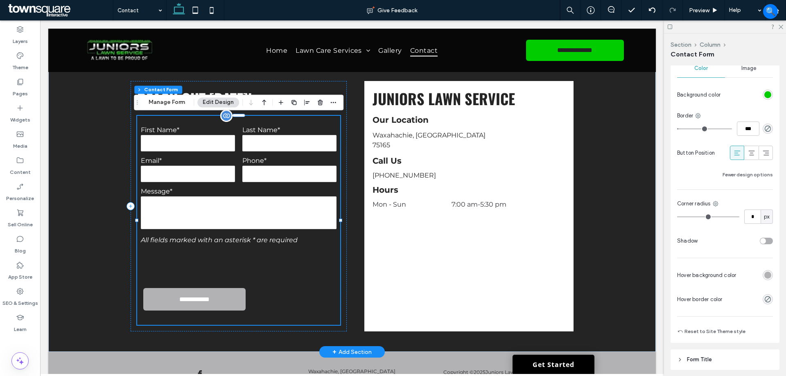
click at [223, 305] on input "**********" at bounding box center [195, 299] width 84 height 15
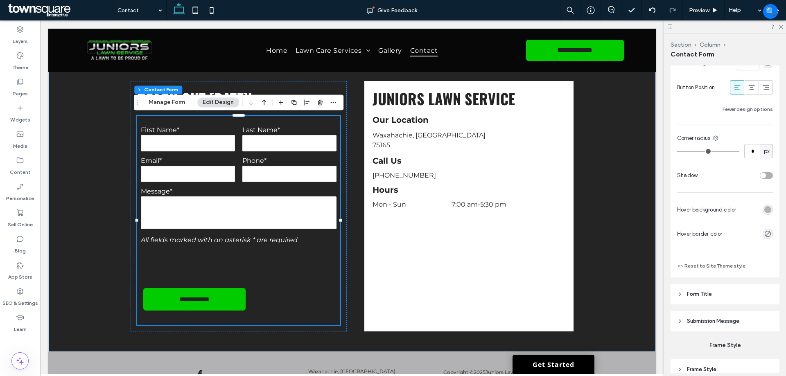
scroll to position [637, 0]
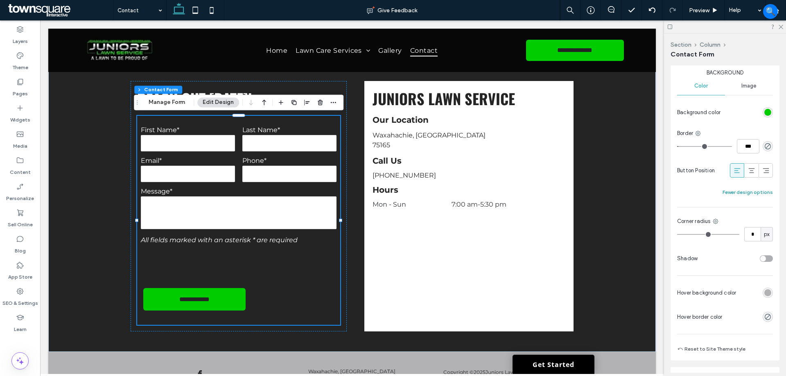
click at [751, 190] on button "Fewer design options" at bounding box center [748, 193] width 50 height 10
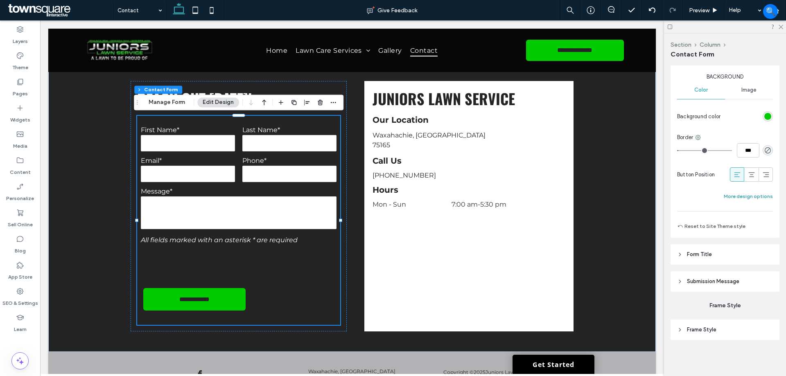
scroll to position [633, 0]
click at [739, 199] on button "More design options" at bounding box center [748, 197] width 49 height 10
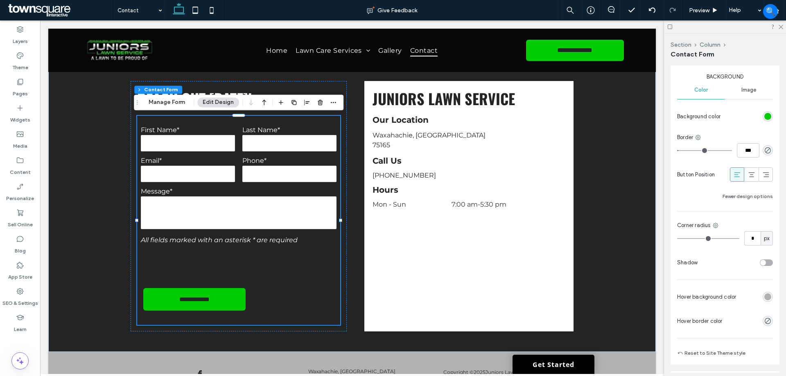
scroll to position [637, 0]
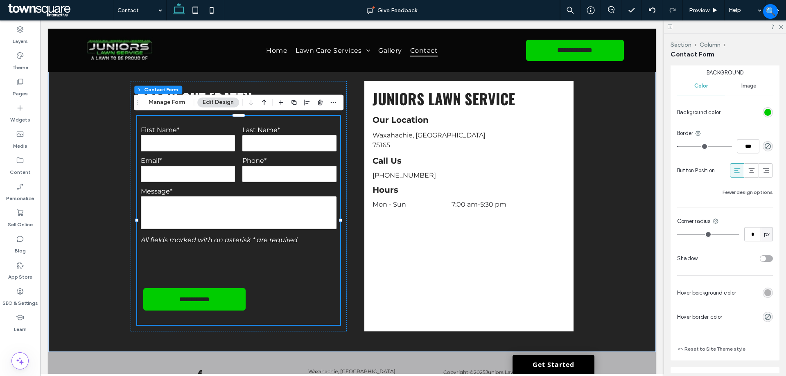
click at [764, 292] on div "rgb(178, 178, 180)" at bounding box center [767, 292] width 7 height 7
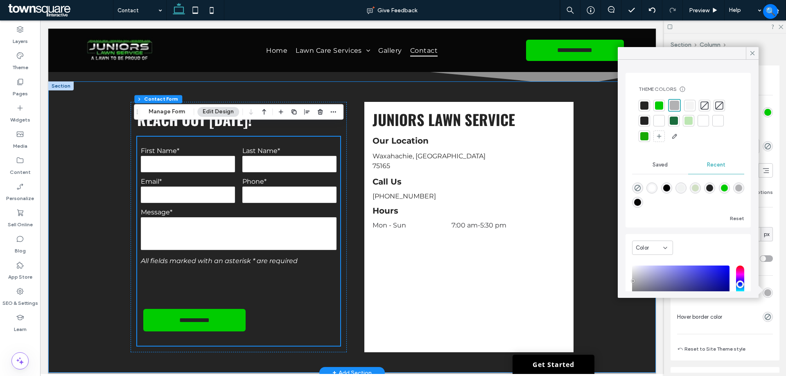
scroll to position [250, 0]
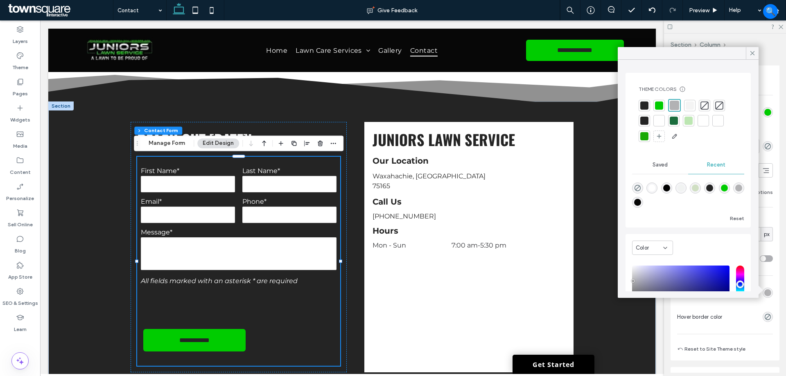
click at [662, 123] on div at bounding box center [659, 121] width 8 height 8
click at [677, 106] on div at bounding box center [674, 105] width 8 height 8
click at [742, 311] on div at bounding box center [749, 317] width 47 height 14
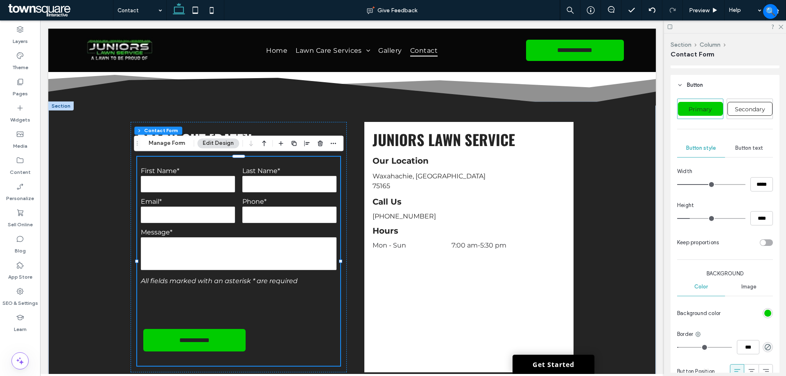
scroll to position [433, 0]
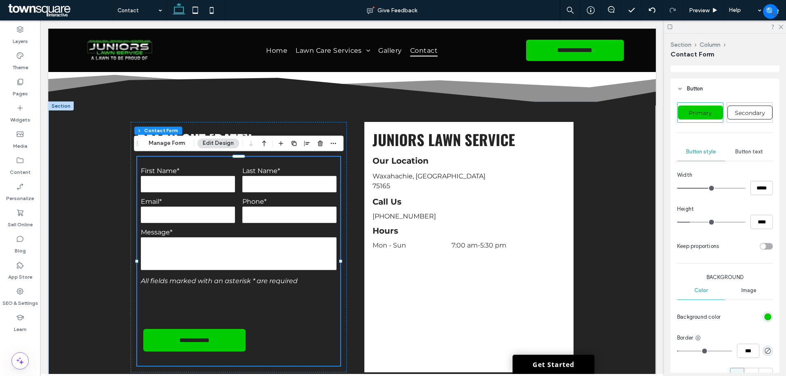
click at [741, 155] on span "Button text" at bounding box center [749, 152] width 28 height 7
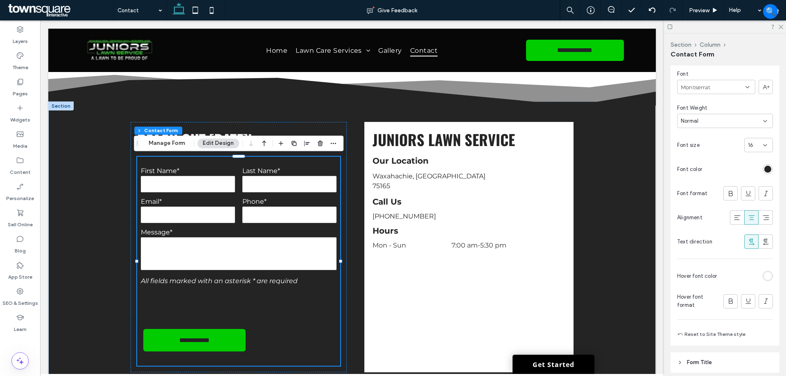
scroll to position [556, 0]
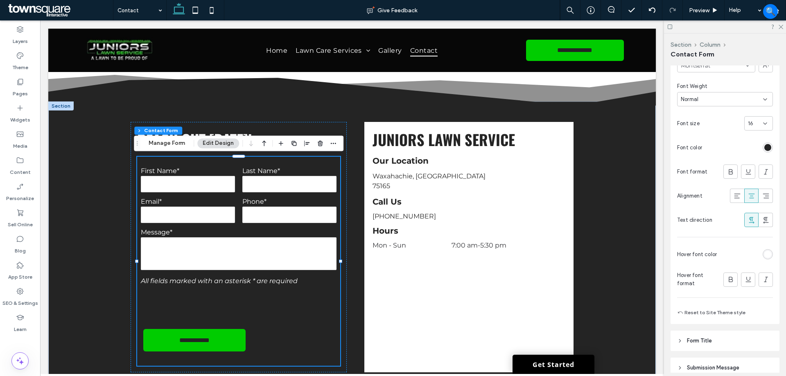
click at [764, 253] on div "rgb(255, 255, 255)" at bounding box center [767, 254] width 7 height 7
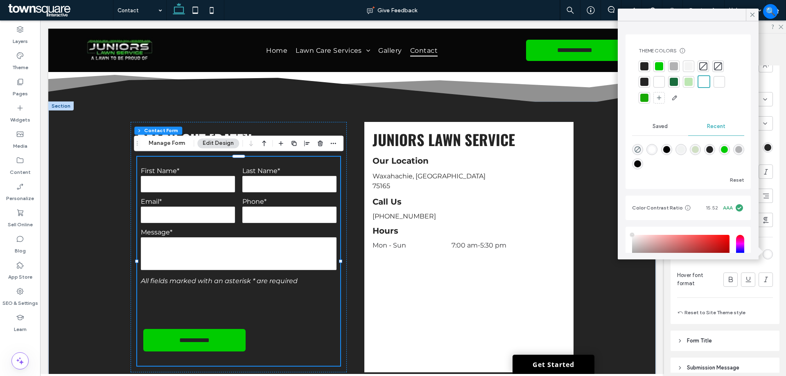
click at [649, 78] on div at bounding box center [644, 81] width 11 height 11
click at [751, 14] on icon at bounding box center [752, 14] width 7 height 7
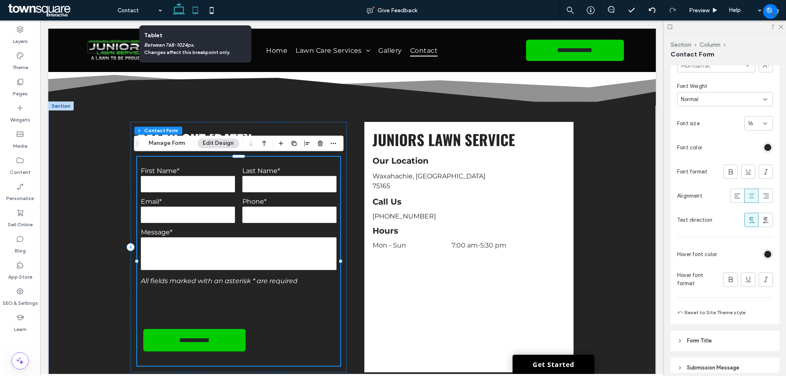
click at [188, 17] on icon at bounding box center [195, 10] width 16 height 16
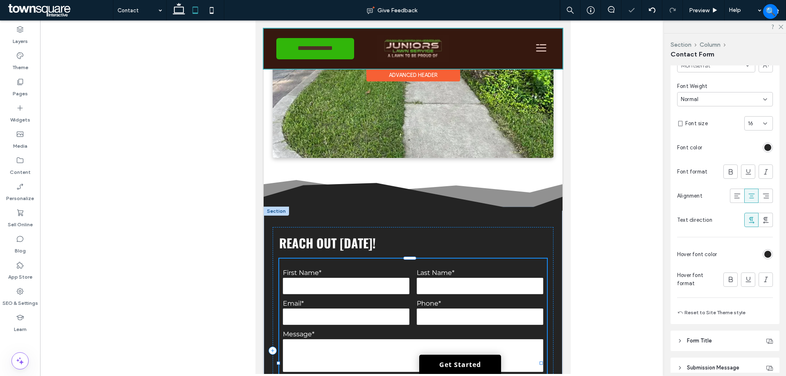
scroll to position [385, 0]
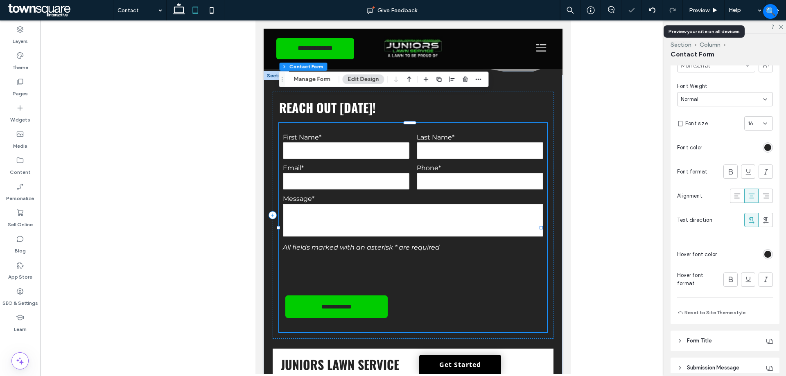
click at [700, 9] on span "Preview" at bounding box center [699, 10] width 20 height 7
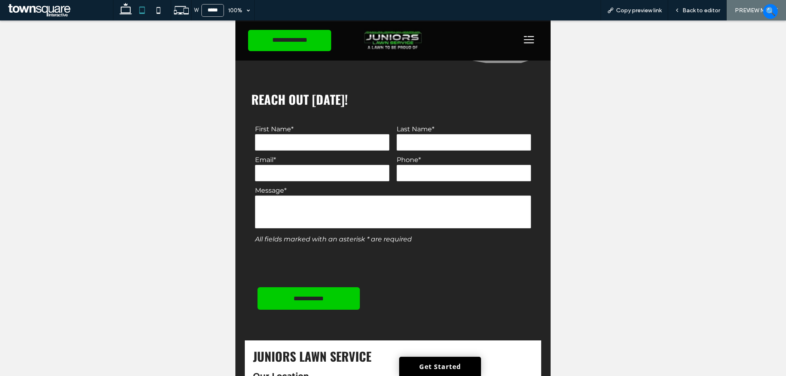
click at [524, 40] on icon at bounding box center [529, 39] width 10 height 1
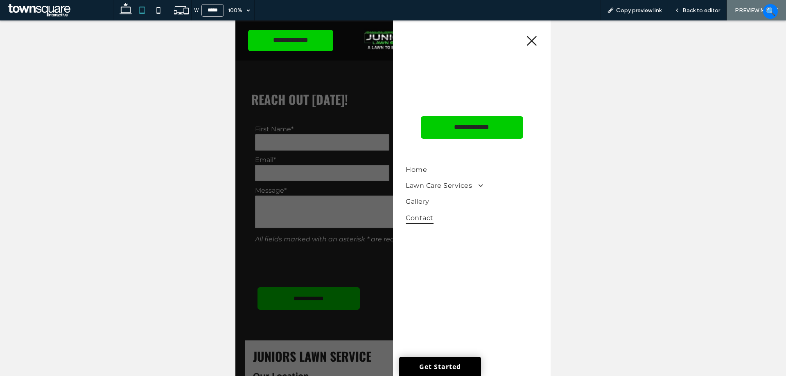
click at [469, 188] on span "Lawn Care Services" at bounding box center [444, 186] width 77 height 12
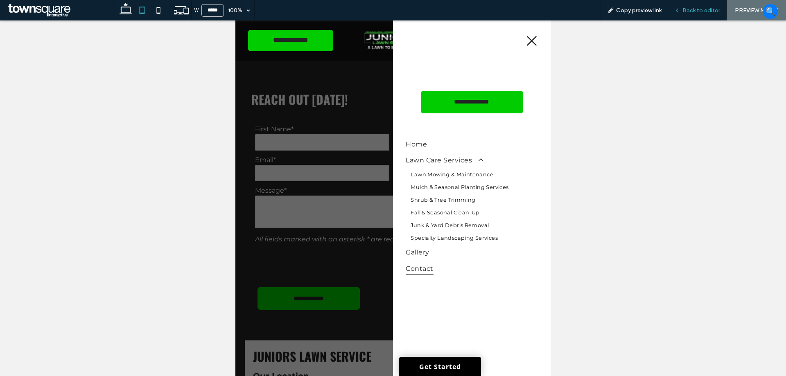
click at [685, 14] on div "Back to editor" at bounding box center [697, 10] width 59 height 20
click at [703, 5] on div "Back to editor" at bounding box center [697, 10] width 59 height 20
click at [690, 9] on span "Back to editor" at bounding box center [701, 10] width 38 height 7
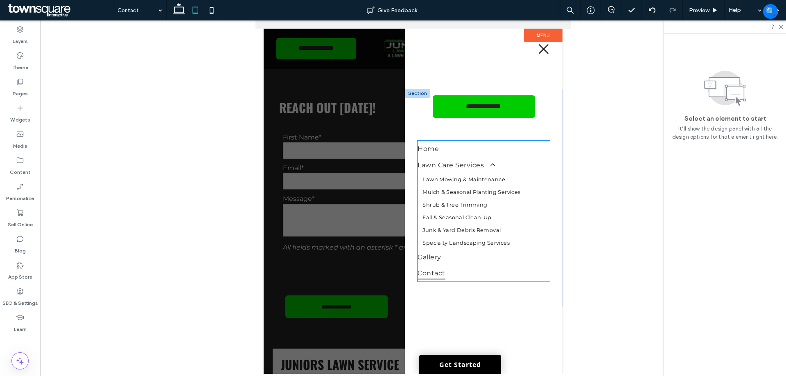
click at [445, 197] on link "Mulch & Seasonal Planting Services" at bounding box center [484, 192] width 132 height 13
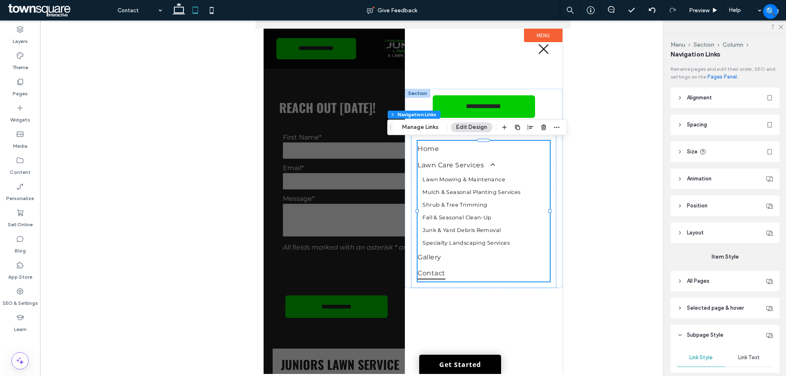
type input "***"
type input "****"
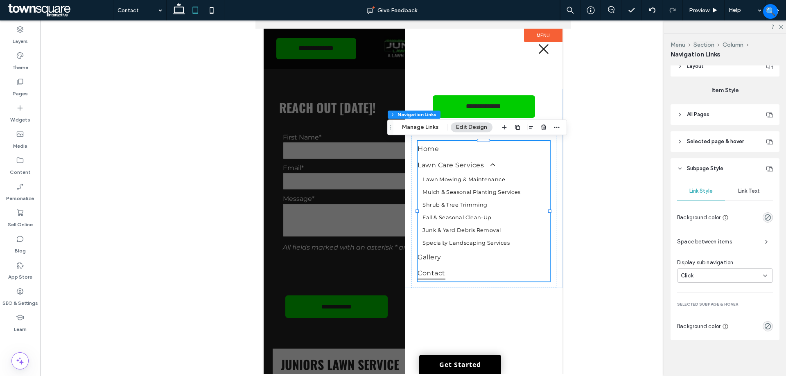
click at [748, 185] on div "Link Text" at bounding box center [749, 191] width 48 height 18
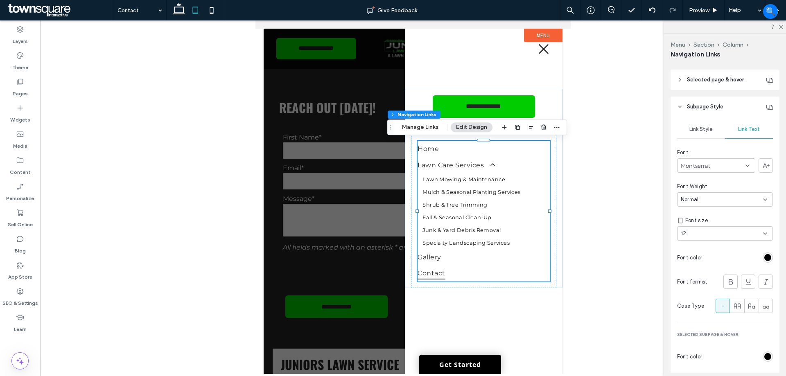
scroll to position [283, 0]
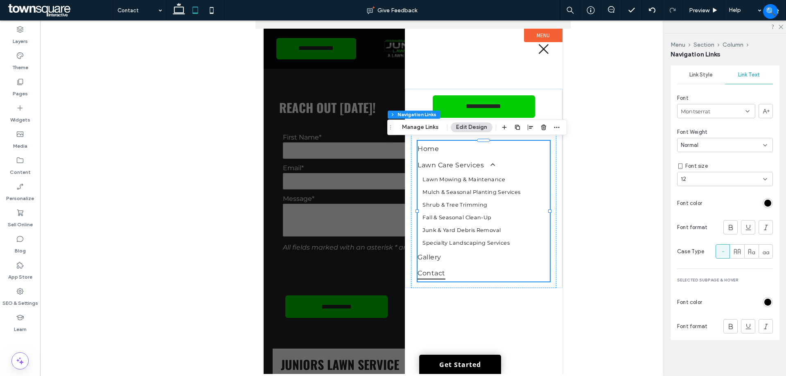
click at [751, 325] on div at bounding box center [748, 326] width 50 height 14
click at [746, 325] on icon at bounding box center [748, 327] width 8 height 8
click at [640, 187] on div at bounding box center [413, 197] width 746 height 354
click at [180, 11] on icon at bounding box center [179, 10] width 16 height 16
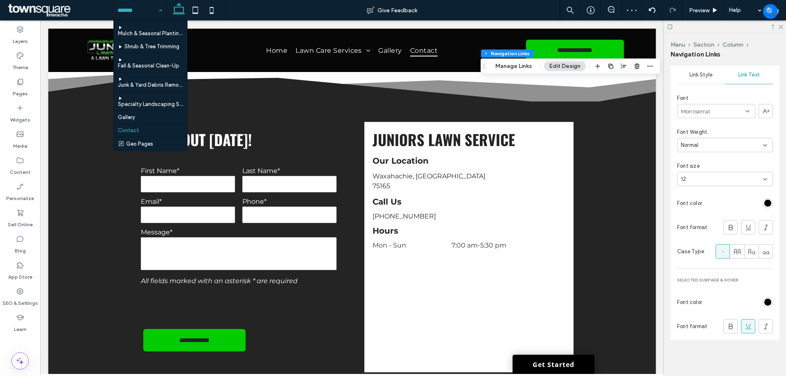
scroll to position [38, 0]
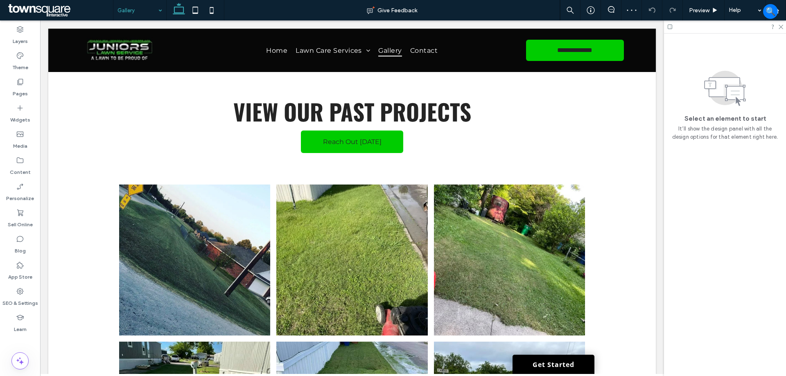
click at [143, 12] on input at bounding box center [137, 10] width 41 height 20
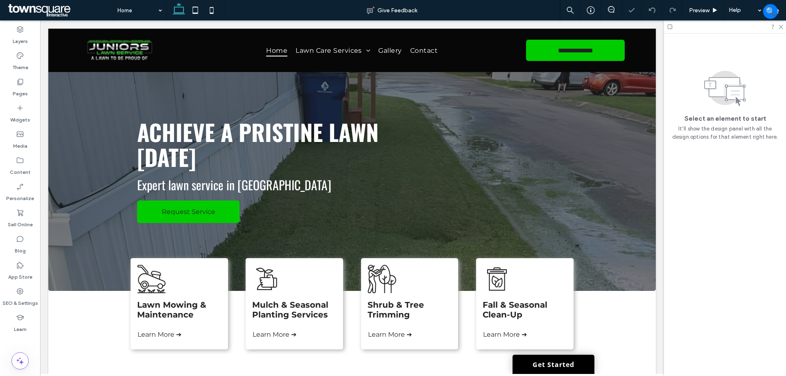
click at [217, 271] on div "Lawn Mowing & Maintenance Learn More ➔" at bounding box center [179, 303] width 97 height 91
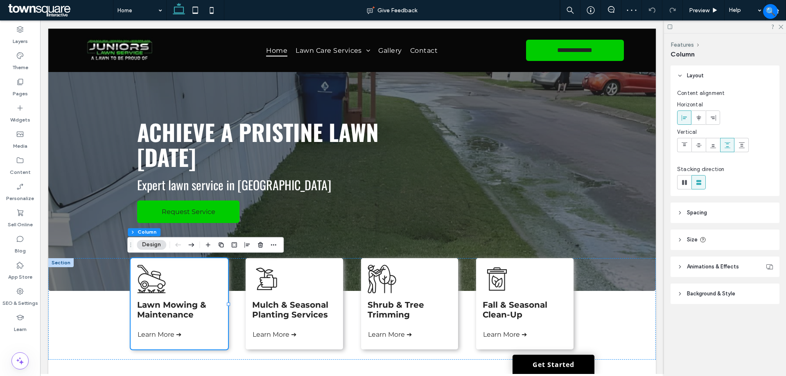
click at [720, 294] on span "Background & Style" at bounding box center [711, 294] width 48 height 8
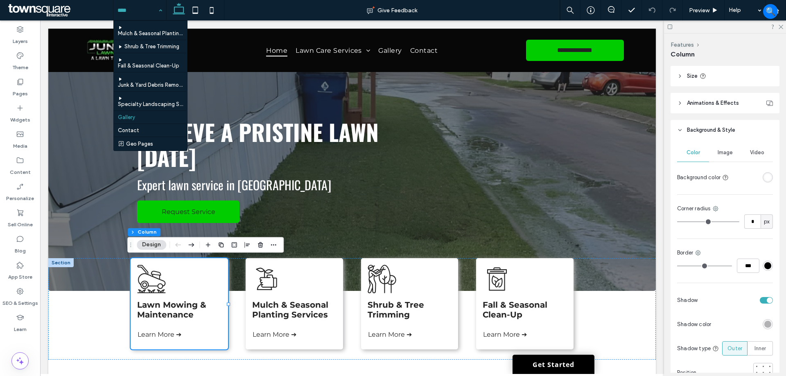
scroll to position [38, 0]
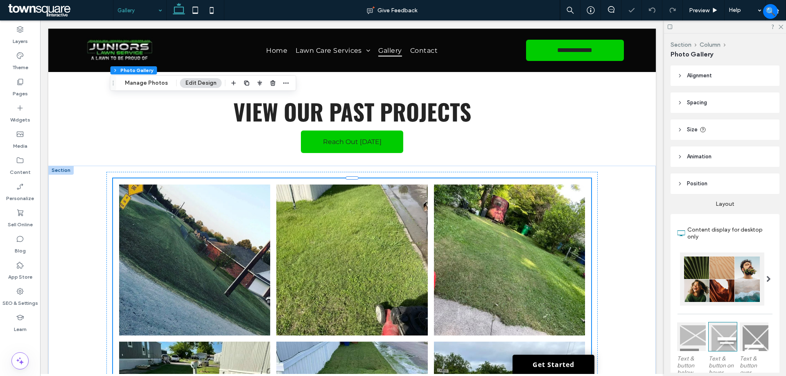
scroll to position [82, 0]
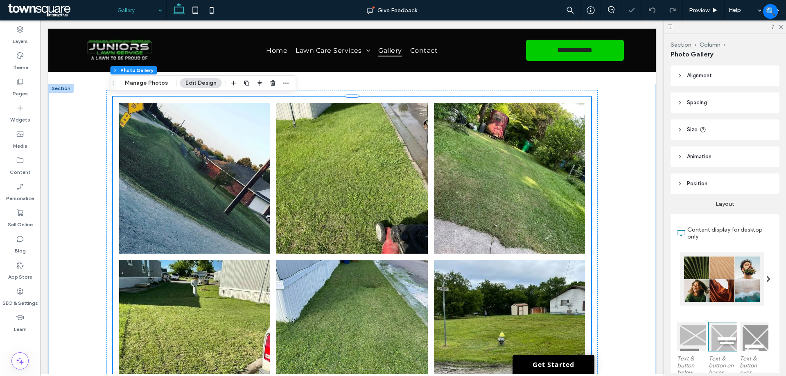
click at [473, 178] on link at bounding box center [509, 178] width 160 height 160
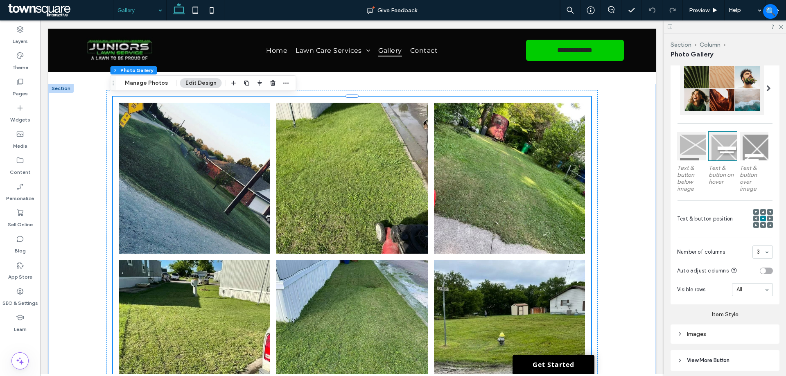
scroll to position [246, 0]
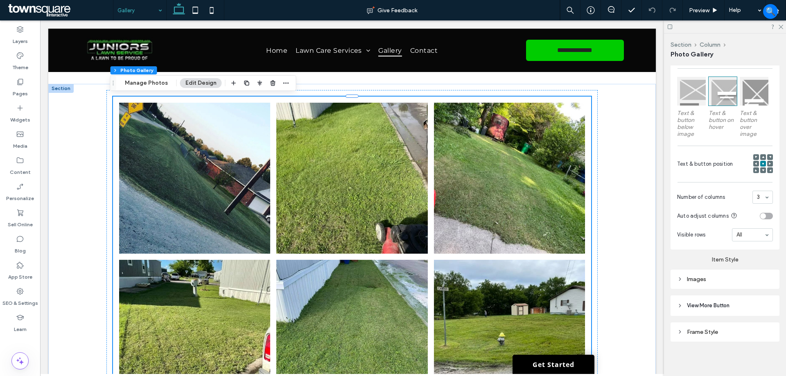
click at [717, 279] on div "Images" at bounding box center [725, 279] width 96 height 7
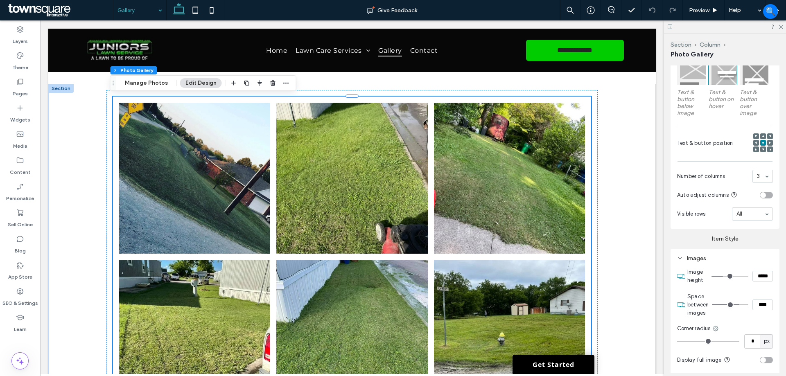
scroll to position [287, 0]
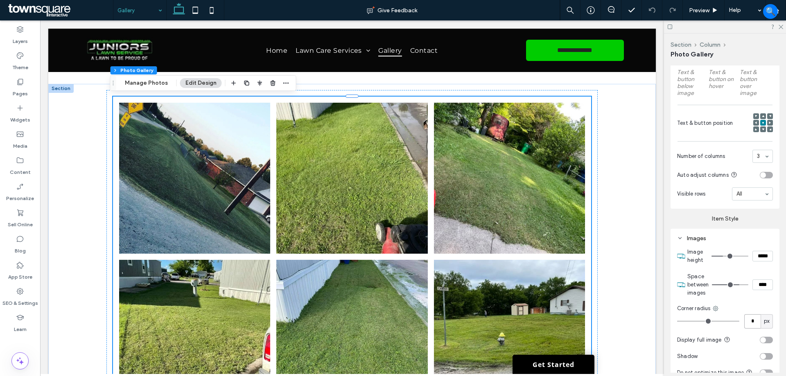
click at [748, 316] on input "*" at bounding box center [752, 321] width 16 height 14
type input "*"
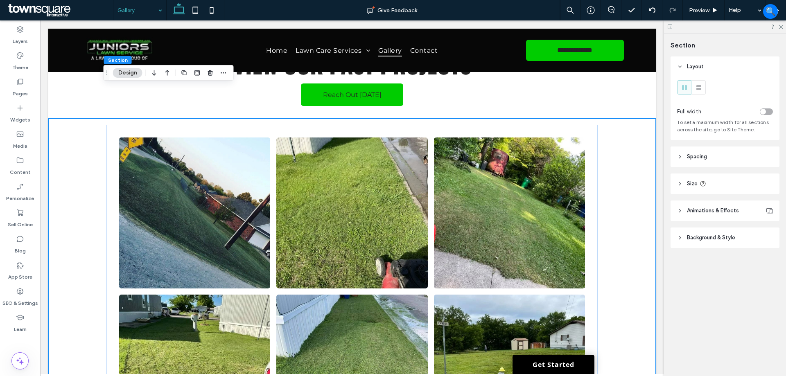
scroll to position [0, 0]
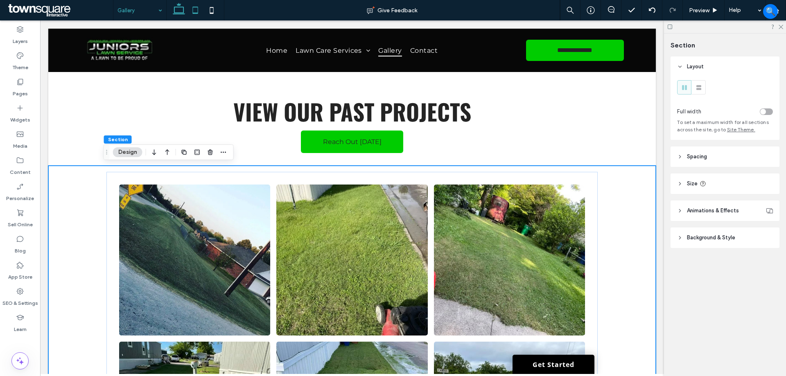
click at [198, 9] on icon at bounding box center [195, 10] width 16 height 16
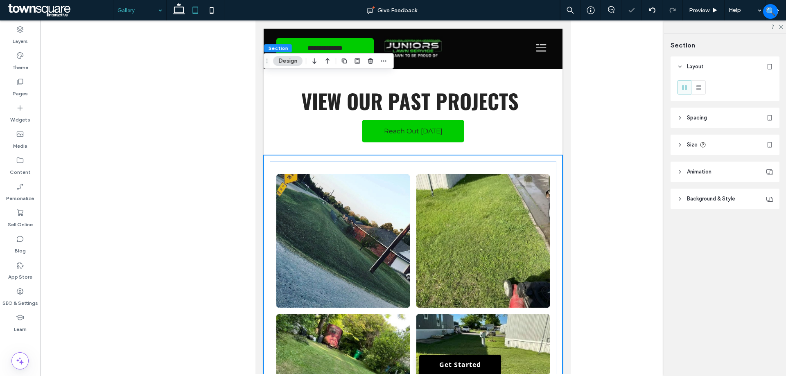
type input "*"
type input "***"
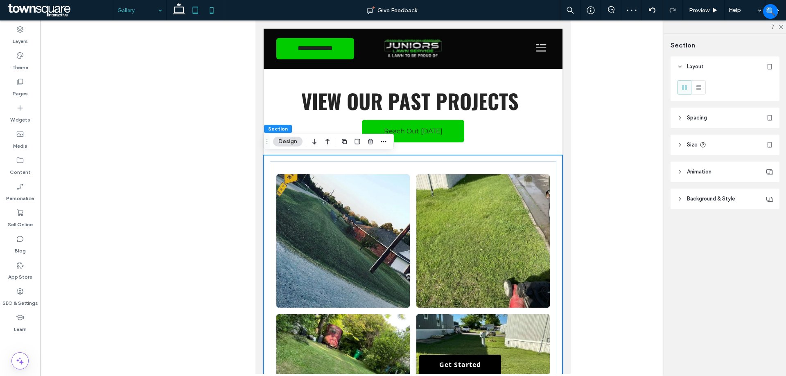
click at [206, 8] on icon at bounding box center [211, 10] width 16 height 16
type input "*"
type input "**"
type input "*"
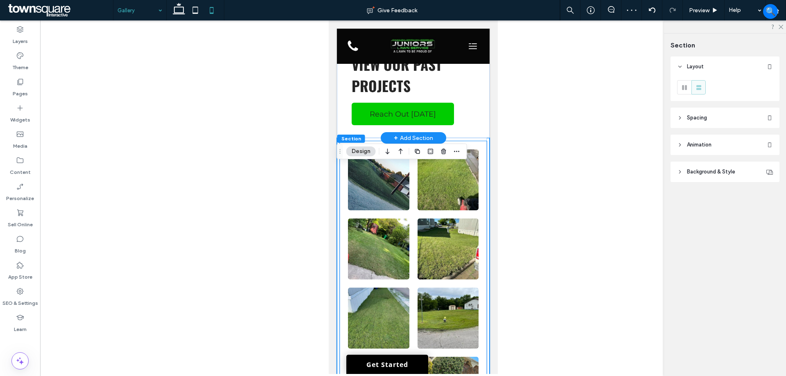
scroll to position [41, 0]
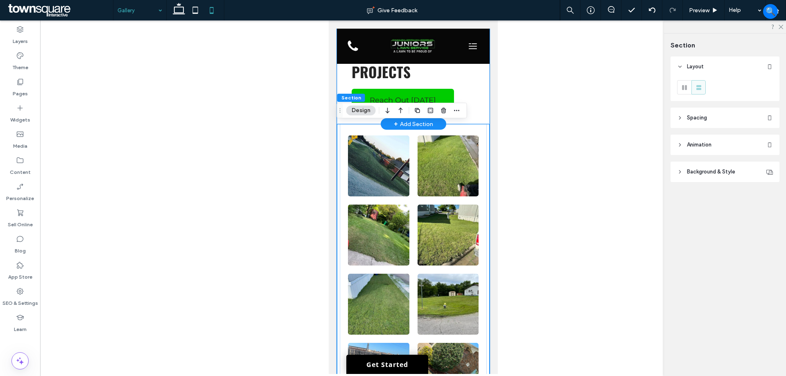
click at [479, 90] on div "View our past projects Reach Out Today" at bounding box center [413, 73] width 153 height 101
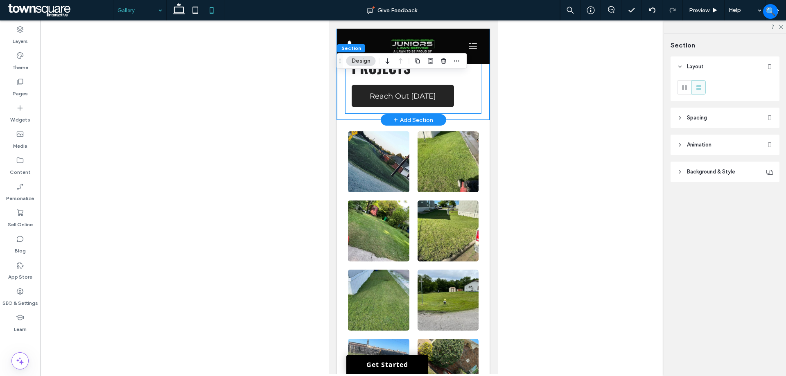
scroll to position [0, 0]
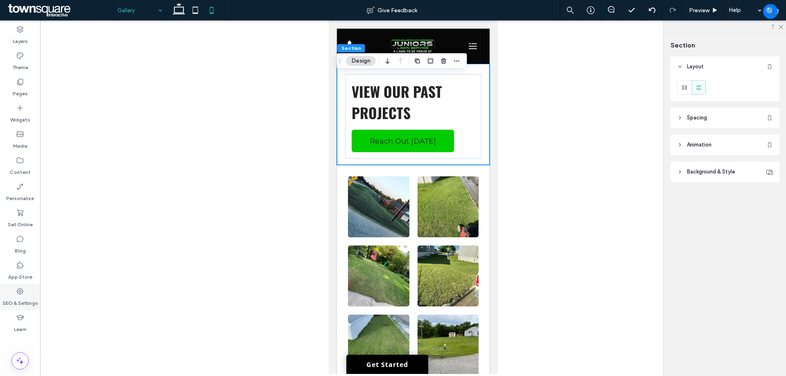
click at [25, 300] on label "SEO & Settings" at bounding box center [20, 301] width 36 height 11
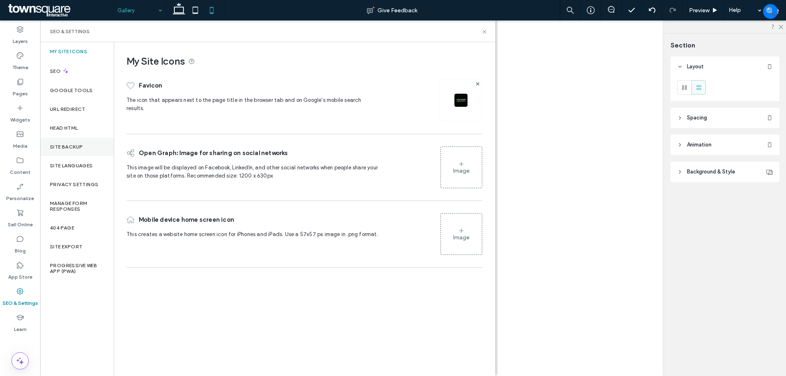
click at [66, 147] on label "Site Backup" at bounding box center [66, 147] width 33 height 6
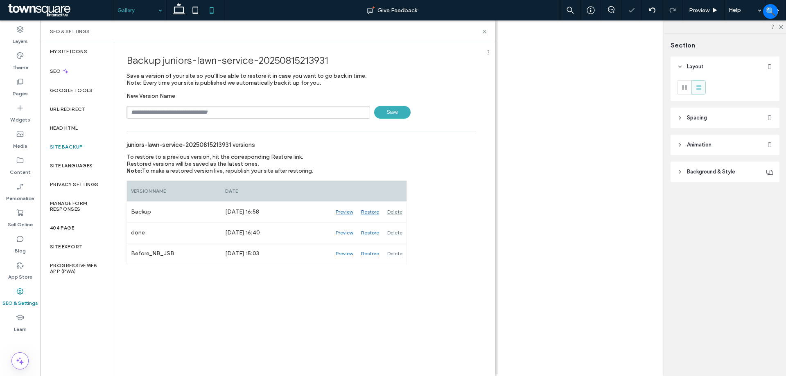
click at [243, 111] on input "text" at bounding box center [249, 112] width 244 height 13
type input "**********"
click at [483, 31] on use at bounding box center [484, 31] width 3 height 3
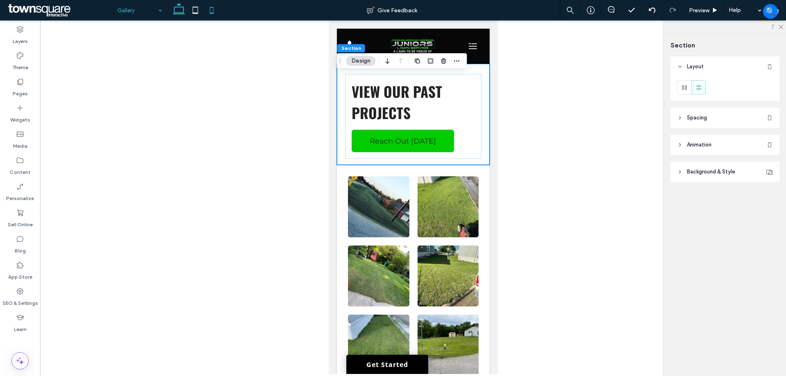
click at [173, 12] on icon at bounding box center [179, 10] width 16 height 16
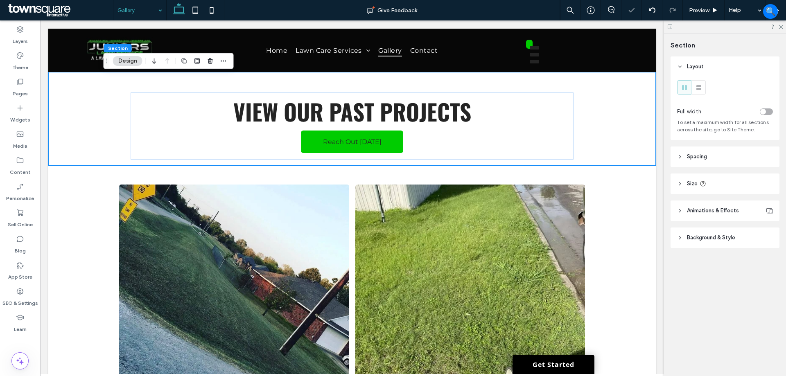
type input "**"
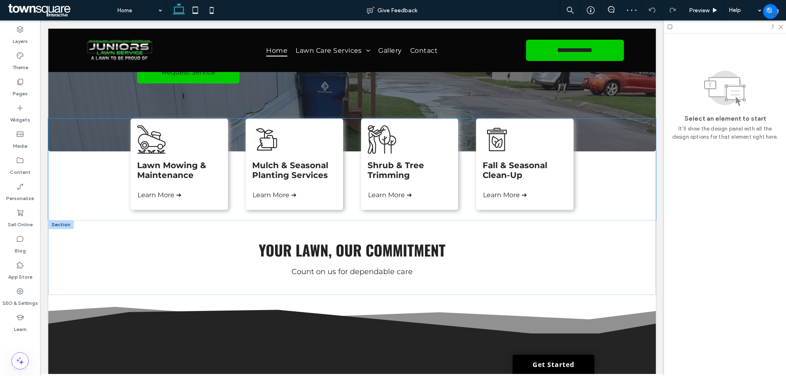
scroll to position [164, 0]
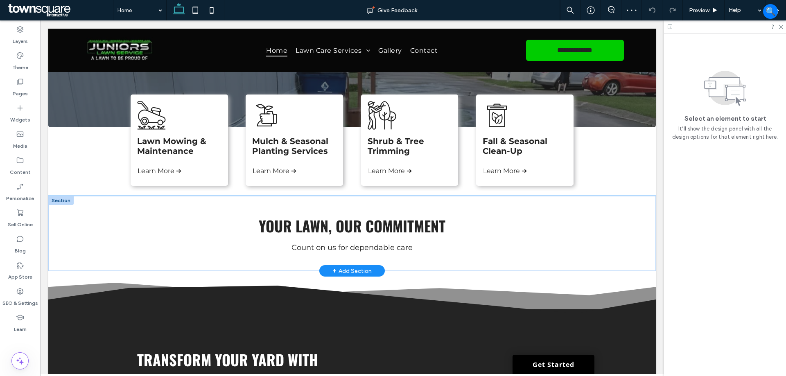
click at [630, 215] on div "Your Lawn, Our Commitment Count on us for dependable care" at bounding box center [352, 233] width 608 height 75
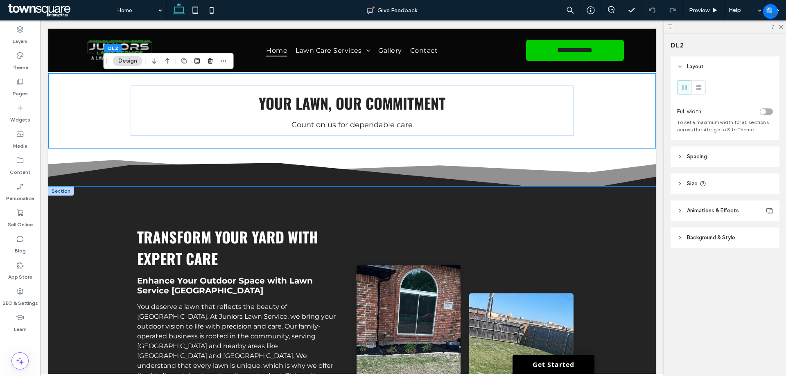
scroll to position [450, 0]
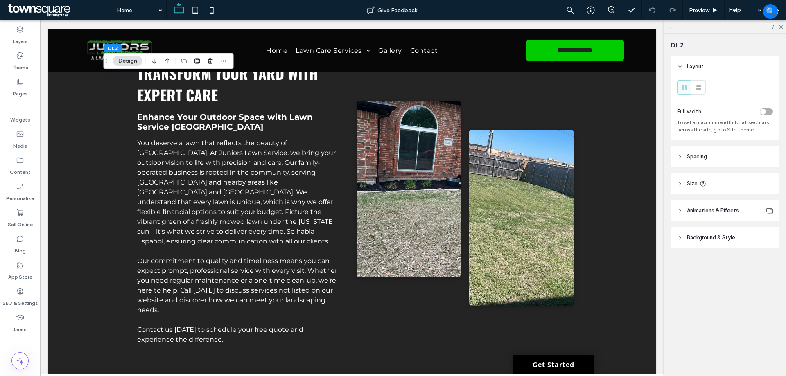
drag, startPoint x: 156, startPoint y: 8, endPoint x: 156, endPoint y: 17, distance: 9.0
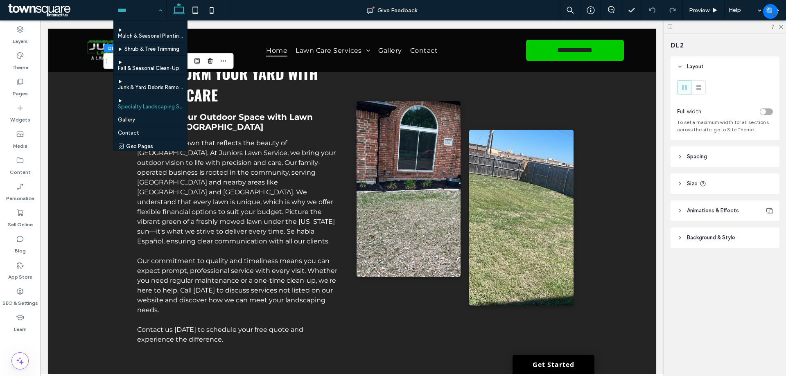
scroll to position [38, 0]
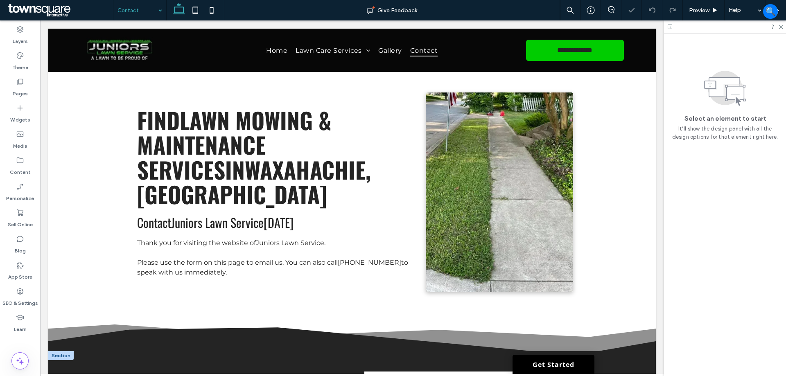
scroll to position [287, 0]
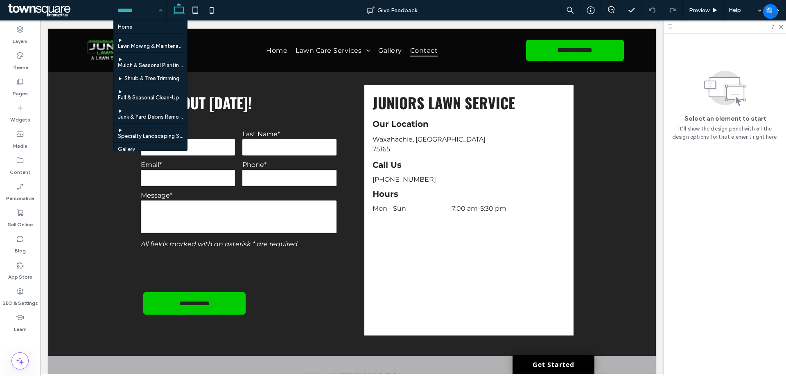
click at [138, 14] on input at bounding box center [137, 10] width 41 height 20
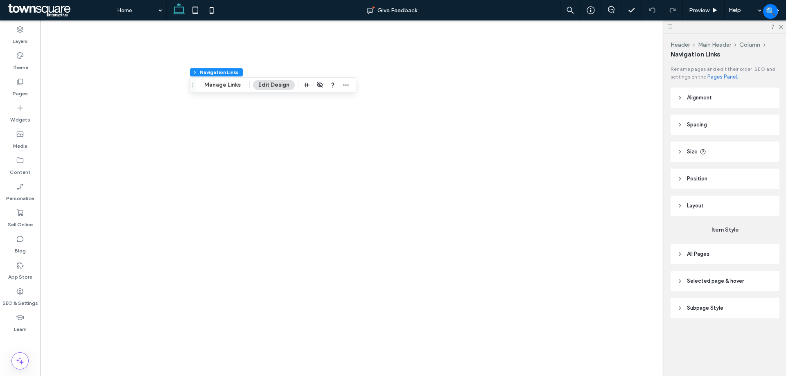
click at [724, 315] on header "Subpage Style" at bounding box center [725, 308] width 109 height 20
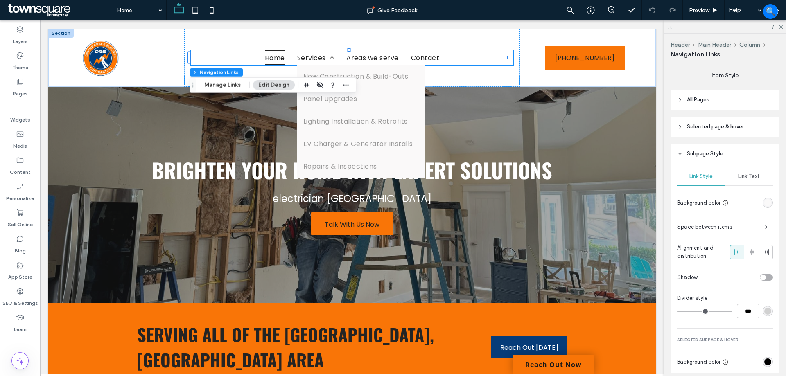
scroll to position [190, 0]
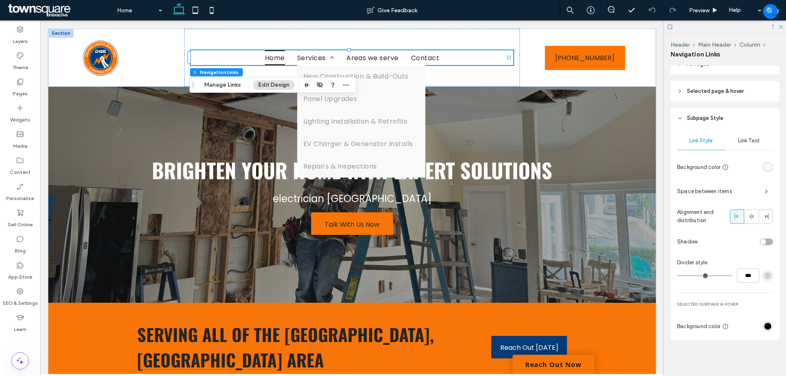
click at [765, 331] on div "rgb(0, 0, 0)" at bounding box center [768, 326] width 10 height 10
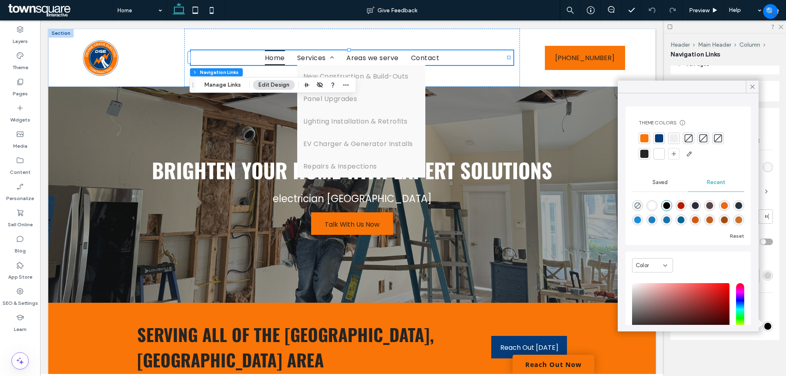
click at [662, 138] on div at bounding box center [659, 138] width 8 height 8
click at [752, 88] on icon at bounding box center [752, 86] width 7 height 7
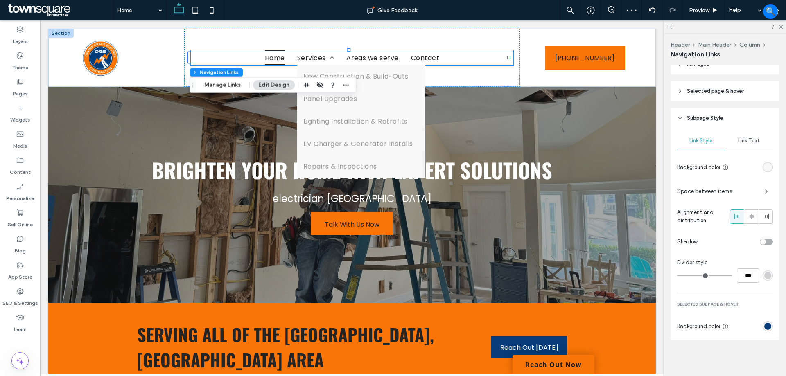
click at [741, 142] on span "Link Text" at bounding box center [749, 141] width 22 height 7
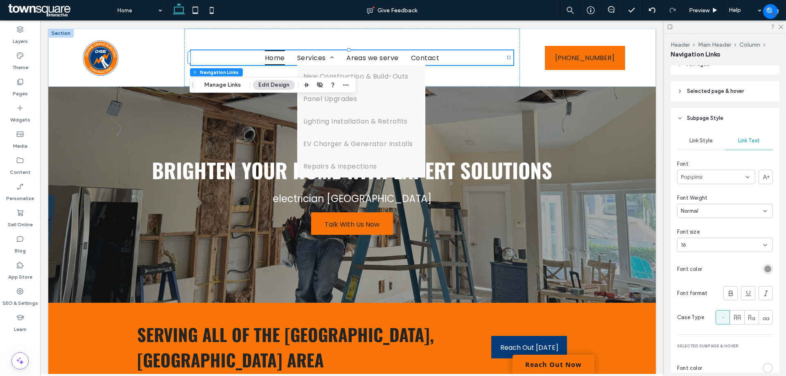
click at [764, 270] on div "rgb(153, 153, 153)" at bounding box center [767, 269] width 7 height 7
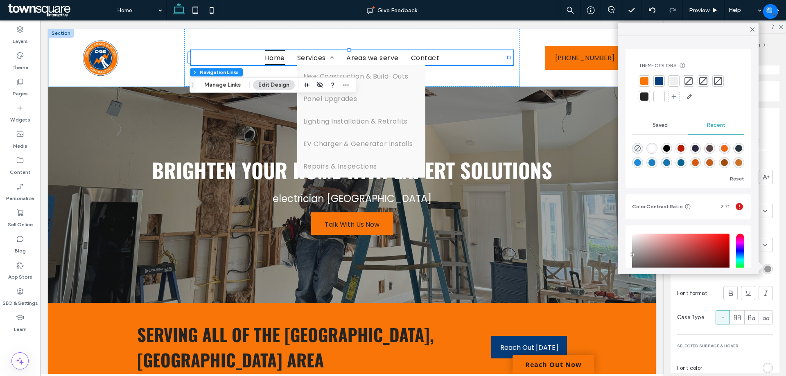
click at [645, 100] on div at bounding box center [644, 97] width 8 height 8
click at [764, 366] on div "rgb(255, 255, 255)" at bounding box center [767, 368] width 7 height 7
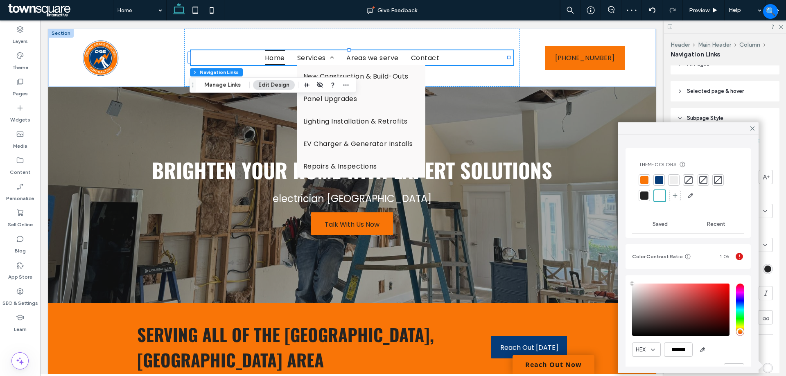
click at [645, 197] on div at bounding box center [644, 196] width 8 height 8
click at [658, 196] on div at bounding box center [660, 196] width 8 height 8
click at [754, 129] on icon at bounding box center [752, 128] width 7 height 7
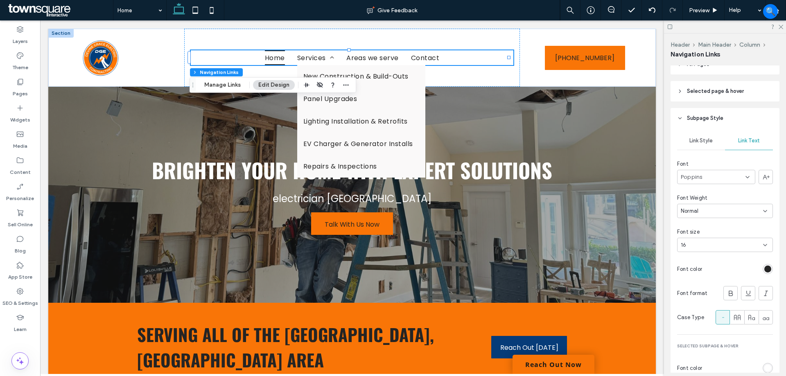
click at [777, 122] on div "Rename pages and edit their order, SEO and settings on the Pages Panel. Alignme…" at bounding box center [728, 219] width 114 height 307
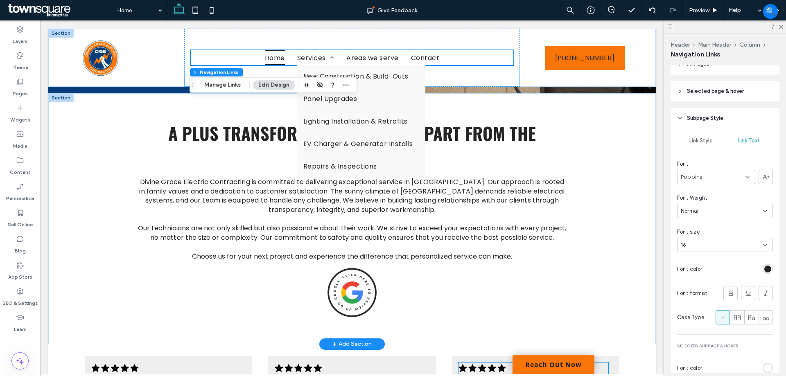
scroll to position [1105, 0]
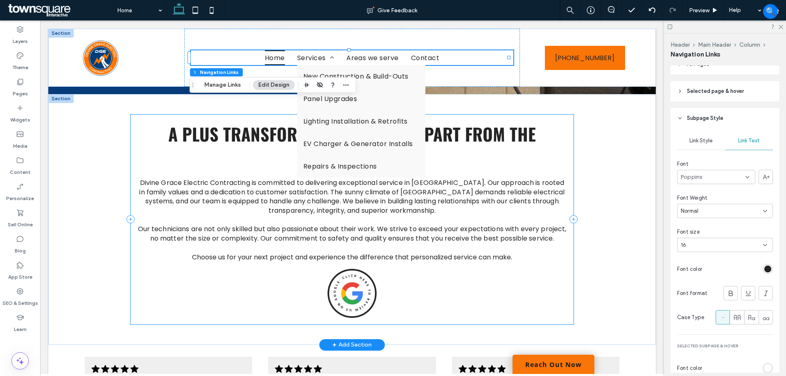
click at [555, 248] on div "Divine Grace Electric Contracting is committed to delivering exceptional servic…" at bounding box center [352, 220] width 443 height 210
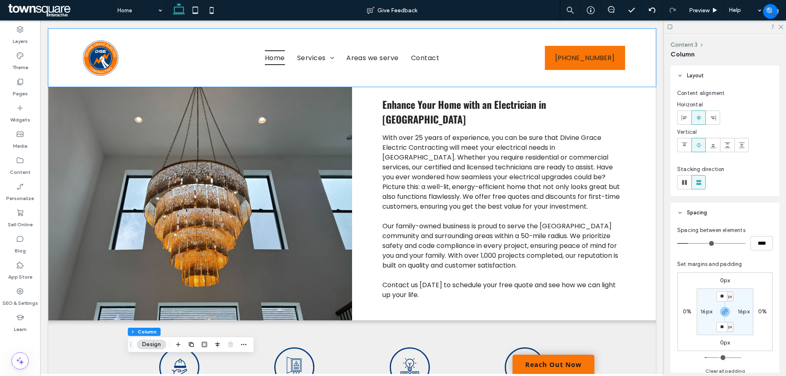
scroll to position [368, 0]
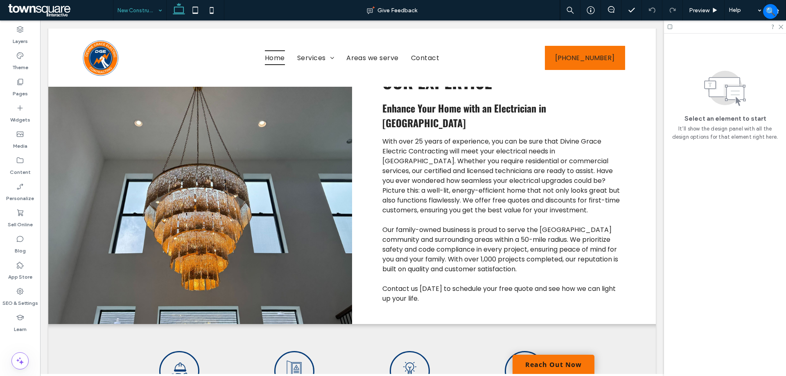
click at [154, 12] on input at bounding box center [137, 10] width 41 height 20
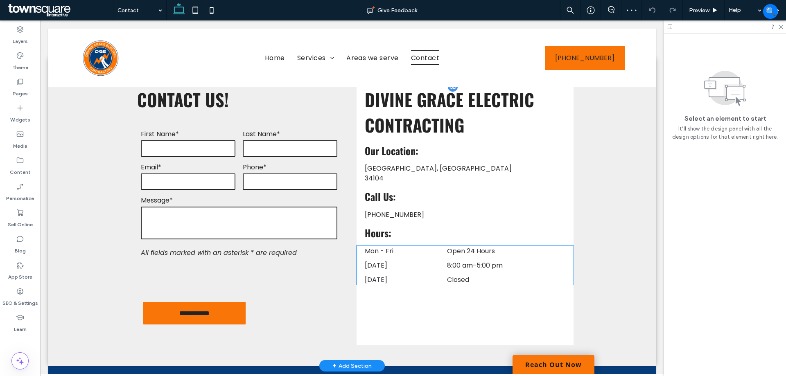
scroll to position [260, 0]
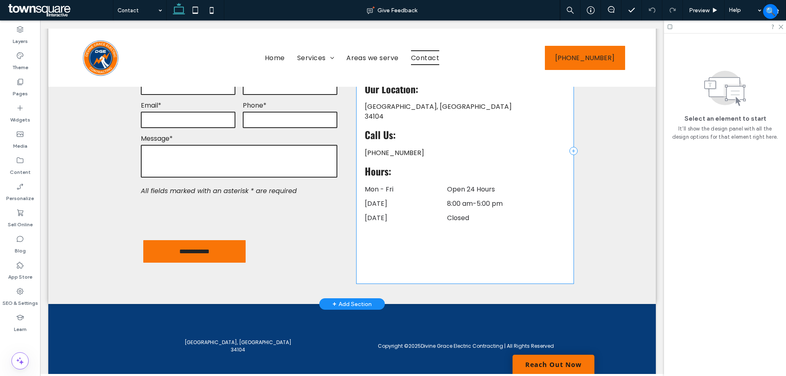
click at [427, 219] on div "Divine Grace Electric Contracting Naples, FL 34104 Our Location: Call Us: Hours…" at bounding box center [465, 150] width 217 height 265
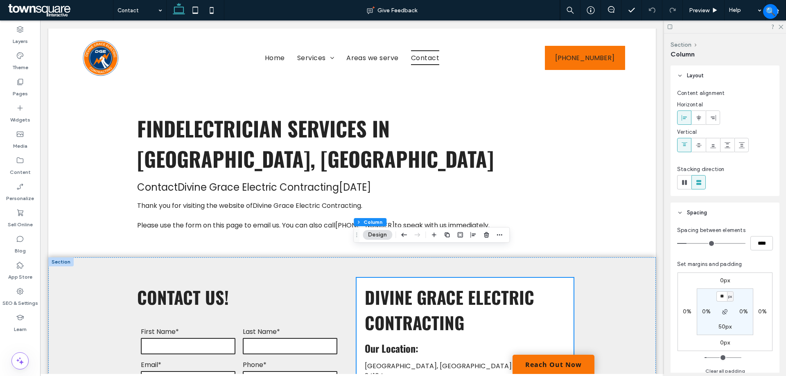
scroll to position [0, 0]
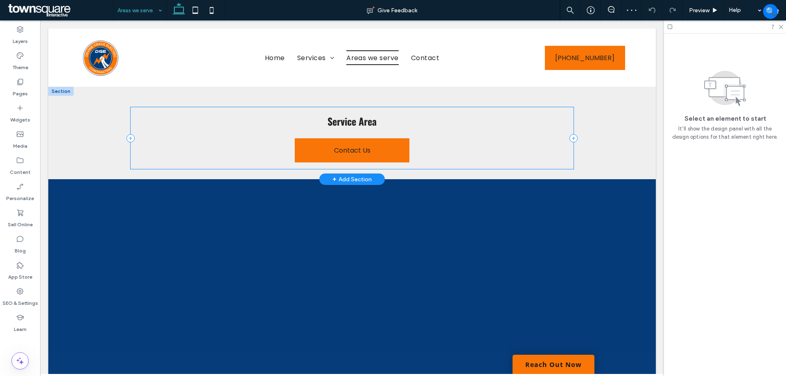
click at [439, 153] on div "Service Area Contact Us" at bounding box center [352, 138] width 443 height 62
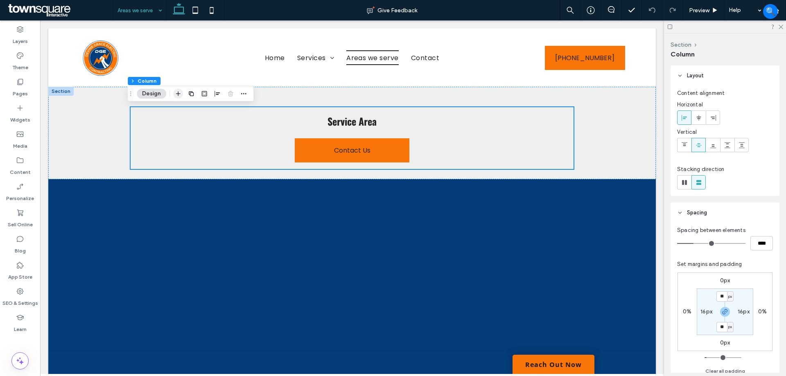
click at [178, 95] on use "button" at bounding box center [178, 94] width 5 height 5
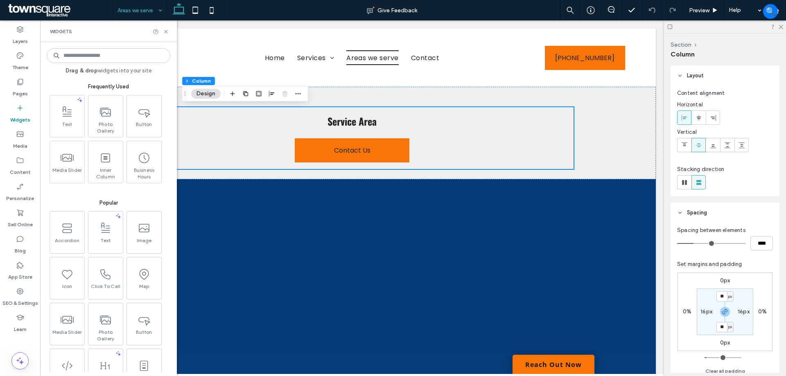
click at [96, 56] on input at bounding box center [109, 55] width 124 height 15
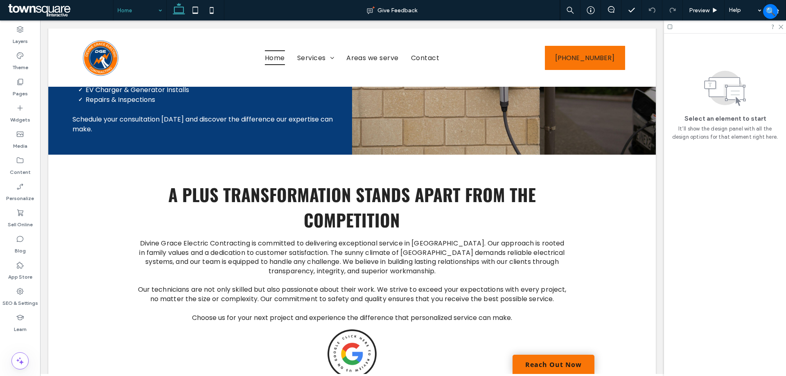
scroll to position [942, 0]
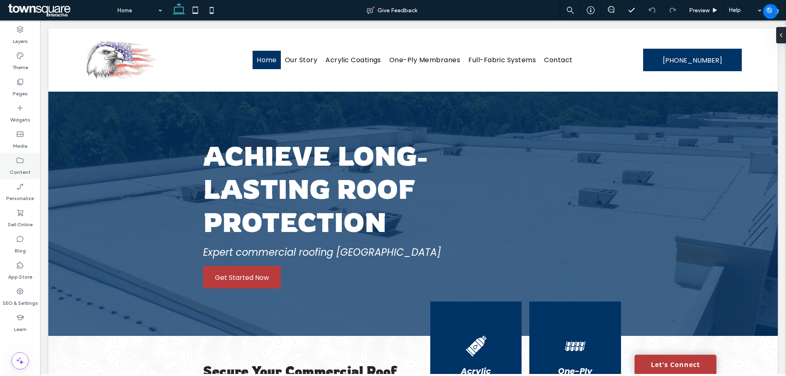
click at [21, 161] on icon at bounding box center [20, 160] width 8 height 8
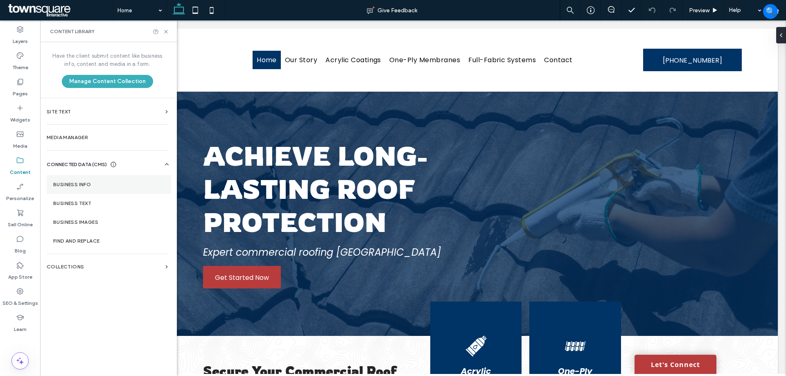
click at [121, 186] on label "Business Info" at bounding box center [108, 185] width 111 height 6
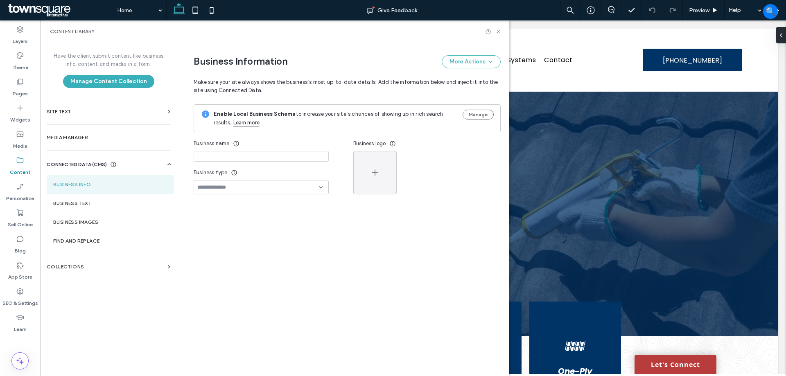
type input "**********"
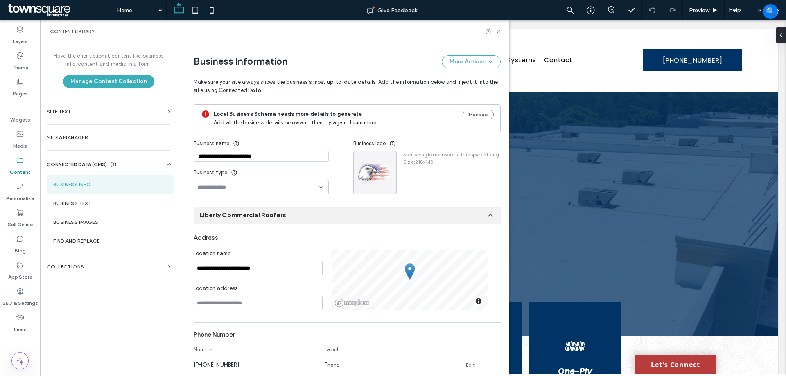
click at [334, 157] on div "**********" at bounding box center [274, 165] width 160 height 58
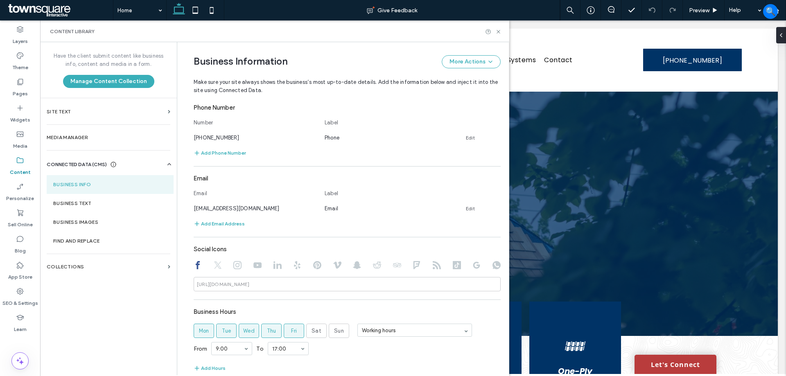
click at [216, 266] on icon at bounding box center [218, 265] width 8 height 8
click at [233, 265] on icon at bounding box center [237, 265] width 8 height 8
click at [196, 265] on use at bounding box center [198, 265] width 4 height 8
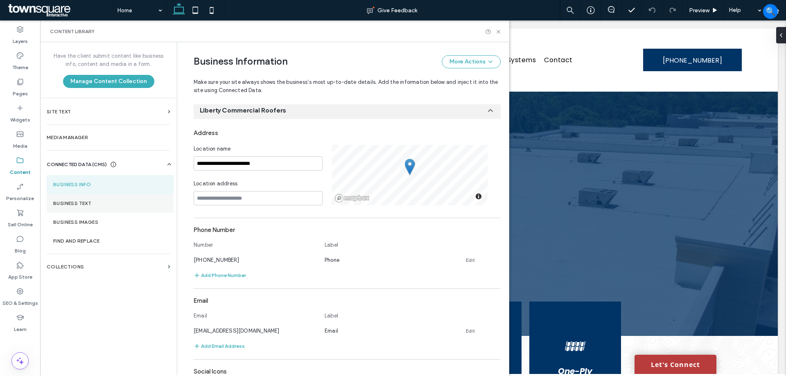
scroll to position [102, 0]
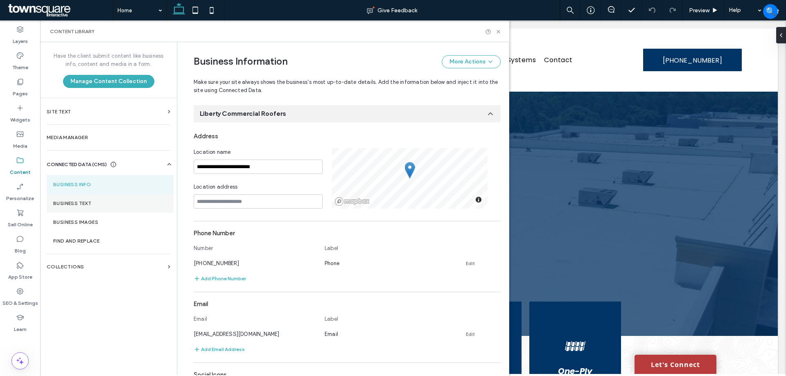
click at [90, 204] on label "Business Text" at bounding box center [110, 204] width 114 height 6
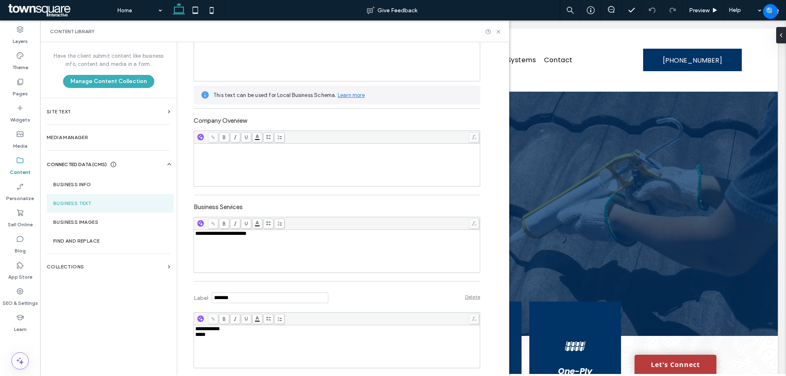
scroll to position [26, 0]
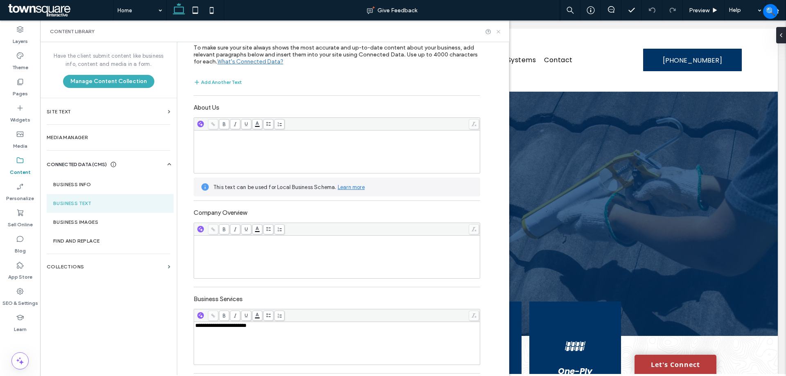
click at [498, 32] on use at bounding box center [498, 31] width 3 height 3
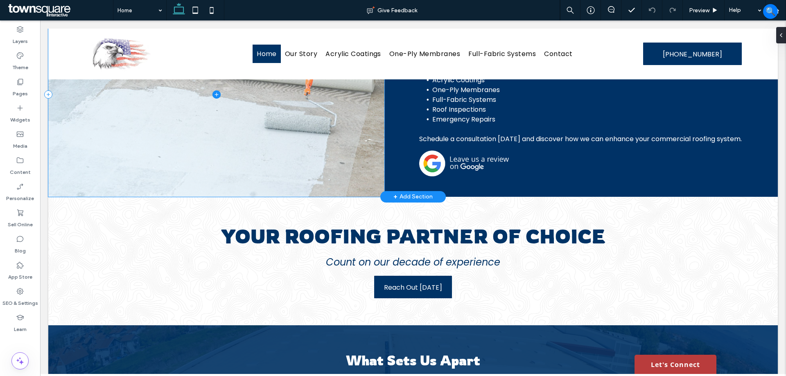
scroll to position [655, 0]
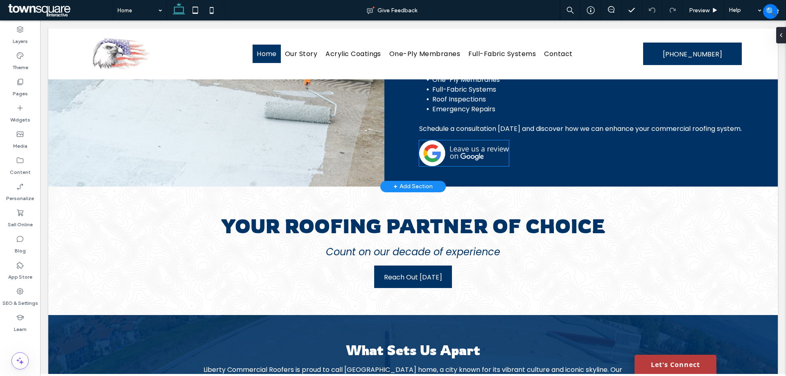
click at [461, 166] on img at bounding box center [464, 153] width 90 height 26
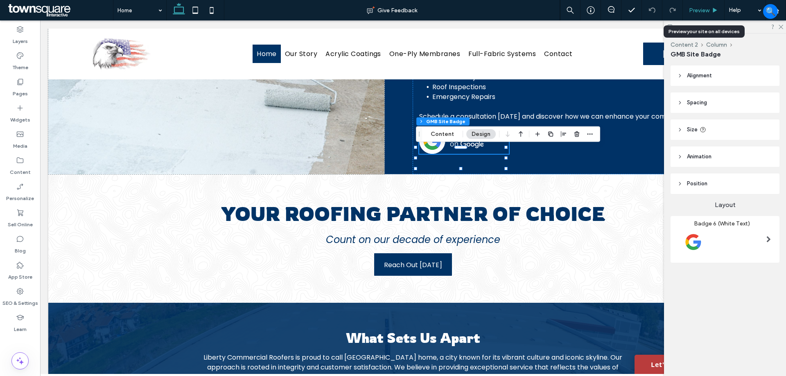
click at [697, 6] on div "Preview" at bounding box center [704, 10] width 42 height 20
click at [695, 13] on span "Preview" at bounding box center [699, 10] width 20 height 7
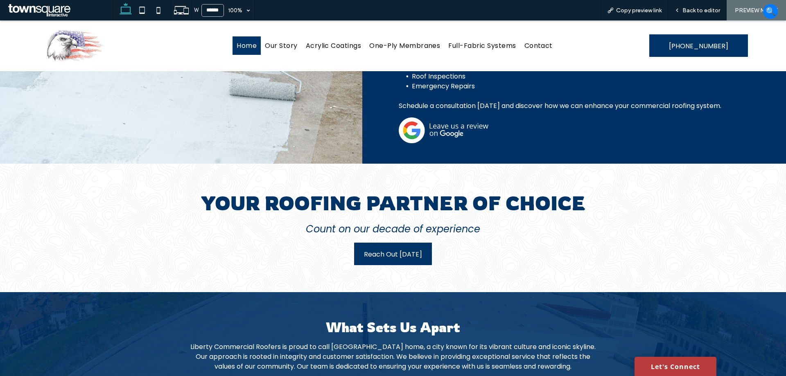
scroll to position [655, 0]
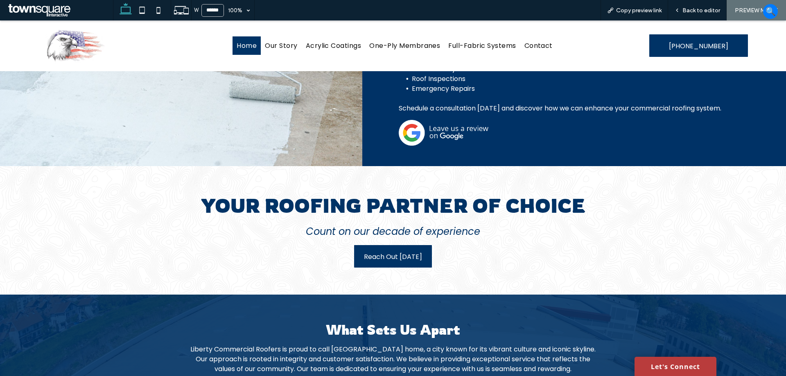
click at [441, 126] on img at bounding box center [444, 133] width 90 height 26
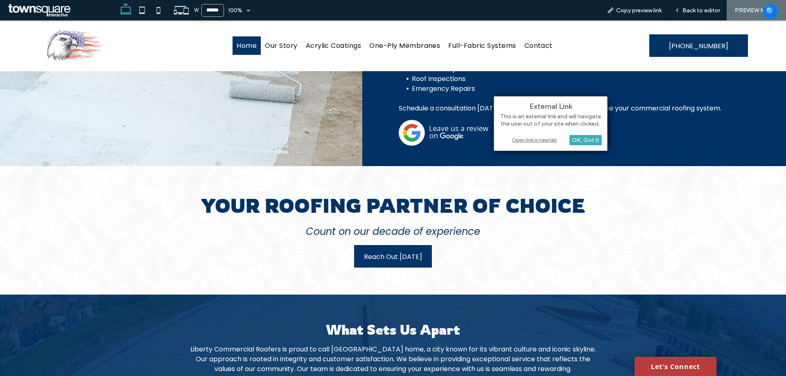
click at [531, 139] on div "Open link in new tab" at bounding box center [550, 140] width 102 height 9
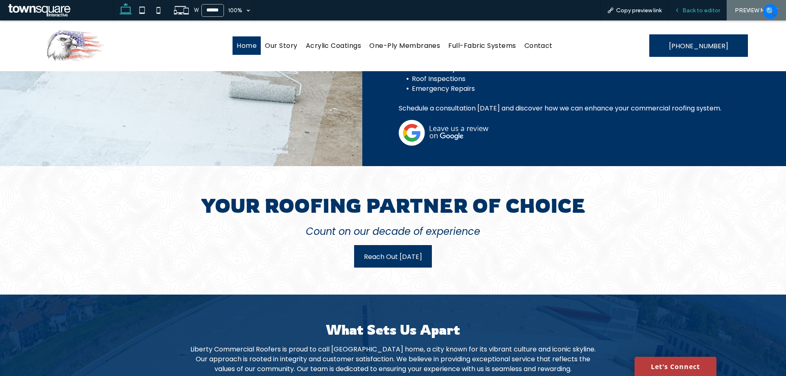
click at [688, 10] on span "Back to editor" at bounding box center [701, 10] width 38 height 7
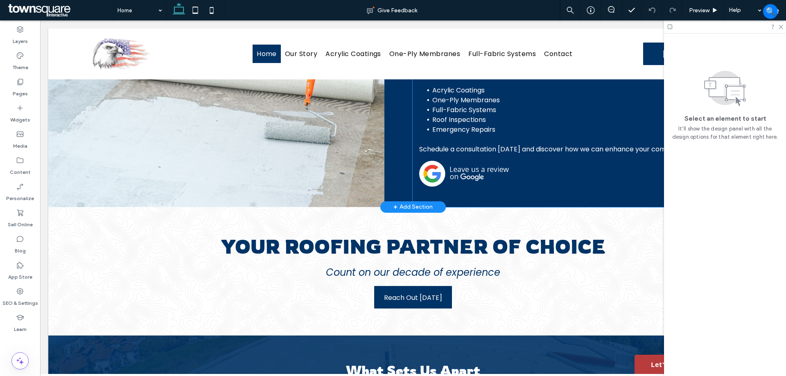
scroll to position [614, 0]
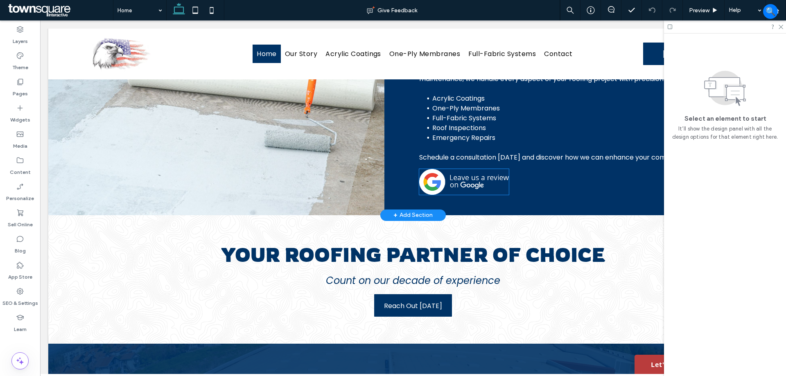
click at [449, 195] on img at bounding box center [464, 182] width 90 height 26
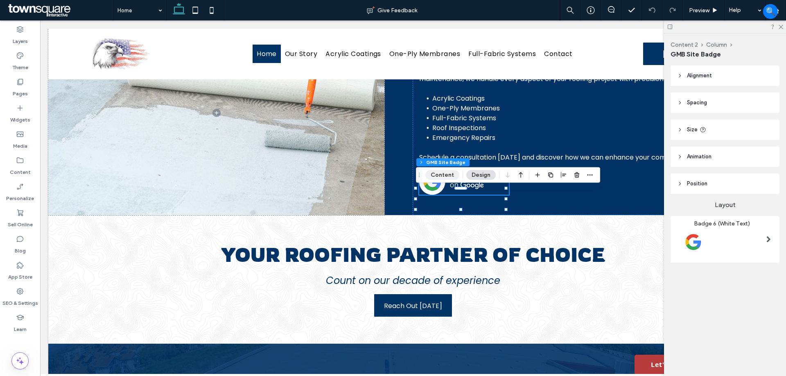
click at [441, 175] on button "Content" at bounding box center [442, 175] width 34 height 10
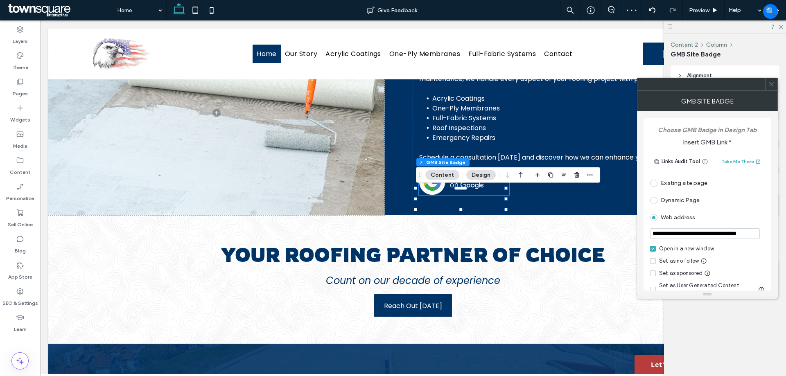
click at [655, 260] on span at bounding box center [653, 261] width 6 height 6
click at [585, 206] on div "Our Most Popular Services At [GEOGRAPHIC_DATA], we provide a range of roofing s…" at bounding box center [581, 113] width 336 height 204
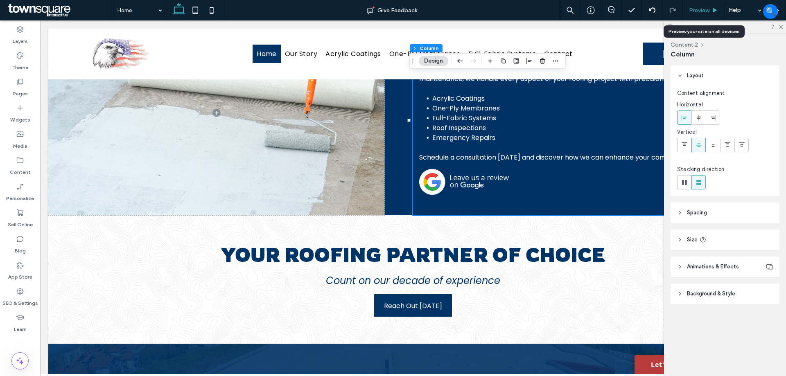
click at [704, 11] on span "Preview" at bounding box center [699, 10] width 20 height 7
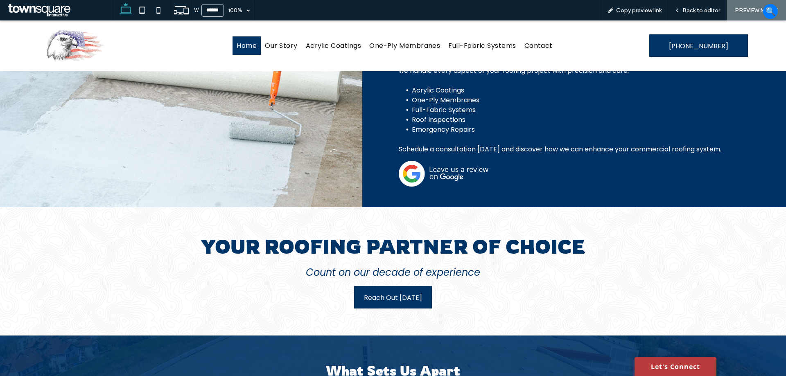
click at [429, 166] on img at bounding box center [444, 174] width 90 height 26
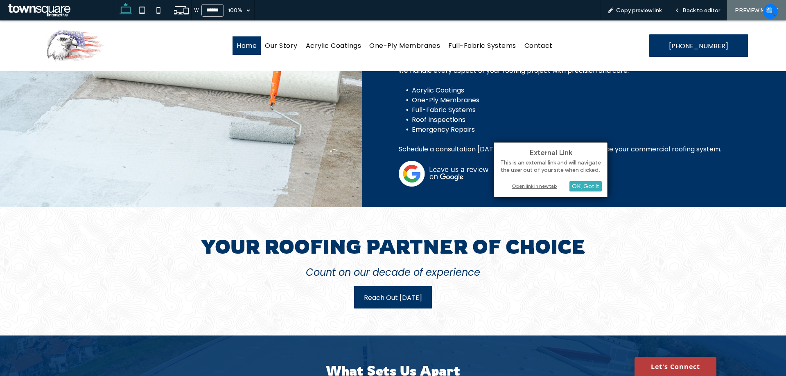
click at [542, 186] on div "Open link in new tab" at bounding box center [550, 186] width 102 height 9
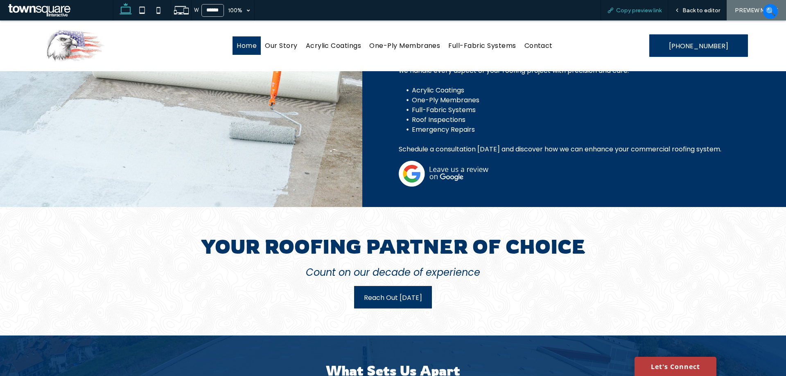
click at [635, 12] on span "Copy preview link" at bounding box center [638, 10] width 45 height 7
click at [143, 12] on icon at bounding box center [142, 10] width 16 height 16
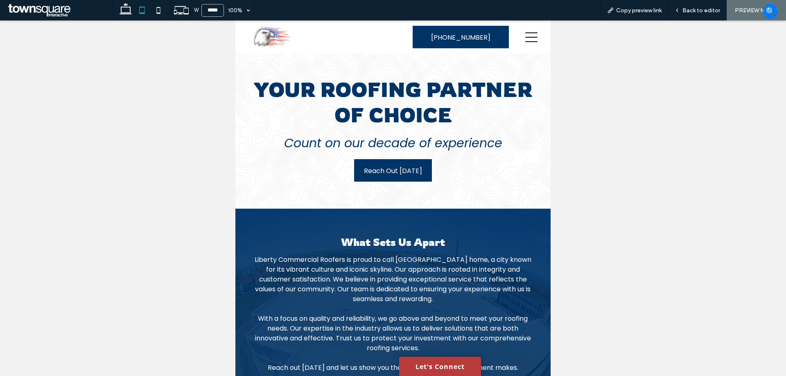
type input "*****"
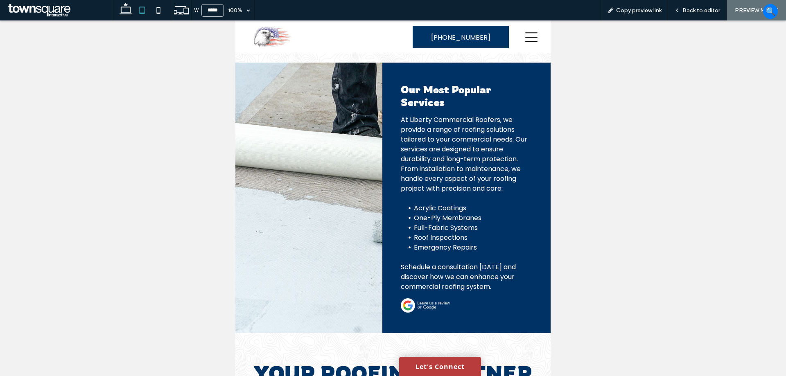
scroll to position [620, 0]
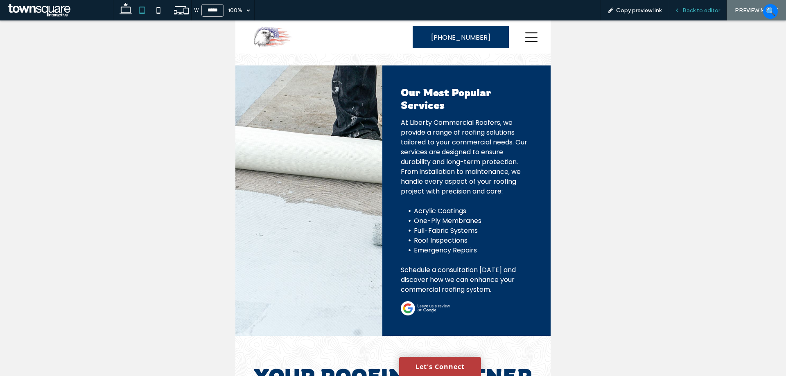
click at [708, 9] on span "Back to editor" at bounding box center [701, 10] width 38 height 7
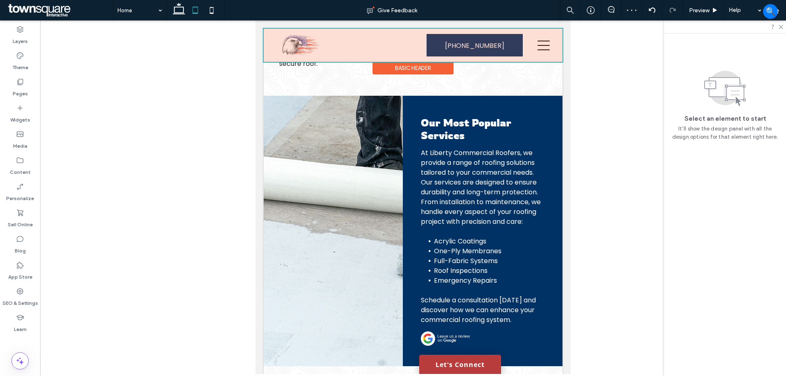
click at [366, 43] on div at bounding box center [413, 45] width 299 height 33
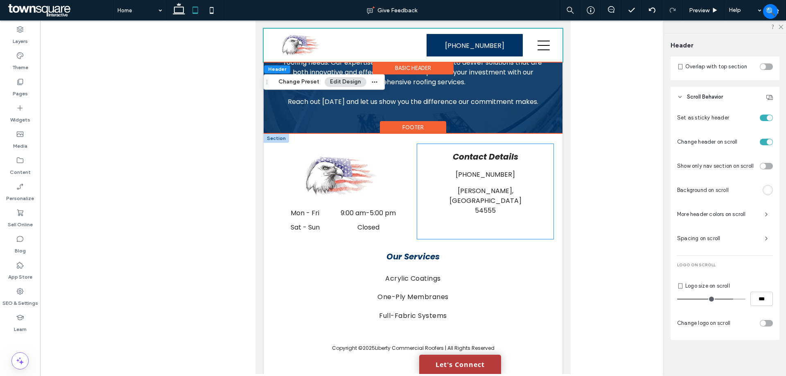
scroll to position [1221, 0]
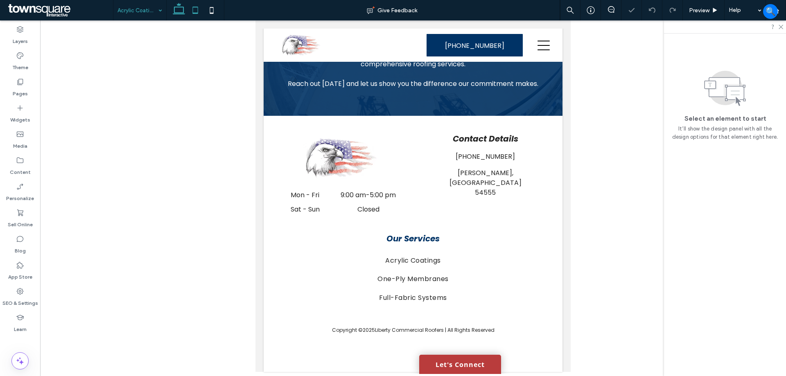
click at [175, 14] on icon at bounding box center [179, 10] width 16 height 16
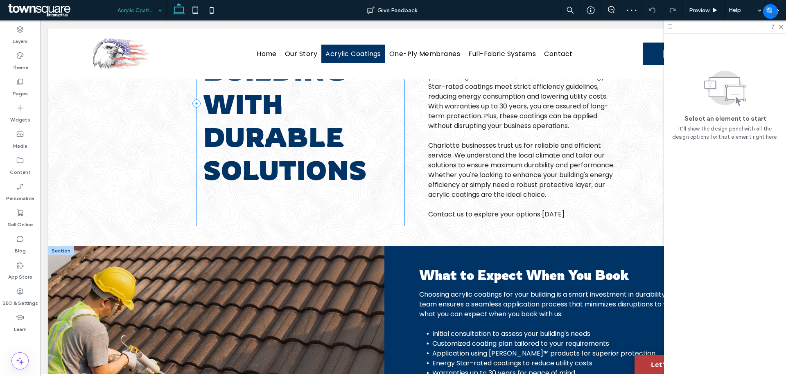
scroll to position [164, 0]
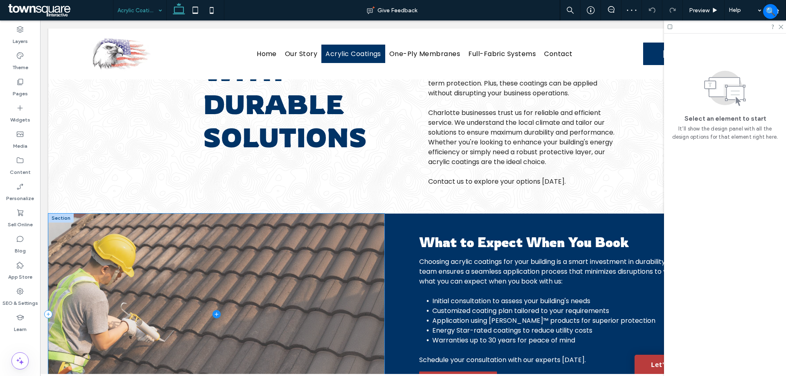
click at [325, 247] on span at bounding box center [216, 315] width 336 height 202
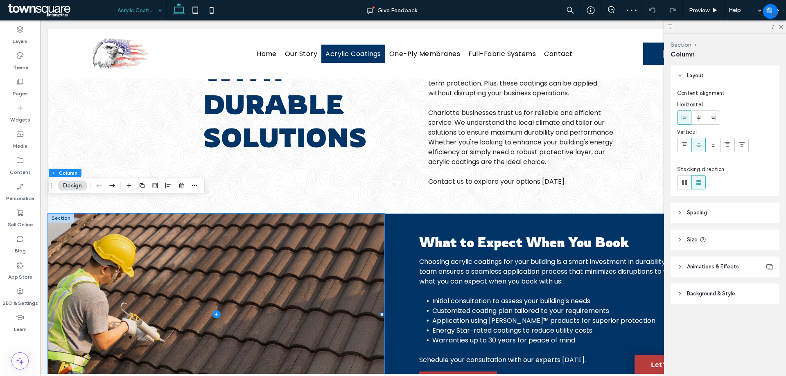
click at [707, 296] on span "Background & Style" at bounding box center [711, 294] width 48 height 8
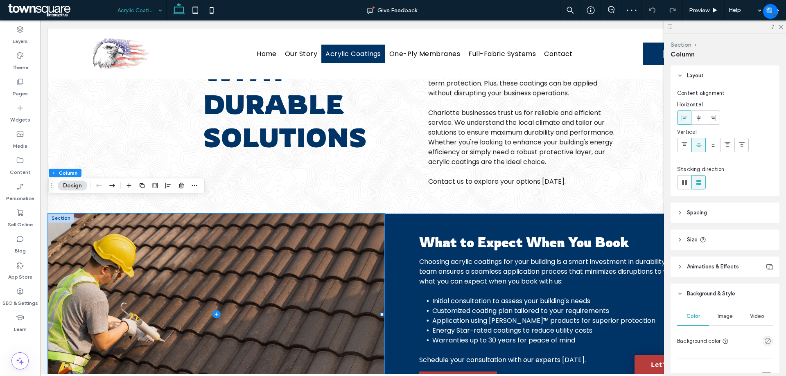
scroll to position [82, 0]
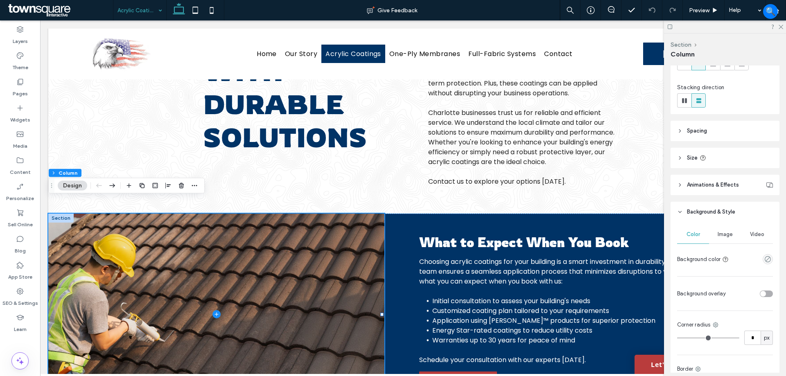
click at [725, 233] on span "Image" at bounding box center [725, 234] width 15 height 7
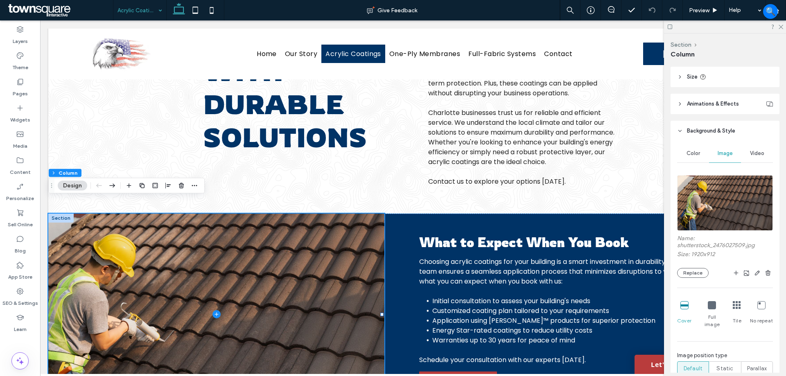
scroll to position [164, 0]
click at [732, 206] on img at bounding box center [725, 202] width 96 height 56
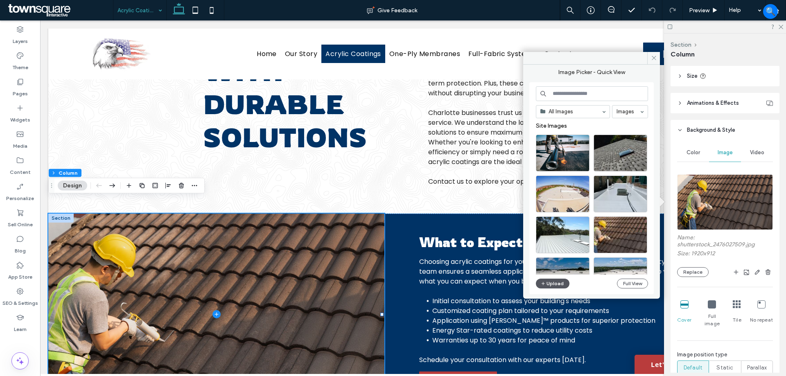
click at [553, 287] on button "Upload" at bounding box center [553, 284] width 34 height 10
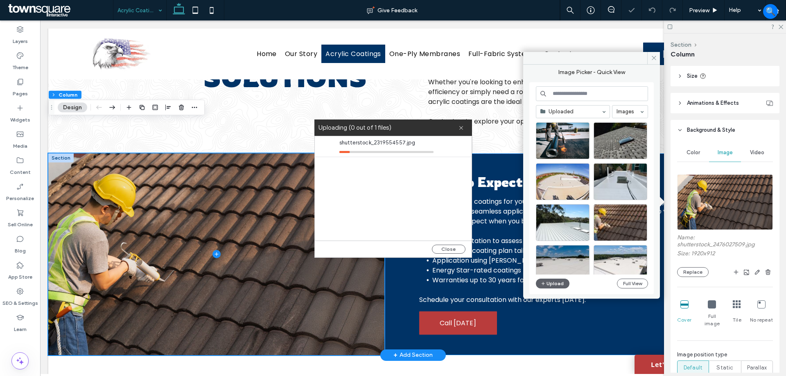
scroll to position [246, 0]
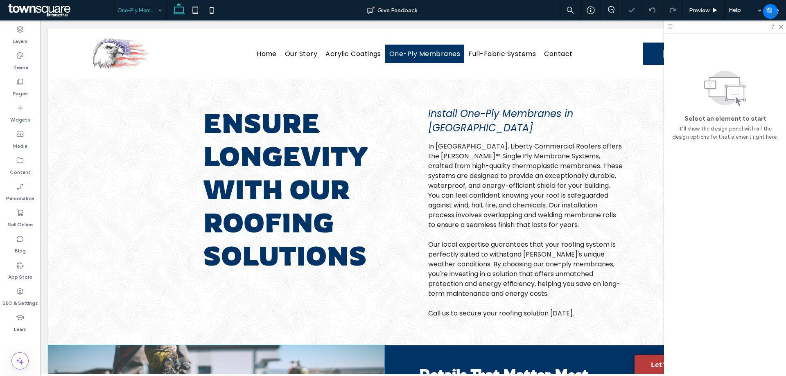
scroll to position [192, 0]
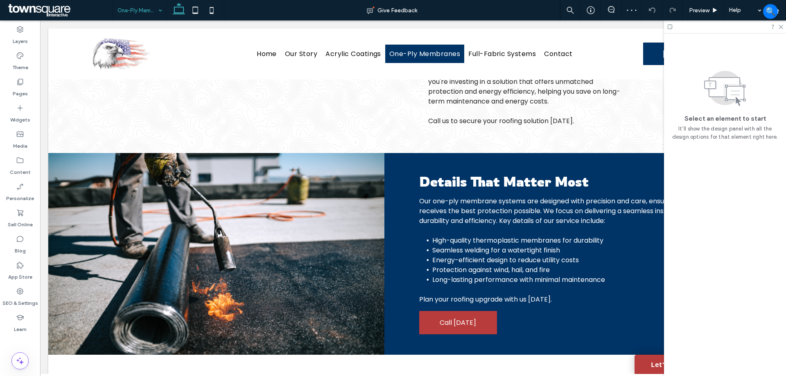
click at [134, 14] on input at bounding box center [137, 10] width 41 height 20
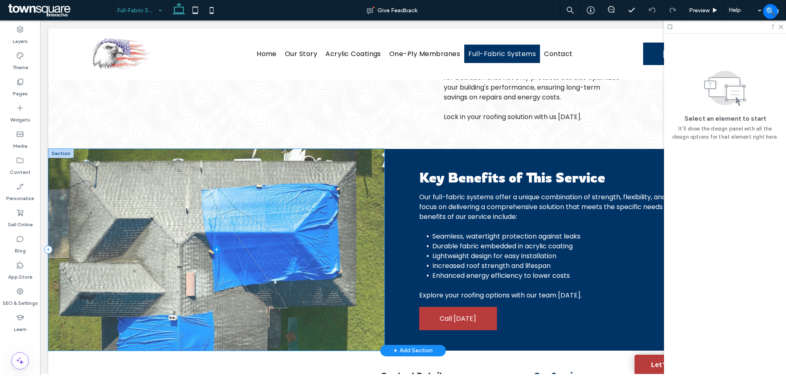
scroll to position [192, 0]
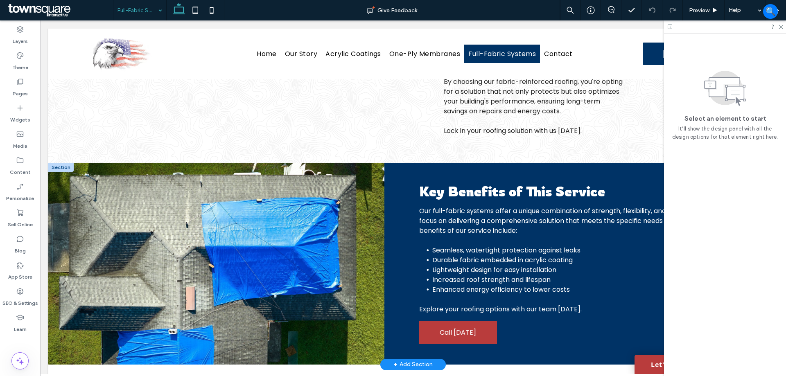
click at [163, 6] on div "Full-Fabric Systems" at bounding box center [139, 10] width 53 height 20
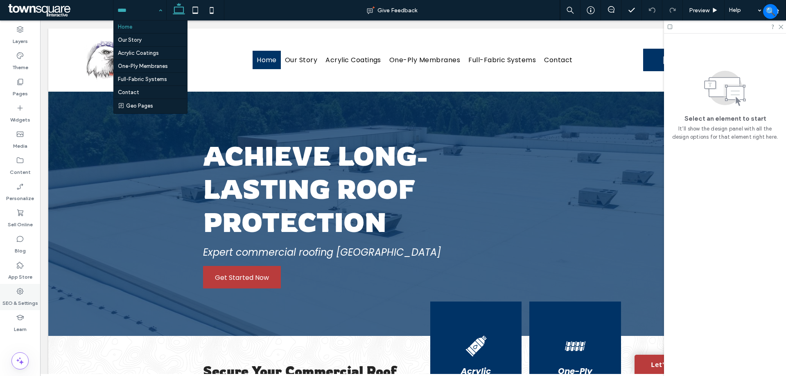
click at [22, 297] on label "SEO & Settings" at bounding box center [20, 301] width 36 height 11
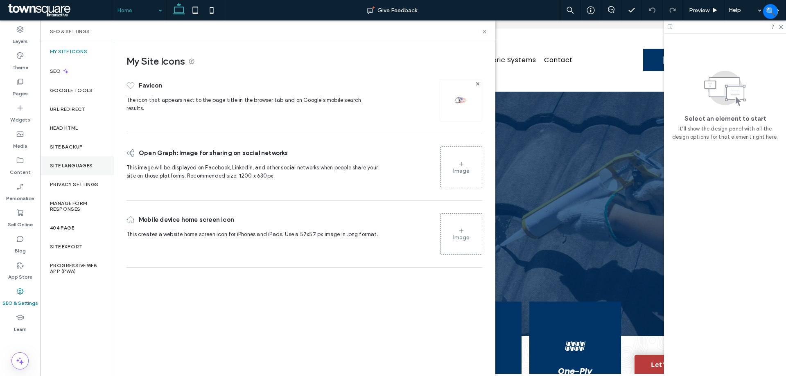
click at [67, 159] on div "Site Languages" at bounding box center [77, 165] width 74 height 19
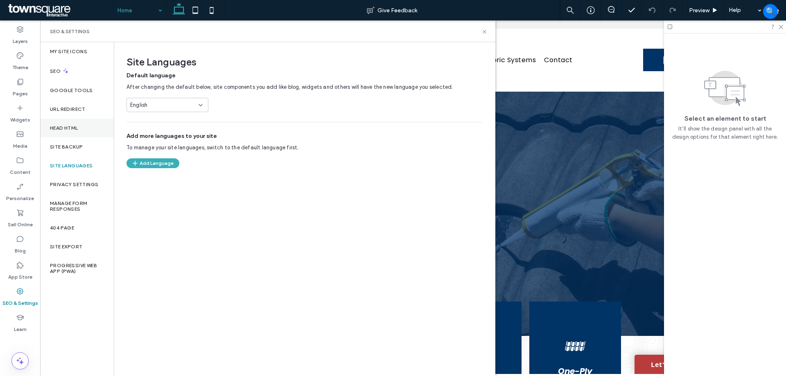
click at [73, 131] on div "Head HTML" at bounding box center [77, 128] width 74 height 19
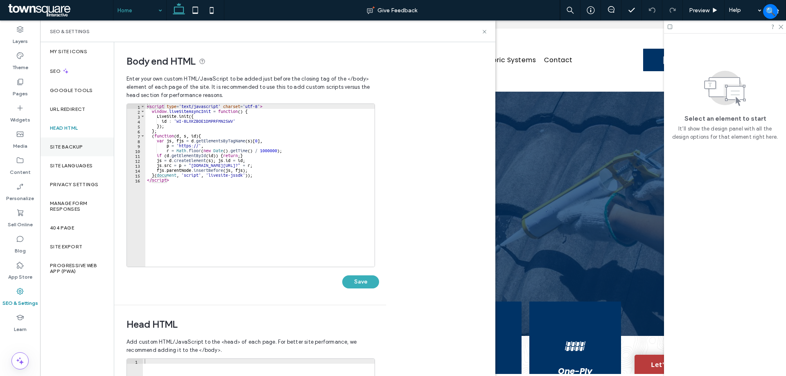
click at [74, 149] on label "Site Backup" at bounding box center [66, 147] width 33 height 6
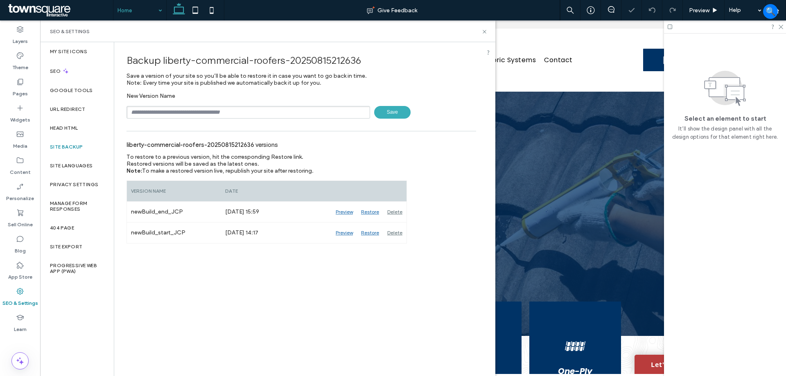
click at [235, 106] on input "text" at bounding box center [249, 112] width 244 height 13
type input "**********"
click at [455, 213] on div "liberty-commercial-roofers-20250815212636 versions To restore to a previous ver…" at bounding box center [302, 200] width 350 height 129
drag, startPoint x: 484, startPoint y: 32, endPoint x: 444, endPoint y: 11, distance: 45.2
click at [484, 32] on icon at bounding box center [484, 32] width 6 height 6
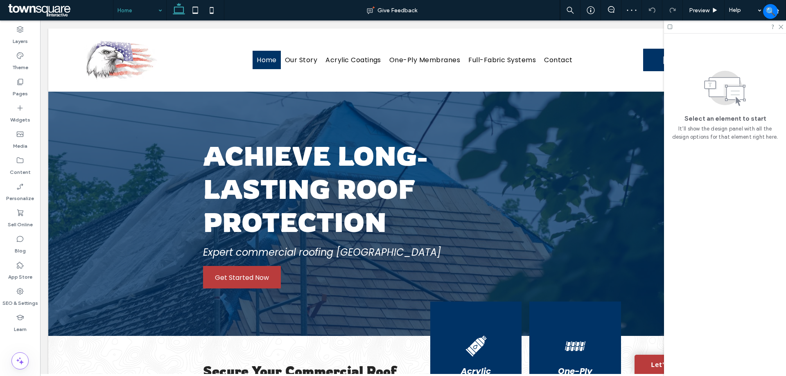
drag, startPoint x: 671, startPoint y: 27, endPoint x: 671, endPoint y: 33, distance: 5.7
click at [671, 27] on icon at bounding box center [670, 27] width 6 height 6
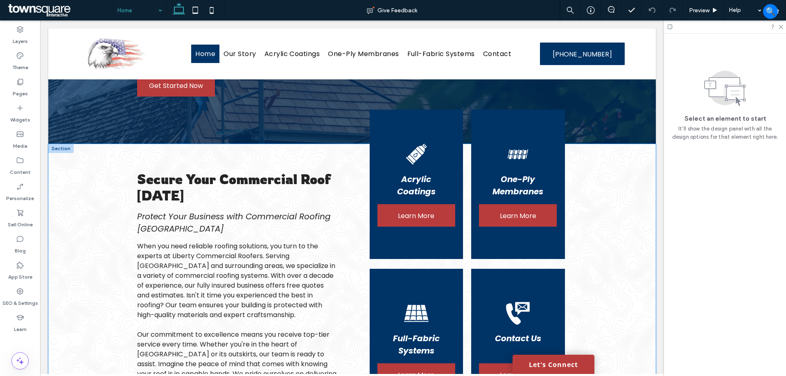
scroll to position [205, 0]
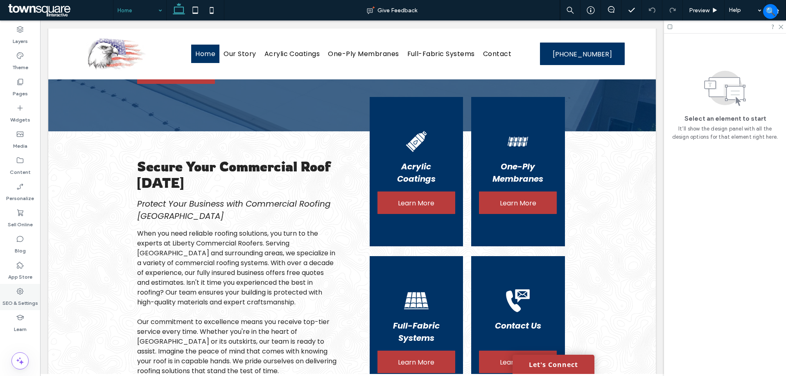
click at [12, 302] on label "SEO & Settings" at bounding box center [20, 301] width 36 height 11
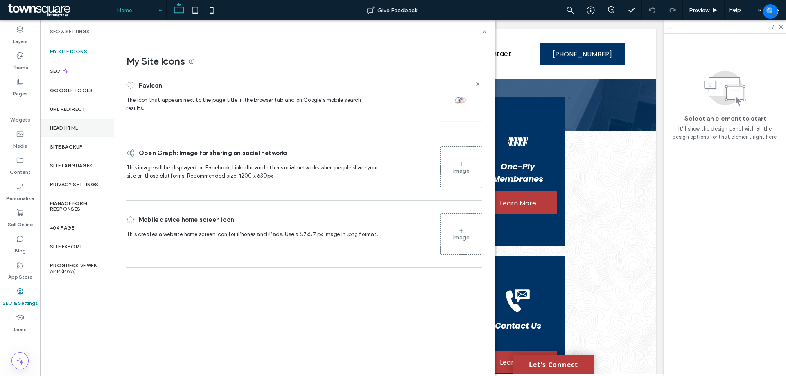
click at [75, 125] on label "Head HTML" at bounding box center [64, 128] width 28 height 6
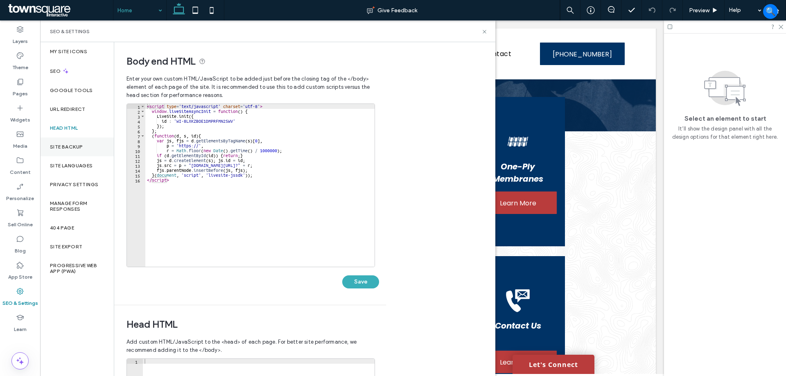
click at [81, 145] on label "Site Backup" at bounding box center [66, 147] width 33 height 6
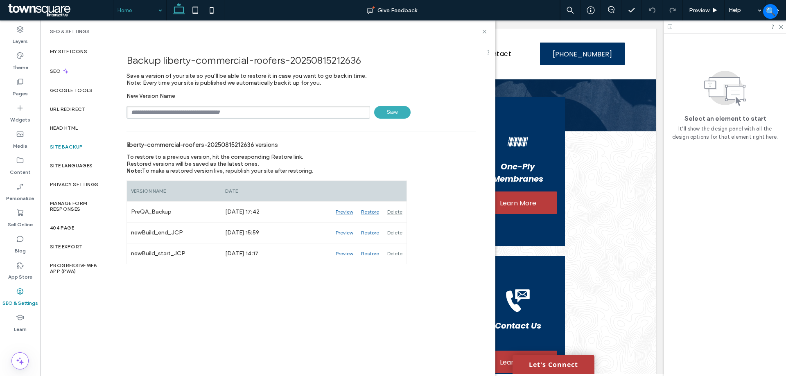
click at [488, 32] on div "SEO & Settings" at bounding box center [267, 31] width 455 height 22
click at [485, 31] on use at bounding box center [484, 31] width 3 height 3
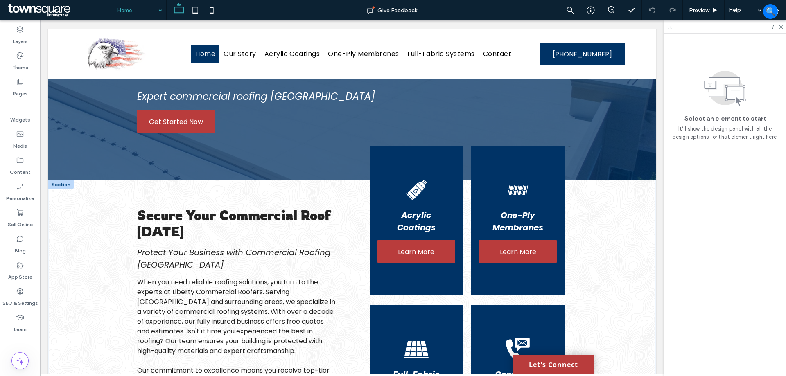
scroll to position [164, 0]
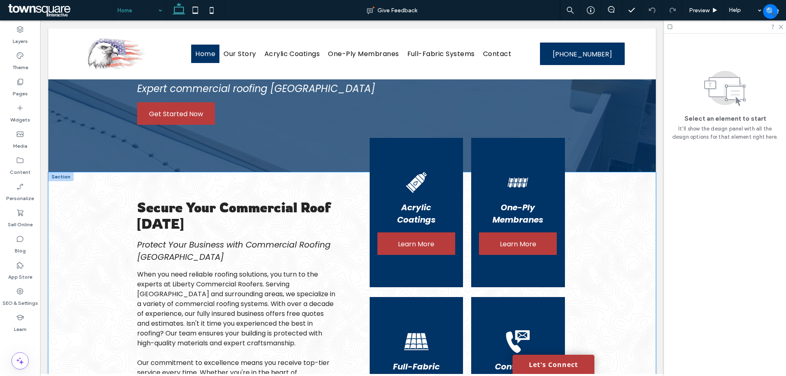
click at [605, 248] on div "Secure Your Commercial Roof [DATE] Protect Your Business with Commercial Roofin…" at bounding box center [352, 322] width 608 height 301
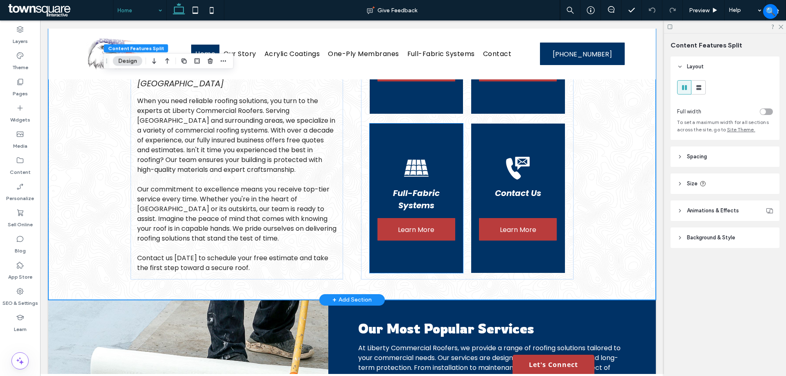
scroll to position [368, 0]
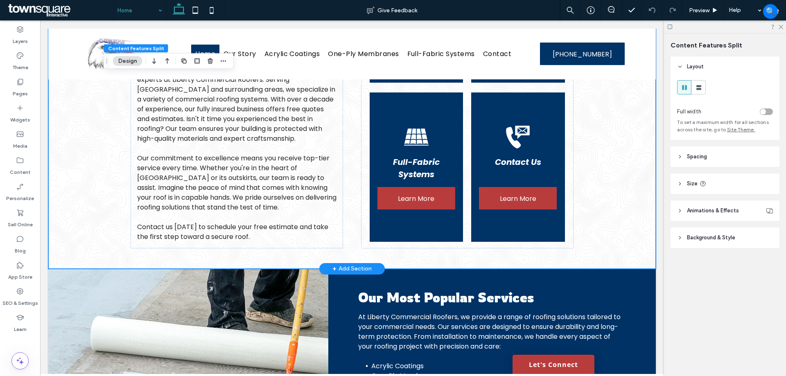
click at [612, 228] on div "Secure Your Commercial Roof [DATE] Protect Your Business with Commercial Roofin…" at bounding box center [352, 118] width 608 height 301
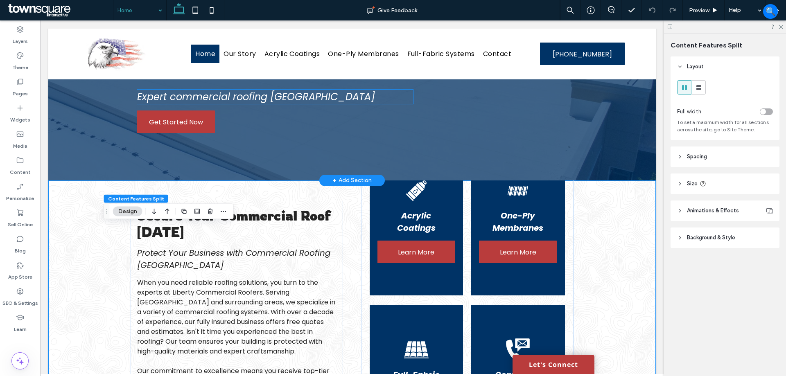
scroll to position [84, 0]
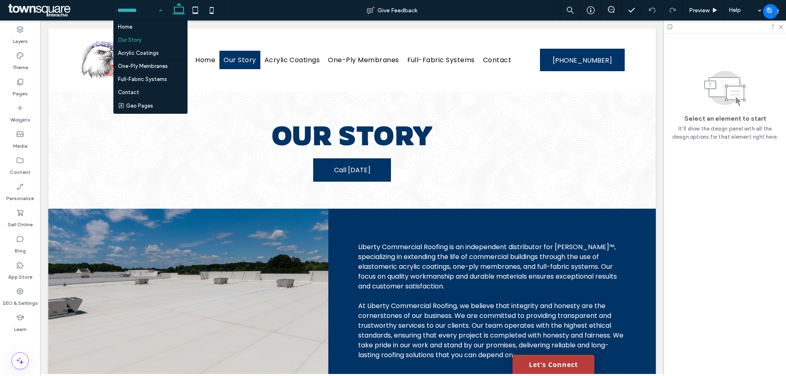
click at [151, 11] on input at bounding box center [137, 10] width 41 height 20
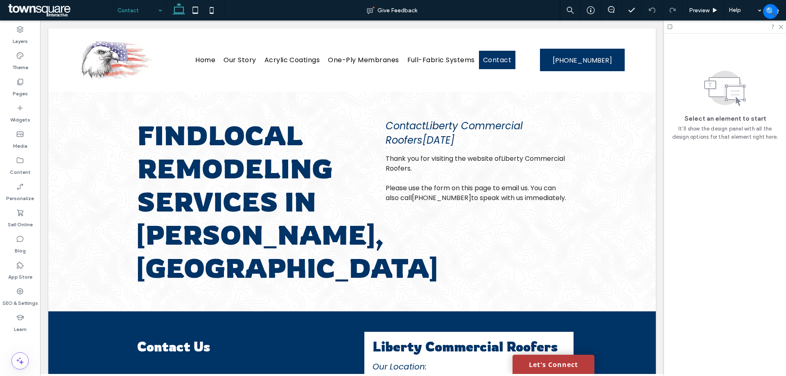
click at [131, 7] on input at bounding box center [137, 10] width 41 height 20
